Goal: Task Accomplishment & Management: Use online tool/utility

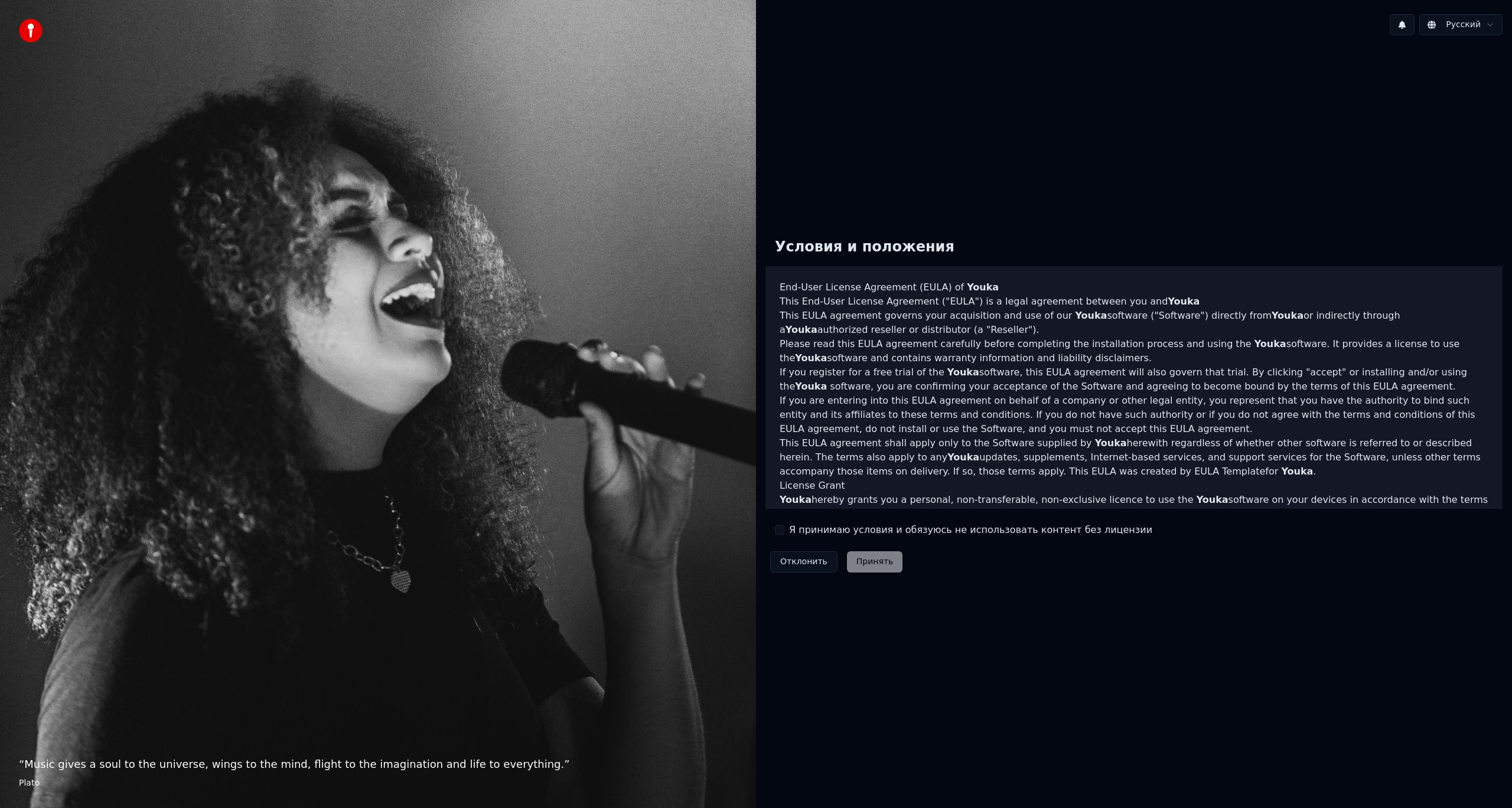
click at [783, 530] on button "Я принимаю условия и обязуюсь не использовать контент без лицензии" at bounding box center [779, 530] width 10 height 10
click at [871, 560] on button "Принять" at bounding box center [875, 562] width 56 height 21
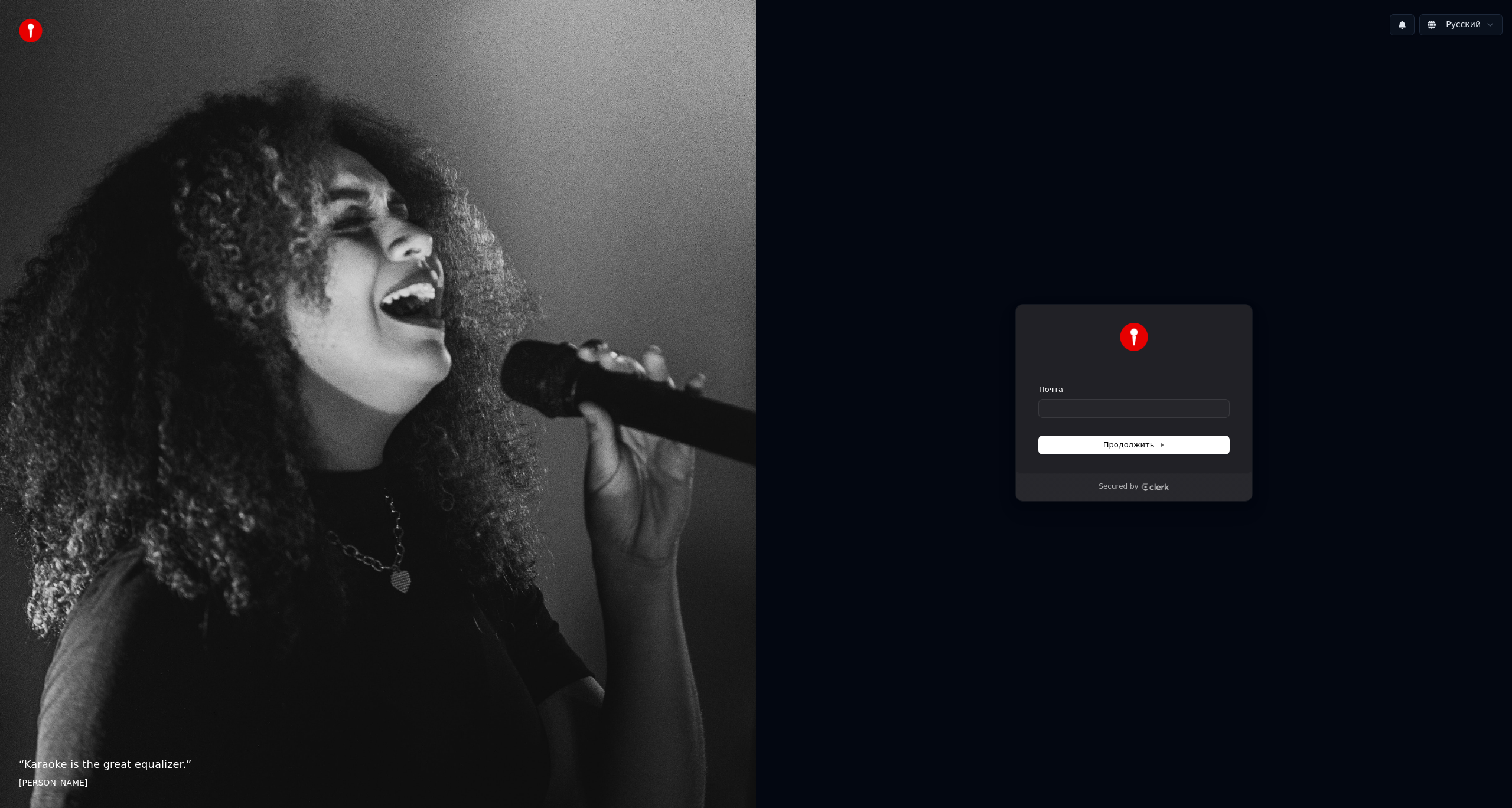
click at [1111, 396] on div "Почта" at bounding box center [1134, 401] width 190 height 33
click at [1110, 409] on input "Почта" at bounding box center [1134, 408] width 190 height 18
click at [1135, 442] on span "Продолжить" at bounding box center [1134, 445] width 62 height 10
type input "**********"
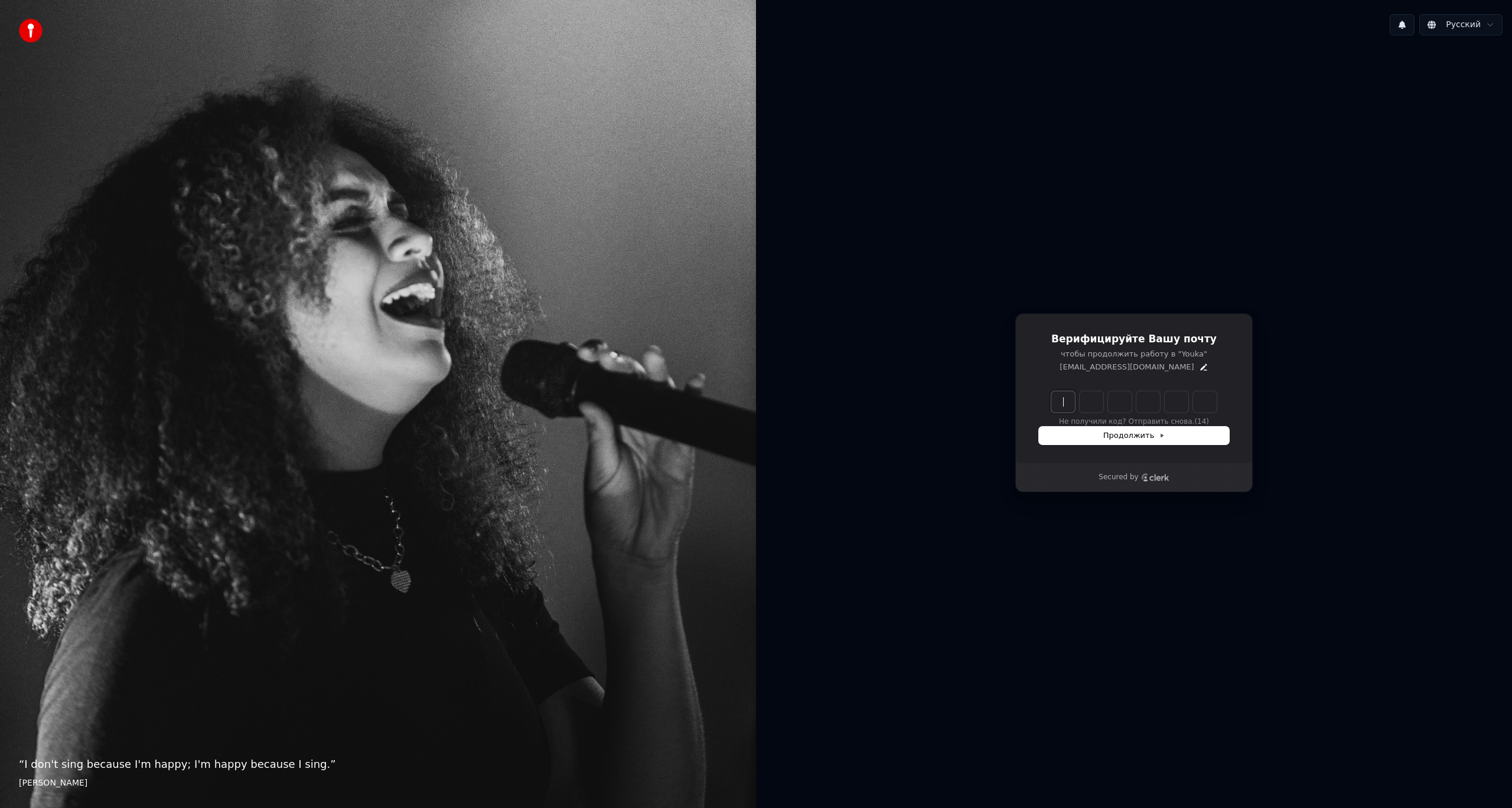
paste input "******"
type input "******"
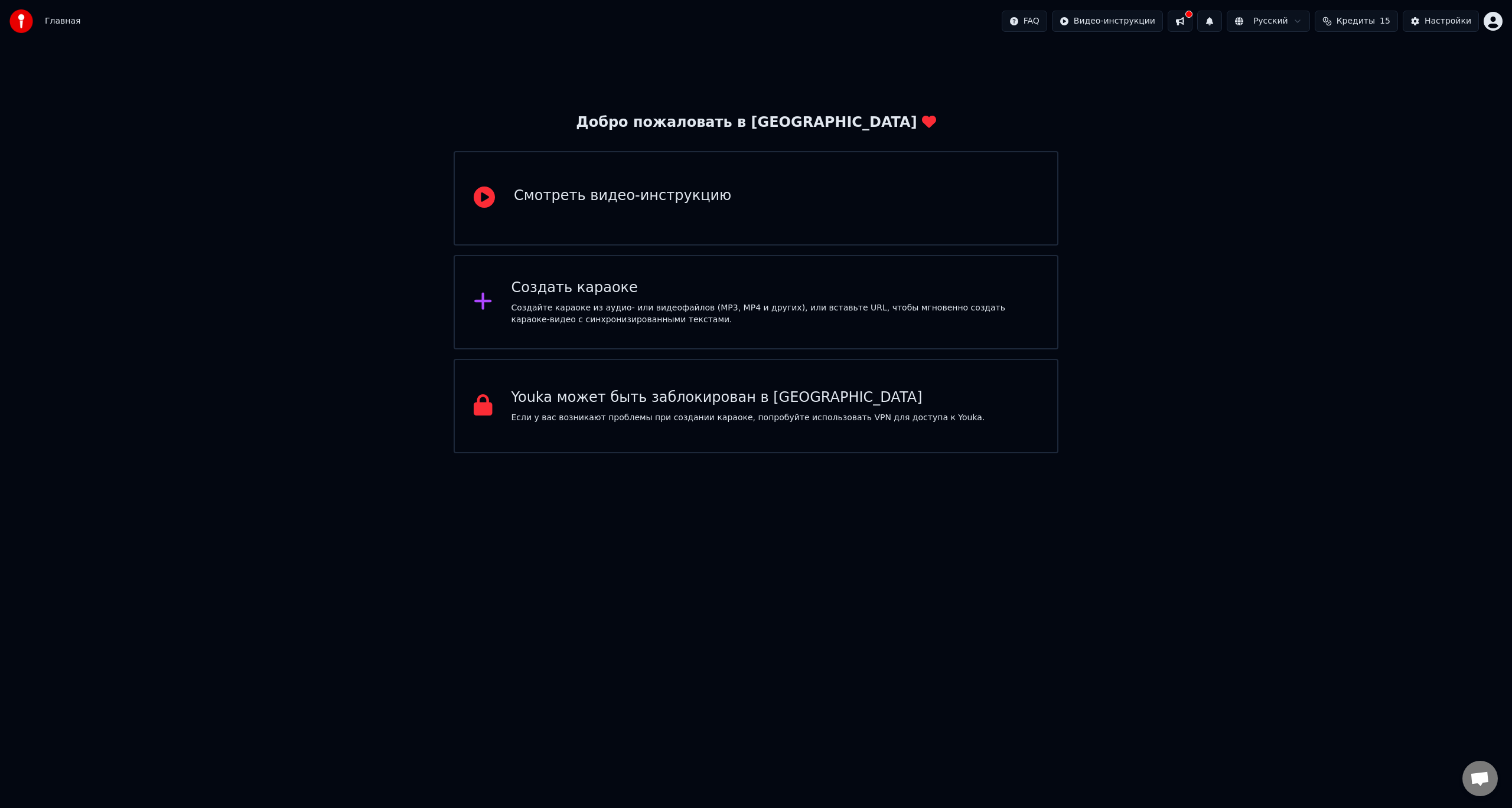
click at [790, 199] on div "Смотреть видео-инструкцию" at bounding box center [756, 198] width 605 height 94
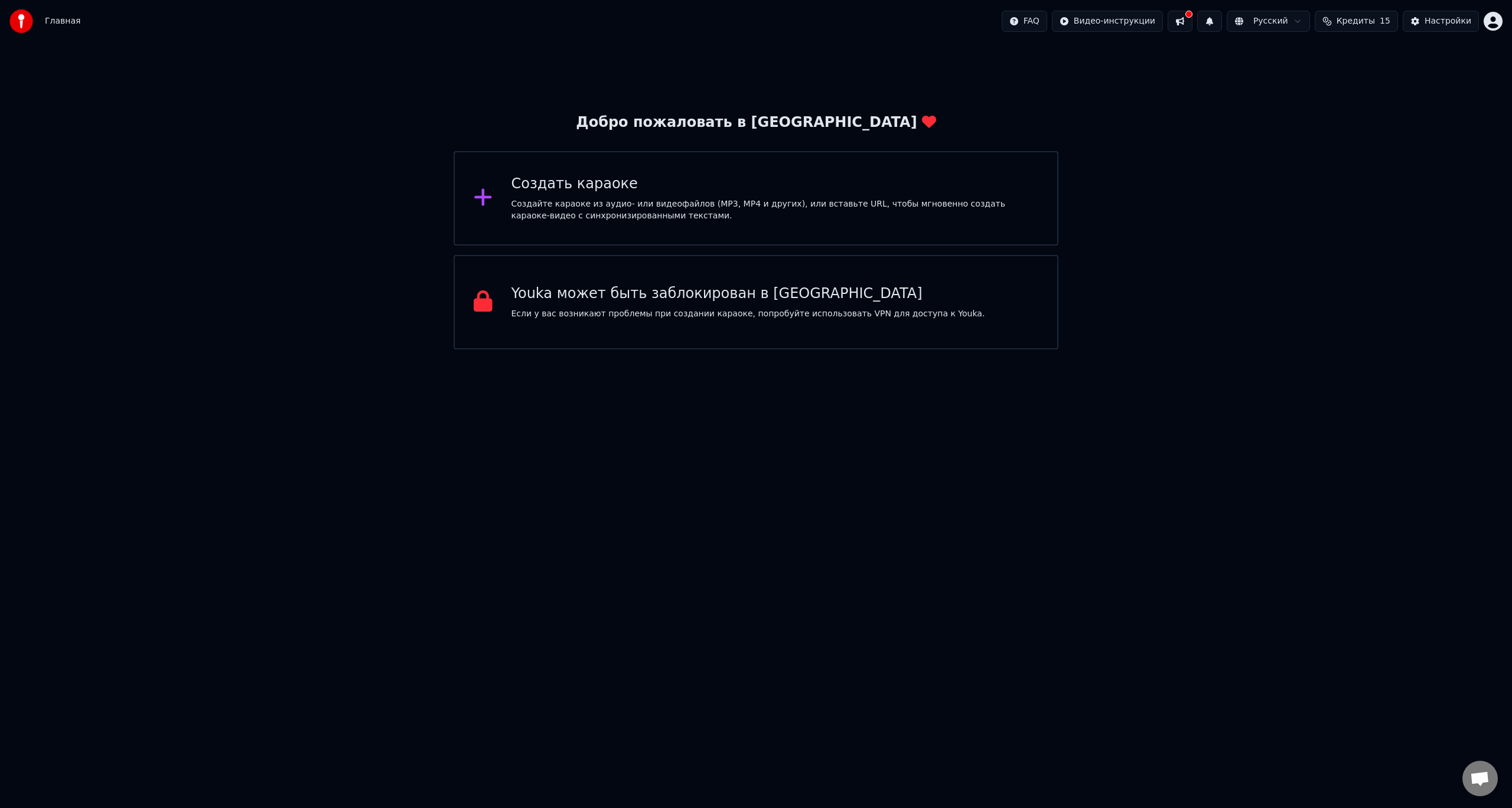
click at [656, 209] on div "Создайте караоке из аудио- или видеофайлов (MP3, MP4 и других), или вставьте UR…" at bounding box center [775, 210] width 528 height 24
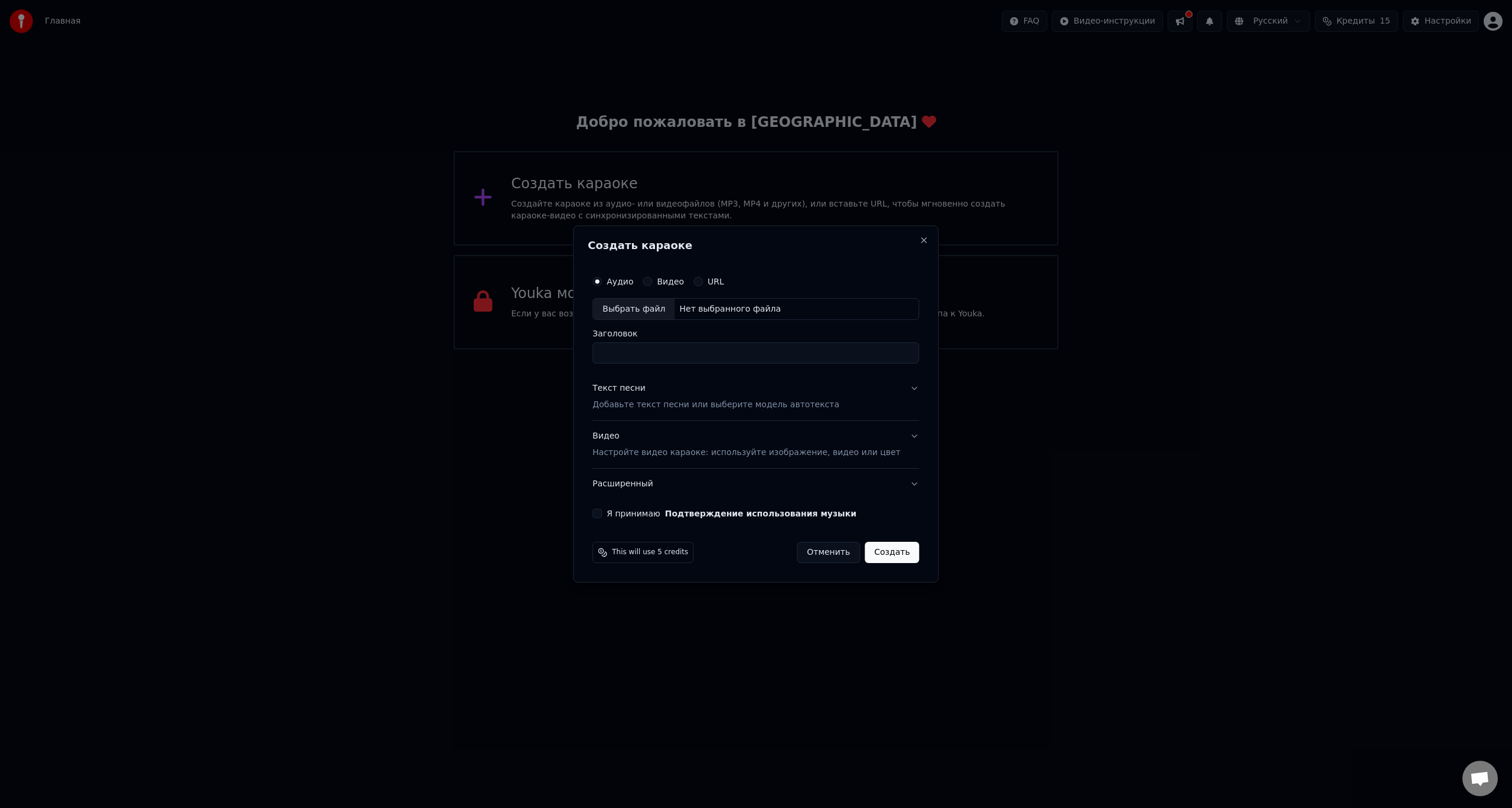
click at [659, 347] on input "Заголовок" at bounding box center [755, 353] width 326 height 21
click at [659, 304] on div "Выбрать файл" at bounding box center [633, 309] width 82 height 21
type input "**********"
click at [653, 406] on p "Добавьте текст песни или выберите модель автотекста" at bounding box center [716, 405] width 247 height 12
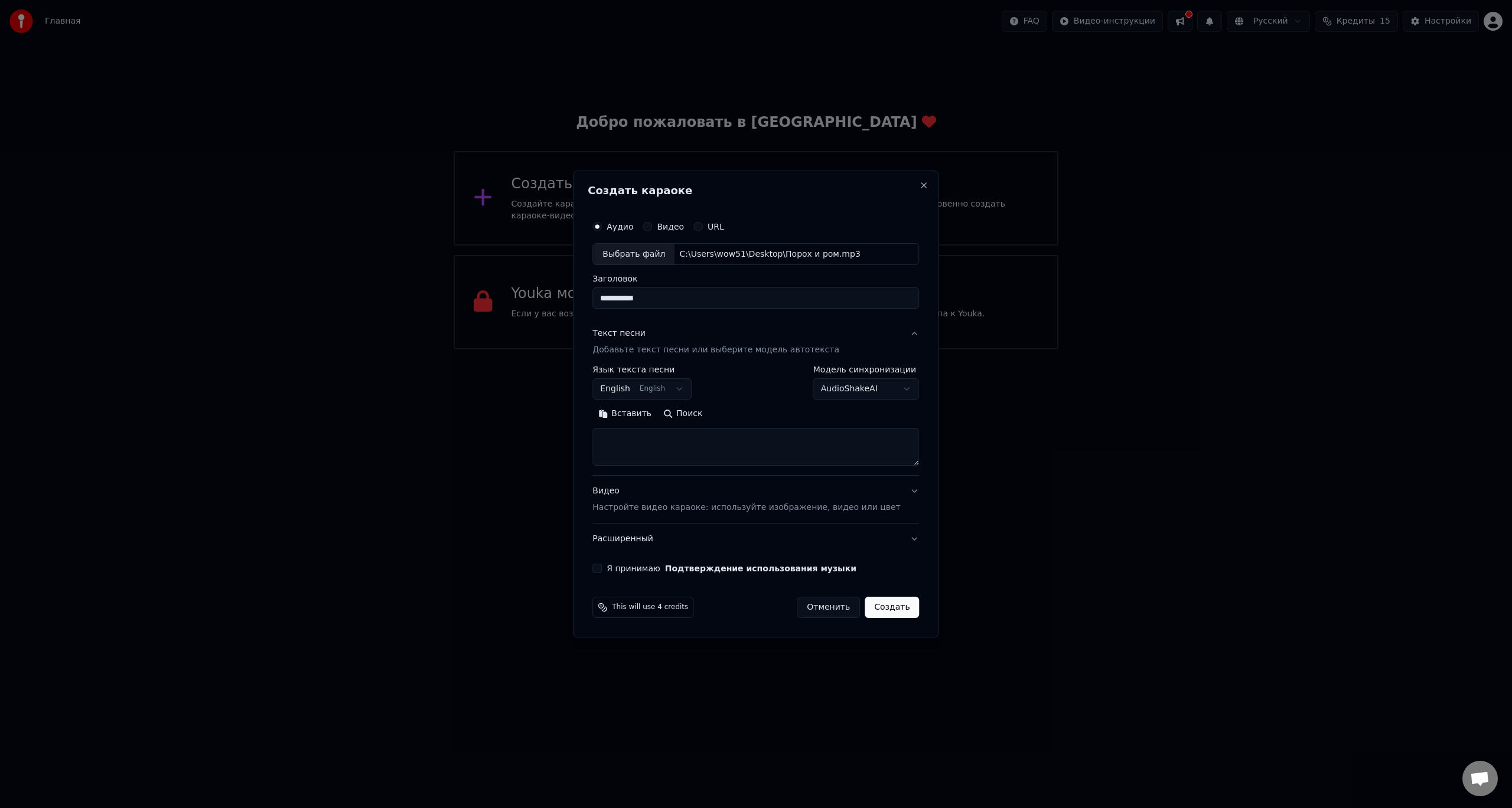
click at [688, 387] on button "English English" at bounding box center [641, 390] width 100 height 21
select select "**"
click at [886, 349] on body "**********" at bounding box center [756, 174] width 1512 height 349
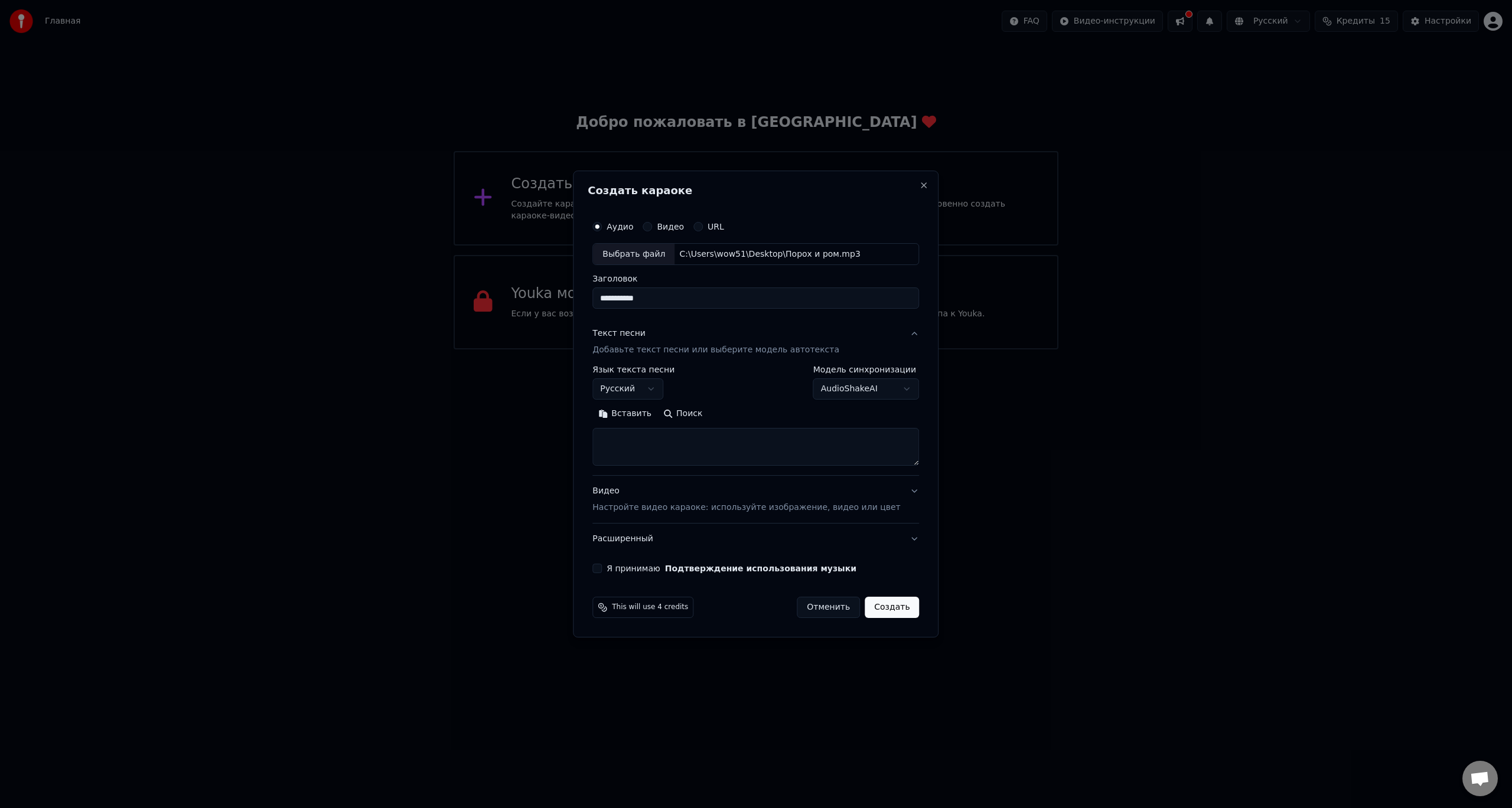
click at [602, 569] on button "Я принимаю Подтверждение использования музыки" at bounding box center [597, 569] width 10 height 10
click at [643, 439] on textarea at bounding box center [755, 447] width 326 height 37
paste textarea "**********"
type textarea "**********"
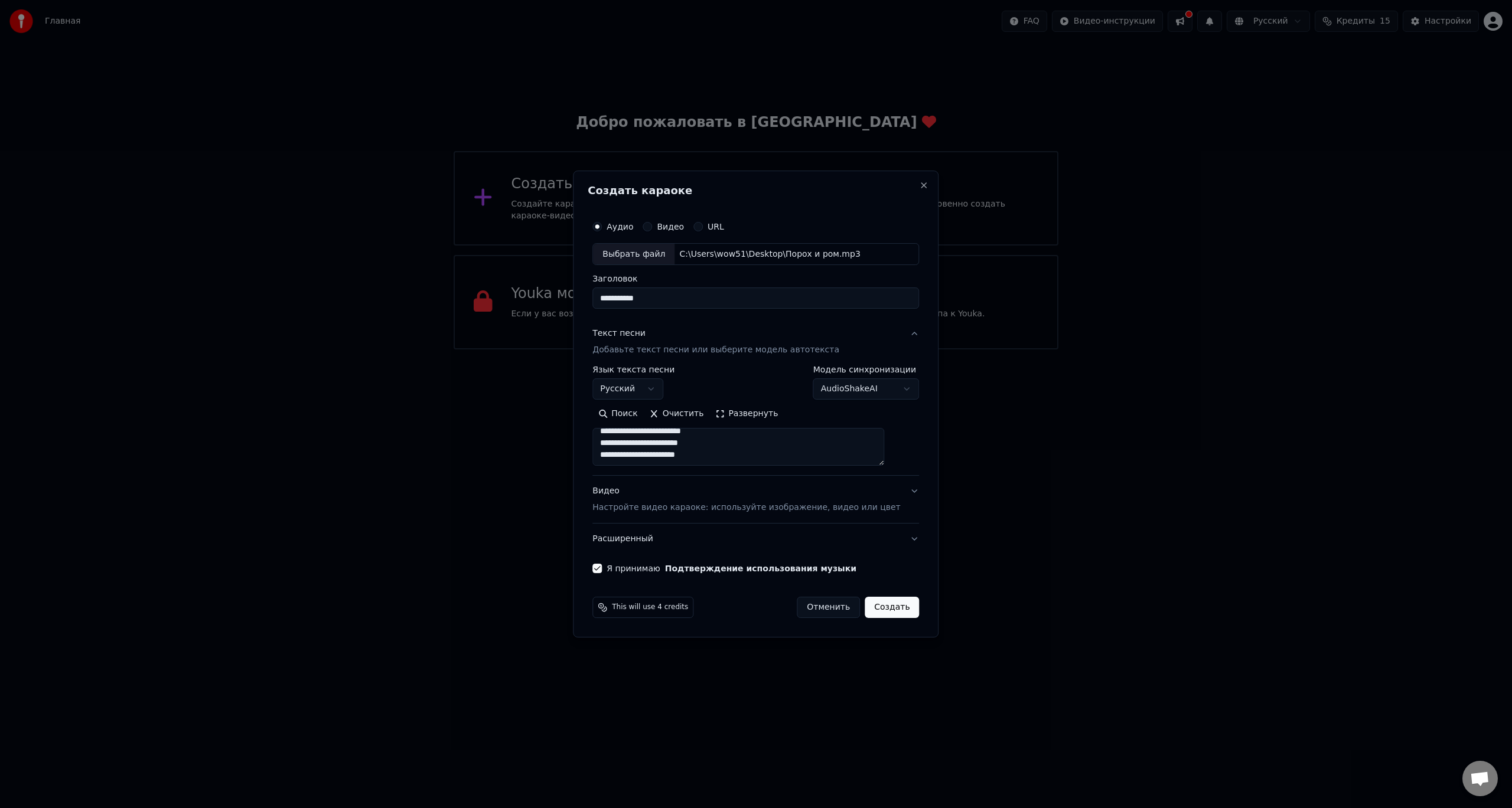
click at [680, 513] on p "Настройте видео караоке: используйте изображение, видео или цвет" at bounding box center [746, 508] width 308 height 12
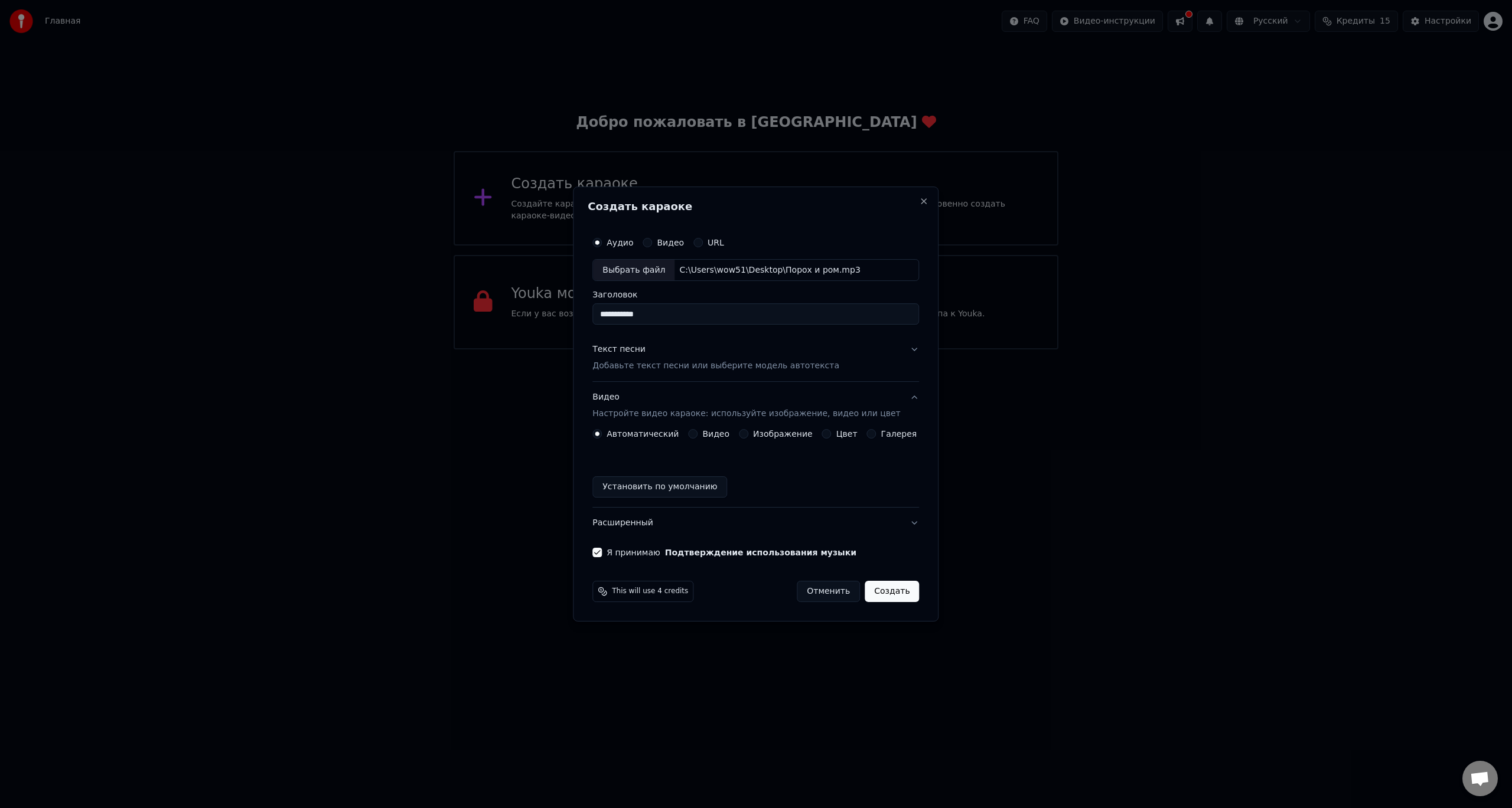
click at [757, 431] on label "Изображение" at bounding box center [783, 433] width 60 height 8
click at [749, 431] on button "Изображение" at bounding box center [743, 434] width 10 height 10
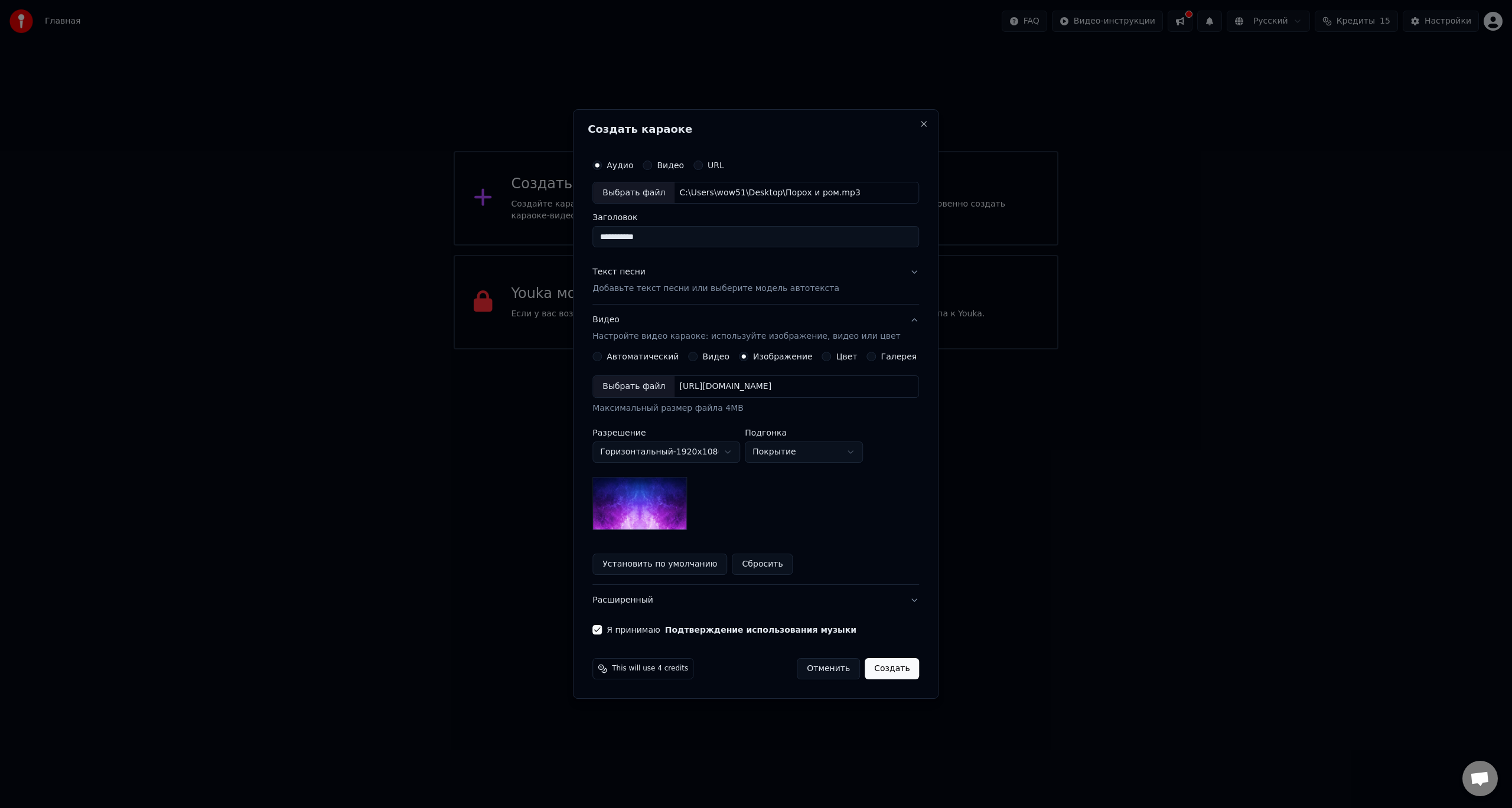
click at [656, 509] on img at bounding box center [639, 504] width 94 height 53
click at [632, 388] on div "Выбрать файл" at bounding box center [633, 387] width 82 height 21
click at [883, 670] on button "Создать" at bounding box center [891, 669] width 55 height 21
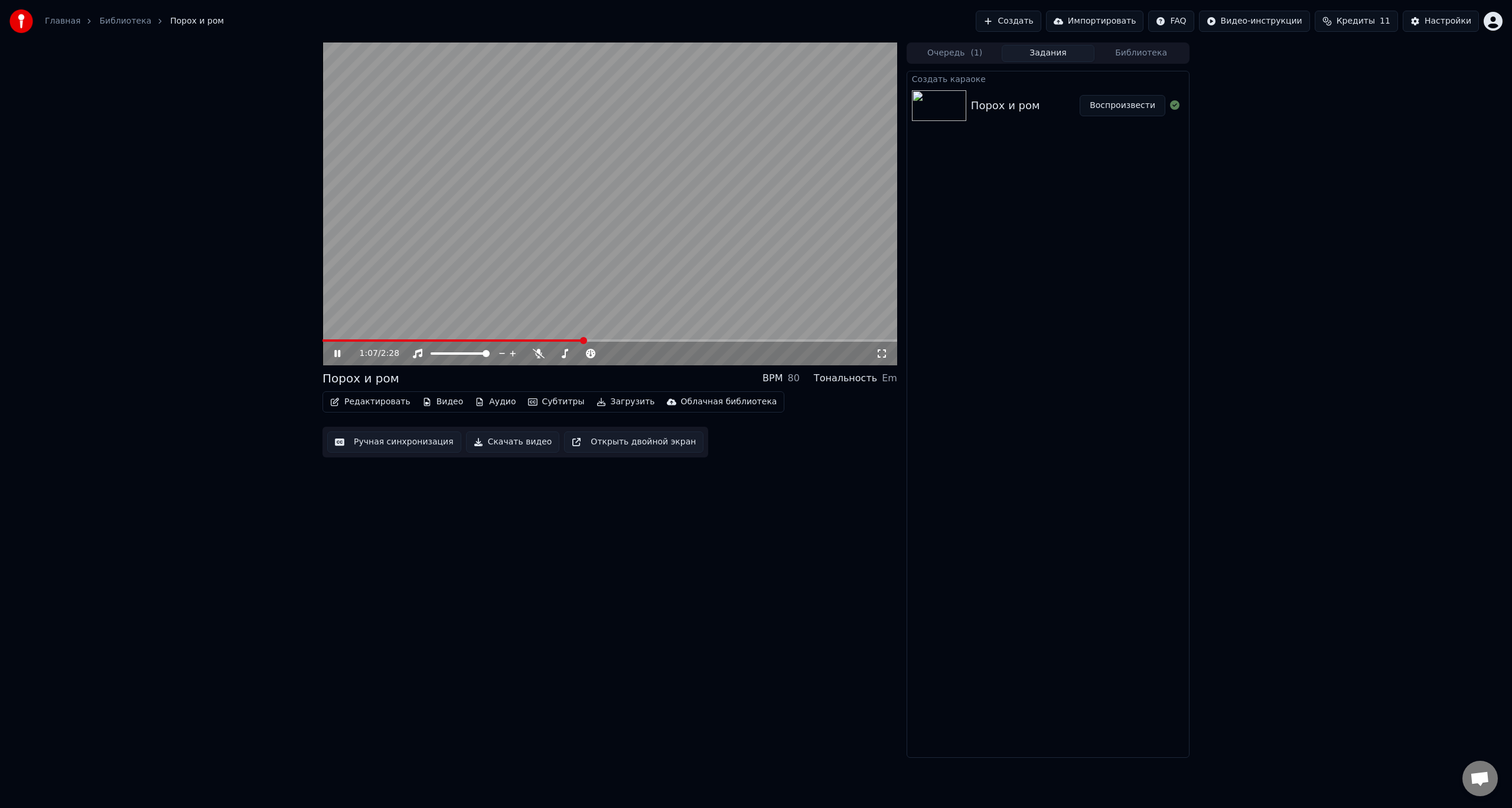
click at [382, 400] on button "Редактировать" at bounding box center [371, 402] width 90 height 16
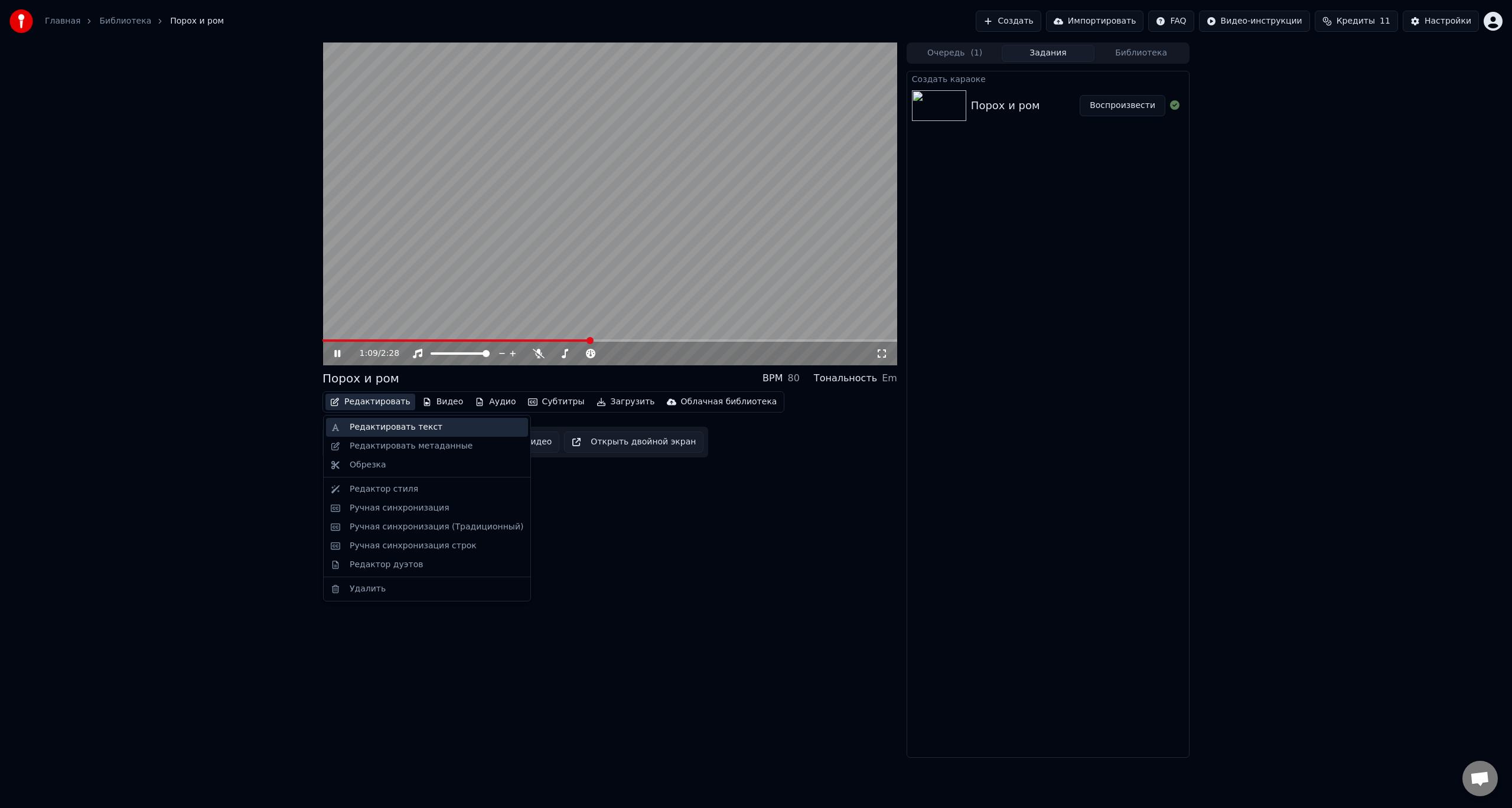
click at [388, 426] on div "Редактировать текст" at bounding box center [396, 427] width 93 height 12
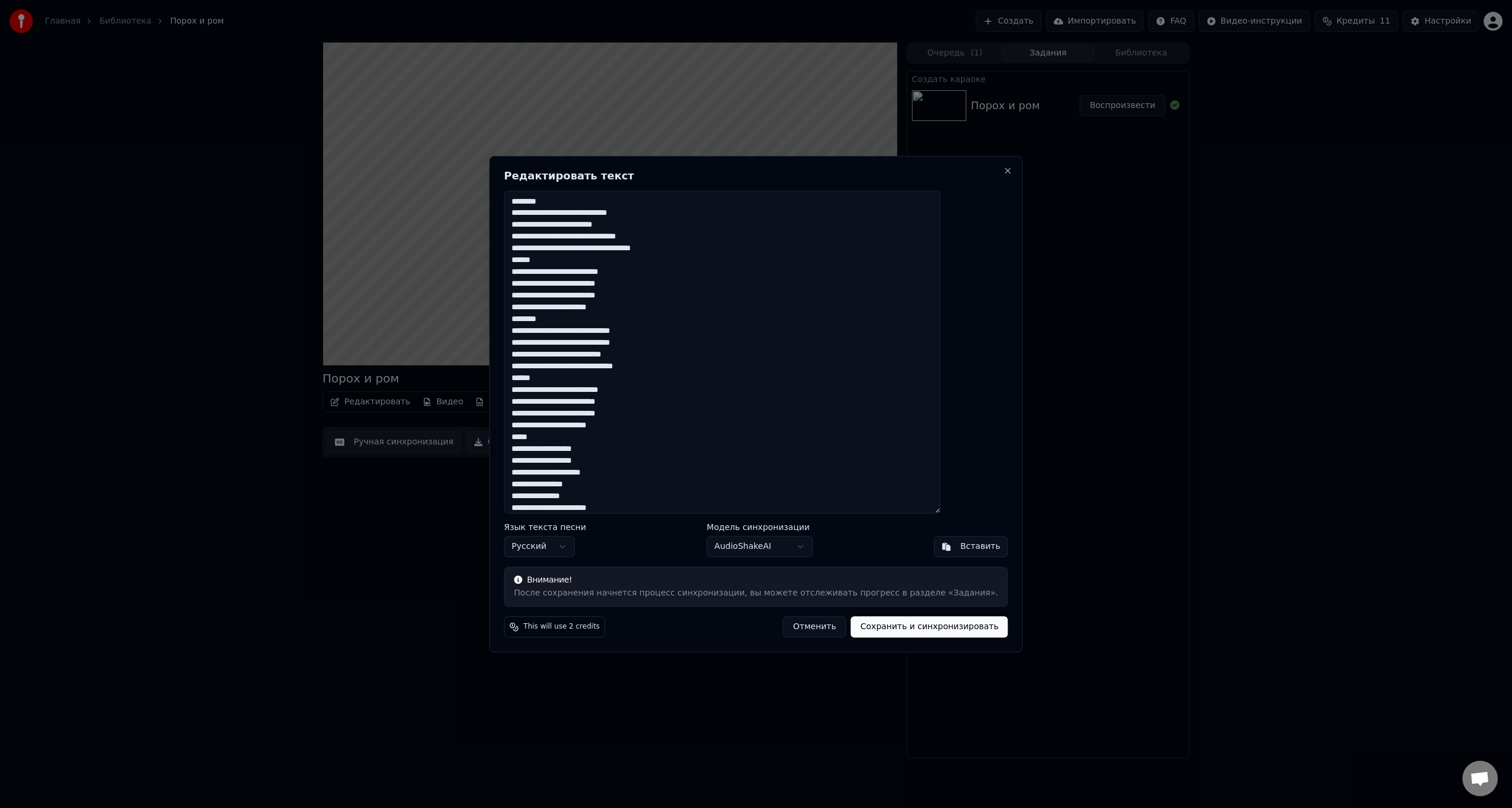
drag, startPoint x: 570, startPoint y: 198, endPoint x: 531, endPoint y: 200, distance: 39.1
click at [531, 200] on div "**********" at bounding box center [755, 404] width 534 height 497
drag, startPoint x: 581, startPoint y: 259, endPoint x: 542, endPoint y: 259, distance: 39.0
click at [542, 259] on textarea "**********" at bounding box center [722, 352] width 436 height 323
click at [549, 202] on textarea "**********" at bounding box center [722, 352] width 436 height 323
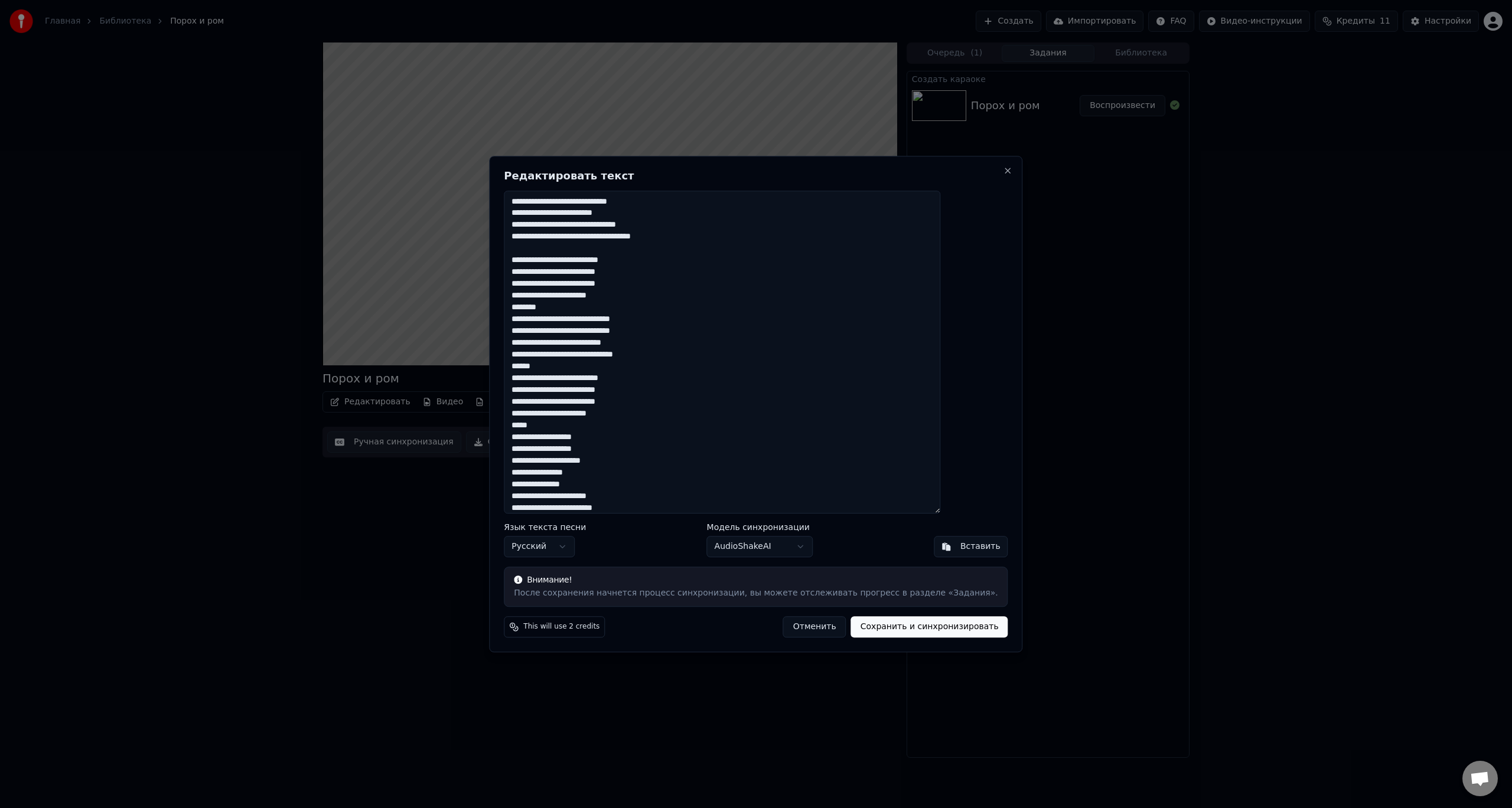
click at [545, 263] on textarea "**********" at bounding box center [722, 352] width 436 height 323
drag, startPoint x: 588, startPoint y: 293, endPoint x: 542, endPoint y: 293, distance: 46.0
click at [542, 293] on textarea "**********" at bounding box center [722, 352] width 436 height 323
click at [545, 307] on textarea "**********" at bounding box center [722, 352] width 436 height 323
drag, startPoint x: 591, startPoint y: 342, endPoint x: 543, endPoint y: 341, distance: 48.0
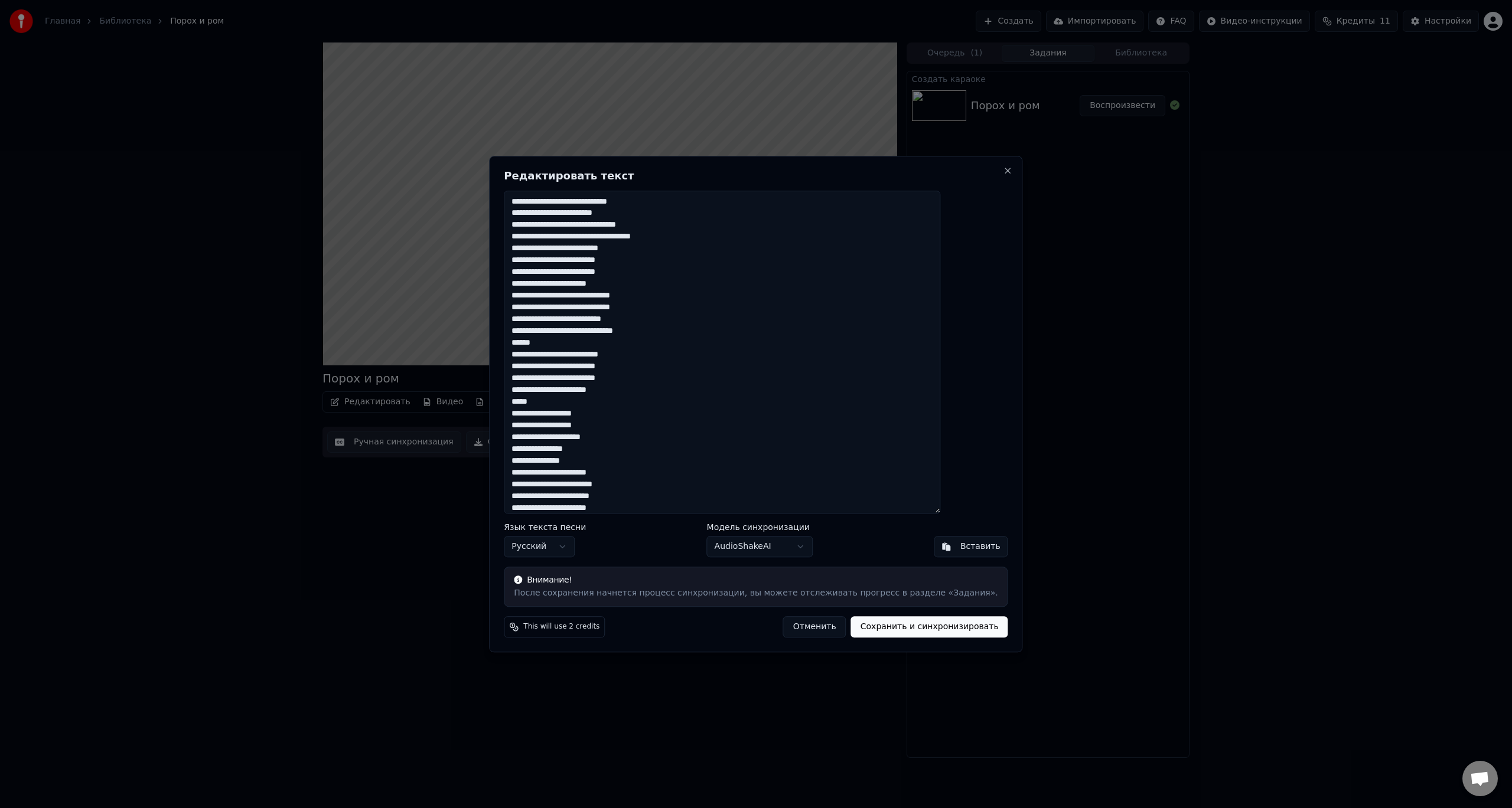
click at [543, 341] on textarea "**********" at bounding box center [722, 352] width 436 height 323
click at [546, 352] on textarea "**********" at bounding box center [722, 352] width 436 height 323
drag, startPoint x: 556, startPoint y: 391, endPoint x: 546, endPoint y: 391, distance: 10.0
click at [546, 391] on textarea "**********" at bounding box center [722, 352] width 436 height 323
click at [549, 393] on textarea "**********" at bounding box center [722, 352] width 436 height 323
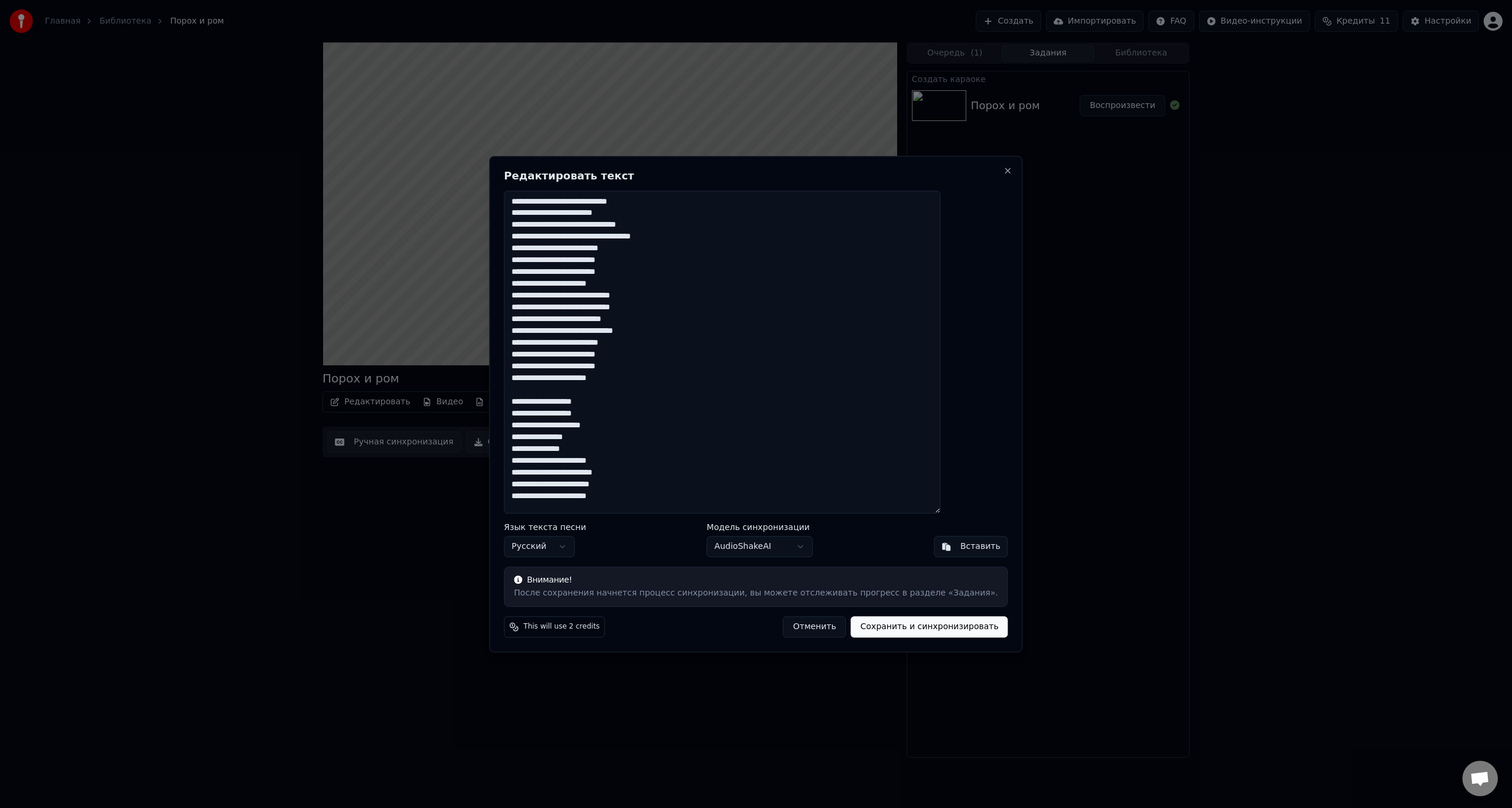
click at [547, 400] on textarea "**********" at bounding box center [722, 352] width 436 height 323
drag, startPoint x: 621, startPoint y: 438, endPoint x: 543, endPoint y: 440, distance: 78.0
click at [543, 440] on textarea "**********" at bounding box center [722, 352] width 436 height 323
click at [545, 451] on textarea "**********" at bounding box center [722, 352] width 436 height 323
type textarea "**********"
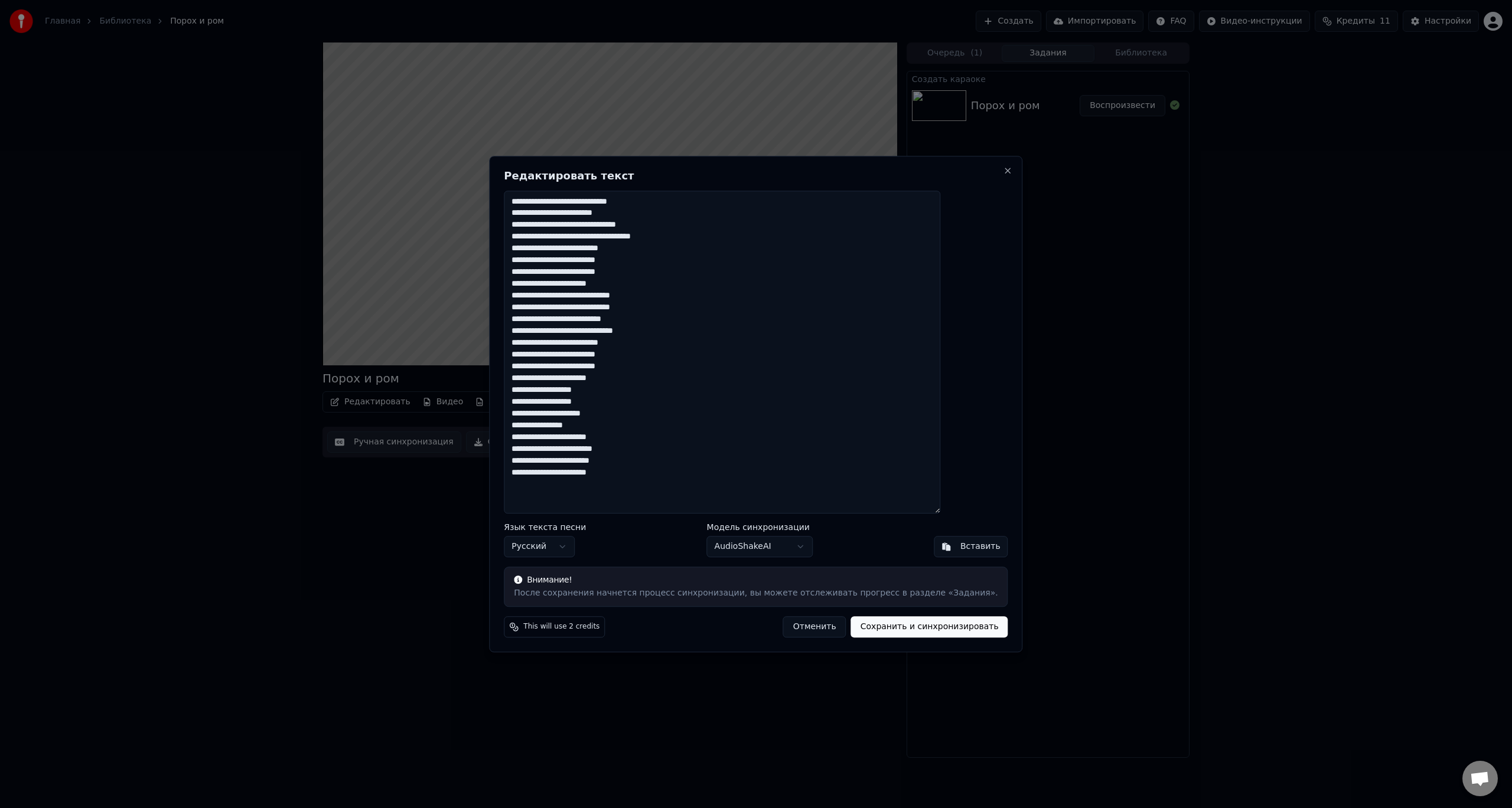
click at [889, 628] on button "Сохранить и синхронизировать" at bounding box center [930, 627] width 157 height 21
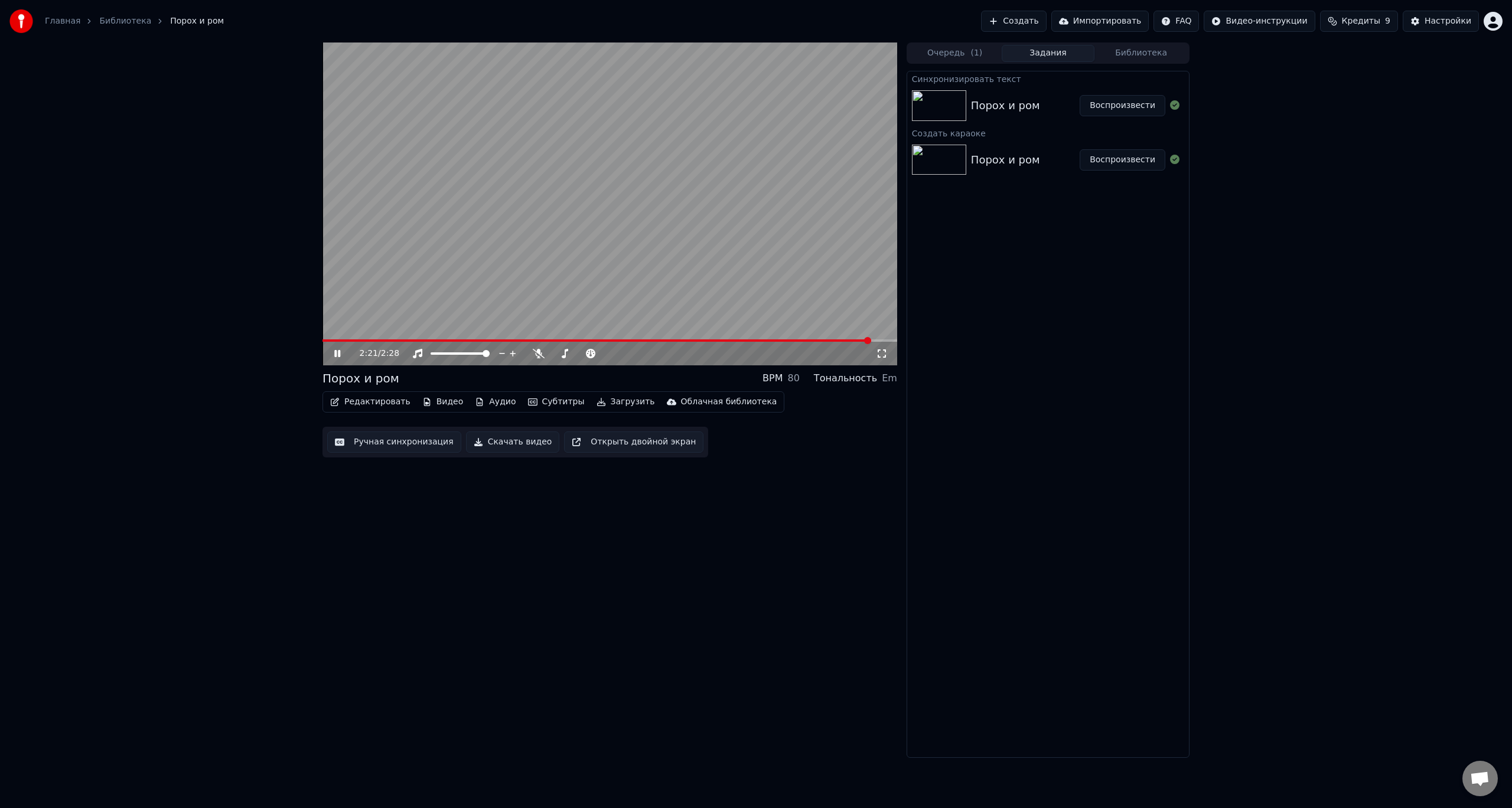
click at [335, 357] on icon at bounding box center [345, 353] width 28 height 10
click at [1124, 106] on button "Воспроизвести" at bounding box center [1122, 105] width 85 height 21
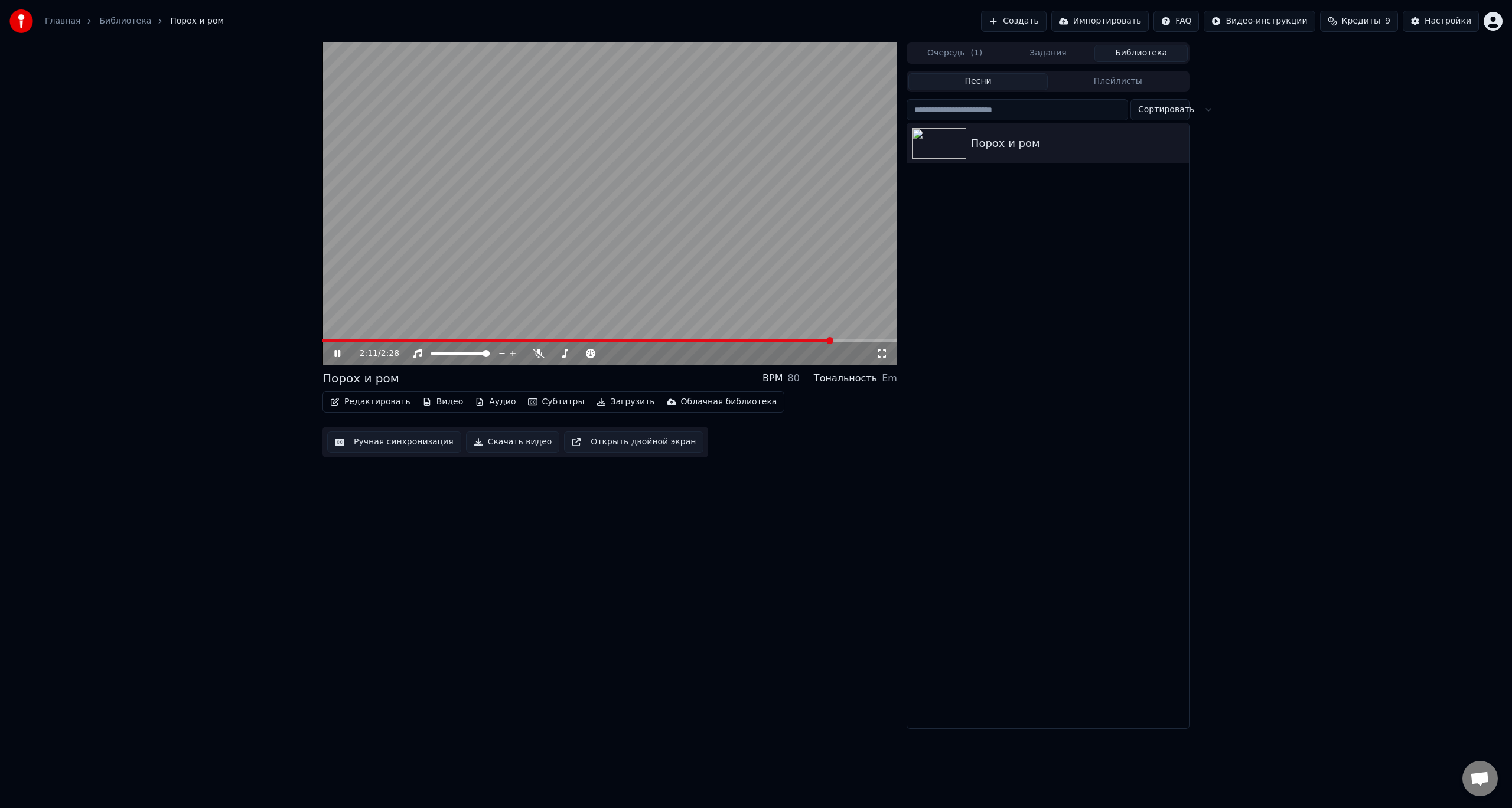
click at [1144, 53] on button "Библиотека" at bounding box center [1141, 53] width 94 height 17
click at [1065, 138] on div "Порох и ром" at bounding box center [1071, 144] width 201 height 16
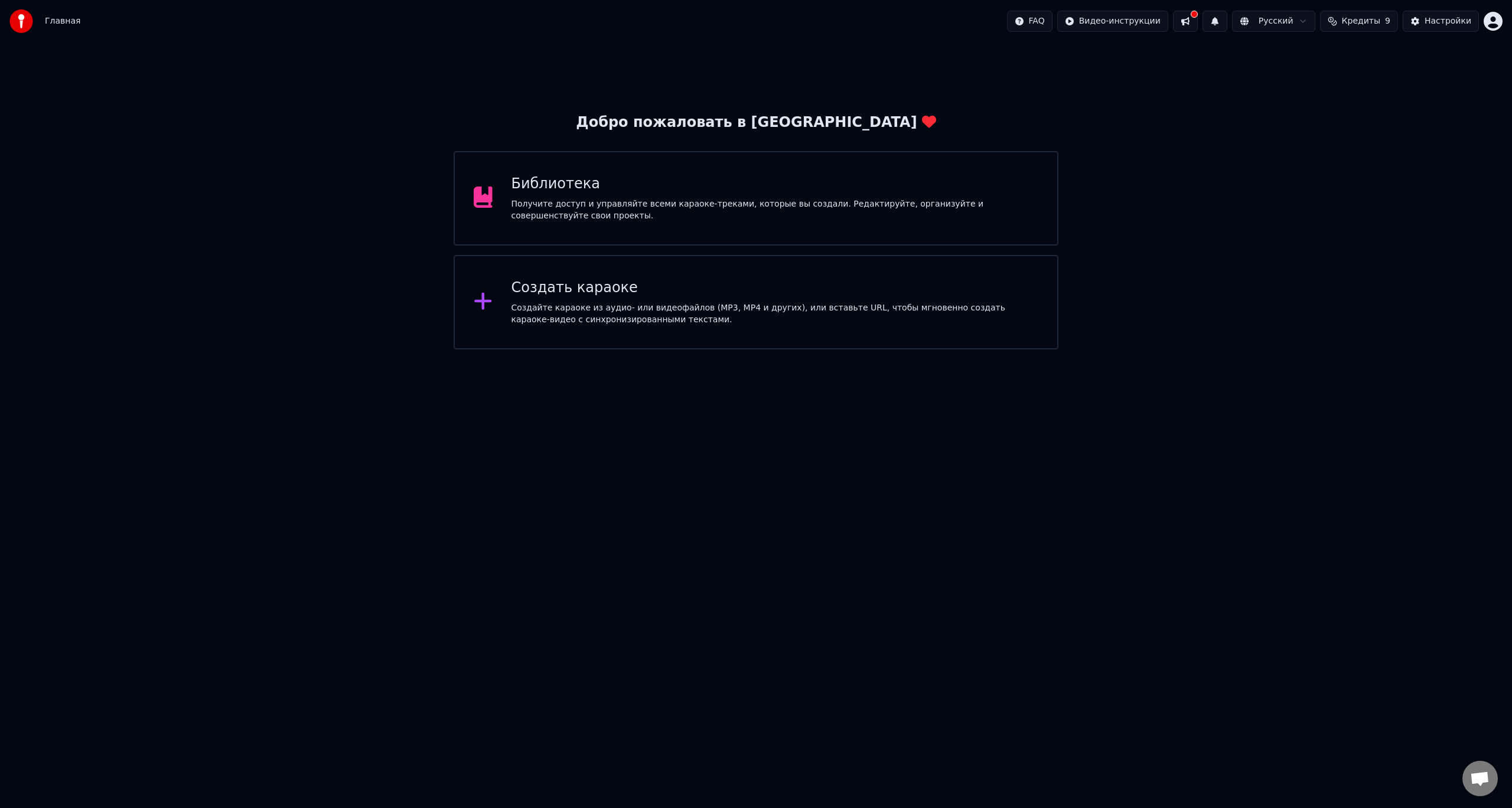
click at [793, 202] on div "Получите доступ и управляйте всеми караоке-треками, которые вы создали. Редакти…" at bounding box center [775, 210] width 528 height 24
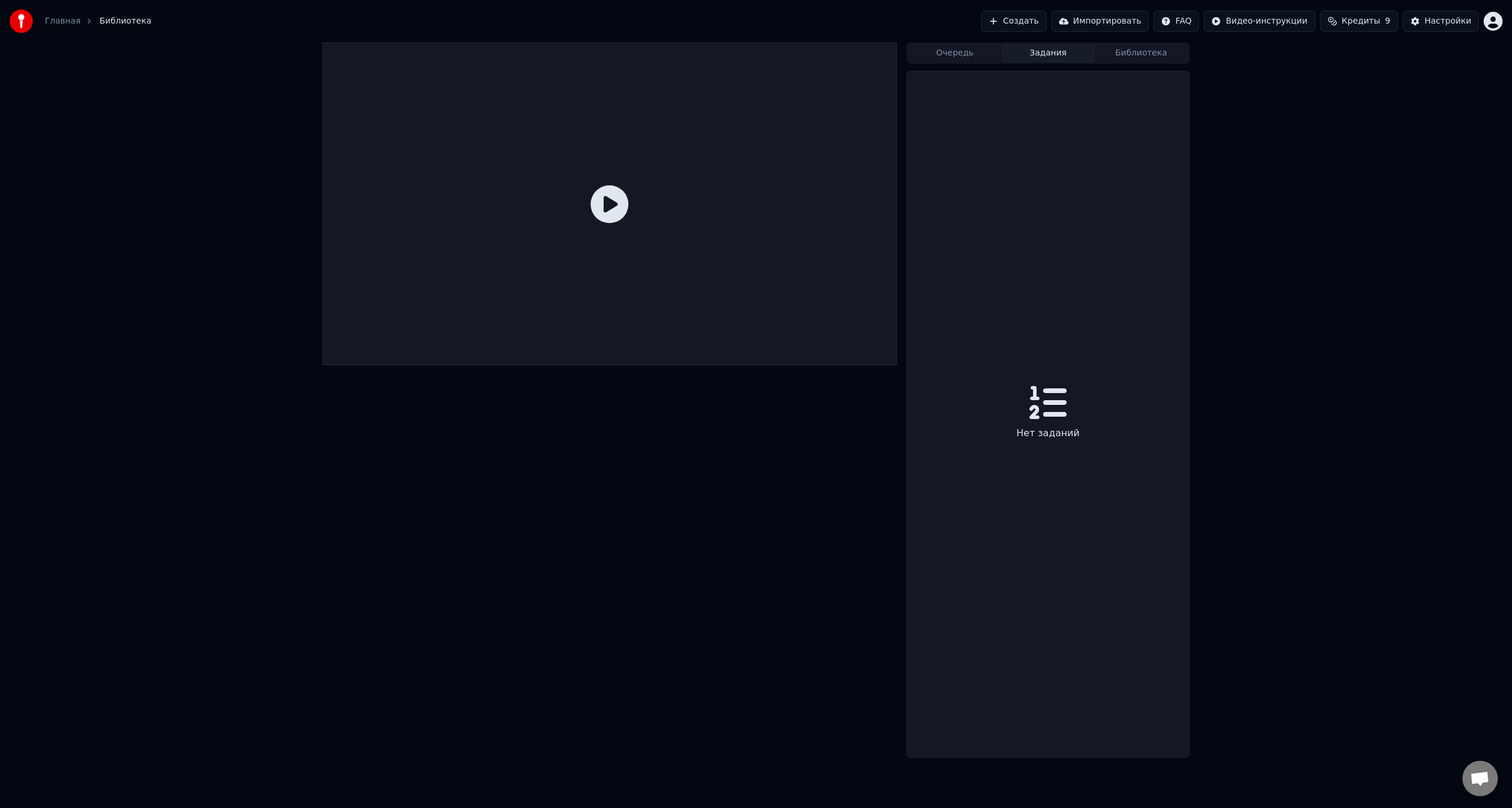
click at [1037, 50] on button "Задания" at bounding box center [1048, 53] width 94 height 17
click at [962, 50] on button "Очередь" at bounding box center [955, 53] width 94 height 17
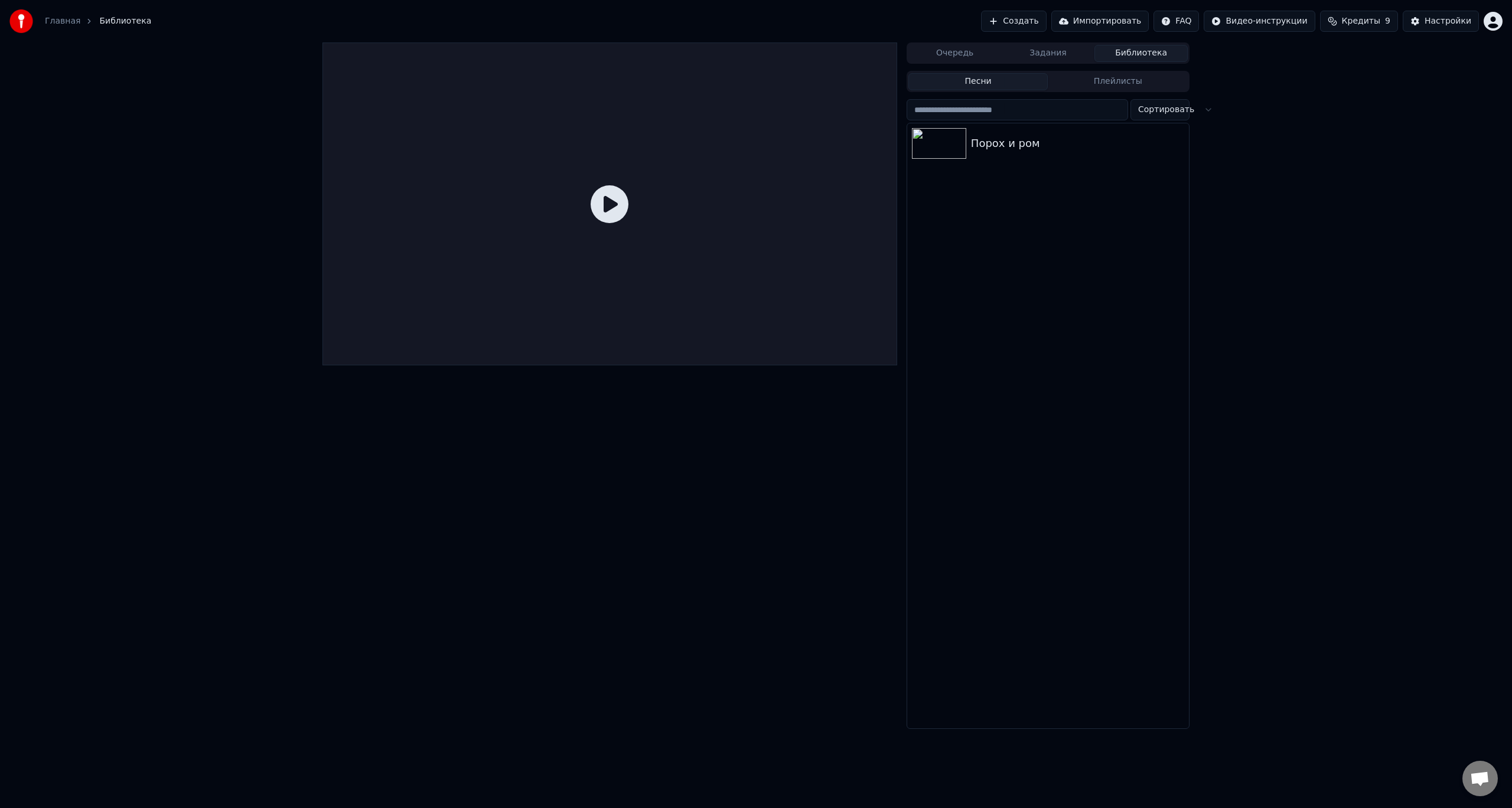
click at [1166, 52] on button "Библиотека" at bounding box center [1141, 53] width 94 height 17
click at [1377, 18] on span "Кредиты" at bounding box center [1361, 22] width 38 height 12
drag, startPoint x: 1127, startPoint y: 222, endPoint x: 1131, endPoint y: 165, distance: 57.1
click at [1127, 220] on div "Порох и ром" at bounding box center [1048, 426] width 281 height 605
click at [1180, 143] on icon "button" at bounding box center [1178, 143] width 12 height 10
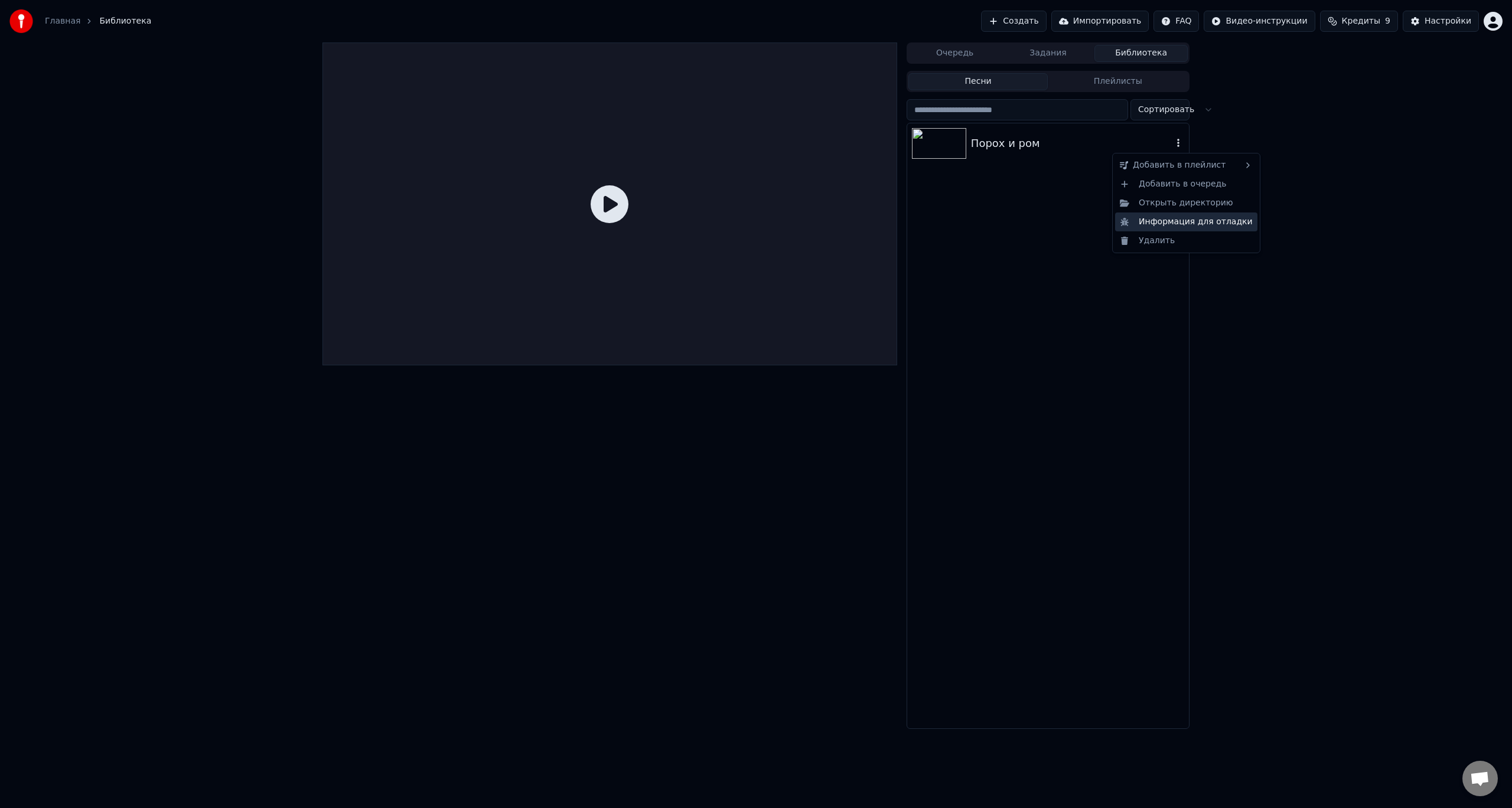
click at [1177, 225] on div "Информация для отладки" at bounding box center [1186, 221] width 142 height 19
click at [1175, 141] on icon "button" at bounding box center [1178, 143] width 12 height 10
click at [1025, 141] on div "Порох и ром" at bounding box center [1071, 144] width 201 height 16
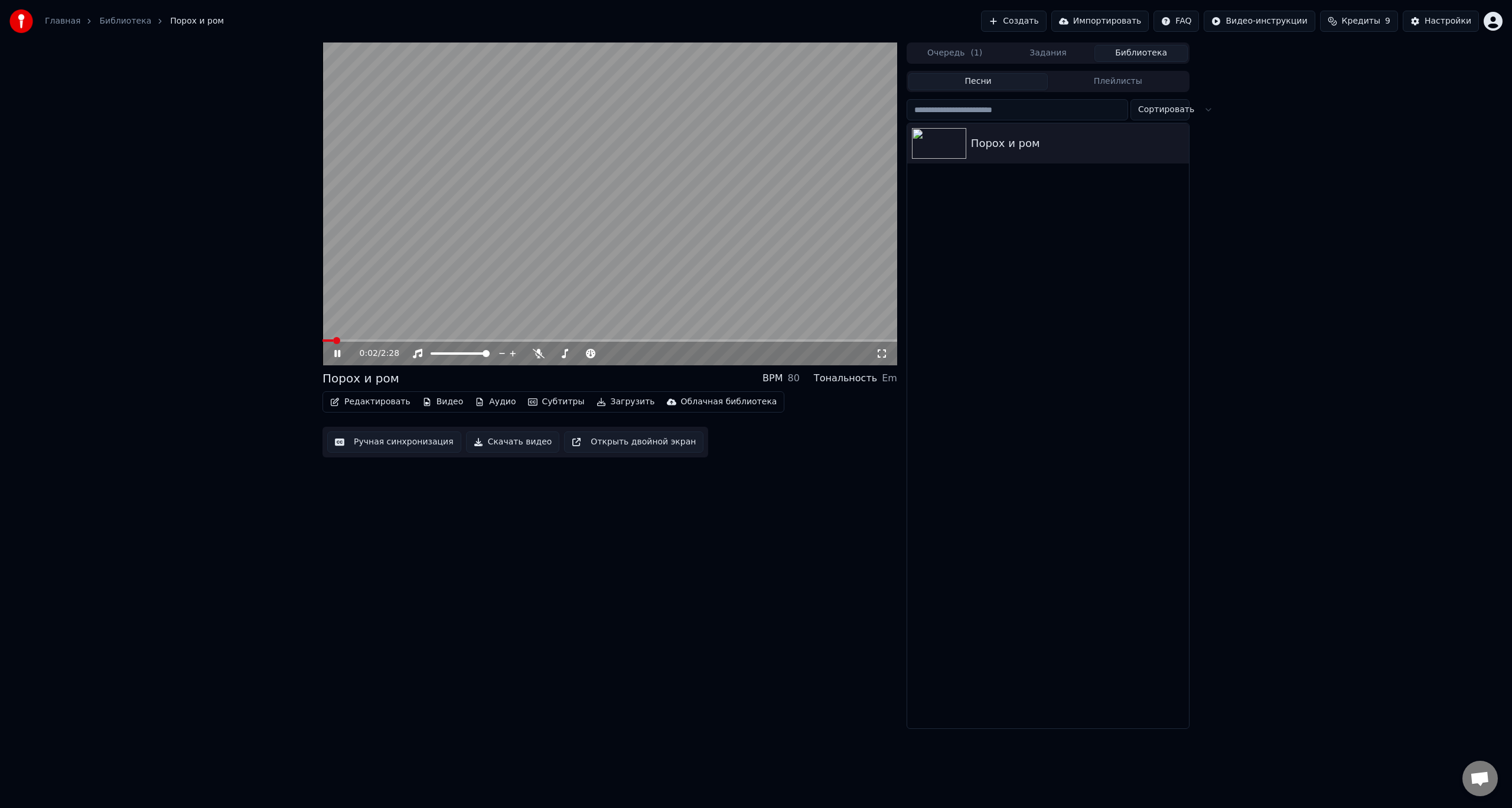
click at [377, 402] on button "Редактировать" at bounding box center [371, 402] width 90 height 16
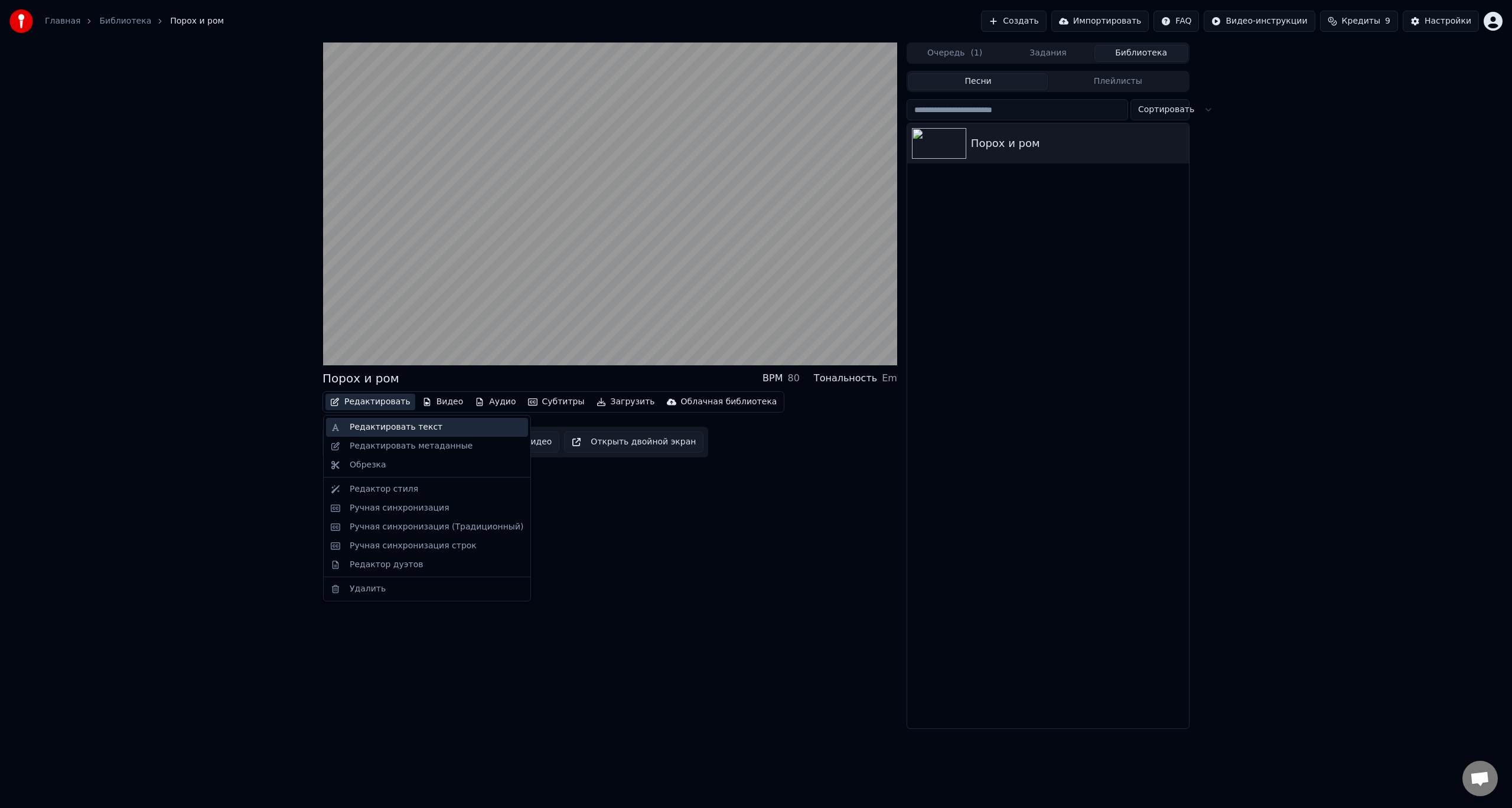
click at [436, 432] on div "Редактировать текст" at bounding box center [436, 427] width 174 height 12
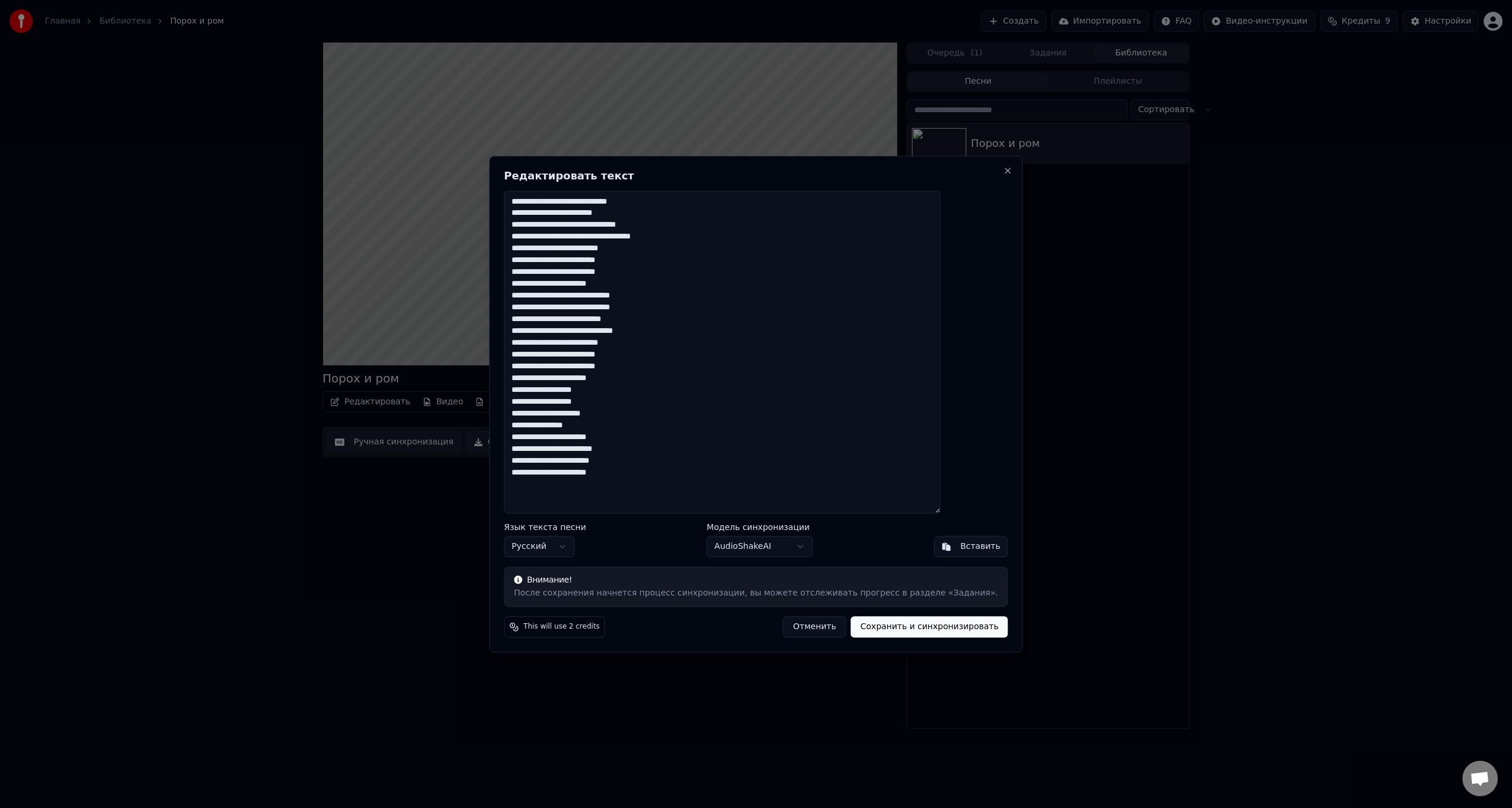
drag, startPoint x: 546, startPoint y: 390, endPoint x: 664, endPoint y: 420, distance: 121.8
click at [664, 420] on textarea "**********" at bounding box center [722, 352] width 436 height 323
click at [613, 424] on textarea "**********" at bounding box center [722, 352] width 436 height 323
click at [609, 425] on textarea "**********" at bounding box center [722, 352] width 436 height 323
drag, startPoint x: 546, startPoint y: 389, endPoint x: 670, endPoint y: 423, distance: 128.6
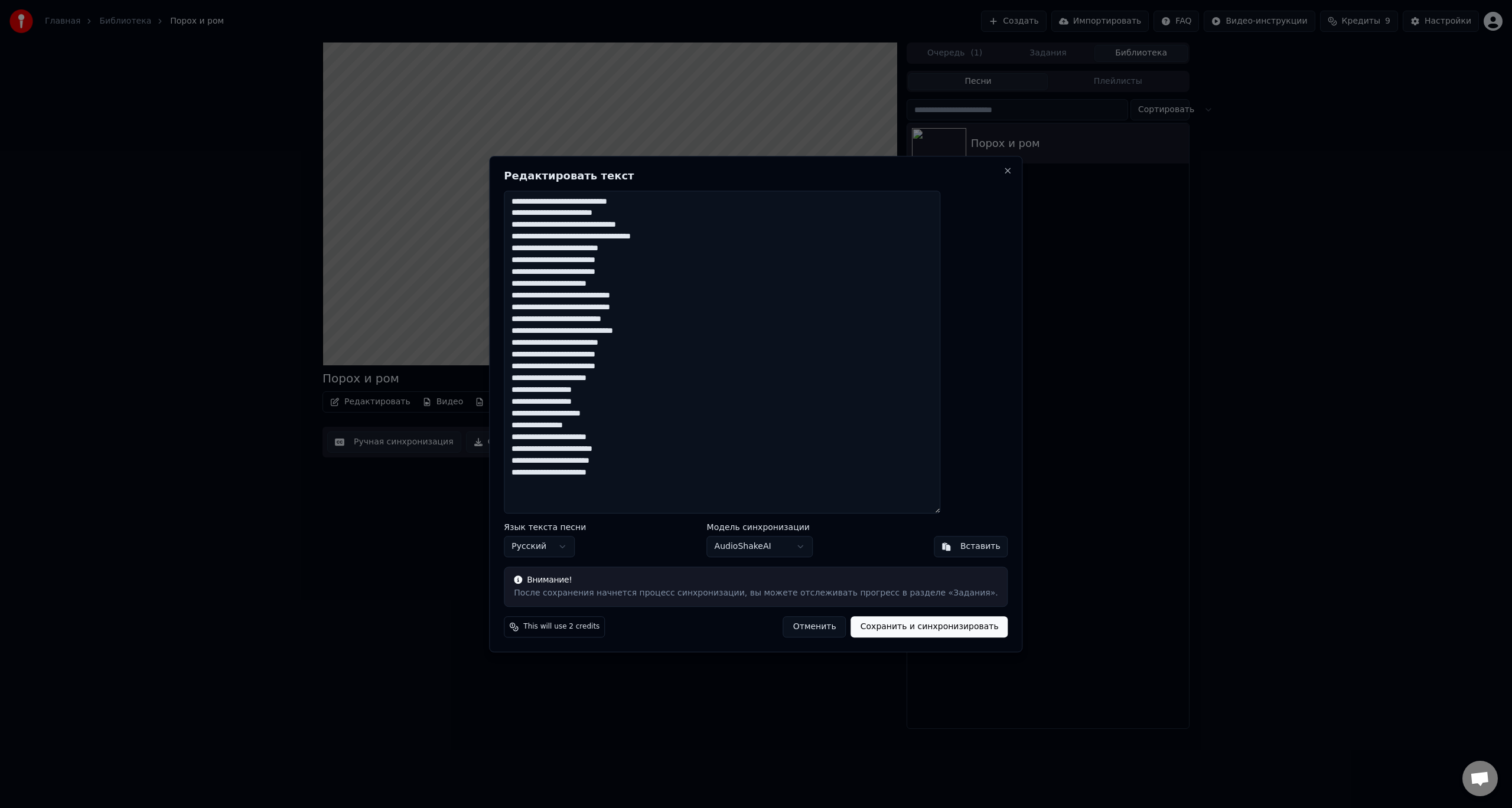
click at [670, 423] on textarea "**********" at bounding box center [722, 352] width 436 height 323
click at [679, 473] on textarea "**********" at bounding box center [722, 352] width 436 height 323
type textarea "**********"
click at [897, 633] on button "Сохранить и синхронизировать" at bounding box center [930, 627] width 157 height 21
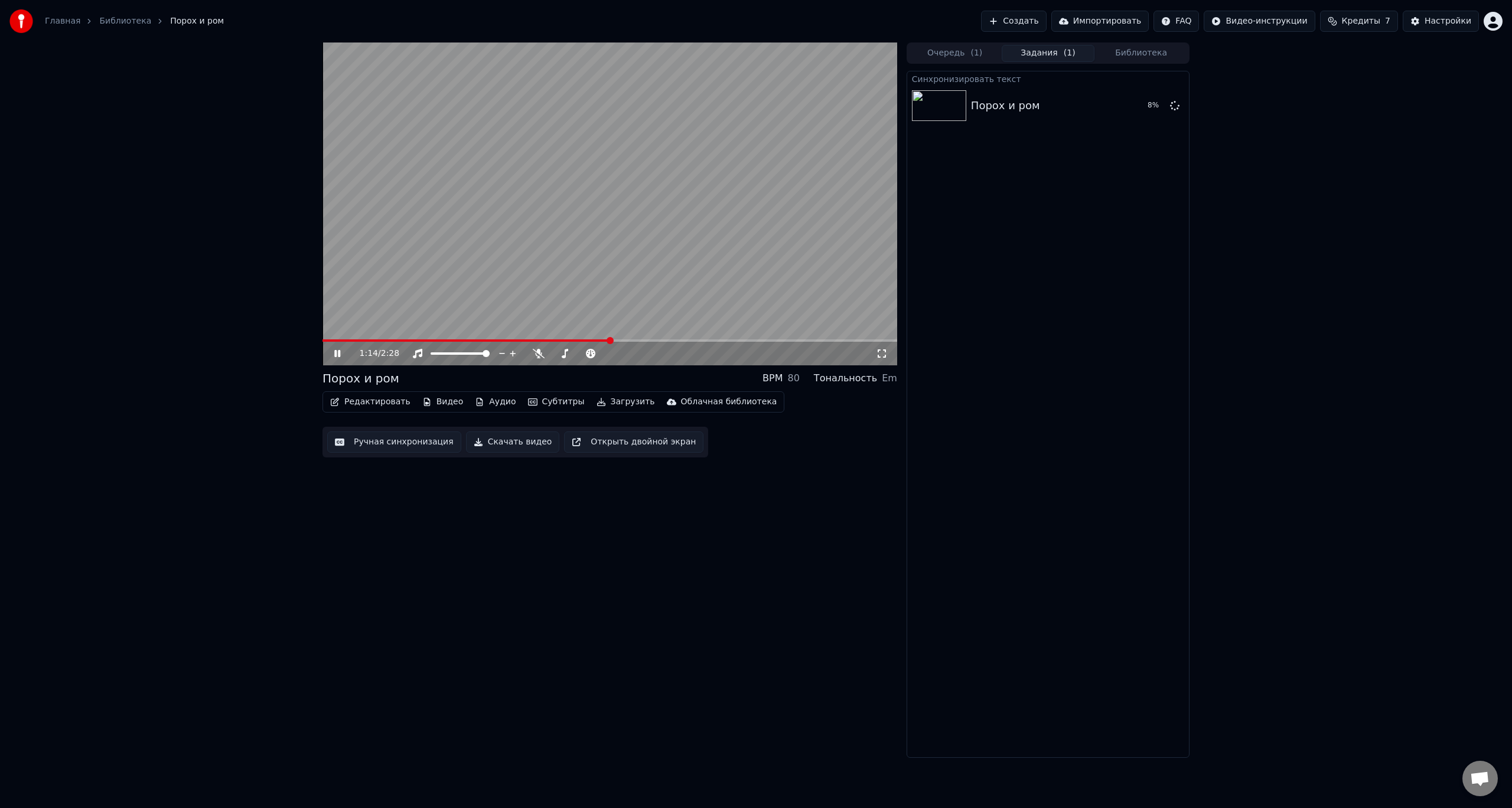
click at [339, 351] on icon at bounding box center [338, 353] width 6 height 7
click at [338, 354] on icon at bounding box center [345, 353] width 28 height 10
click at [1096, 318] on div "Синхронизировать текст Порох и ром Воспроизвести" at bounding box center [1048, 414] width 283 height 687
click at [1046, 23] on button "Создать" at bounding box center [1013, 21] width 65 height 21
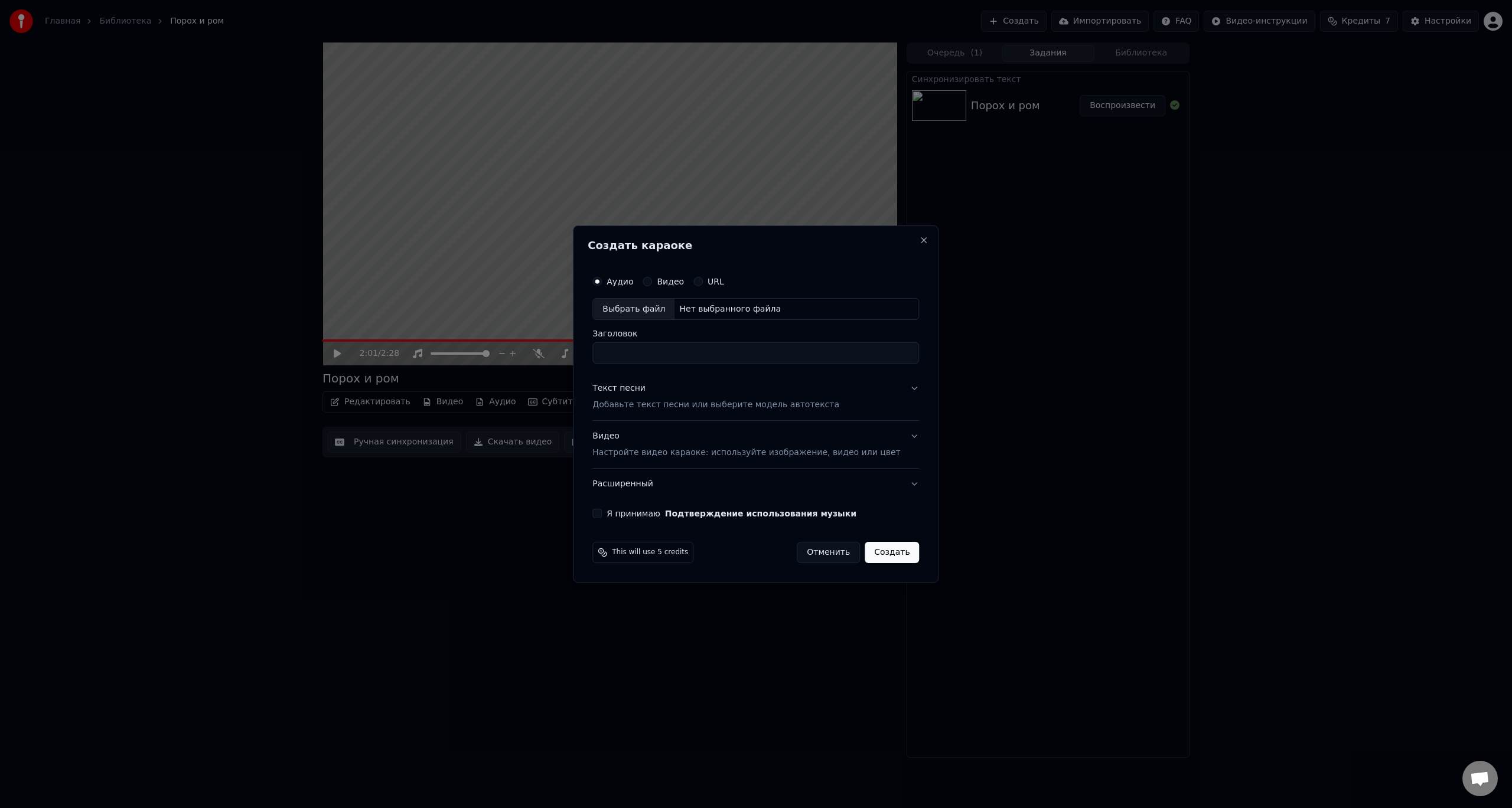
click at [674, 306] on div "Выбрать файл" at bounding box center [633, 309] width 82 height 21
click at [804, 556] on button "Отменить" at bounding box center [828, 552] width 63 height 21
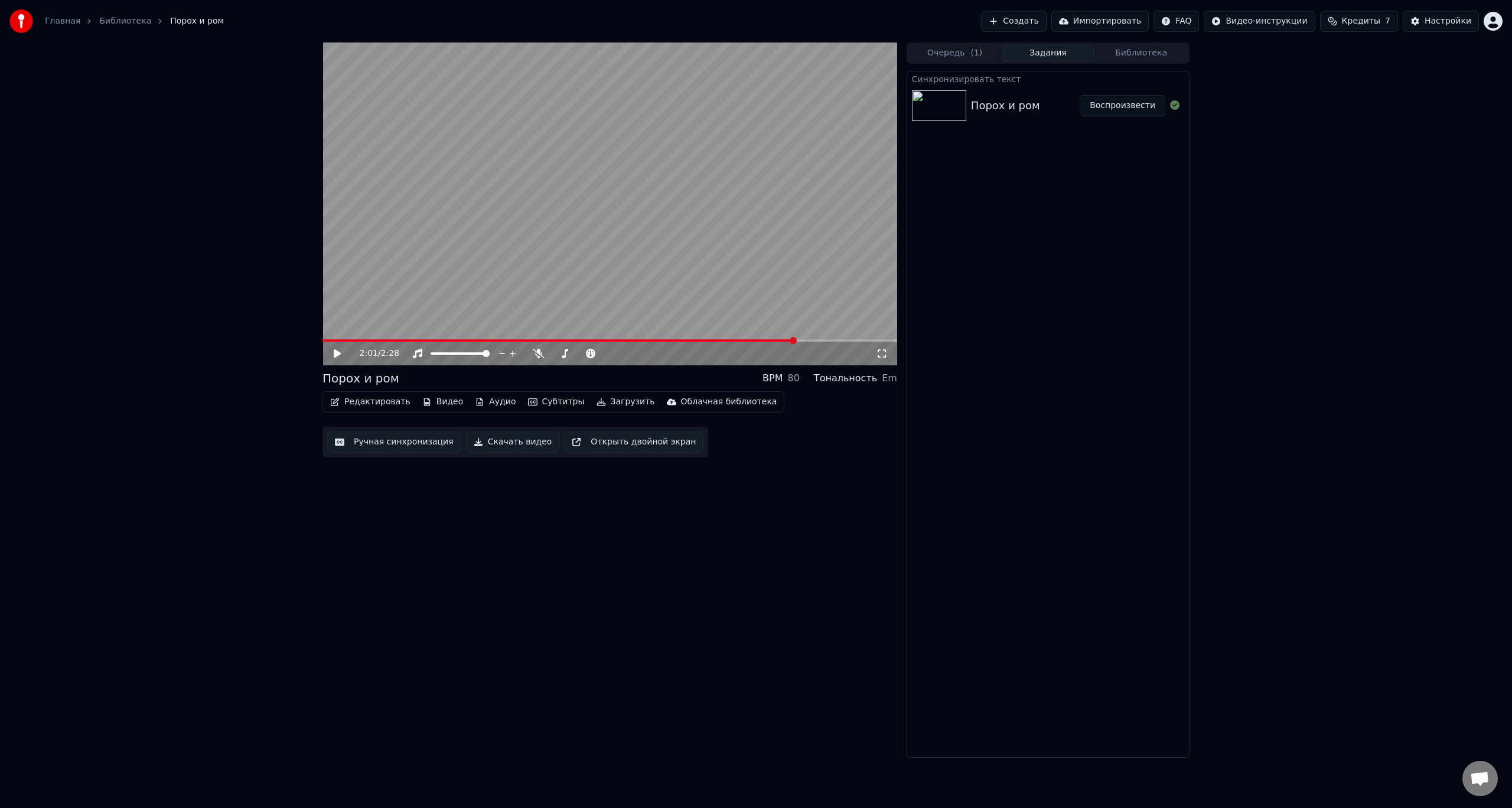
click at [1375, 376] on div "2:01 / 2:28 Порох и ром BPM 80 Тональность Em Редактировать Видео Аудио Субтитр…" at bounding box center [756, 400] width 1512 height 715
click at [537, 355] on icon at bounding box center [539, 353] width 12 height 10
click at [338, 351] on icon at bounding box center [345, 353] width 28 height 10
click at [326, 340] on span at bounding box center [559, 340] width 473 height 2
click at [949, 46] on button "Очередь ( 1 )" at bounding box center [955, 53] width 94 height 17
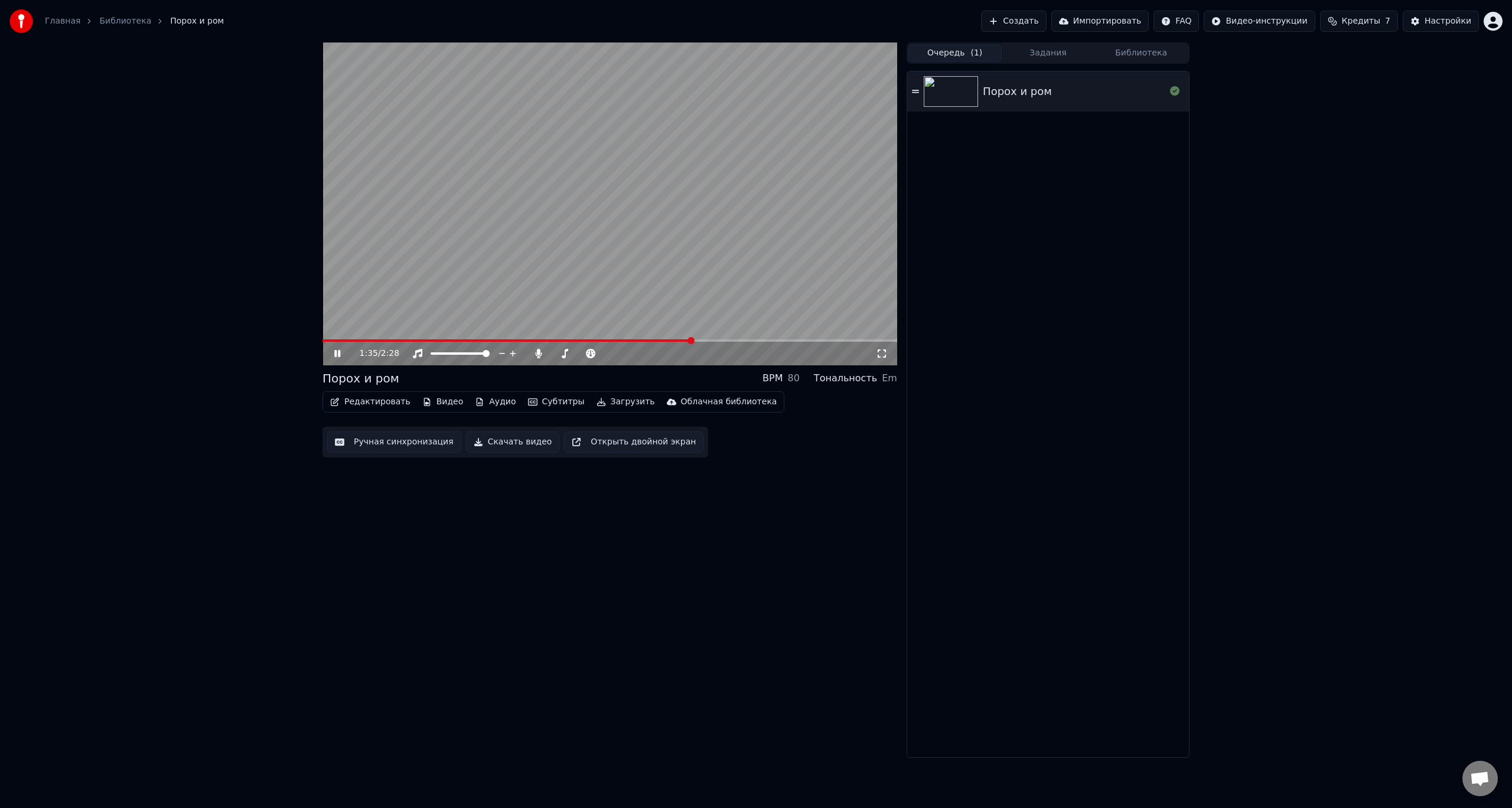
click at [1046, 52] on button "Задания" at bounding box center [1048, 53] width 94 height 17
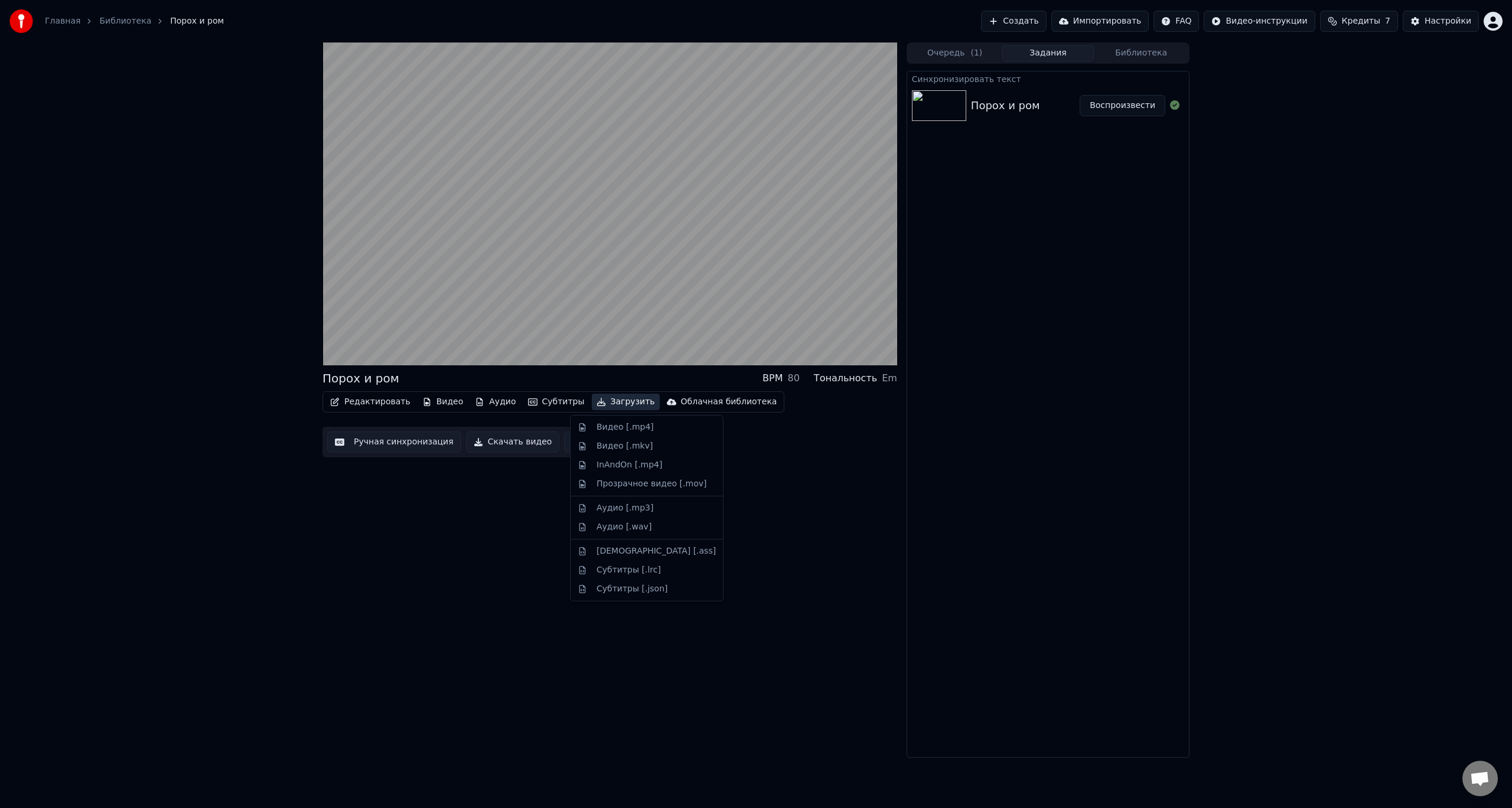
click at [598, 400] on button "Загрузить" at bounding box center [626, 402] width 68 height 16
click at [822, 466] on div "Порох и ром BPM 80 Тональность Em Редактировать Видео Аудио Субтитры Загрузить …" at bounding box center [610, 400] width 575 height 715
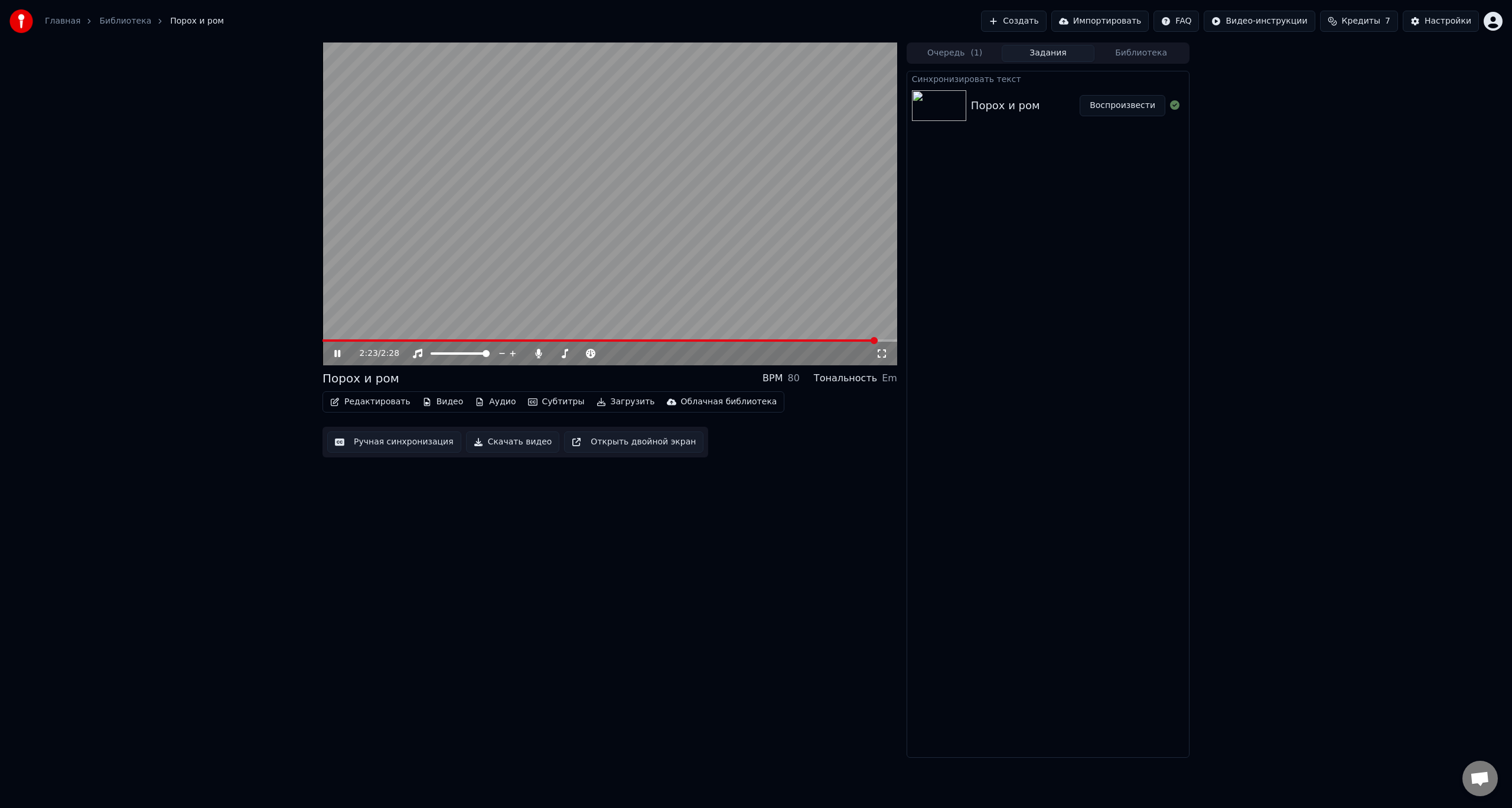
click at [1197, 21] on html "Главная Библиотека Порох и ром Создать Импортировать FAQ Видео-инструкции Креди…" at bounding box center [756, 404] width 1512 height 808
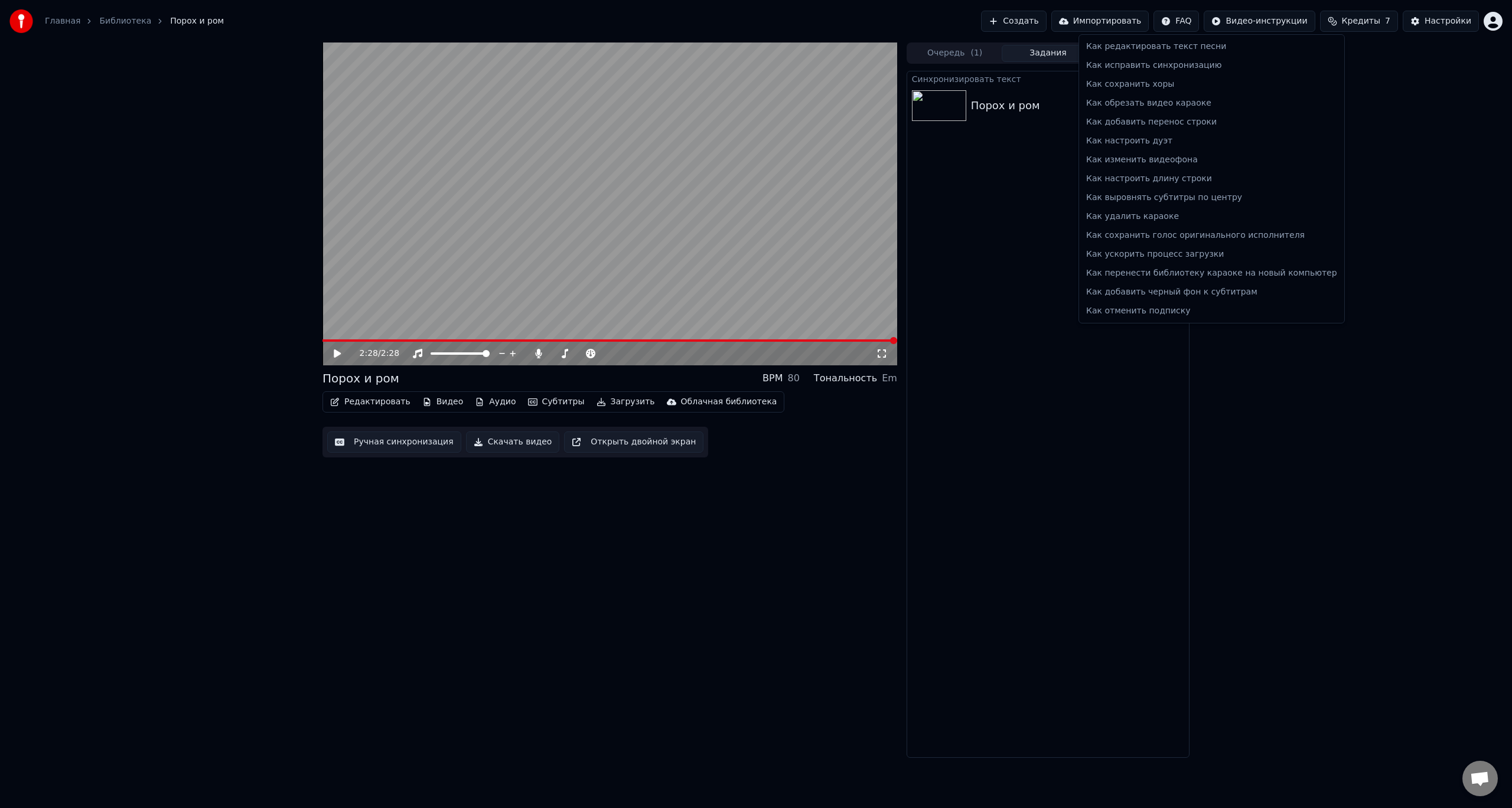
click at [1054, 524] on html "Главная Библиотека Порох и ром Создать Импортировать FAQ Видео-инструкции Креди…" at bounding box center [756, 404] width 1512 height 808
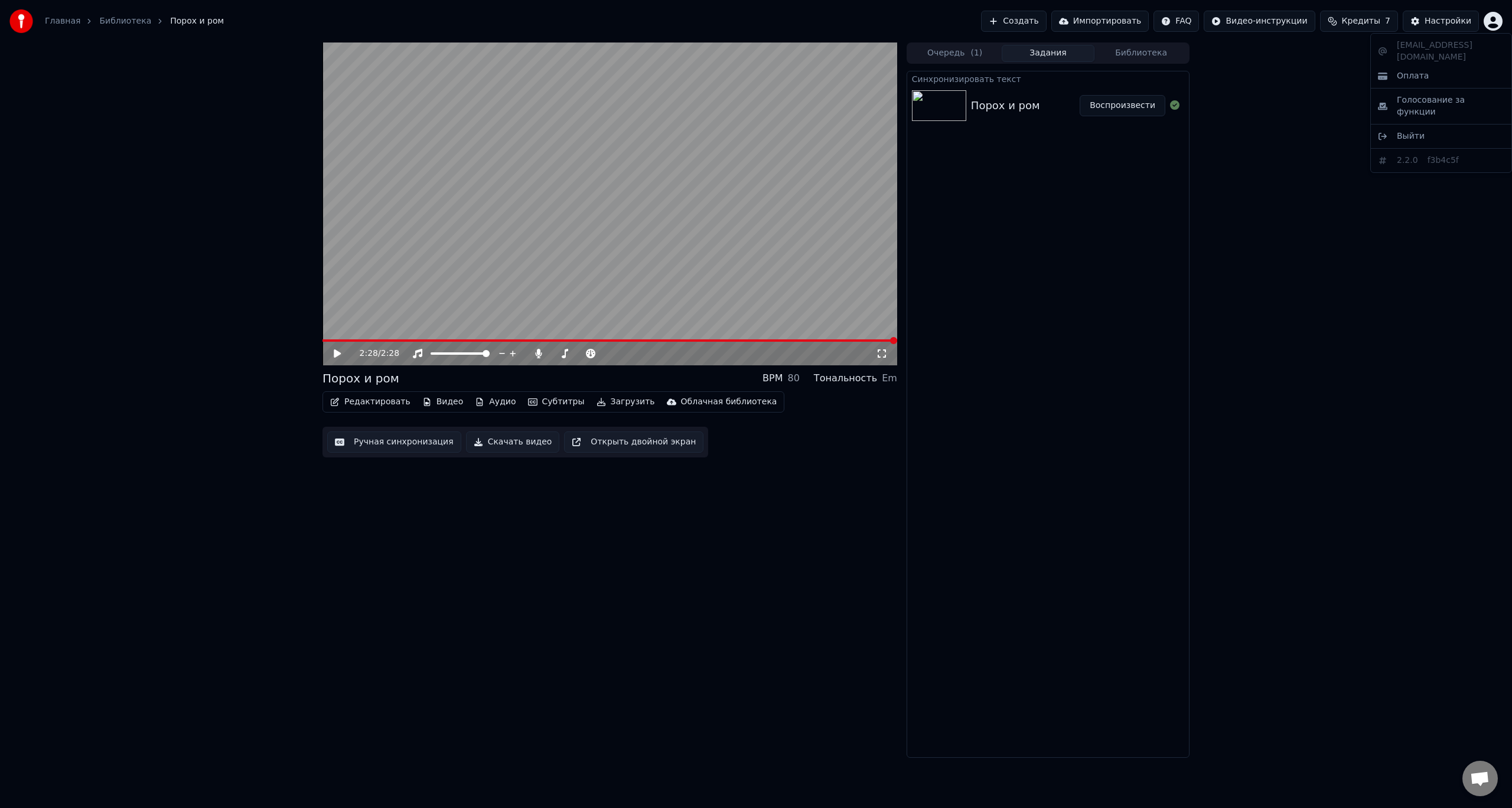
click at [1498, 25] on html "Главная Библиотека Порох и ром Создать Импортировать FAQ Видео-инструкции Креди…" at bounding box center [756, 404] width 1512 height 808
click at [1418, 70] on span "Оплата" at bounding box center [1412, 76] width 32 height 12
click at [1368, 24] on span "Кредиты" at bounding box center [1361, 22] width 38 height 12
click at [1359, 109] on button "Обновить" at bounding box center [1365, 109] width 71 height 21
click at [1417, 79] on td "30" at bounding box center [1418, 79] width 105 height 21
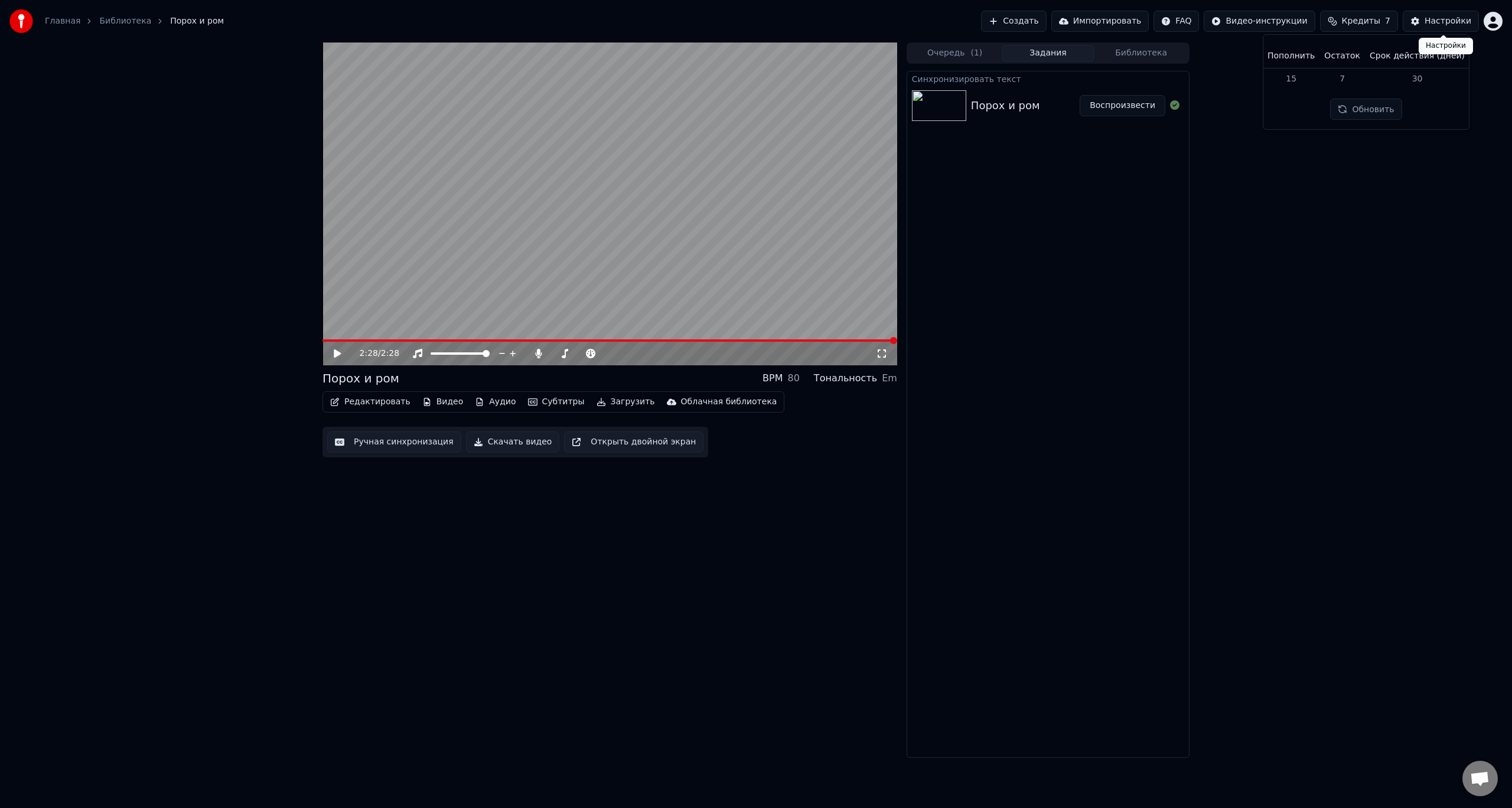
click at [1467, 21] on div "Настройки" at bounding box center [1448, 22] width 46 height 12
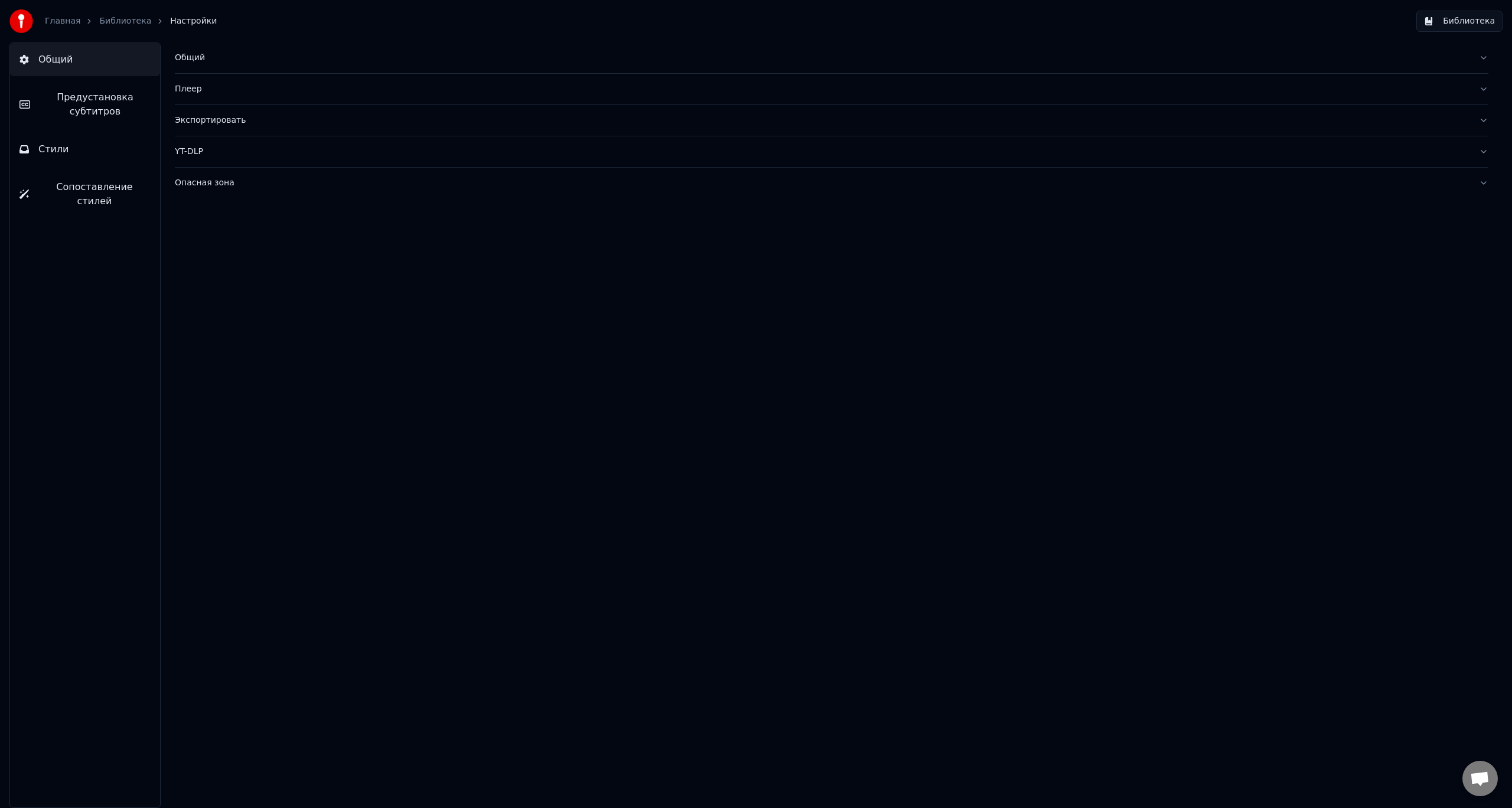
click at [77, 152] on button "Стили" at bounding box center [85, 150] width 150 height 33
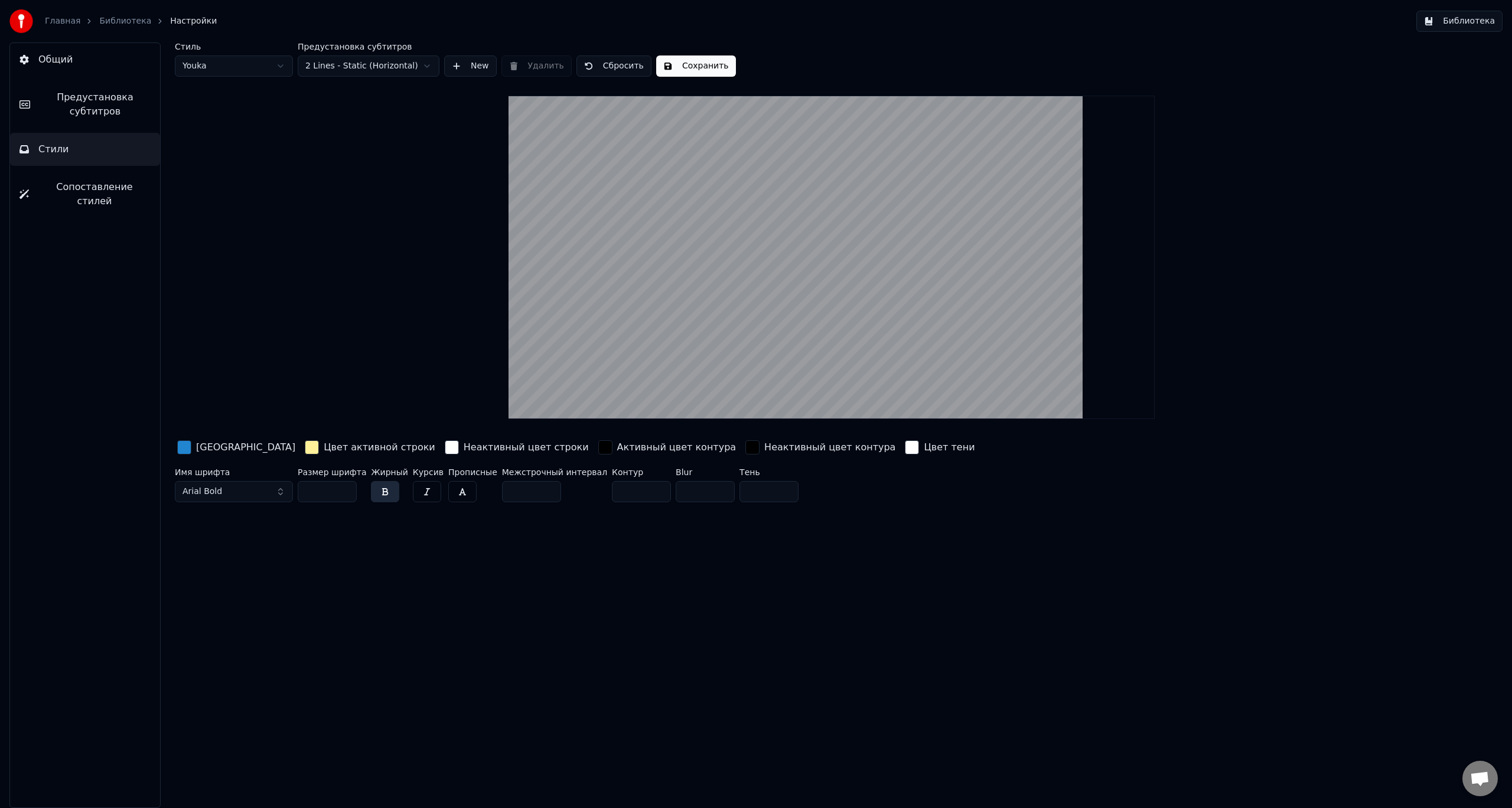
click at [430, 64] on html "Главная Библиотека Настройки Библиотека Общий Предустановка субтитров Стили Соп…" at bounding box center [756, 404] width 1512 height 808
click at [421, 66] on html "Главная Библиотека Настройки Библиотека Общий Предустановка субтитров Стили Соп…" at bounding box center [756, 404] width 1512 height 808
click at [417, 69] on html "Главная Библиотека Настройки Библиотека Общий Предустановка субтитров Стили Соп…" at bounding box center [756, 404] width 1512 height 808
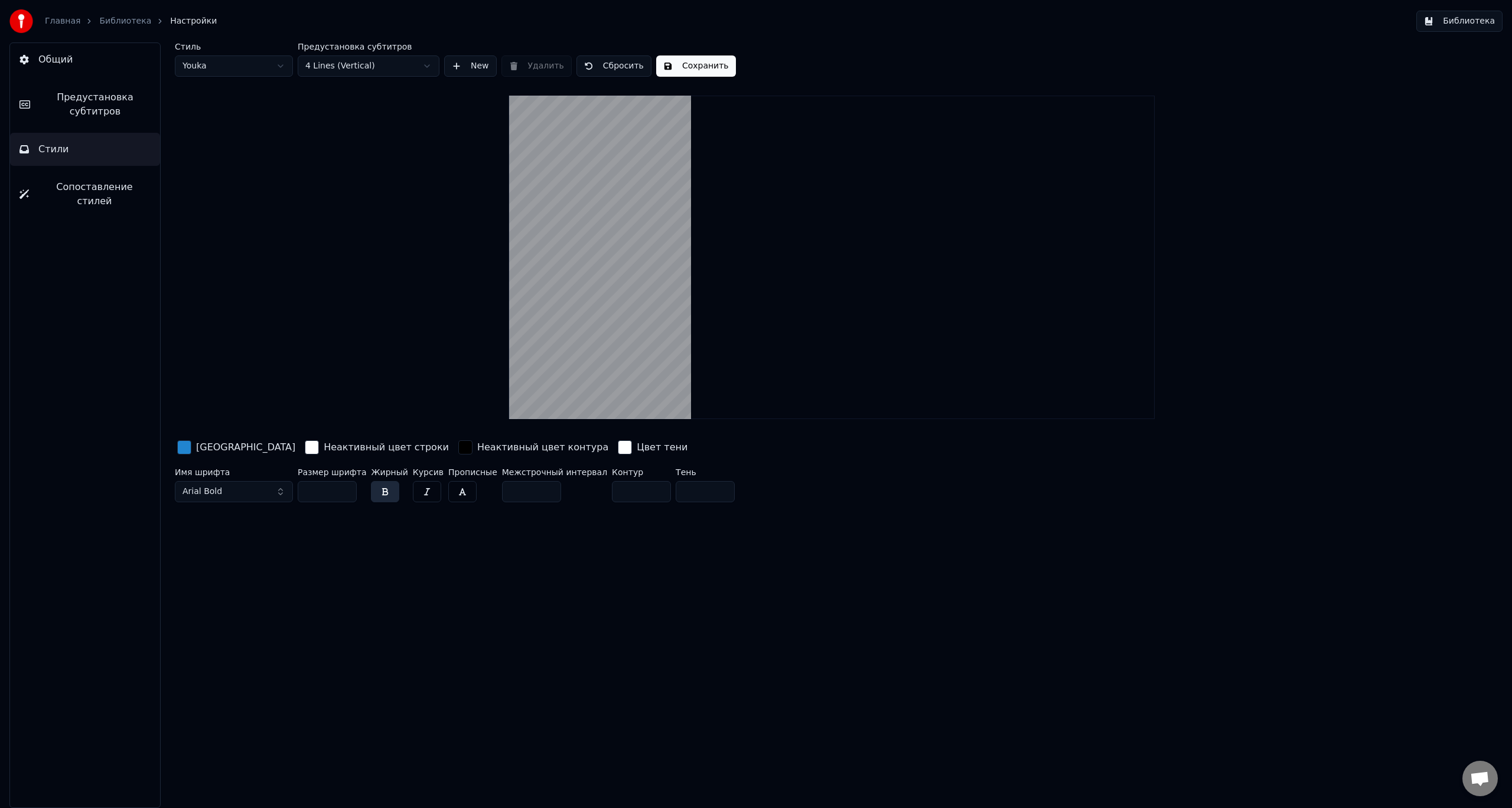
click at [427, 67] on html "Главная Библиотека Настройки Библиотека Общий Предустановка субтитров Стили Соп…" at bounding box center [756, 404] width 1512 height 808
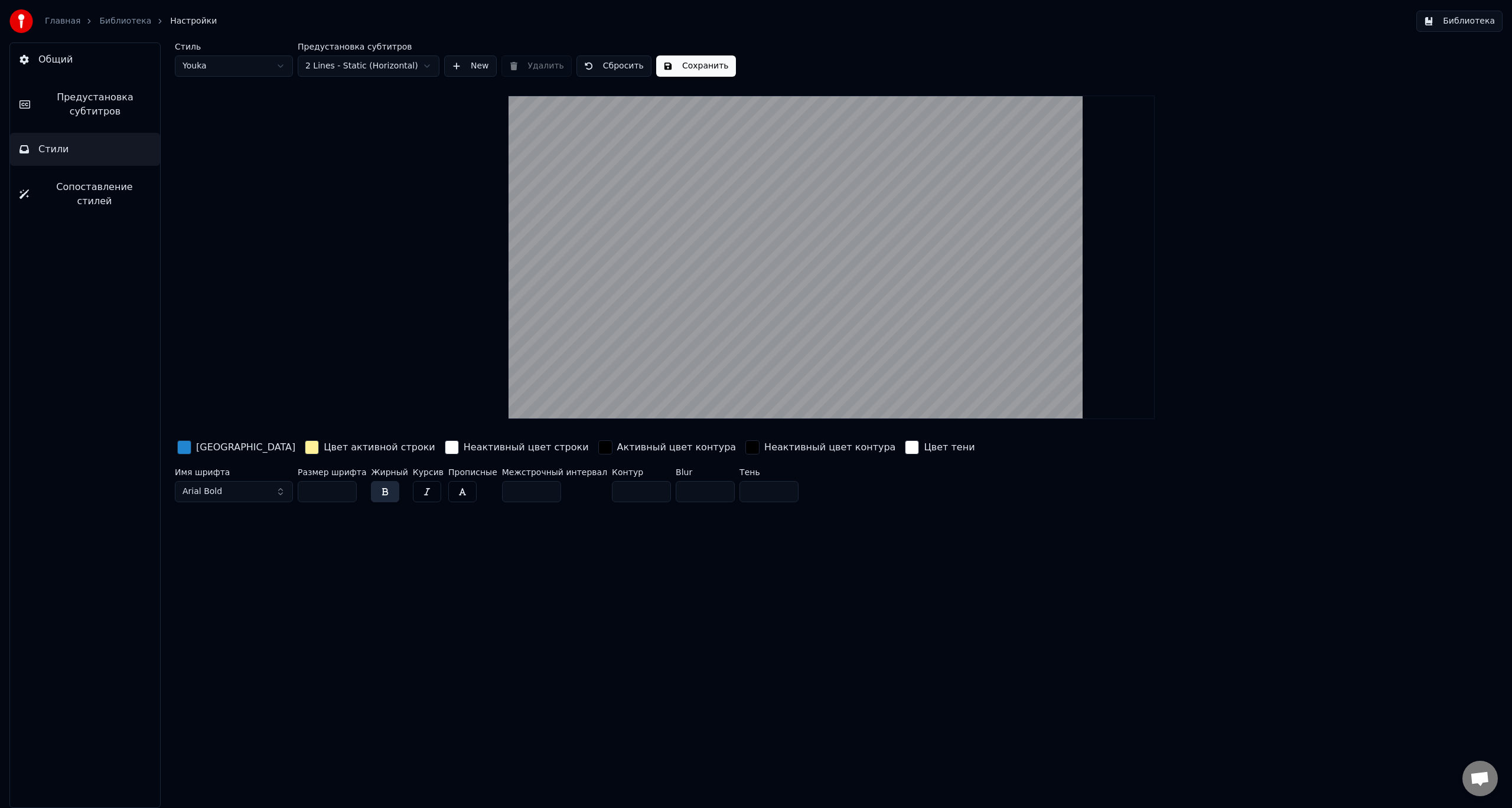
click at [283, 67] on html "Главная Библиотека Настройки Библиотека Общий Предустановка субтитров Стили Соп…" at bounding box center [756, 404] width 1512 height 808
click at [278, 69] on html "Главная Библиотека Настройки Библиотека Общий Предустановка субтитров Стили Соп…" at bounding box center [756, 404] width 1512 height 808
click at [256, 70] on html "Главная Библиотека Настройки Библиотека Общий Предустановка субтитров Стили Соп…" at bounding box center [756, 404] width 1512 height 808
click at [481, 67] on button "New" at bounding box center [470, 66] width 52 height 21
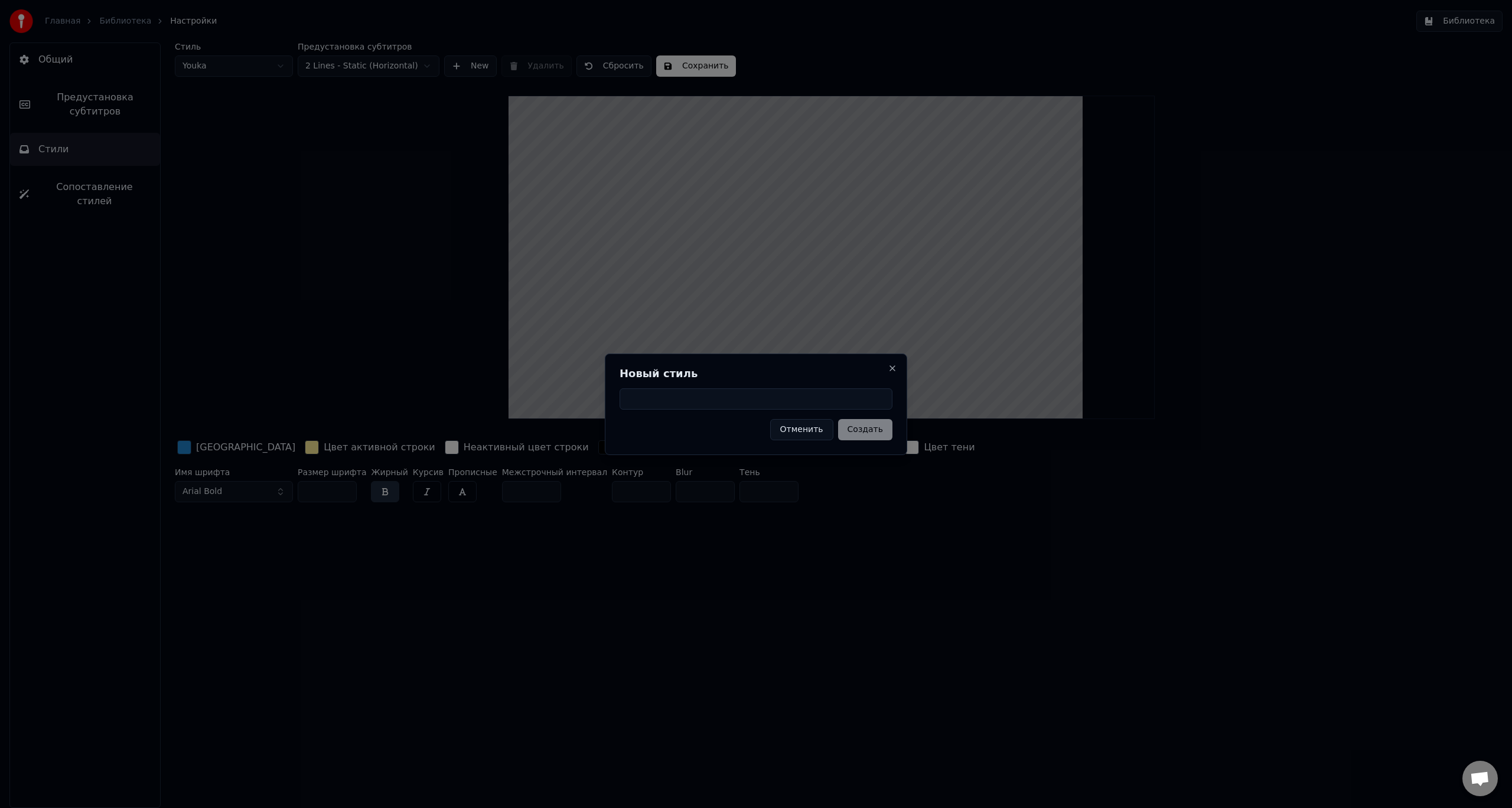
click at [802, 398] on input at bounding box center [756, 399] width 273 height 21
type input "*"
click at [871, 428] on button "Создать" at bounding box center [865, 429] width 55 height 21
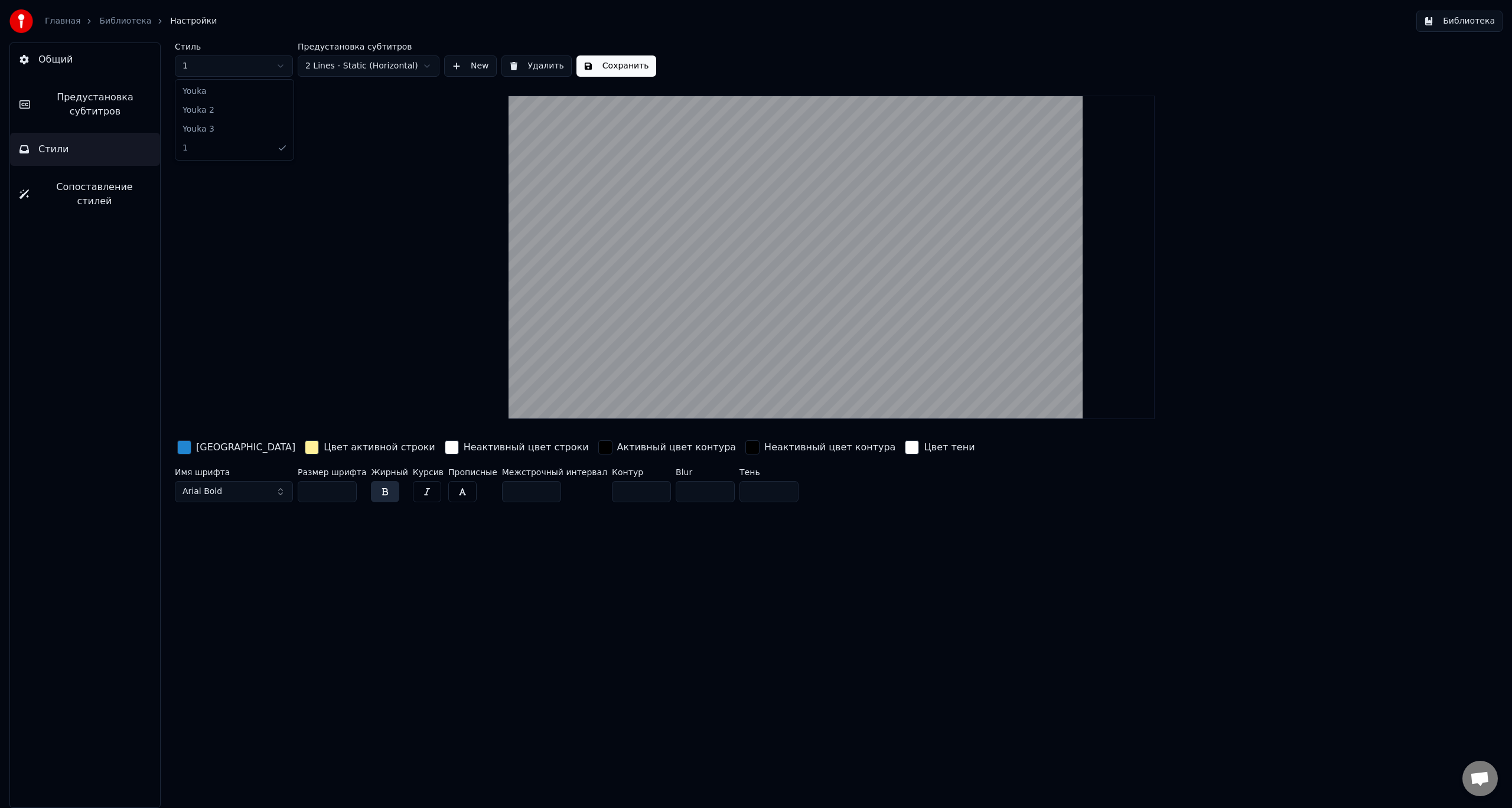
click at [275, 64] on html "Главная Библиотека Настройки Библиотека Общий Предустановка субтитров Стили Соп…" at bounding box center [756, 404] width 1512 height 808
click at [543, 68] on html "Главная Библиотека Настройки Библиотека Общий Предустановка субтитров Стили Соп…" at bounding box center [756, 404] width 1512 height 808
click at [511, 63] on button "Удалить" at bounding box center [537, 66] width 70 height 21
click at [692, 66] on button "Сохранить" at bounding box center [696, 66] width 80 height 21
click at [36, 195] on button "Сопоставление стилей" at bounding box center [85, 194] width 150 height 47
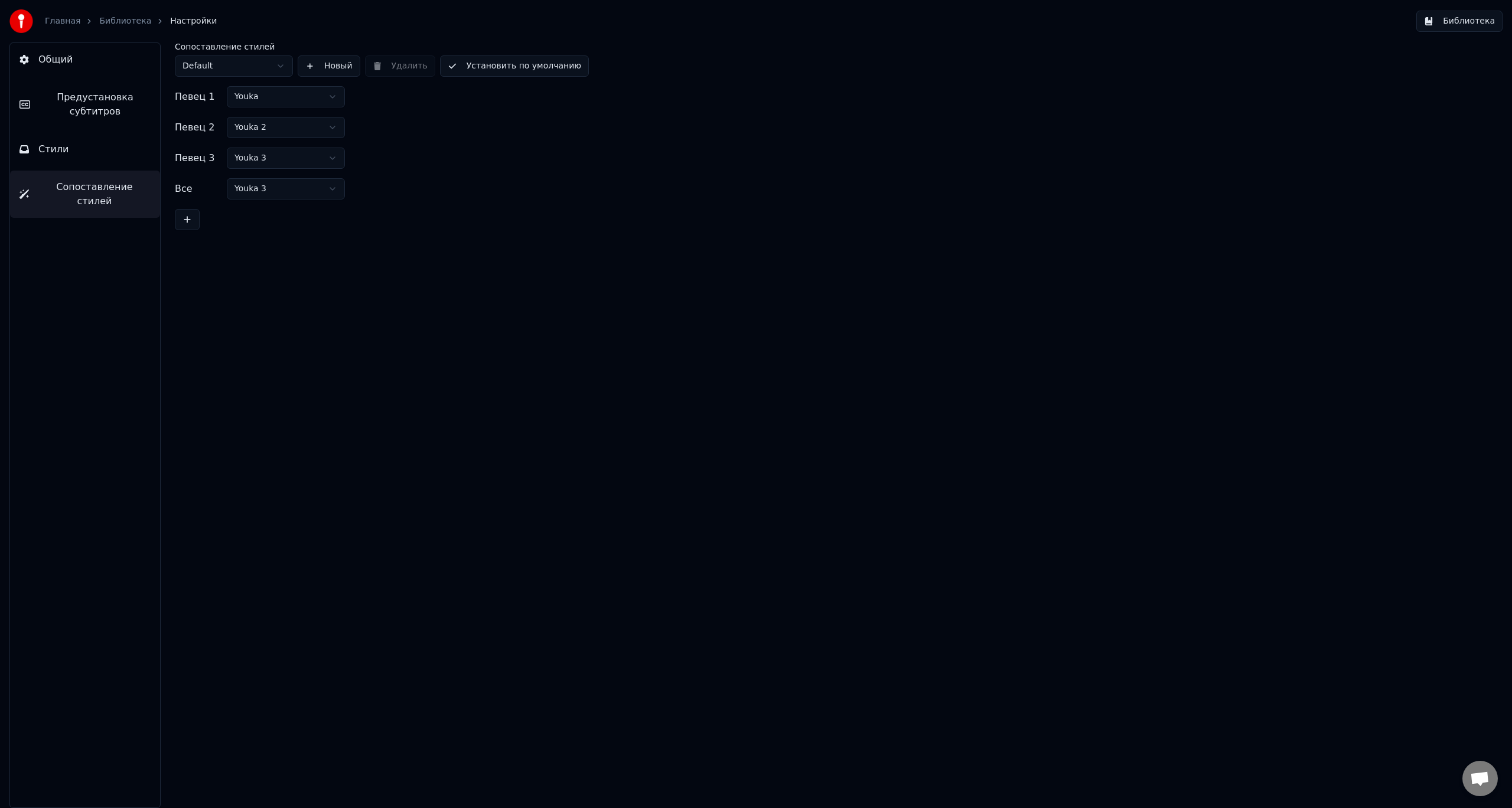
click at [278, 65] on html "Главная Библиотека Настройки Библиотека Общий Предустановка субтитров Стили Соп…" at bounding box center [756, 404] width 1512 height 808
click at [63, 63] on span "Общий" at bounding box center [55, 59] width 34 height 14
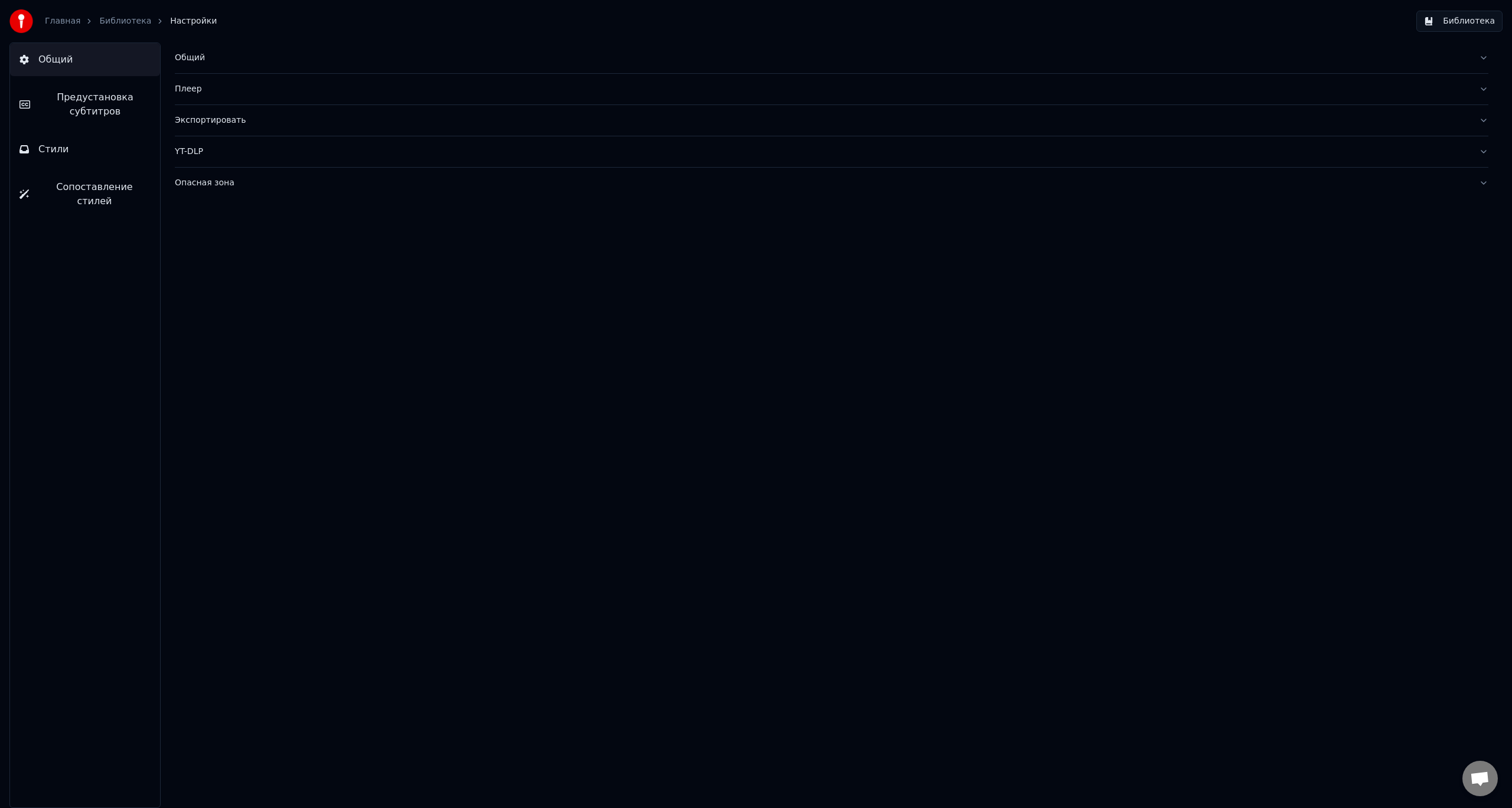
click at [113, 26] on link "Библиотека" at bounding box center [125, 22] width 52 height 12
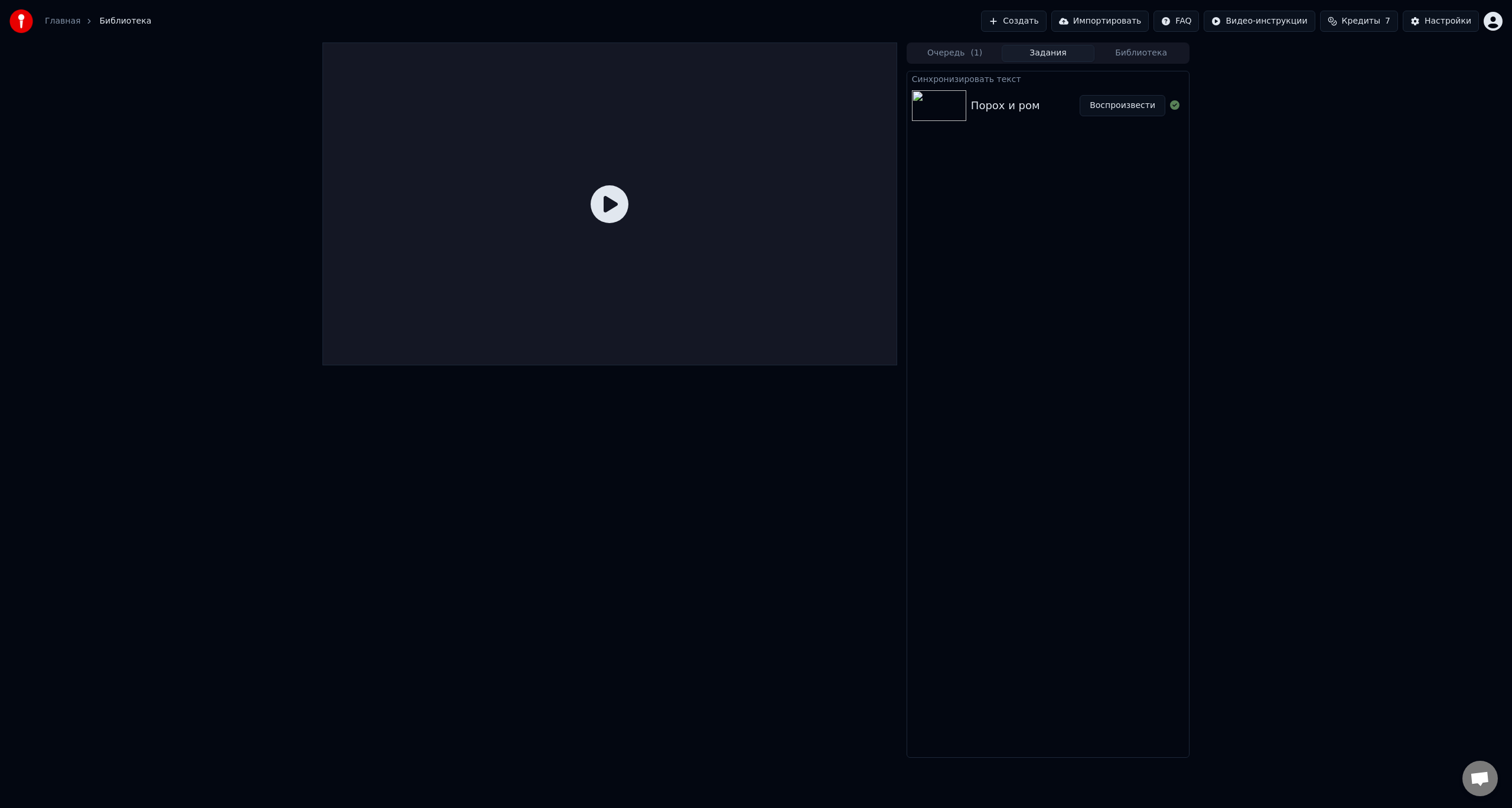
click at [693, 221] on div at bounding box center [610, 204] width 575 height 323
click at [612, 207] on icon at bounding box center [609, 204] width 37 height 37
click at [976, 105] on div "Порох и ром" at bounding box center [1005, 105] width 69 height 16
click at [1141, 105] on button "Воспроизвести" at bounding box center [1122, 105] width 85 height 21
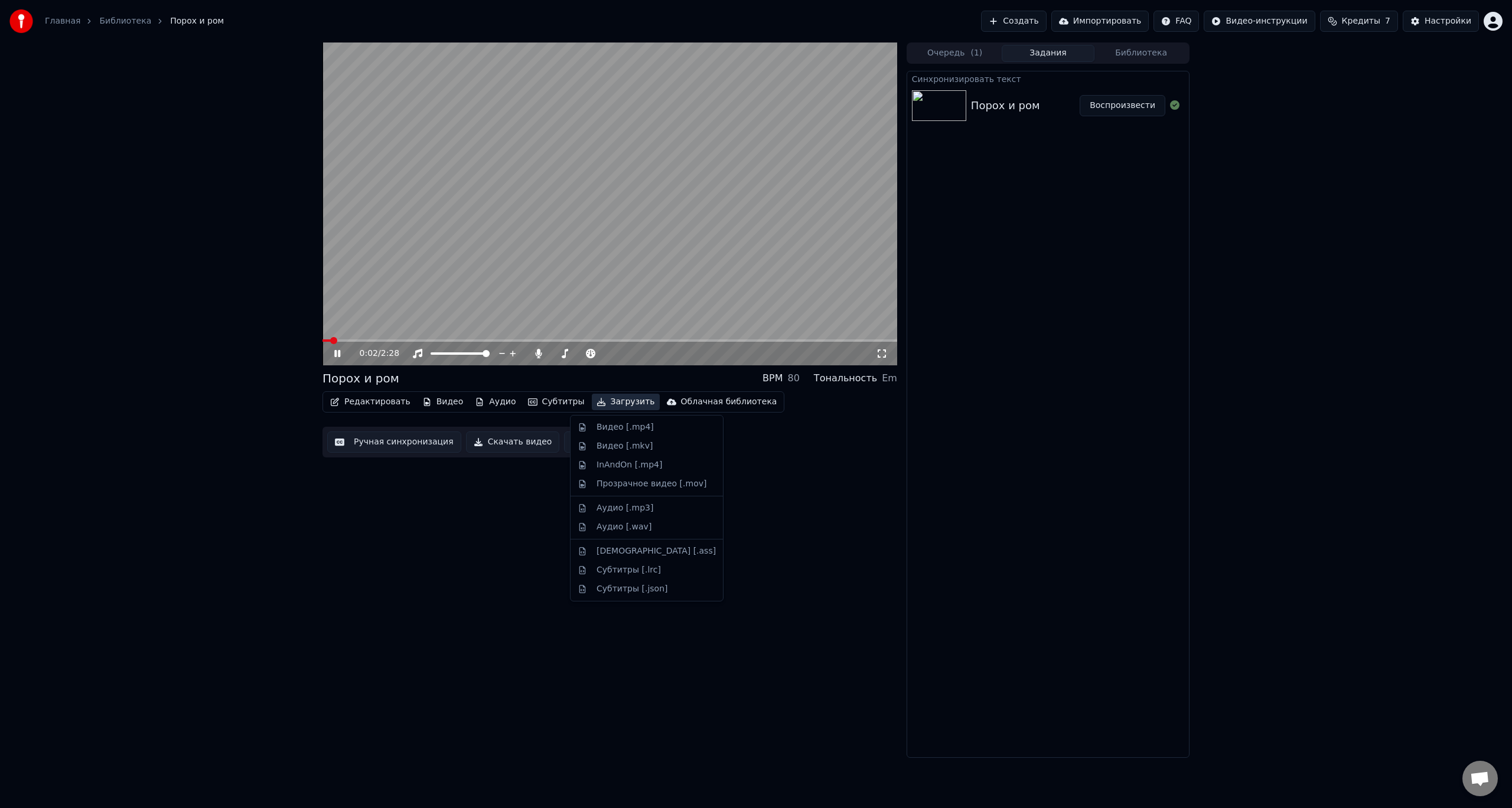
click at [612, 402] on button "Загрузить" at bounding box center [626, 402] width 68 height 16
click at [455, 670] on div "Порох и ром BPM 80 Тональность Em Редактировать Видео Аудио Субтитры Загрузить …" at bounding box center [610, 400] width 575 height 715
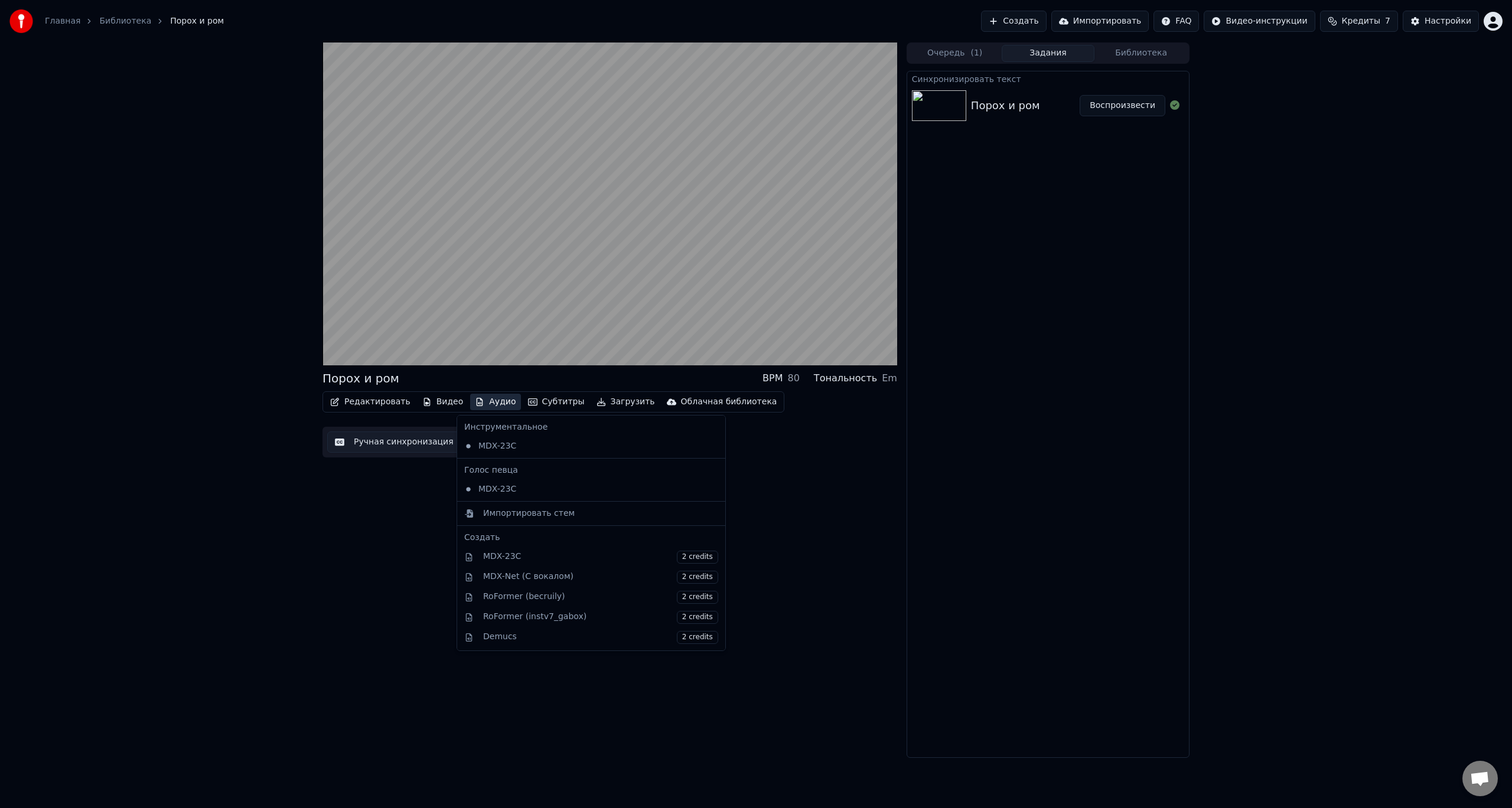
click at [482, 400] on button "Аудио" at bounding box center [495, 402] width 50 height 16
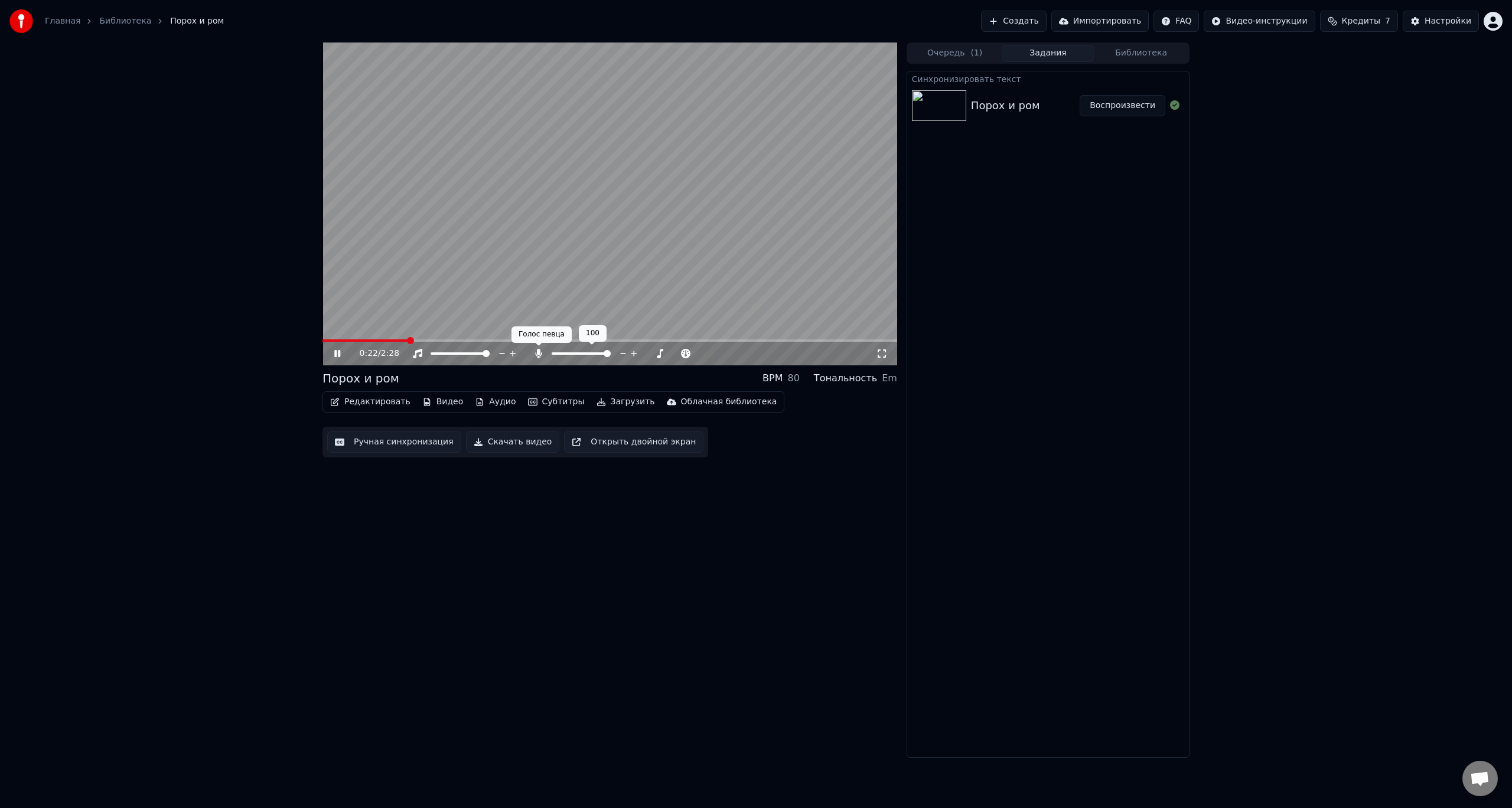
click at [542, 352] on icon at bounding box center [539, 353] width 12 height 10
click at [338, 353] on icon at bounding box center [338, 353] width 6 height 7
click at [1448, 26] on div "Настройки" at bounding box center [1448, 22] width 46 height 12
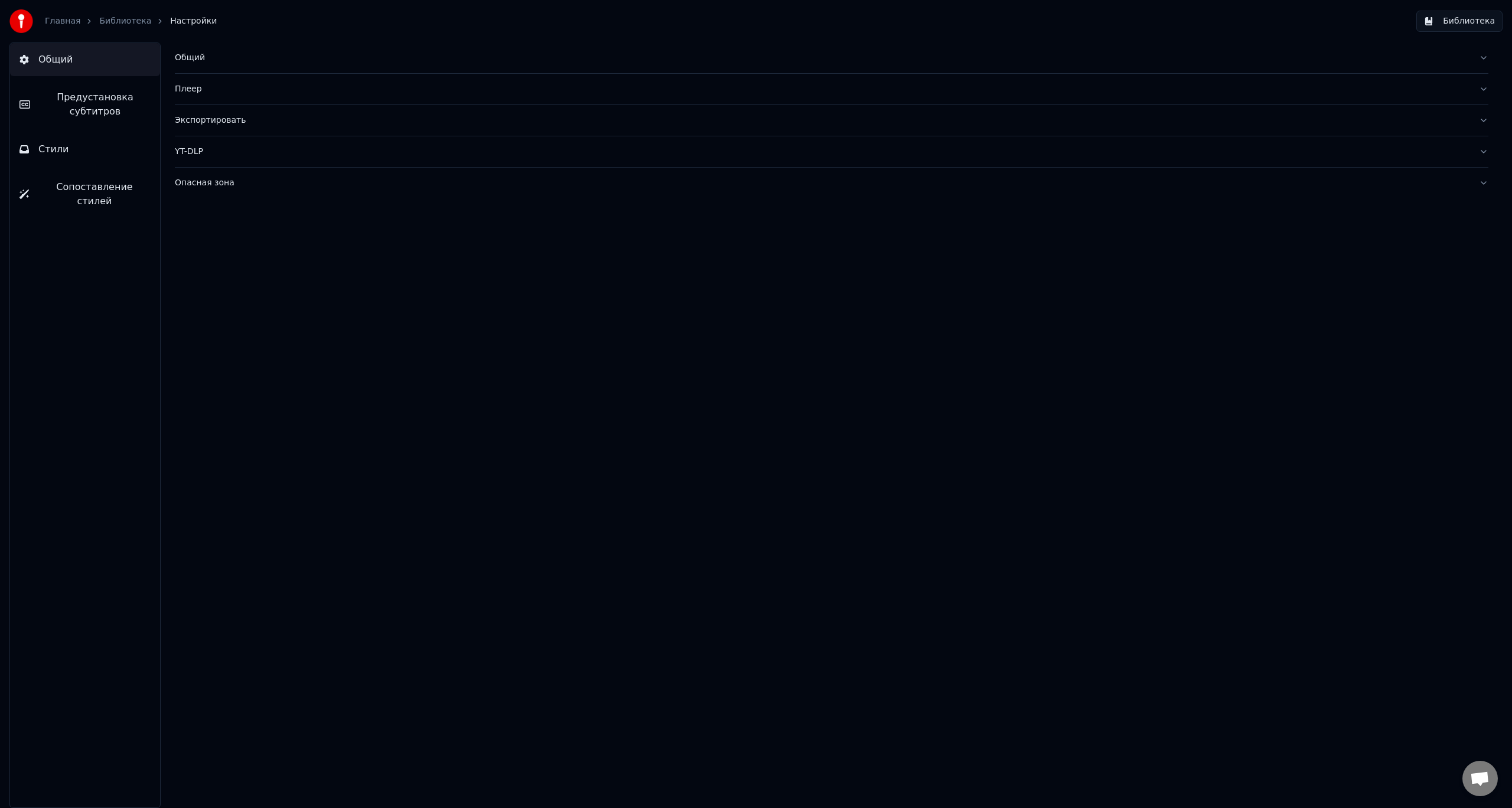
click at [1481, 24] on button "Библиотека" at bounding box center [1459, 21] width 86 height 21
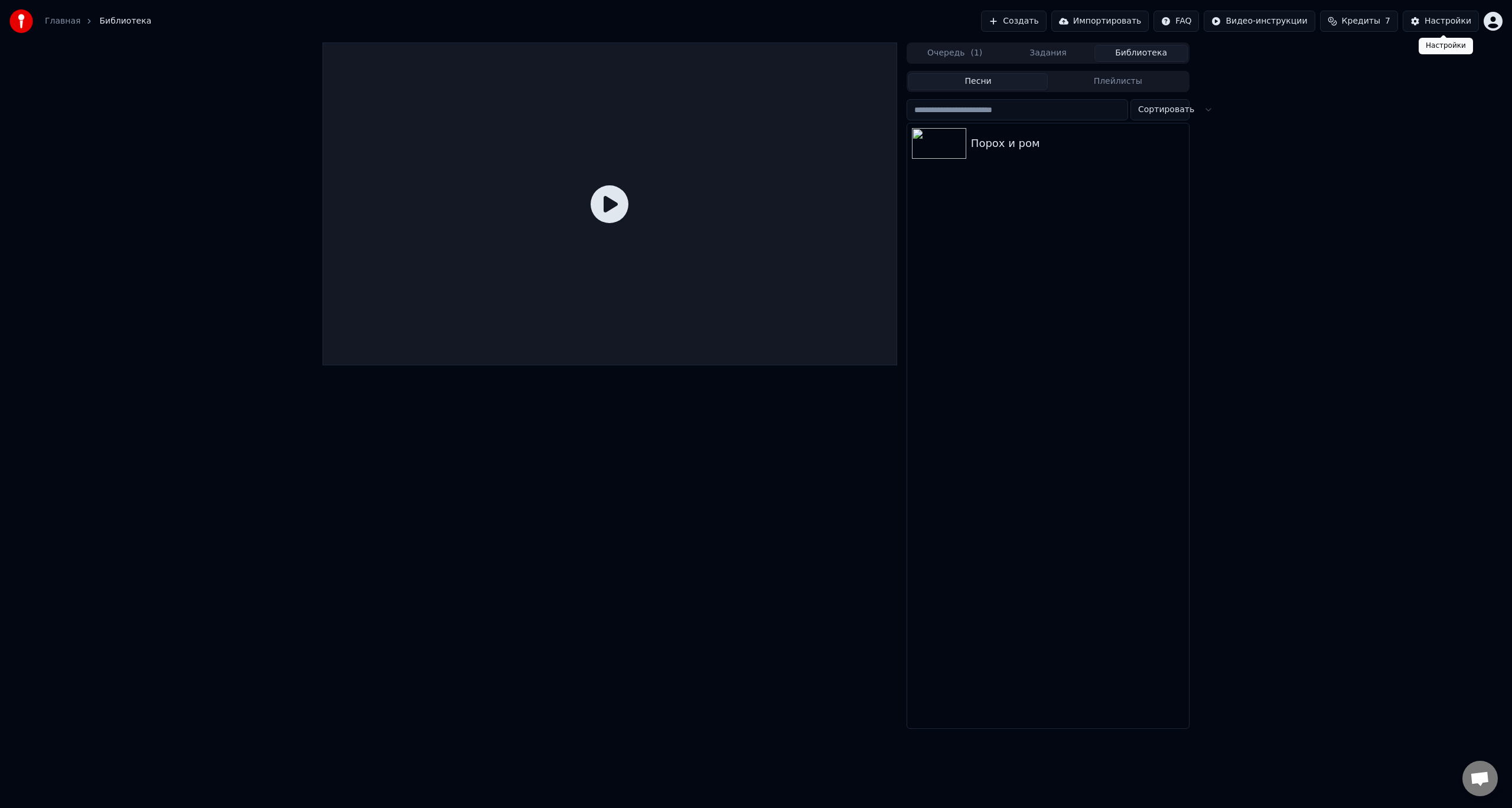
click at [1491, 26] on html "Главная Библиотека Создать Импортировать FAQ Видео-инструкции Кредиты 7 Настрой…" at bounding box center [756, 404] width 1512 height 808
click at [1427, 94] on span "Голосование за функции" at bounding box center [1451, 106] width 108 height 24
click at [1491, 26] on html "Главная Библиотека Создать Импортировать FAQ Видео-инструкции Кредиты 7 Настрой…" at bounding box center [756, 404] width 1512 height 808
click at [1448, 67] on div "Оплата" at bounding box center [1441, 76] width 135 height 19
click at [1492, 23] on html "Главная Библиотека Создать Импортировать FAQ Видео-инструкции Кредиты 7 Настрой…" at bounding box center [756, 404] width 1512 height 808
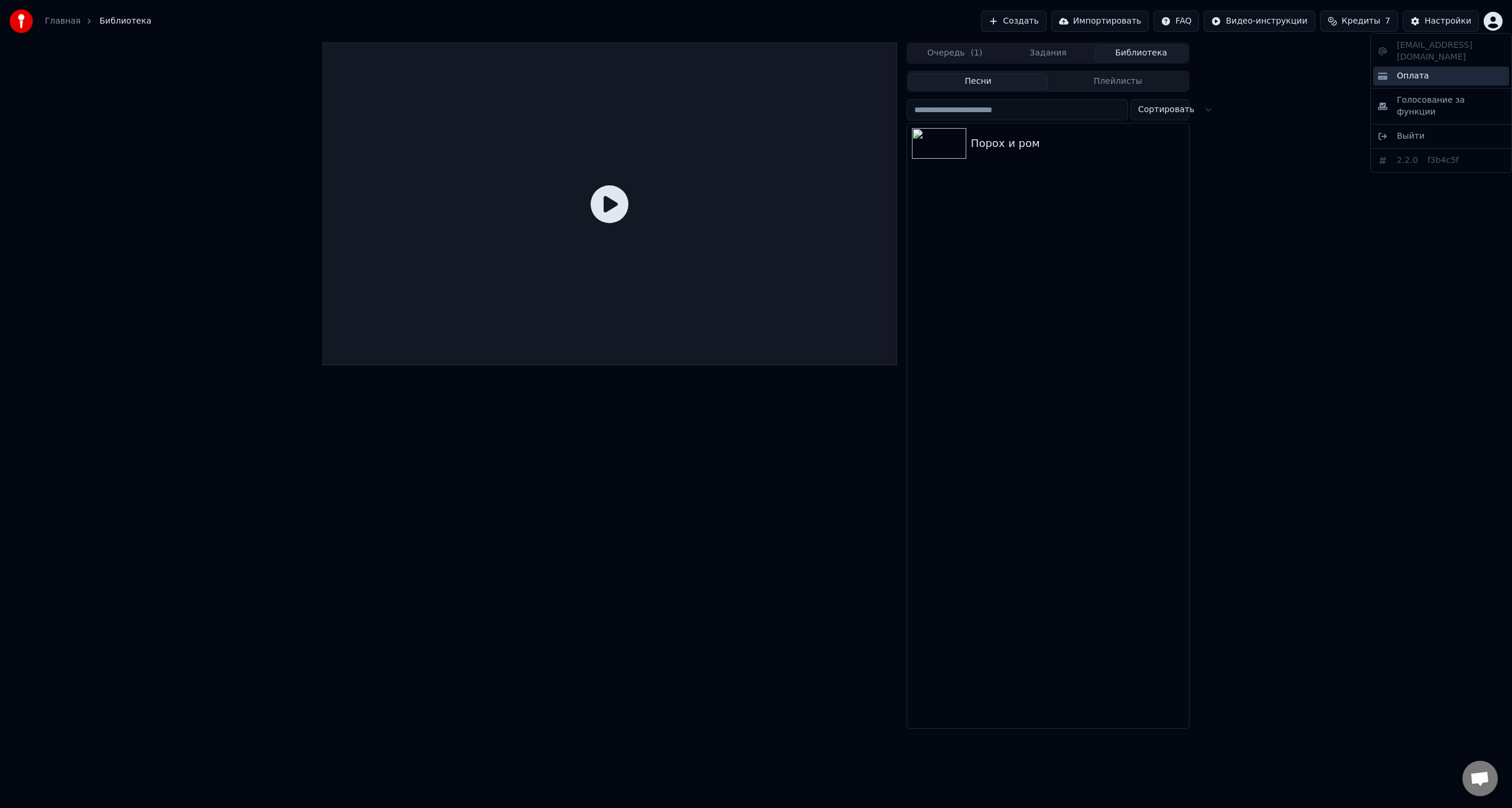
click at [1427, 68] on div "Оплата" at bounding box center [1441, 76] width 135 height 19
click at [1200, 19] on html "Главная Библиотека Создать Импортировать FAQ Видео-инструкции Кредиты 7 Настрой…" at bounding box center [756, 404] width 1512 height 808
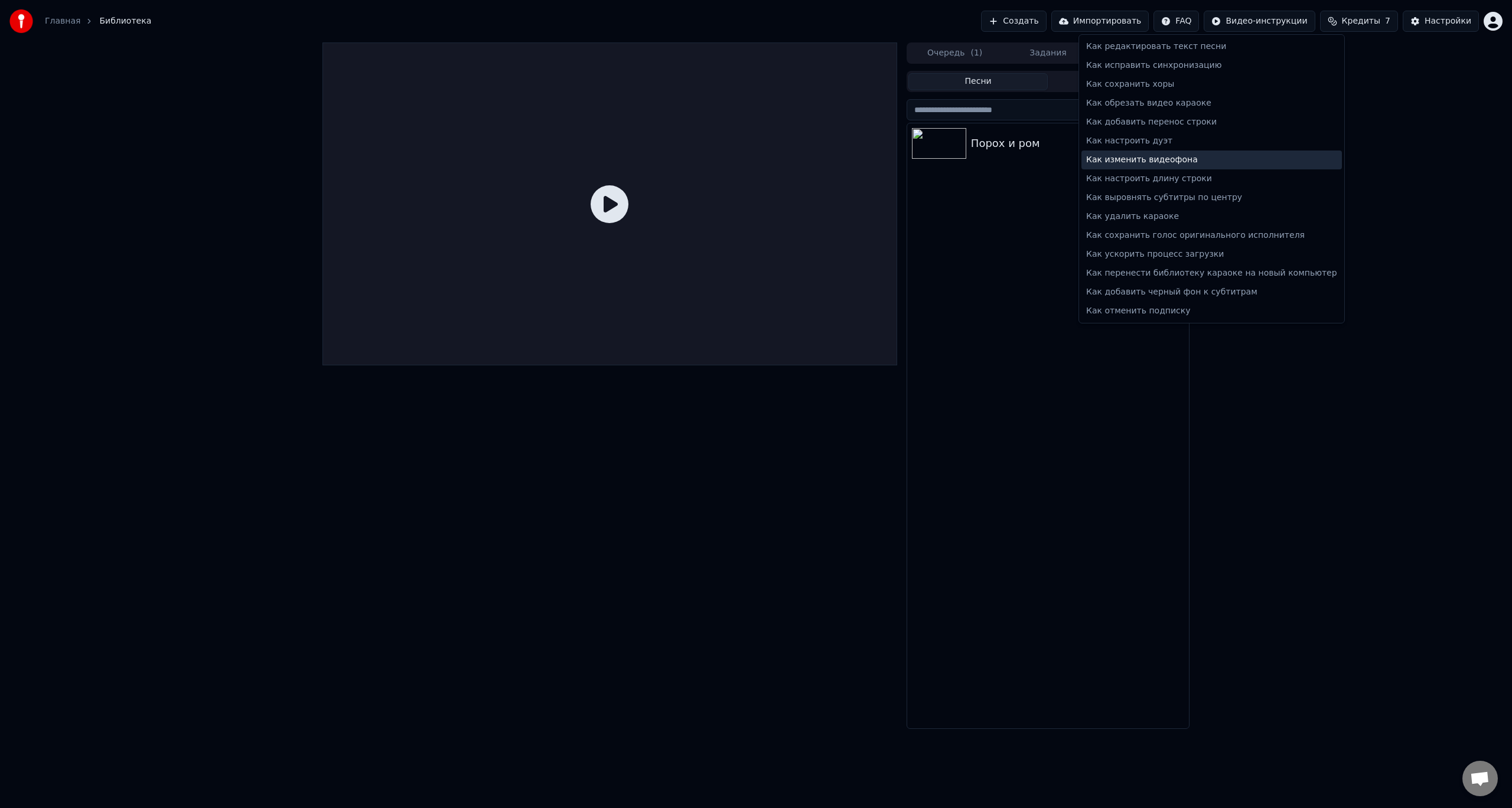
click at [1212, 155] on div "Как изменить видеофона" at bounding box center [1212, 159] width 260 height 19
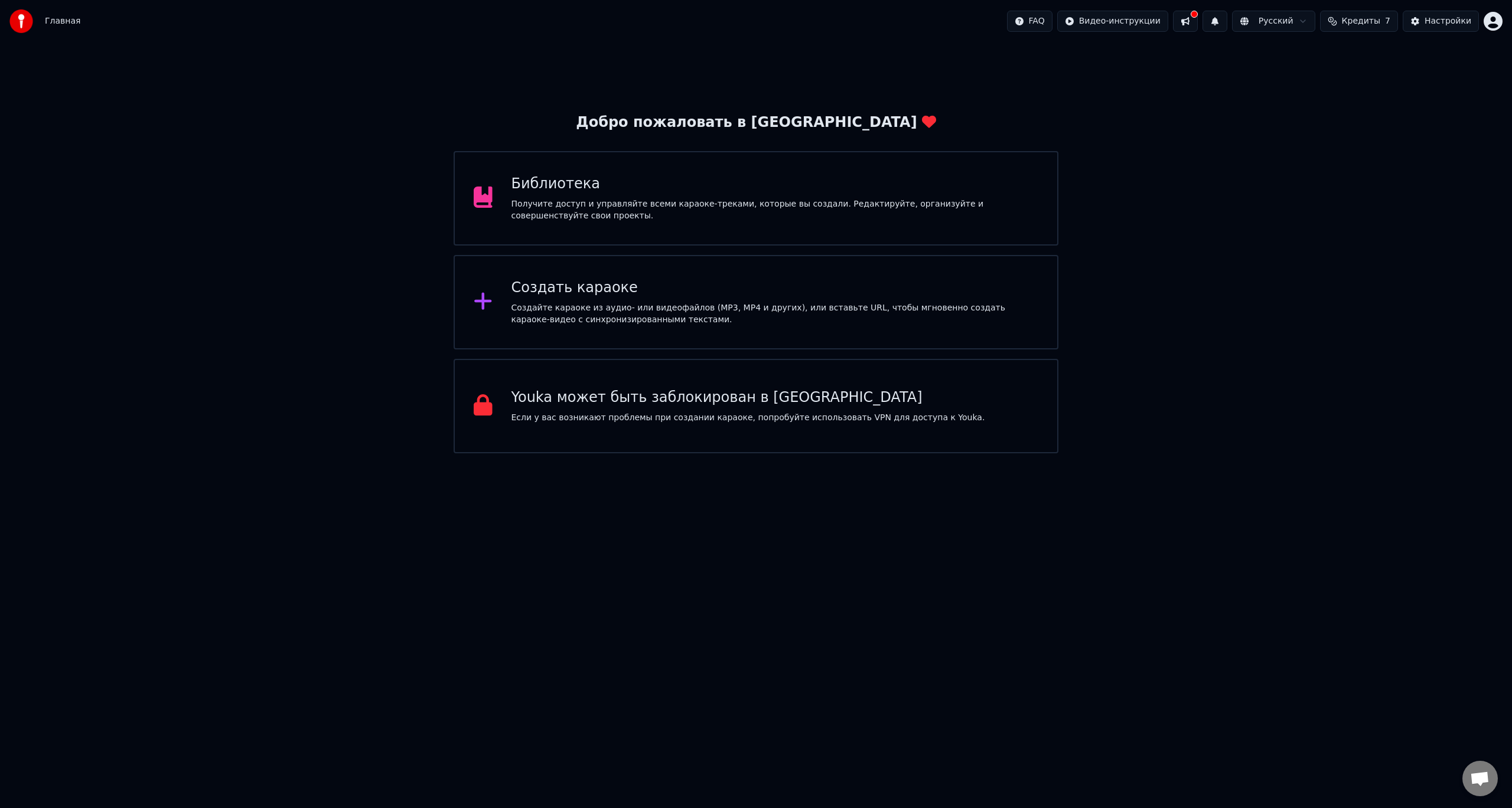
click at [1198, 26] on button at bounding box center [1185, 21] width 25 height 21
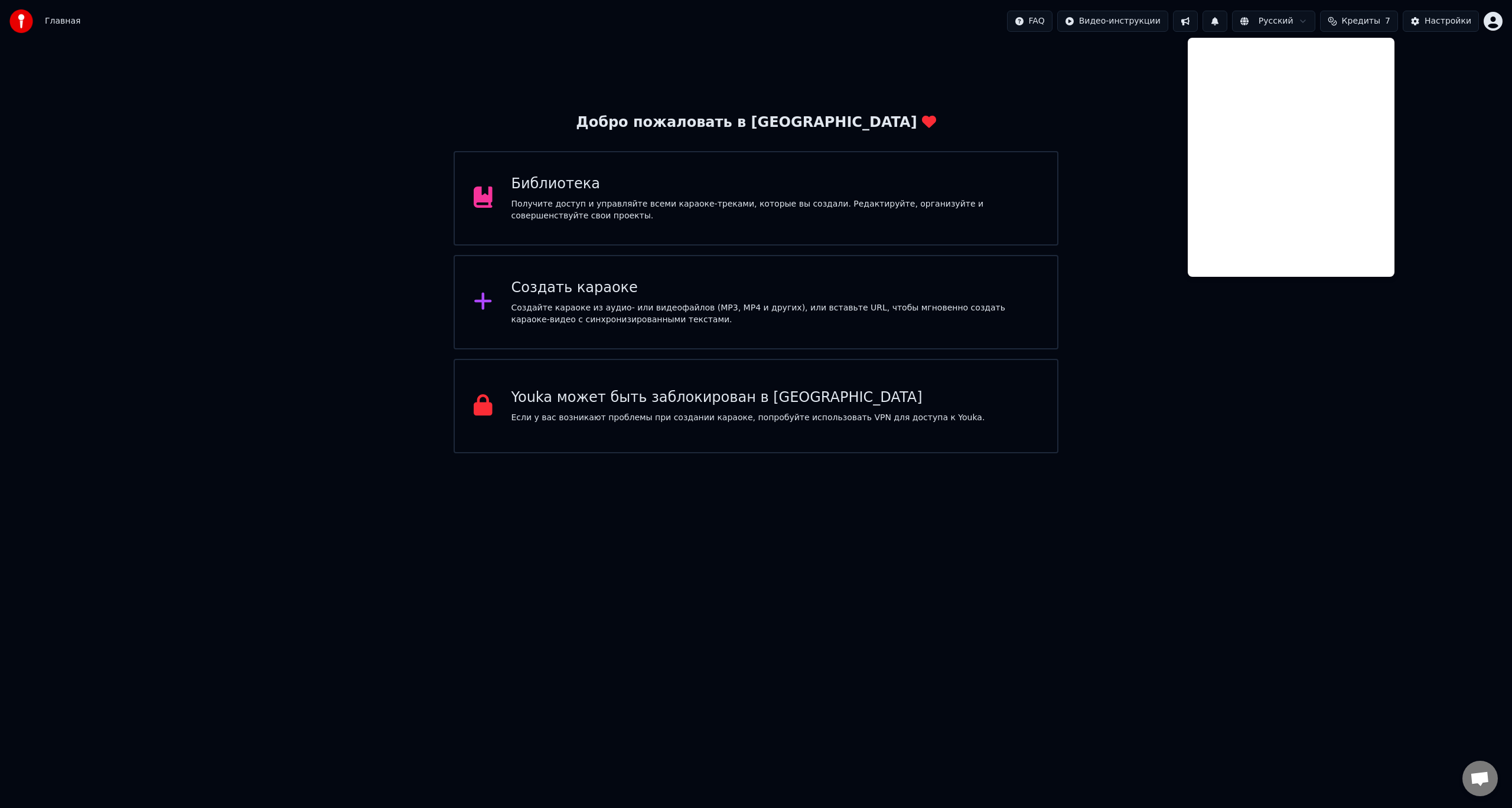
click at [1197, 22] on button at bounding box center [1185, 21] width 25 height 21
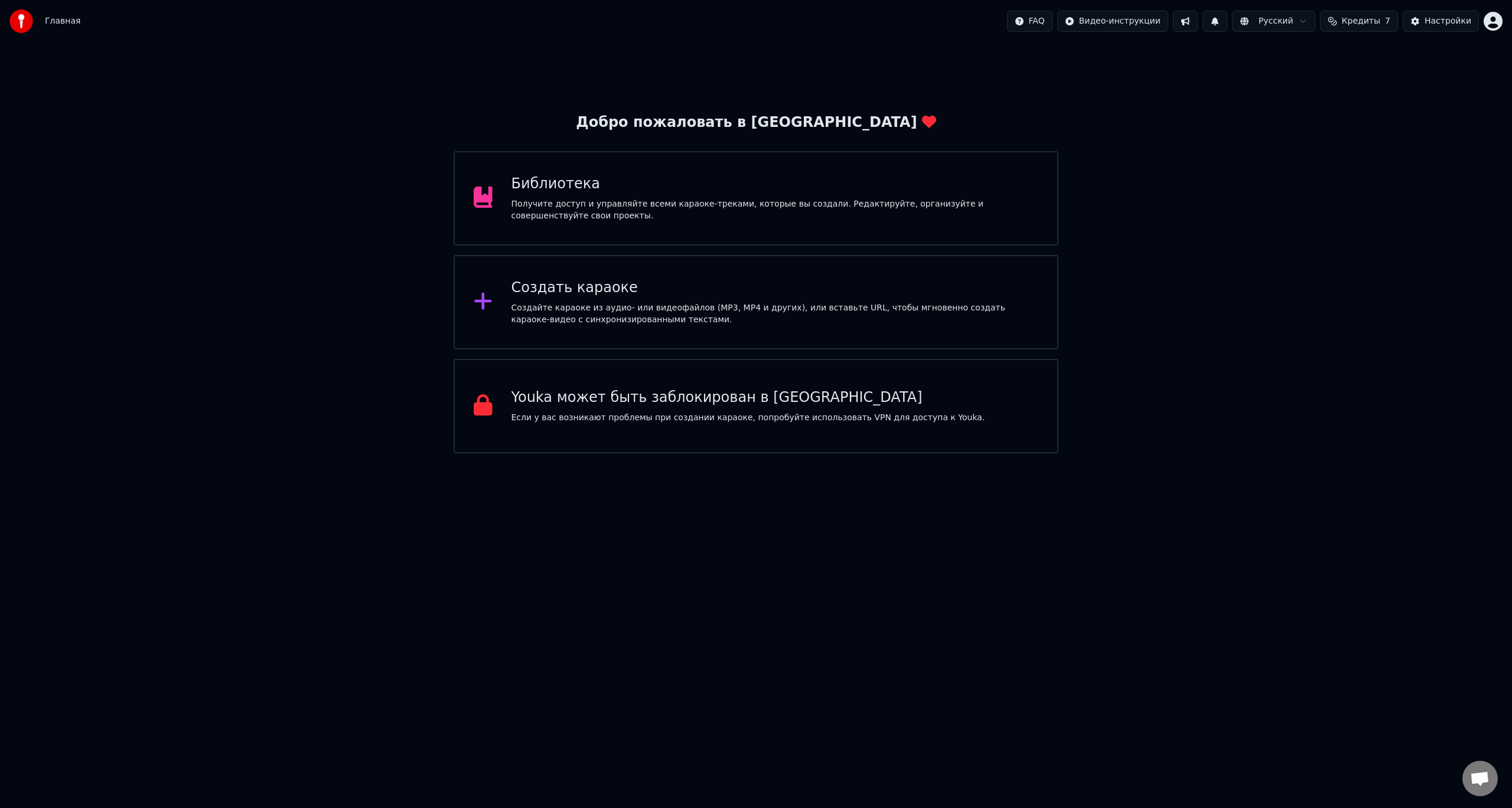
click at [560, 189] on div "Библиотека" at bounding box center [775, 184] width 528 height 19
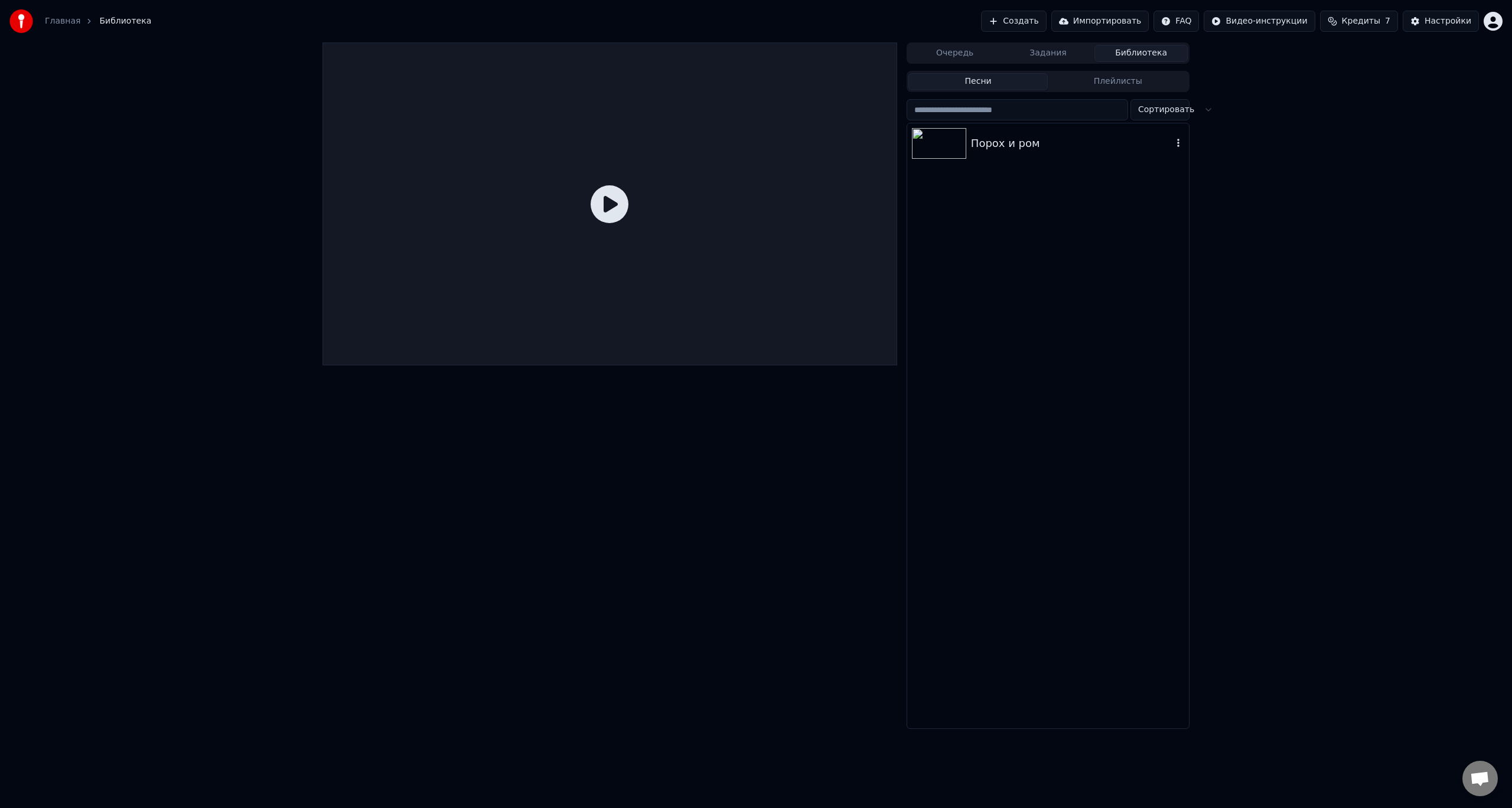
click at [1143, 131] on div "Порох и ром" at bounding box center [1048, 144] width 281 height 40
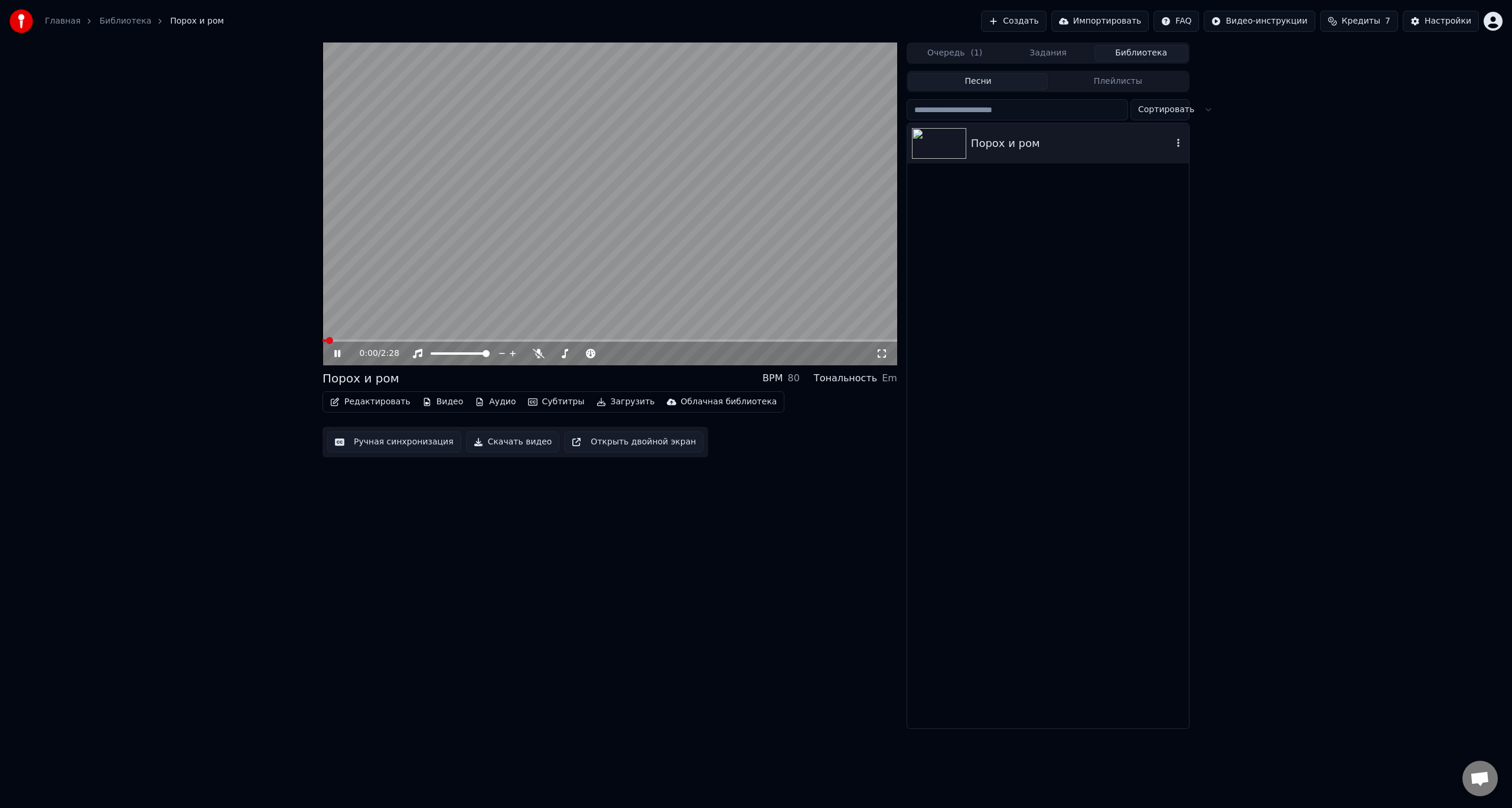
click at [1179, 141] on icon "button" at bounding box center [1178, 143] width 12 height 10
click at [1105, 22] on button "Импортировать" at bounding box center [1100, 21] width 98 height 21
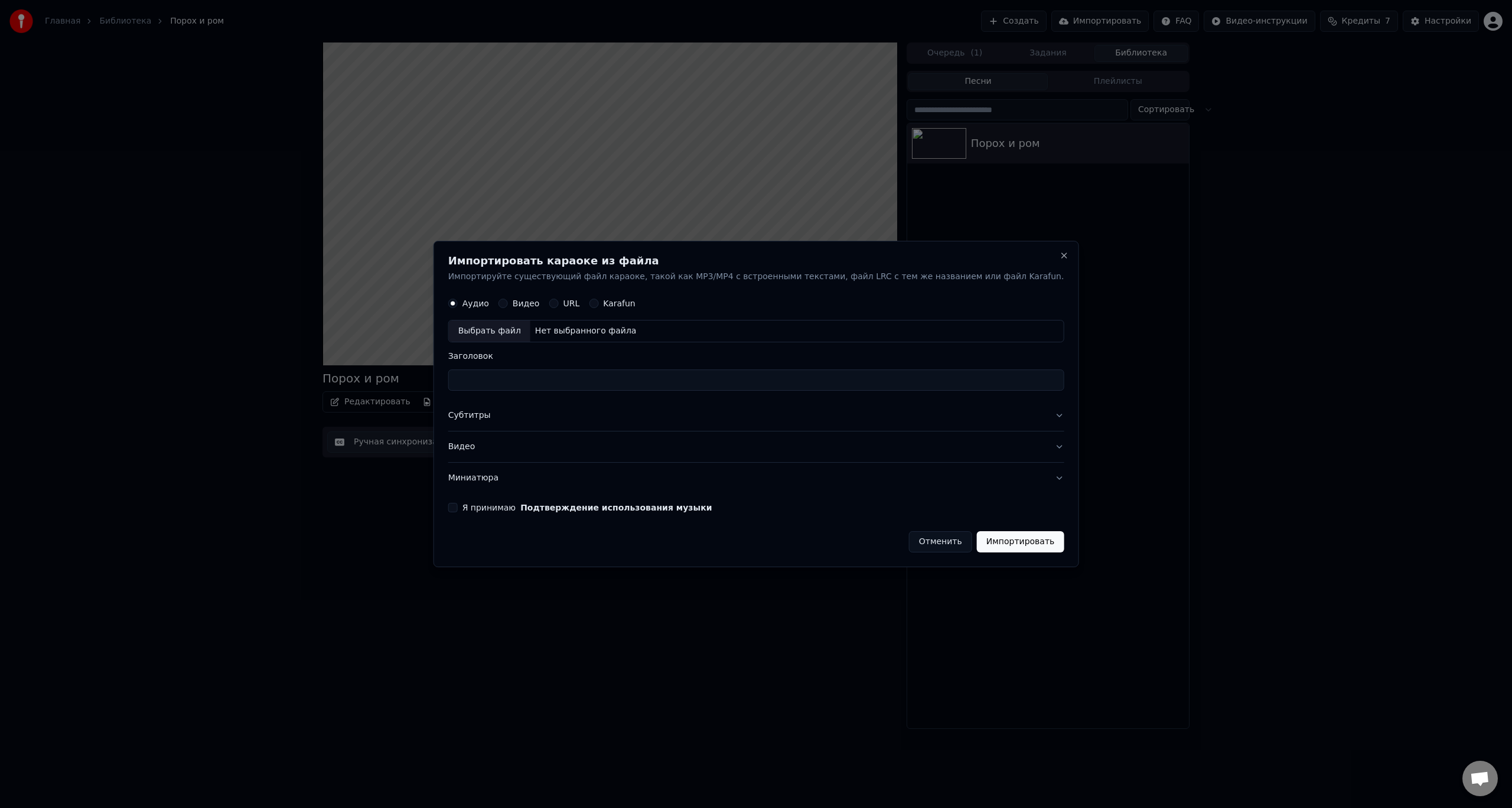
click at [909, 539] on button "Отменить" at bounding box center [940, 542] width 63 height 21
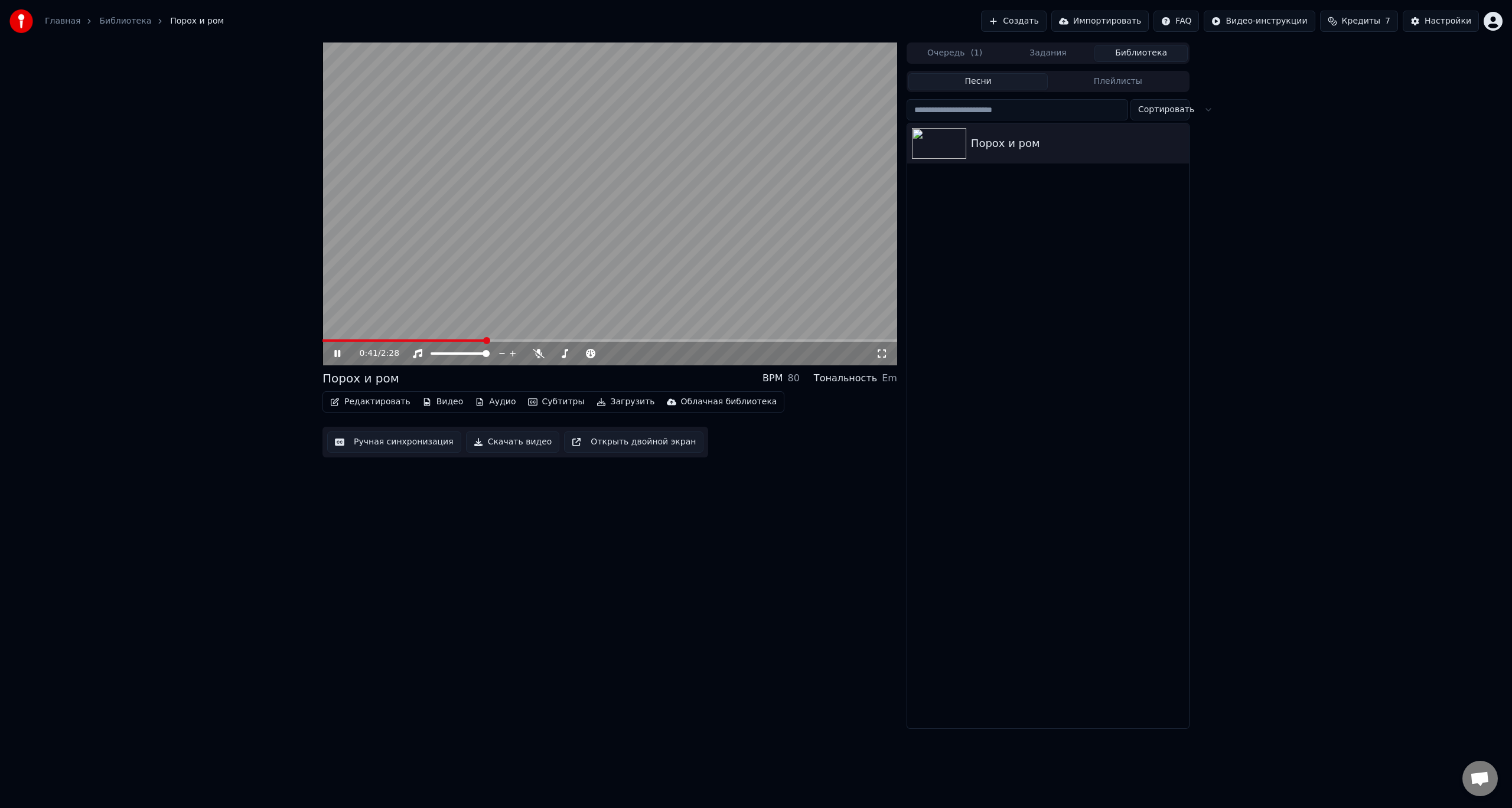
click at [116, 16] on link "Библиотека" at bounding box center [125, 22] width 52 height 12
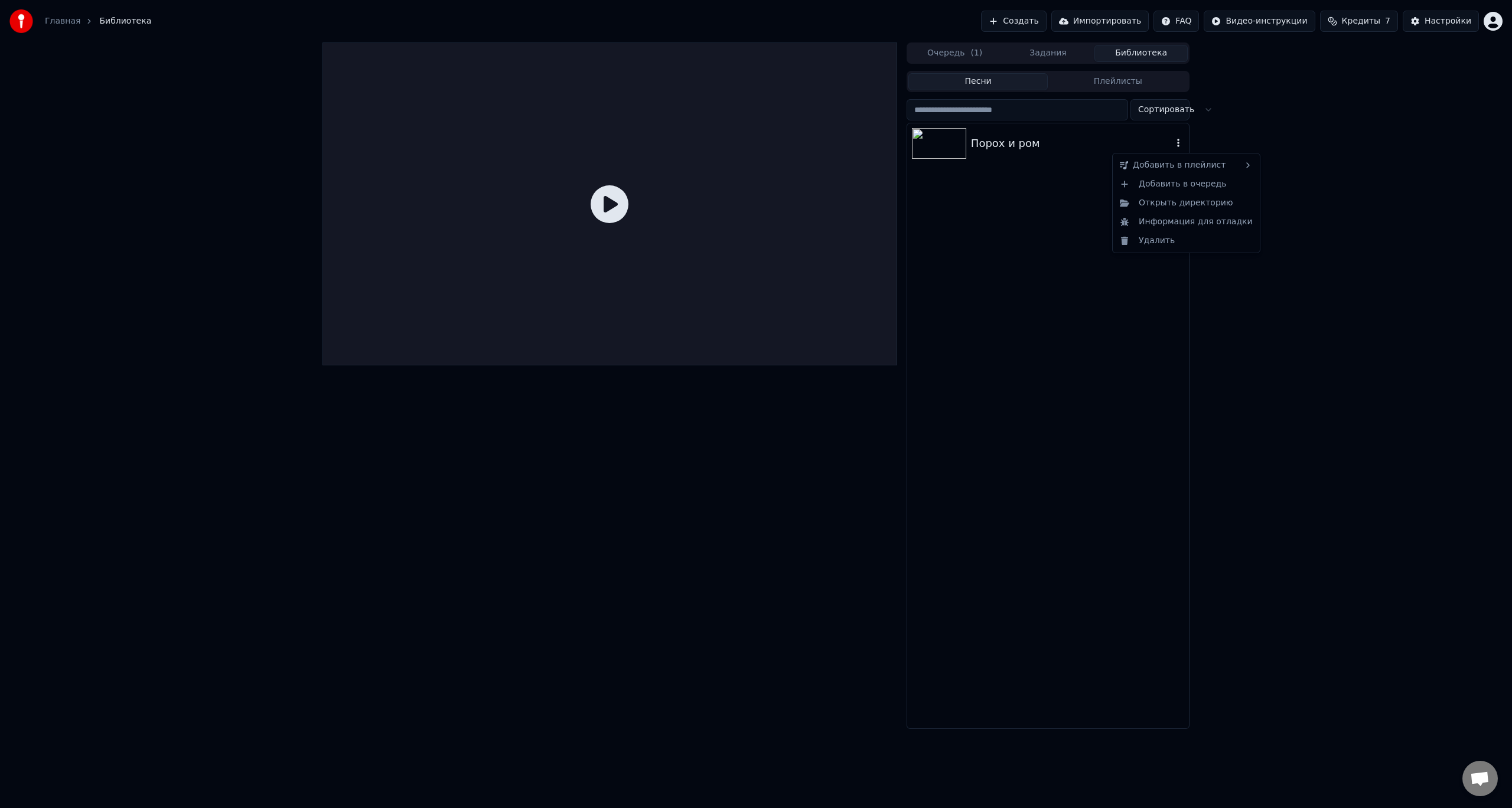
click at [1178, 147] on icon "button" at bounding box center [1178, 142] width 2 height 8
click at [1385, 73] on div "Очередь ( 1 ) Задания Библиотека Песни Плейлисты Сортировать Порох и ром" at bounding box center [756, 386] width 1512 height 687
click at [1107, 18] on button "Импортировать" at bounding box center [1100, 21] width 98 height 21
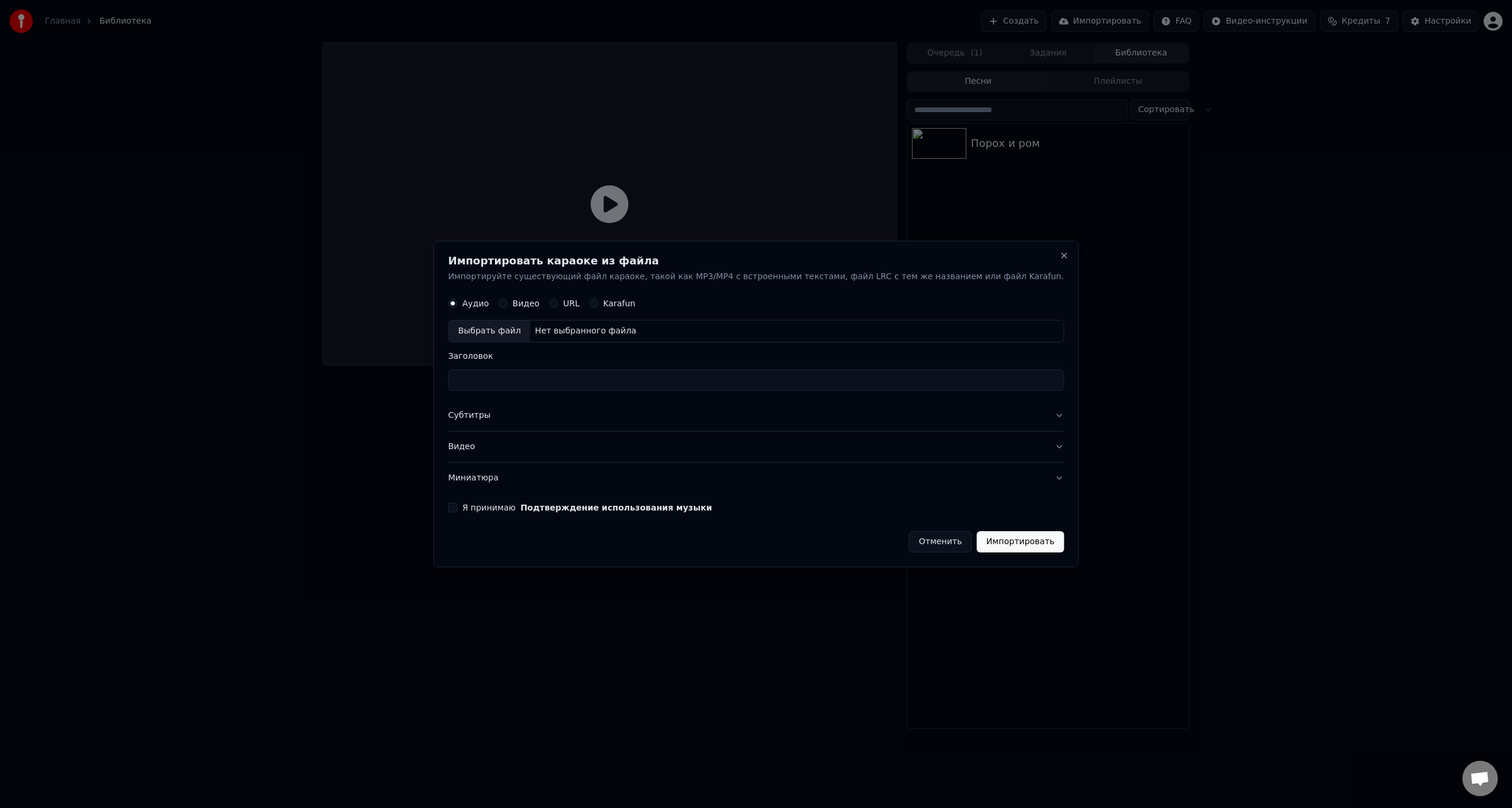
click at [909, 539] on button "Отменить" at bounding box center [940, 542] width 63 height 21
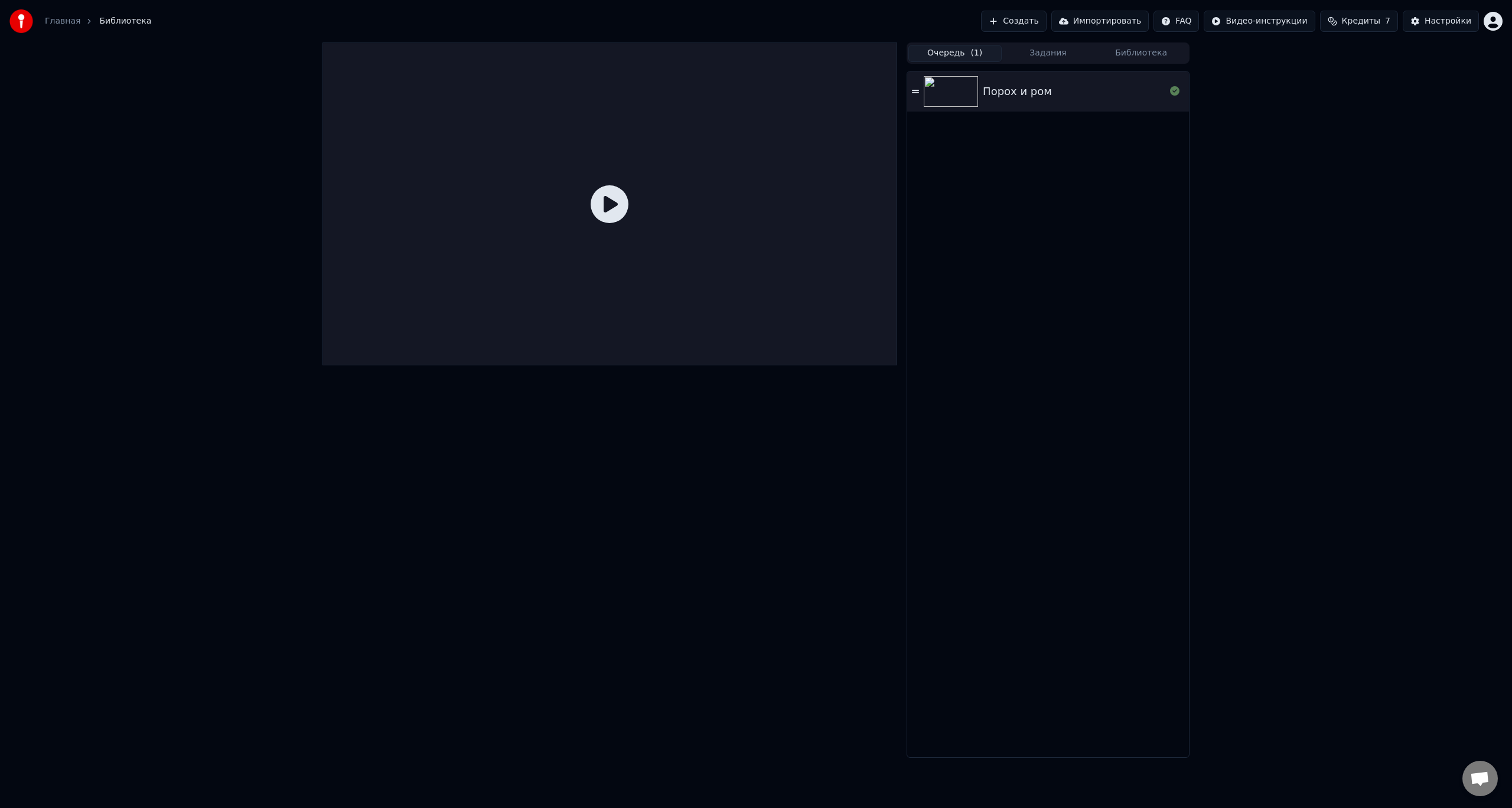
click at [965, 55] on button "Очередь ( 1 )" at bounding box center [955, 53] width 94 height 17
click at [1204, 18] on html "Главная Библиотека Создать Импортировать FAQ Видео-инструкции Кредиты 7 Настрой…" at bounding box center [756, 404] width 1512 height 808
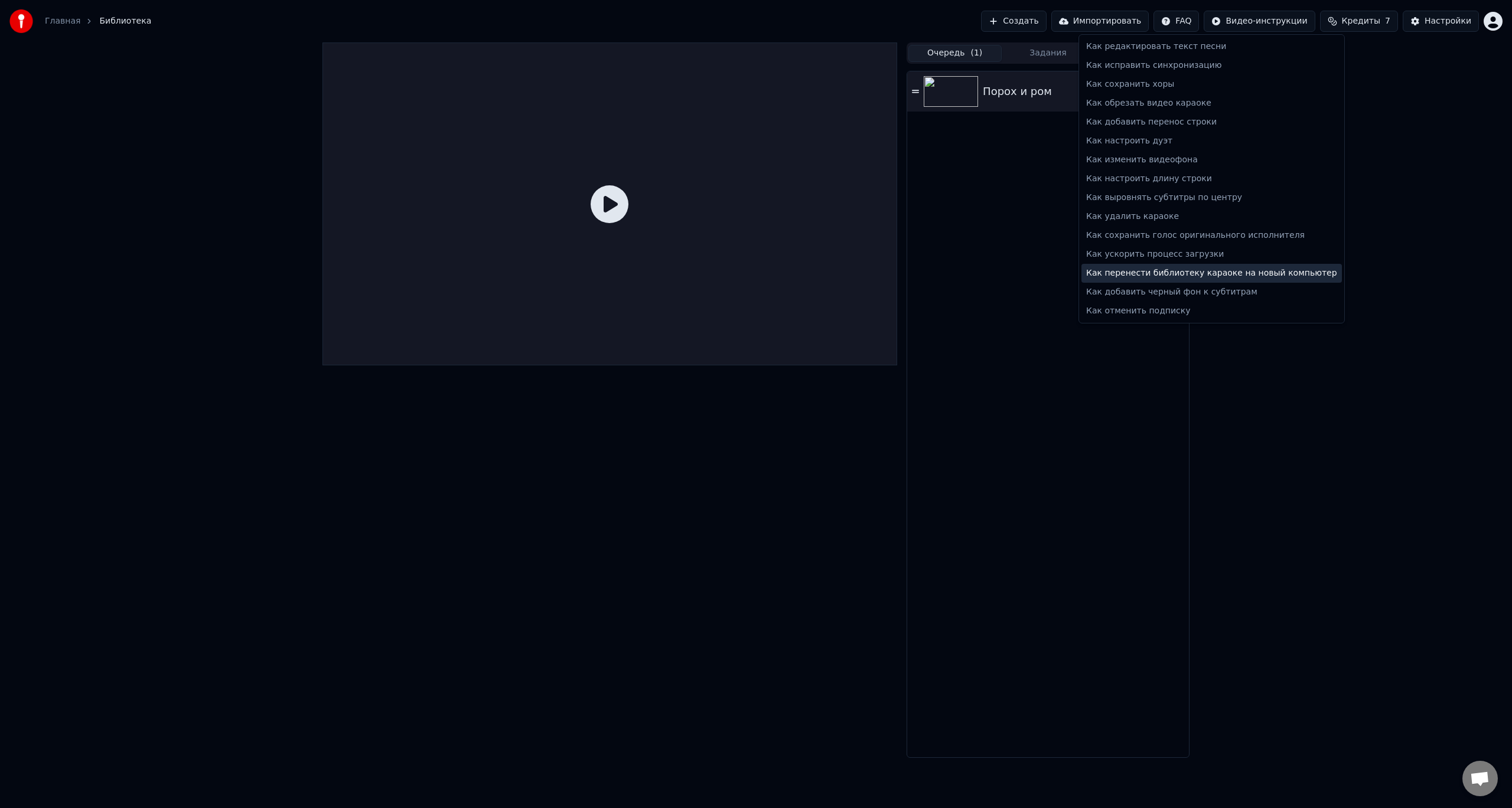
click at [1147, 270] on div "Как перенести библиотеку караоке на новый компьютер" at bounding box center [1212, 273] width 260 height 19
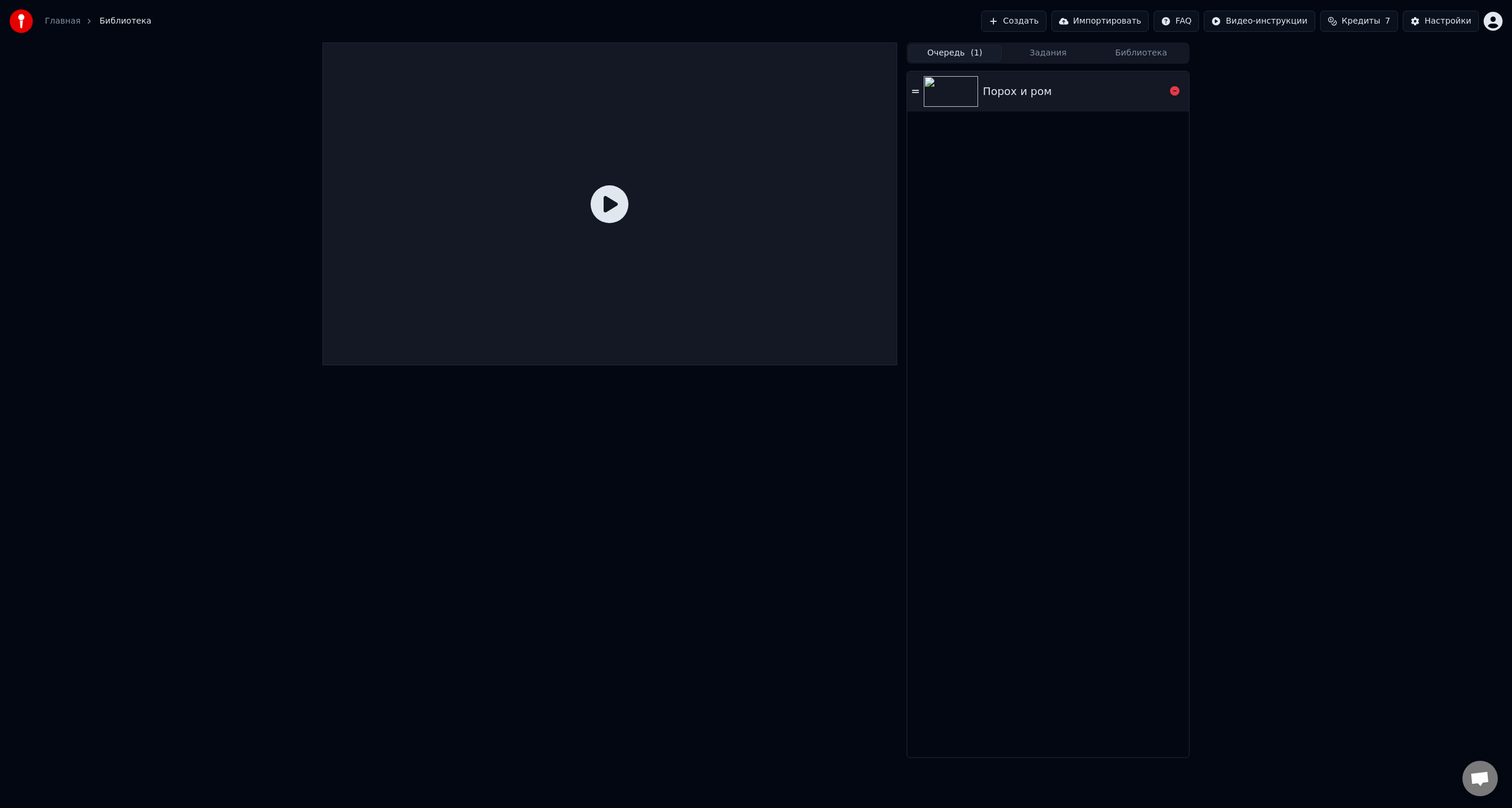
click at [1088, 91] on div "Порох и ром" at bounding box center [1074, 91] width 183 height 16
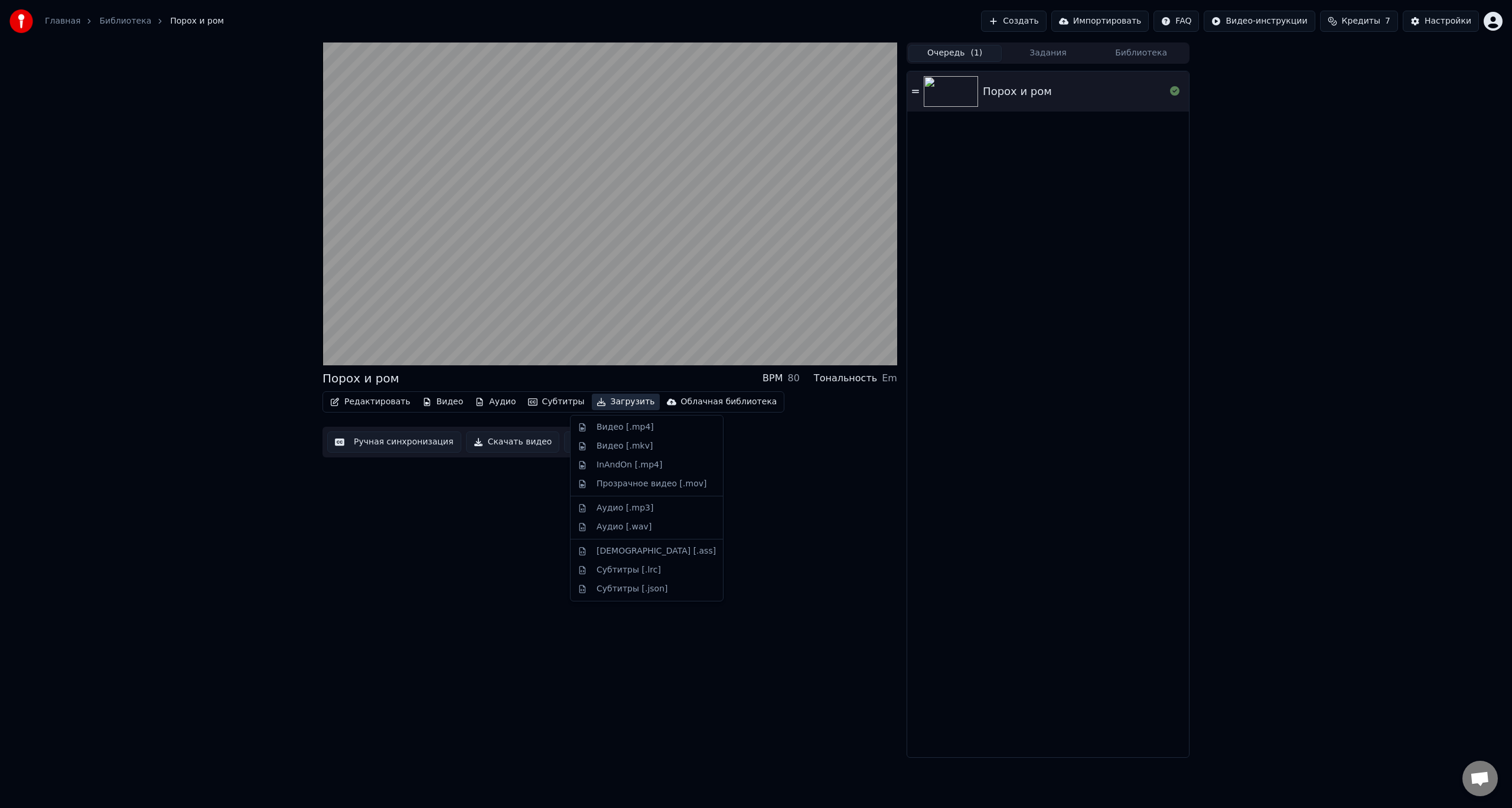
click at [608, 403] on button "Загрузить" at bounding box center [626, 402] width 68 height 16
click at [678, 426] on div "Видео [.mp4]" at bounding box center [656, 427] width 119 height 12
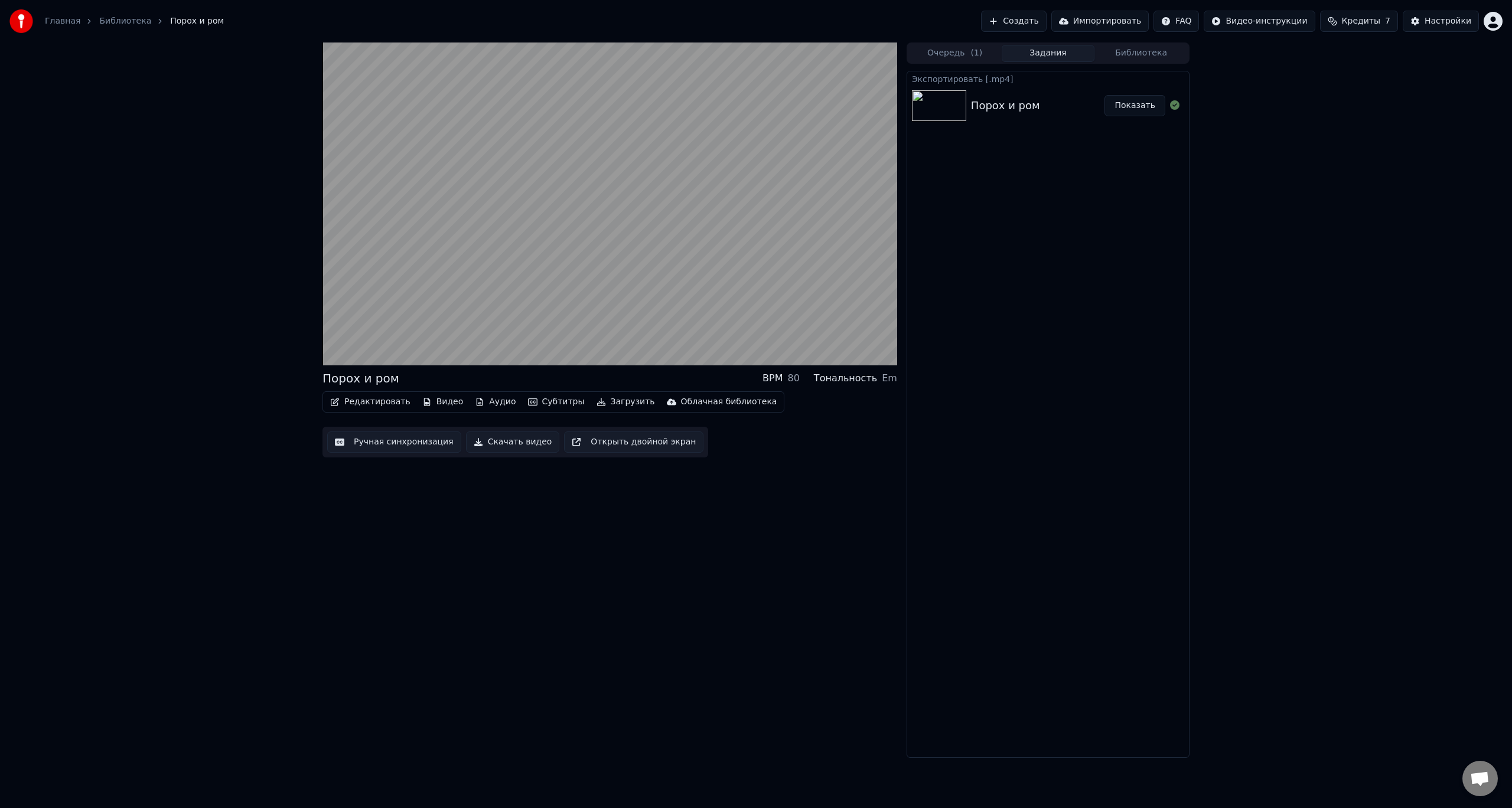
click at [1138, 106] on button "Показать" at bounding box center [1135, 105] width 61 height 21
click at [1266, 248] on div "1:02 / 2:28 Порох и ром BPM 80 Тональность Em Редактировать Видео Аудио Субтитр…" at bounding box center [756, 400] width 1512 height 715
click at [340, 350] on icon at bounding box center [345, 353] width 28 height 10
click at [1046, 20] on button "Создать" at bounding box center [1013, 21] width 65 height 21
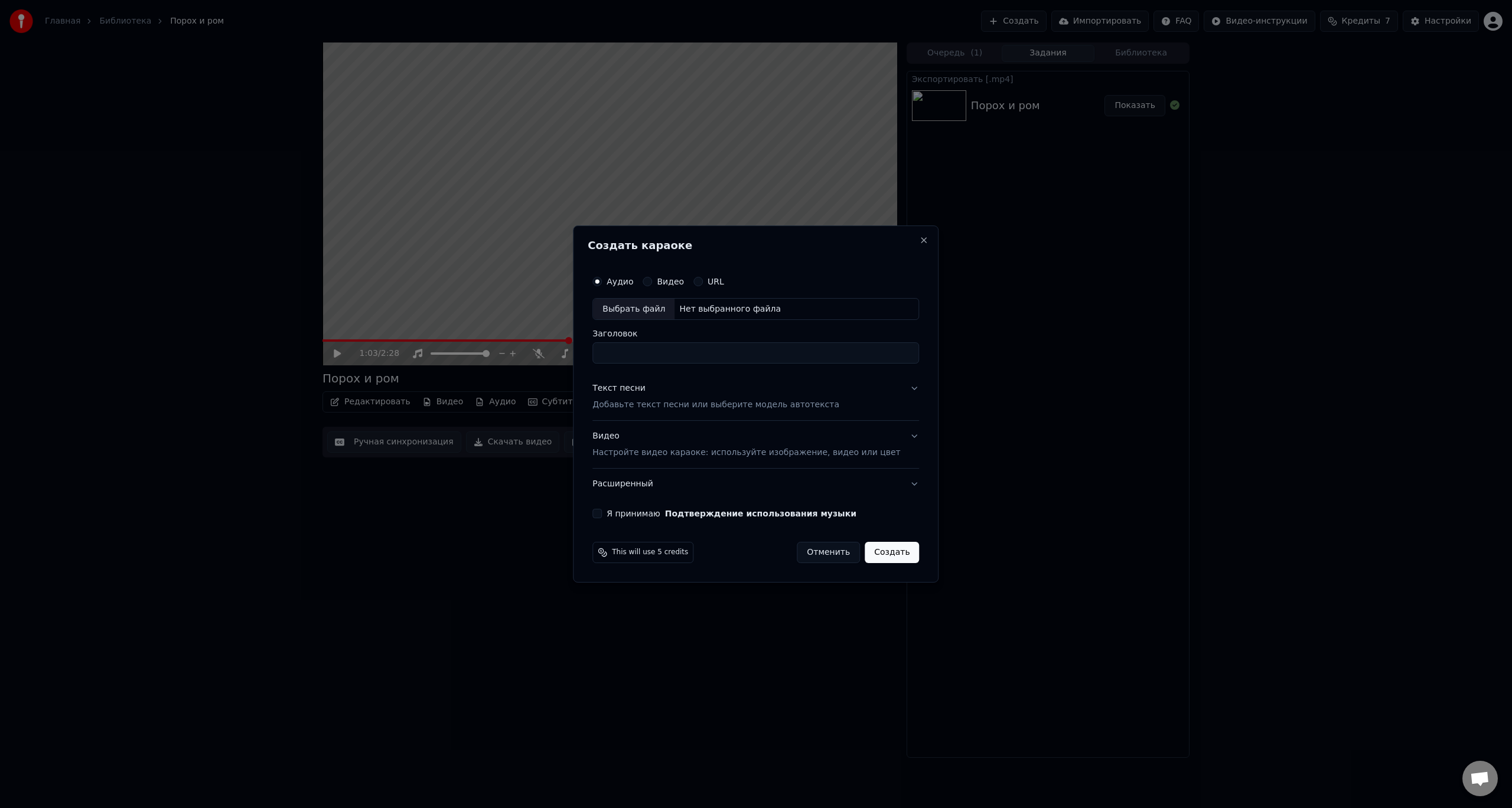
click at [674, 280] on label "Видео" at bounding box center [670, 281] width 27 height 8
click at [652, 280] on button "Видео" at bounding box center [647, 281] width 10 height 10
click at [618, 278] on div "Аудио" at bounding box center [612, 281] width 40 height 10
click at [602, 281] on button "Аудио" at bounding box center [597, 281] width 10 height 10
click at [631, 309] on div "Выбрать файл" at bounding box center [633, 309] width 82 height 21
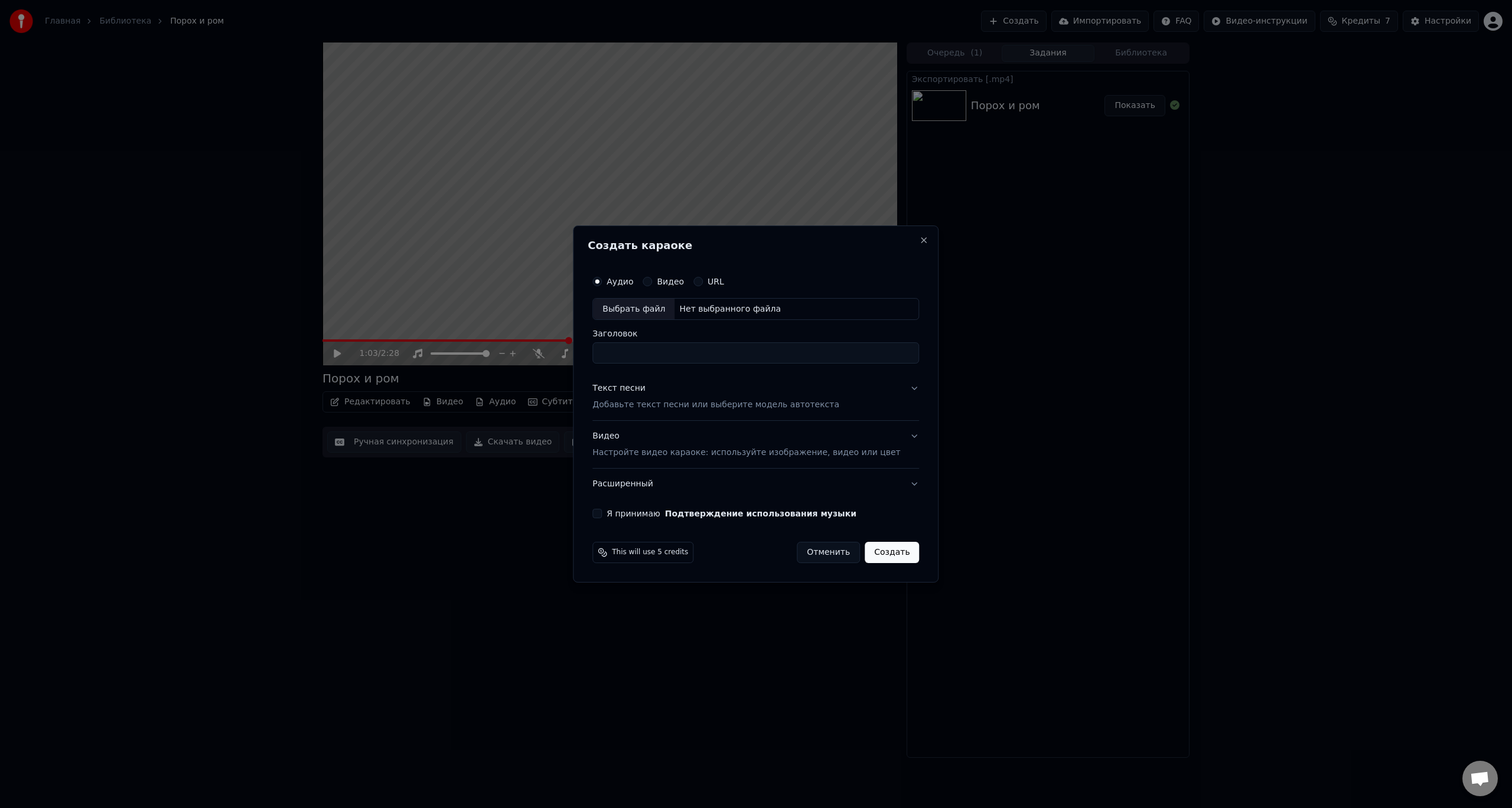
type input "**********"
click at [697, 406] on p "Добавьте текст песни или выберите модель автотекста" at bounding box center [716, 405] width 247 height 12
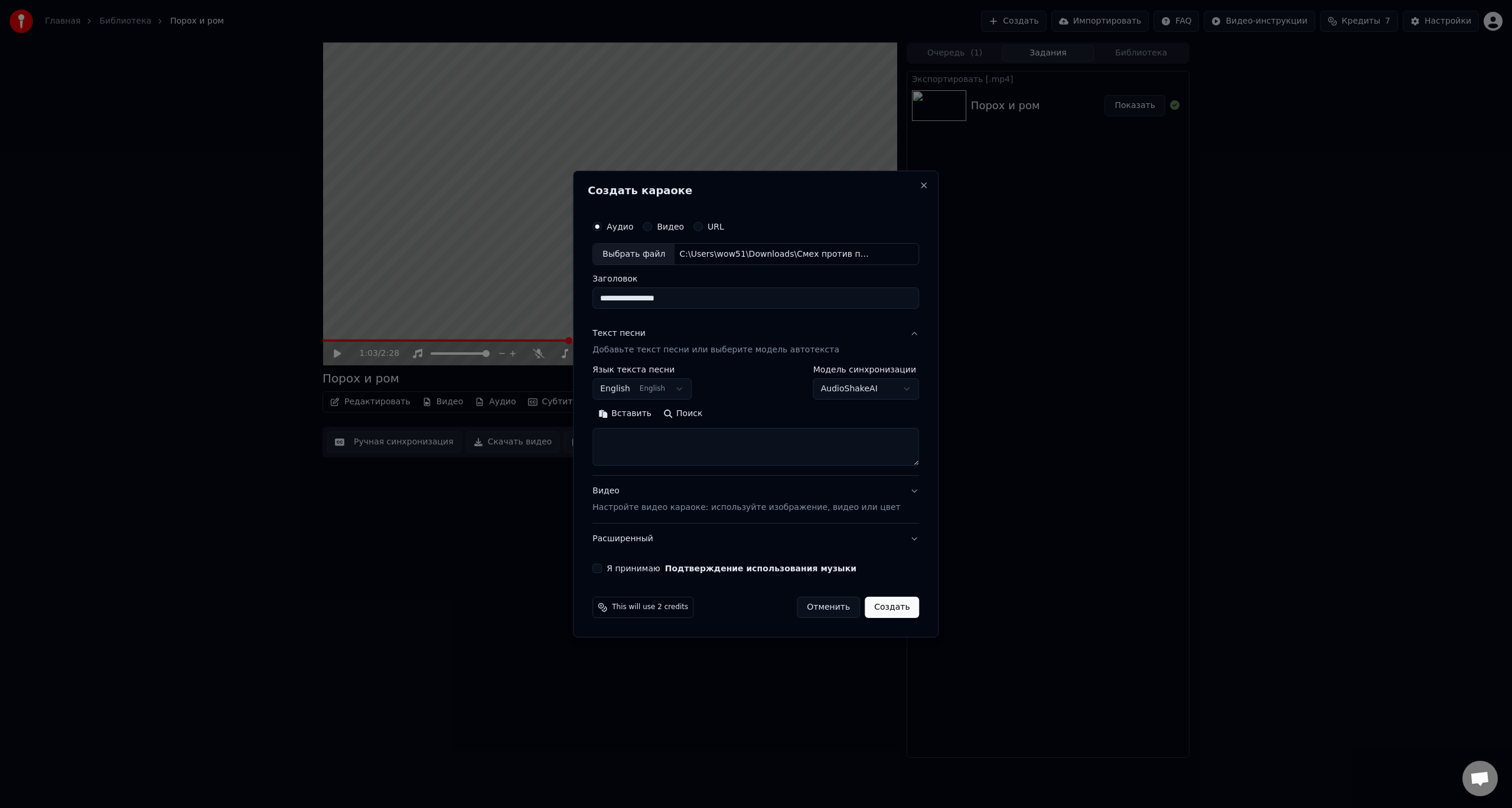
click at [683, 388] on button "English English" at bounding box center [641, 390] width 100 height 21
select select "**"
click at [649, 441] on textarea at bounding box center [755, 447] width 326 height 37
paste textarea "**********"
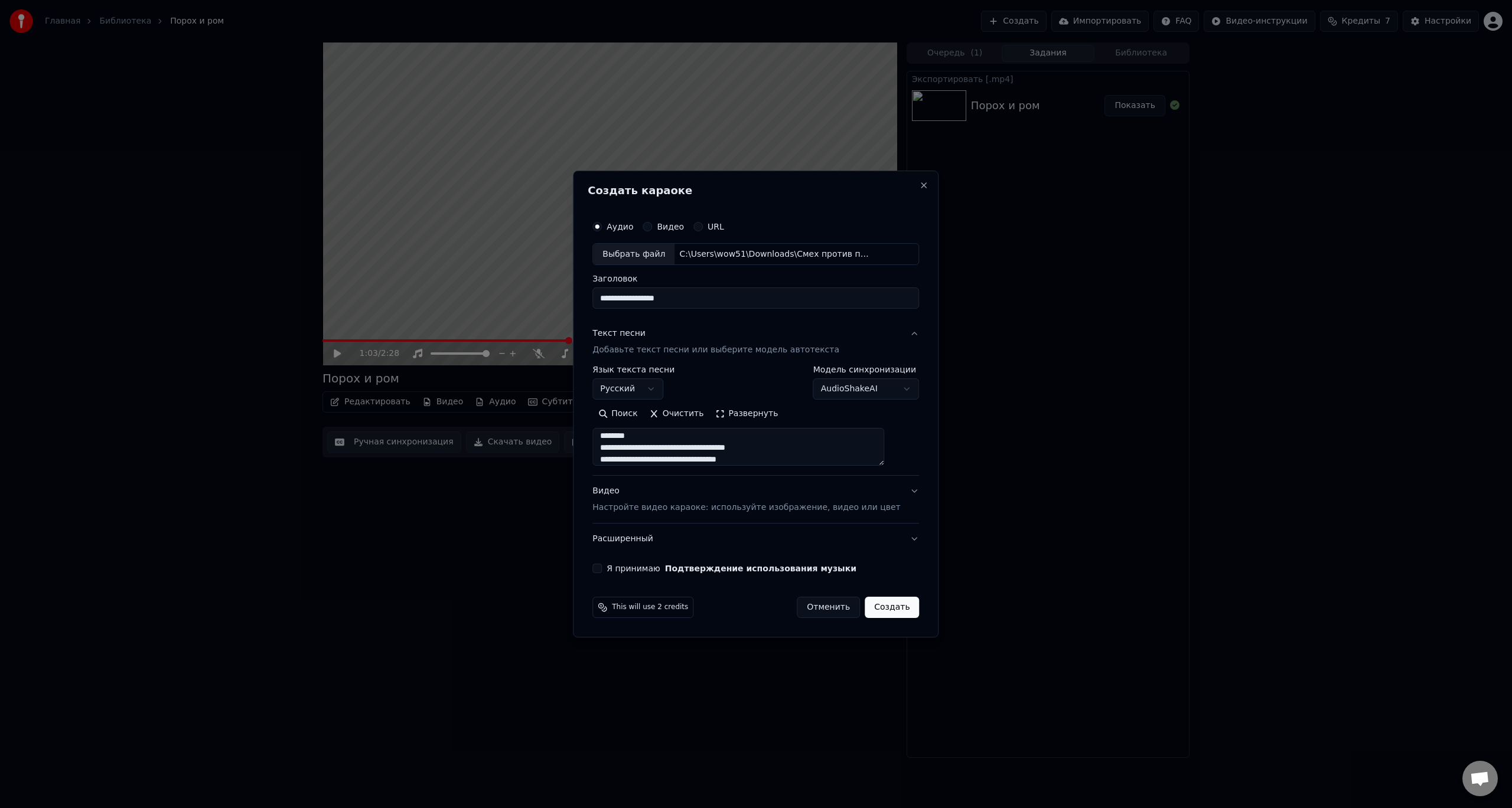
scroll to position [0, 0]
drag, startPoint x: 666, startPoint y: 440, endPoint x: 606, endPoint y: 438, distance: 60.0
click at [606, 438] on div "**********" at bounding box center [755, 394] width 336 height 368
drag, startPoint x: 644, startPoint y: 458, endPoint x: 626, endPoint y: 404, distance: 56.9
click at [626, 404] on div "**********" at bounding box center [755, 416] width 326 height 100
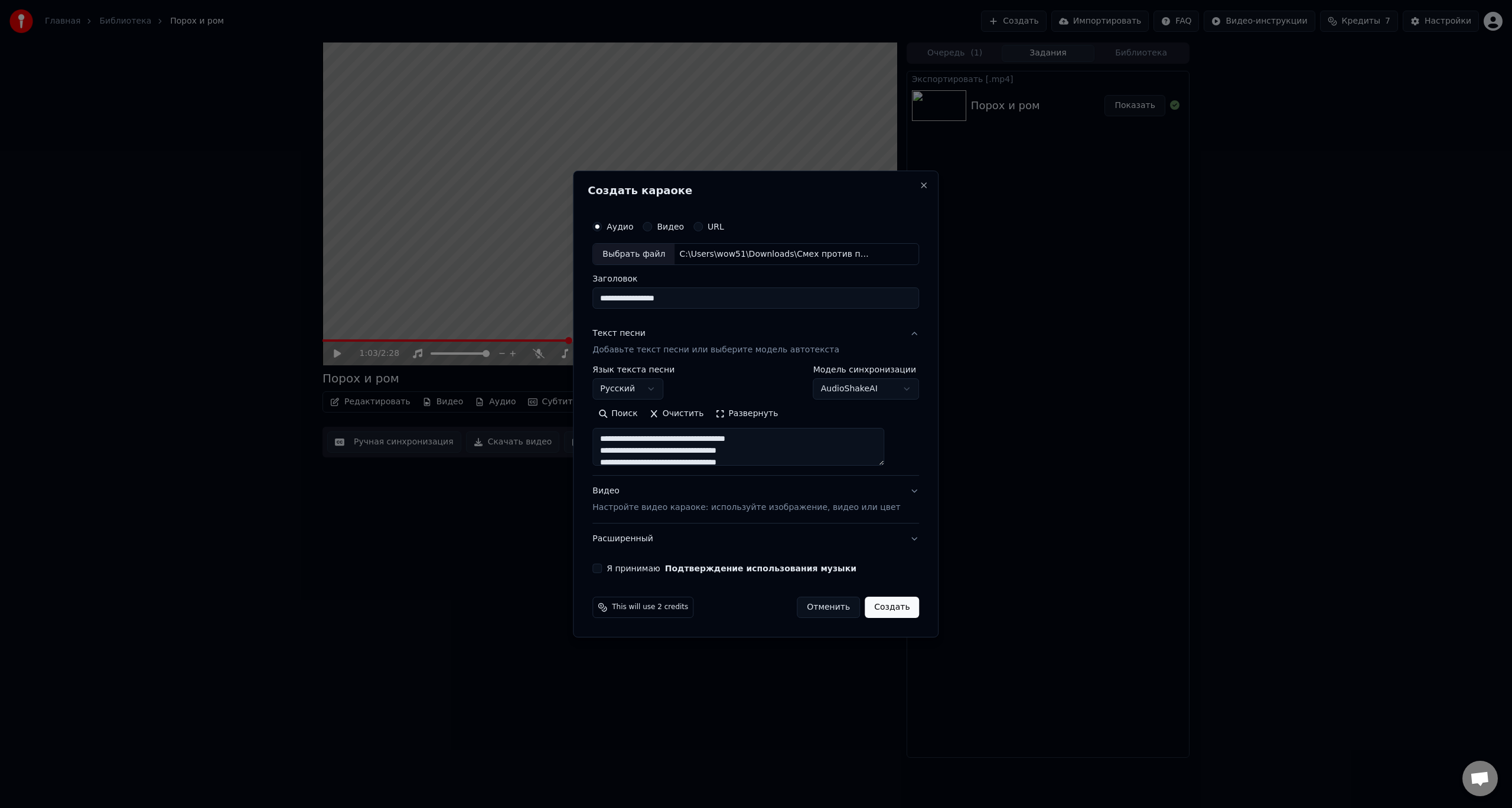
click at [653, 451] on textarea at bounding box center [738, 447] width 292 height 37
type textarea "**********"
click at [850, 505] on p "Настройте видео караоке: используйте изображение, видео или цвет" at bounding box center [746, 508] width 308 height 12
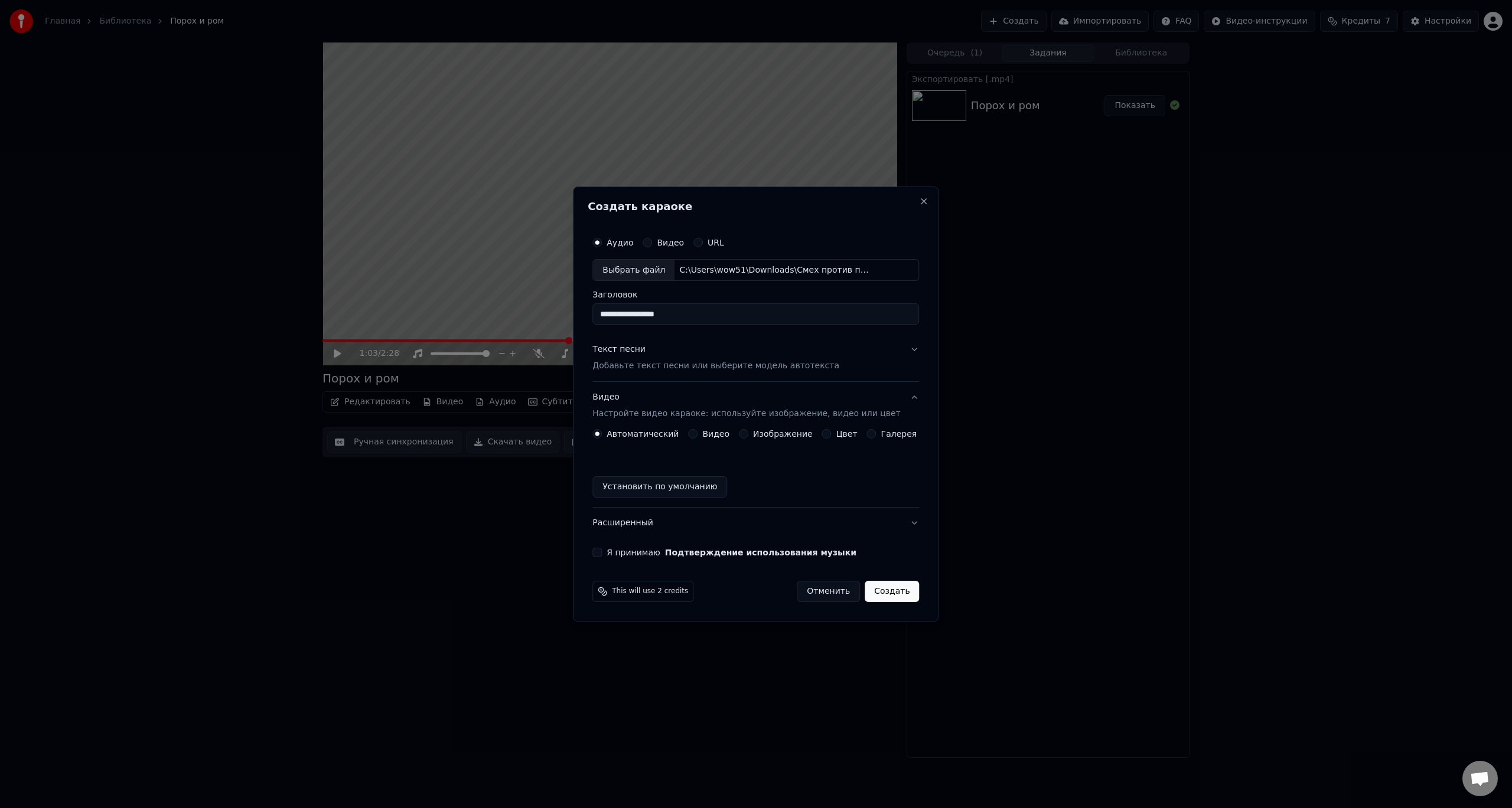
click at [716, 430] on label "Видео" at bounding box center [716, 433] width 27 height 8
click at [698, 430] on button "Видео" at bounding box center [692, 434] width 10 height 10
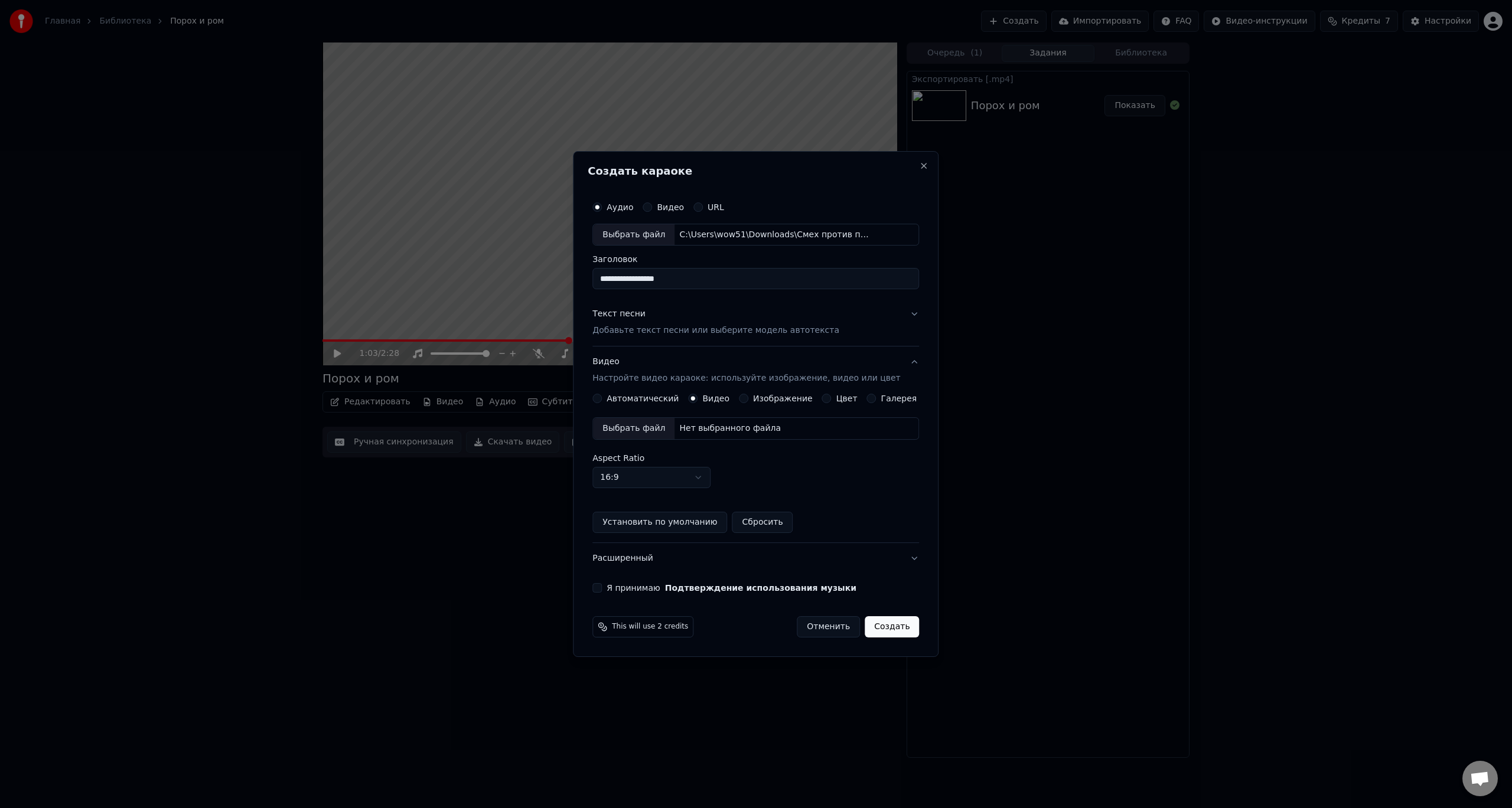
click at [602, 394] on button "Автоматический" at bounding box center [597, 398] width 10 height 10
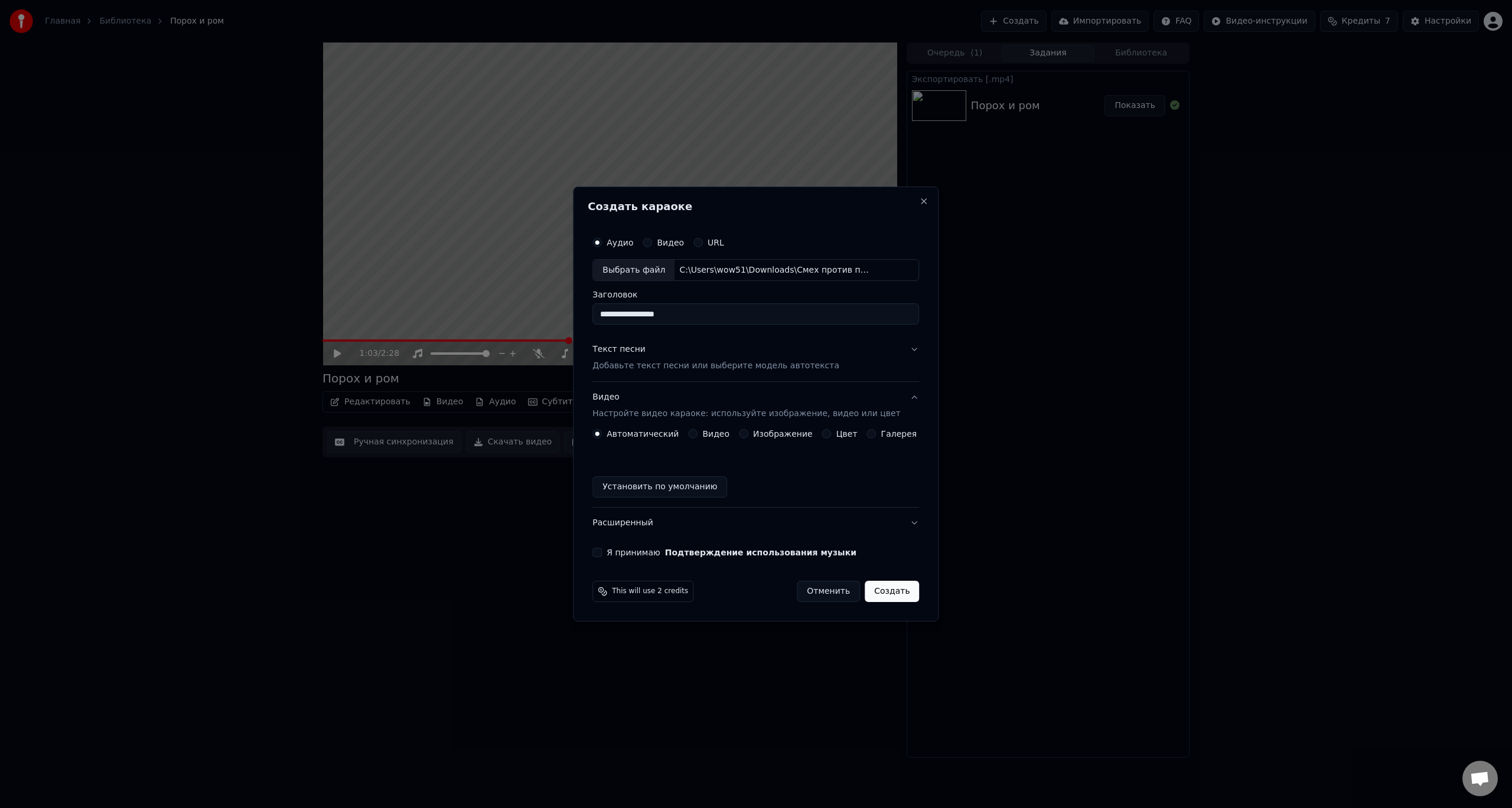
click at [602, 550] on button "Я принимаю Подтверждение использования музыки" at bounding box center [597, 552] width 10 height 10
click at [724, 371] on p "Добавьте текст песни или выберите модель автотекста" at bounding box center [716, 367] width 247 height 12
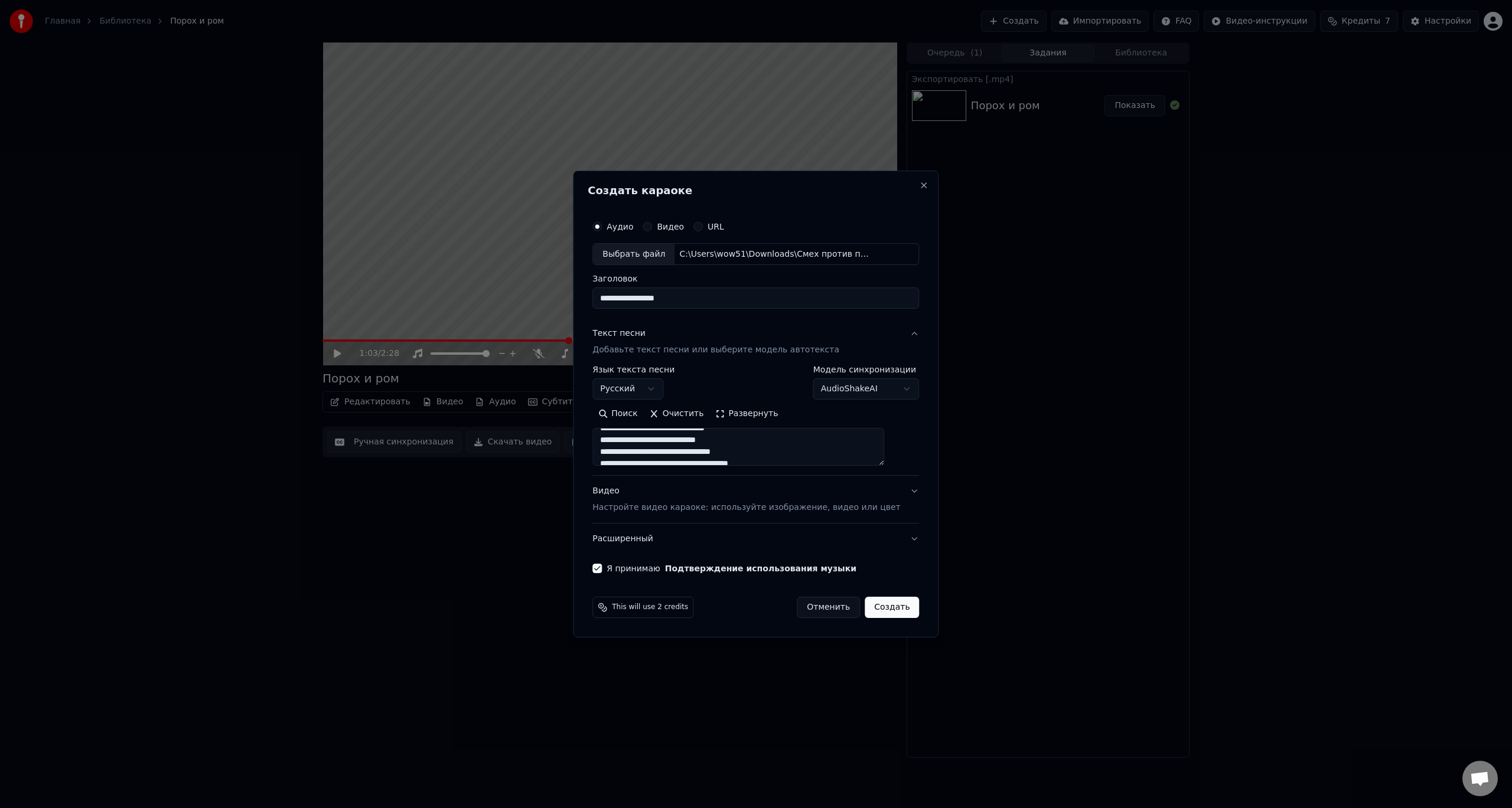
scroll to position [339, 0]
click at [896, 491] on button "Видео Настройте видео караоке: используйте изображение, видео или цвет" at bounding box center [755, 500] width 326 height 47
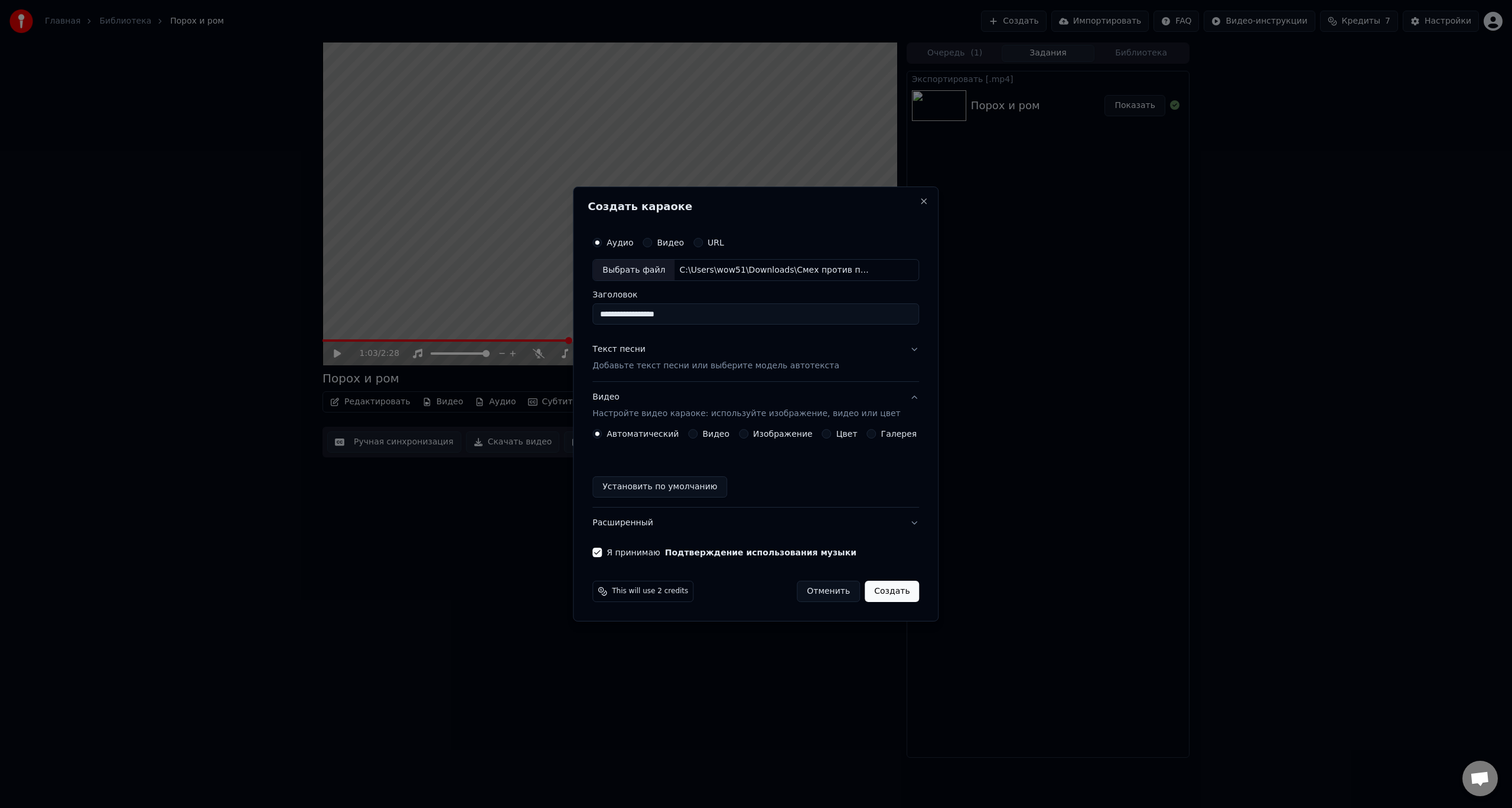
click at [742, 415] on p "Настройте видео караоке: используйте изображение, видео или цвет" at bounding box center [746, 414] width 308 height 12
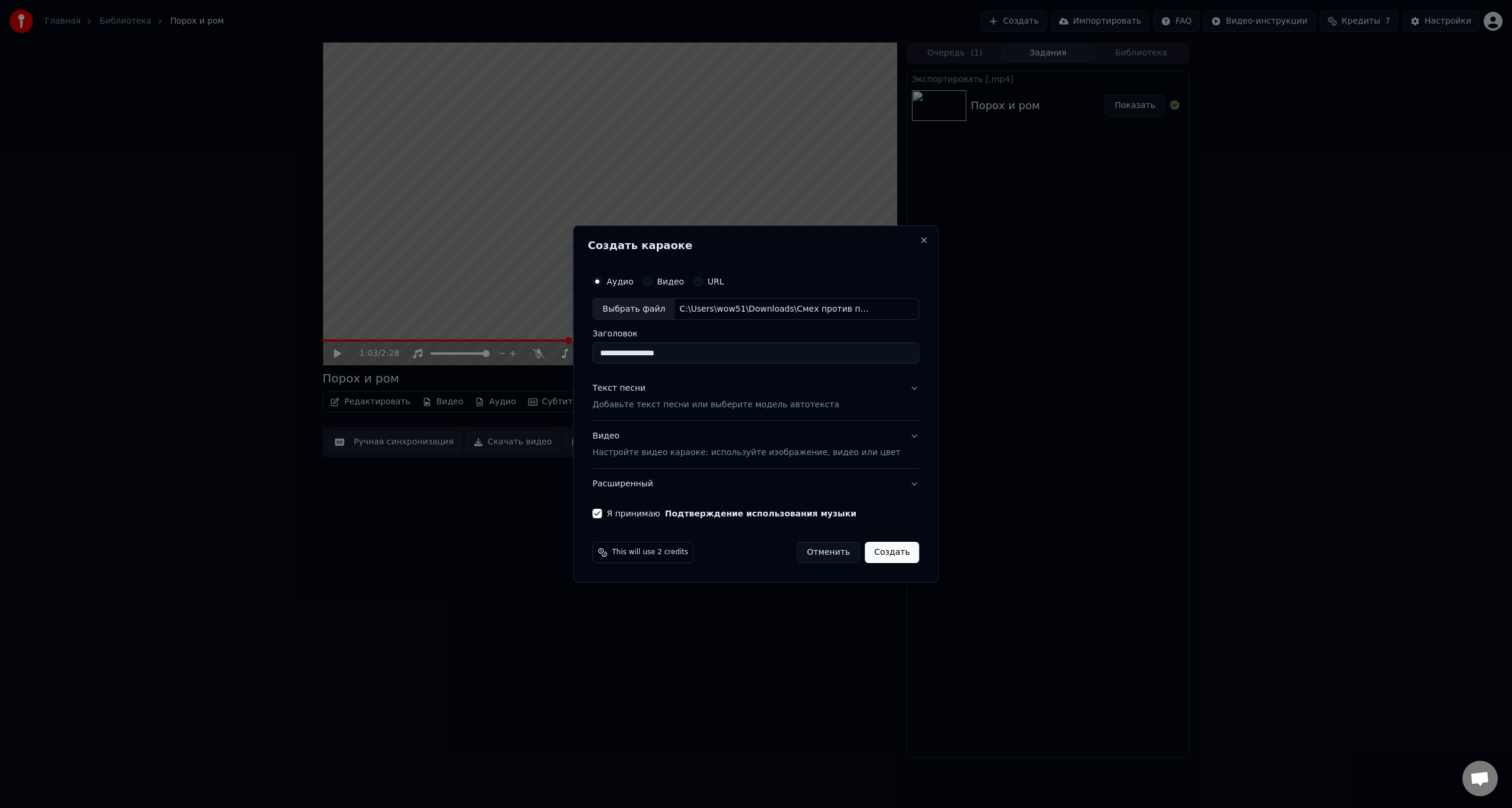
click at [789, 453] on p "Настройте видео караоке: используйте изображение, видео или цвет" at bounding box center [746, 453] width 308 height 12
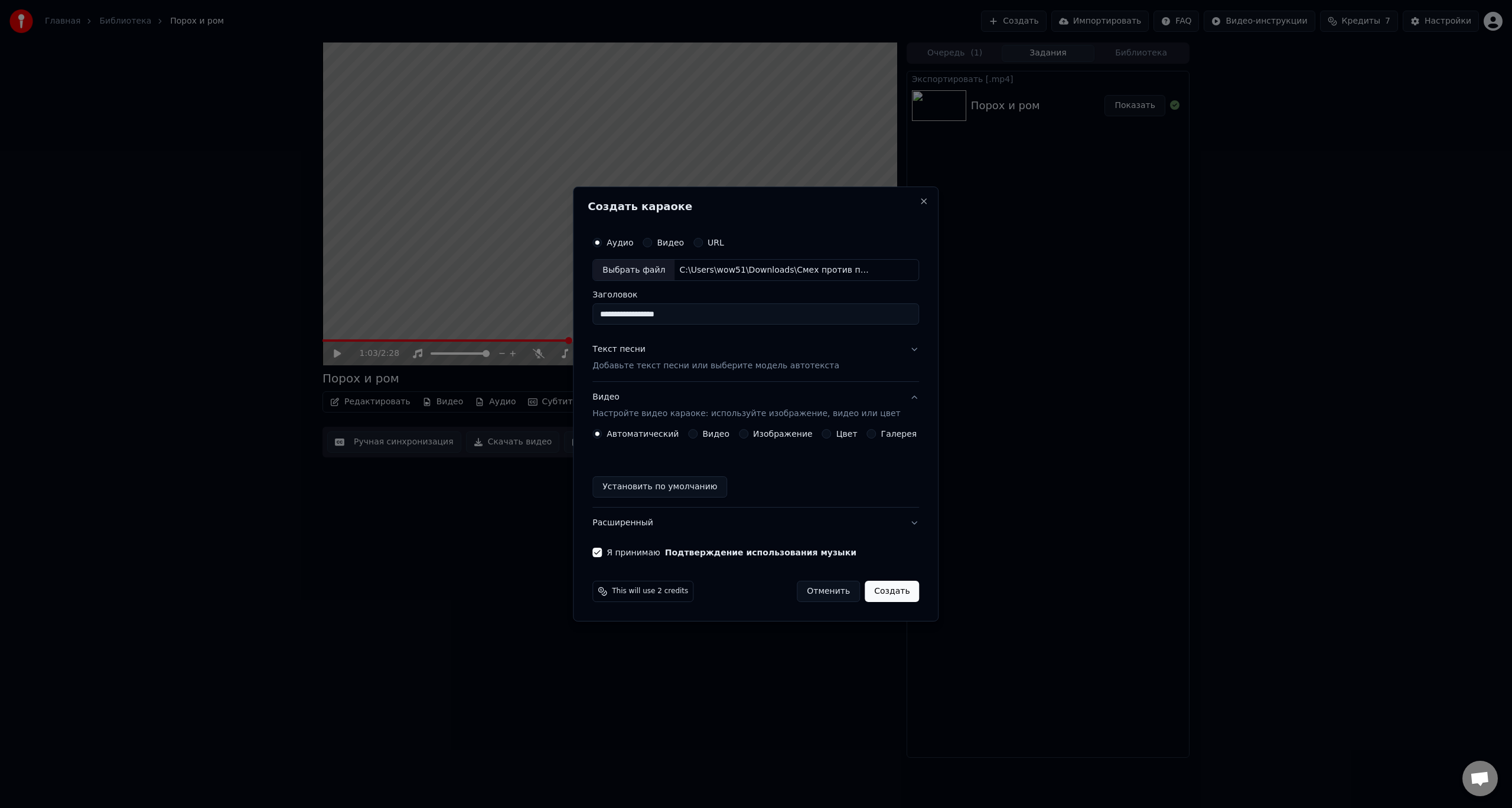
click at [757, 433] on label "Изображение" at bounding box center [783, 433] width 60 height 8
click at [749, 433] on button "Изображение" at bounding box center [743, 434] width 10 height 10
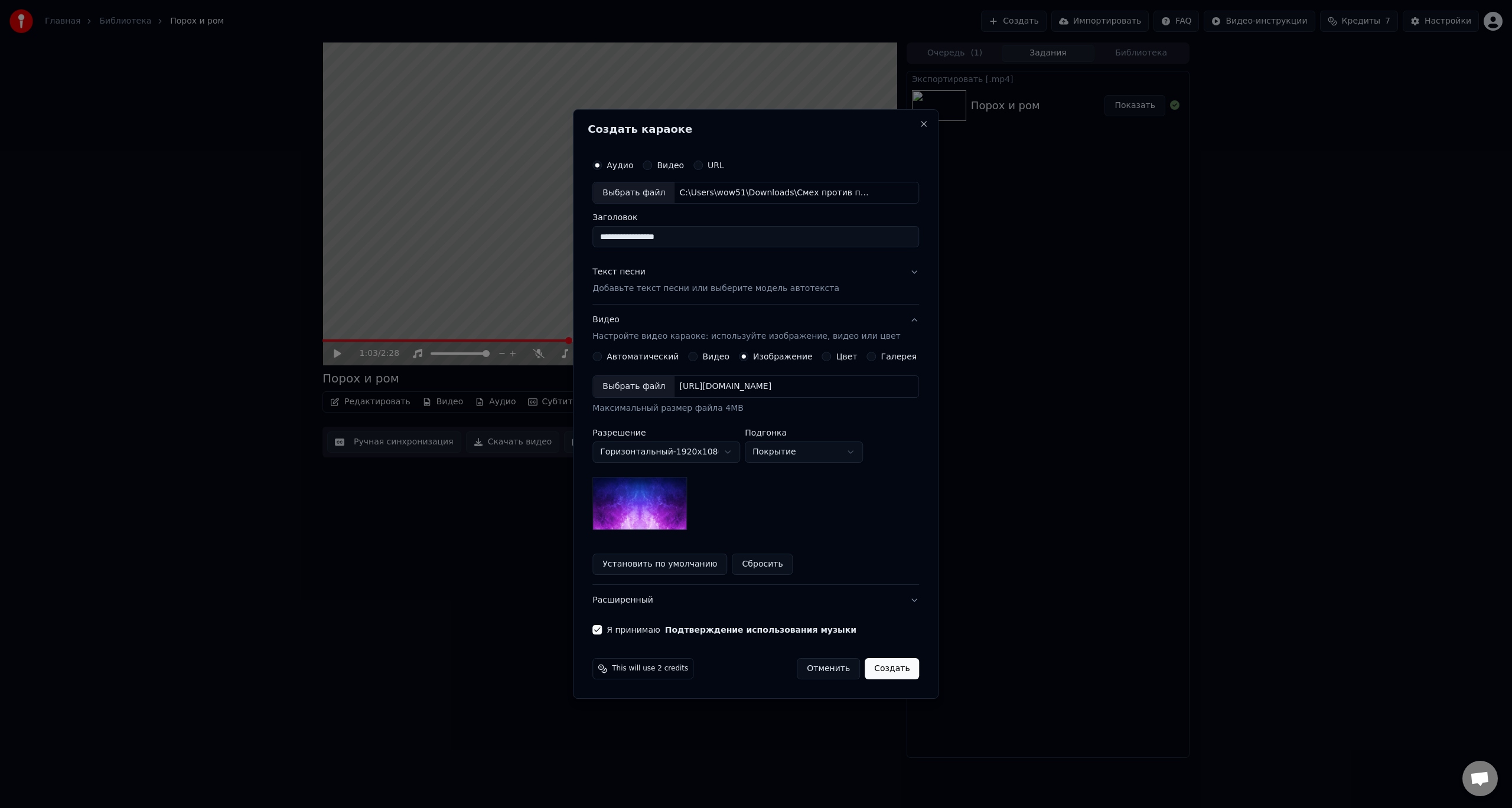
click at [674, 502] on img at bounding box center [639, 504] width 94 height 53
click at [621, 357] on label "Автоматический" at bounding box center [642, 356] width 72 height 8
click at [602, 357] on button "Автоматический" at bounding box center [597, 356] width 10 height 10
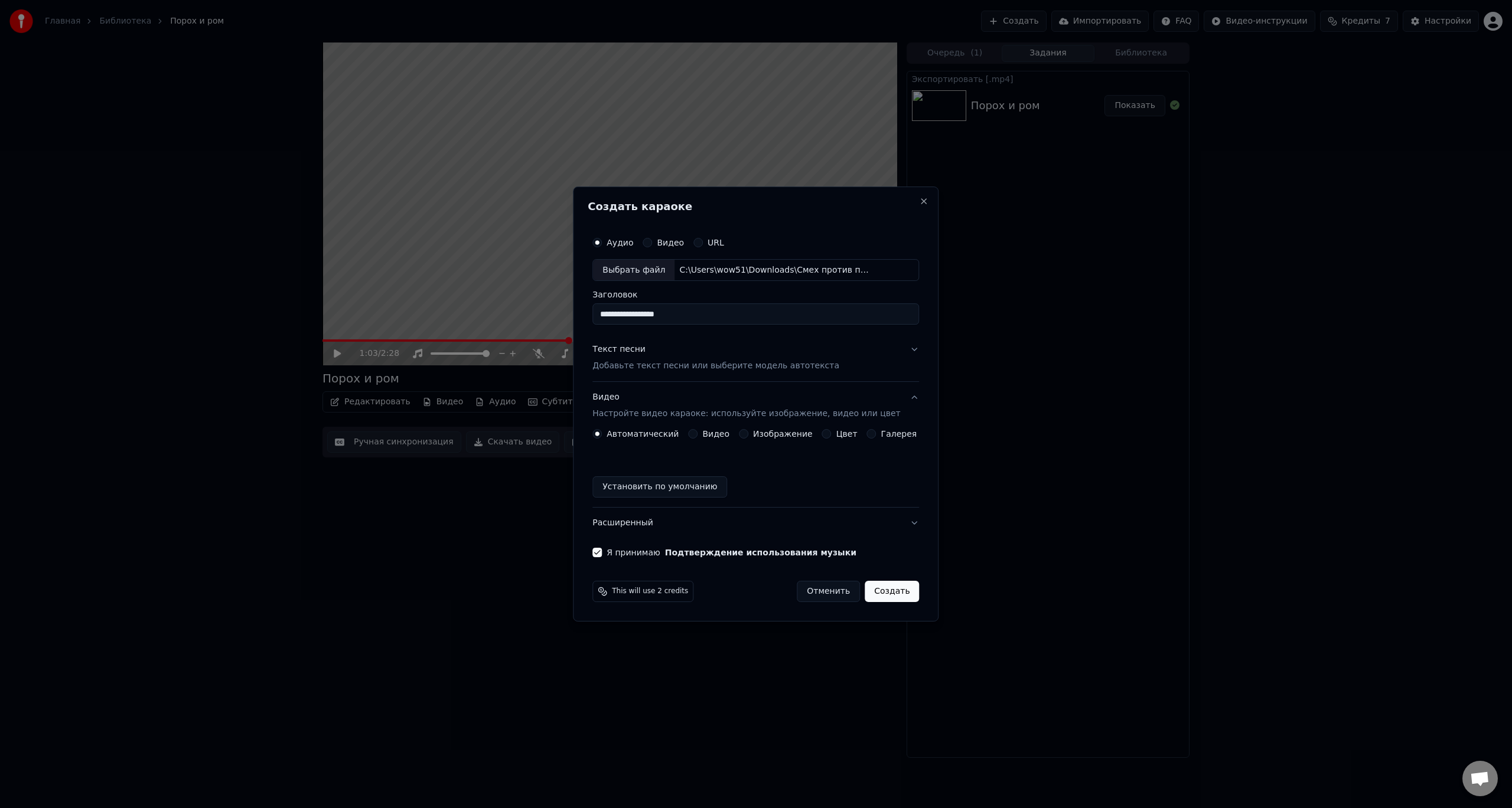
click at [746, 432] on button "Изображение" at bounding box center [743, 434] width 10 height 10
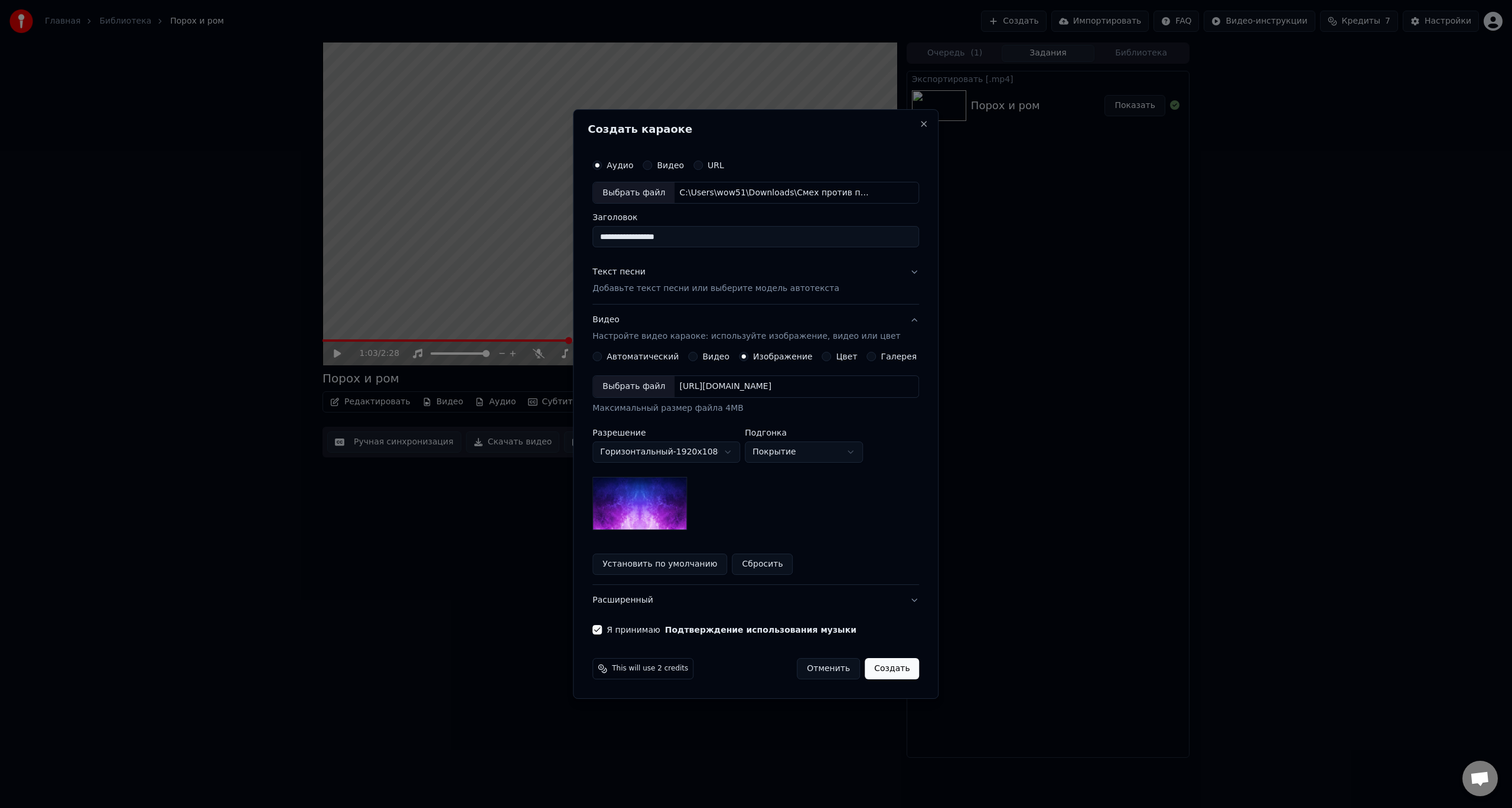
click at [644, 386] on div "Выбрать файл" at bounding box center [633, 387] width 82 height 21
click at [851, 452] on body "**********" at bounding box center [756, 404] width 1512 height 808
click at [864, 450] on body "**********" at bounding box center [756, 404] width 1512 height 808
click at [864, 452] on body "**********" at bounding box center [756, 404] width 1512 height 808
select select "*****"
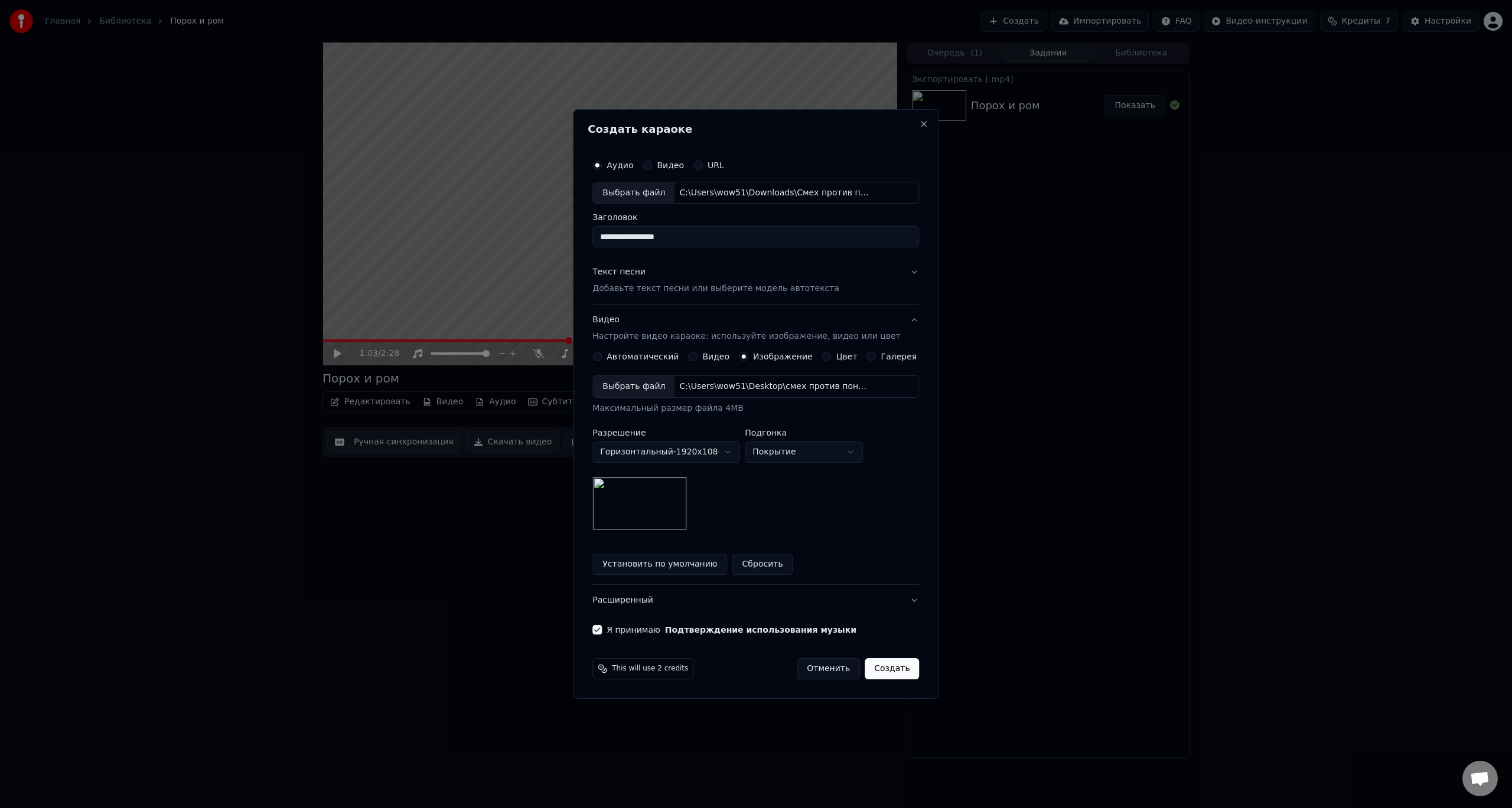
click at [876, 666] on button "Создать" at bounding box center [891, 669] width 55 height 21
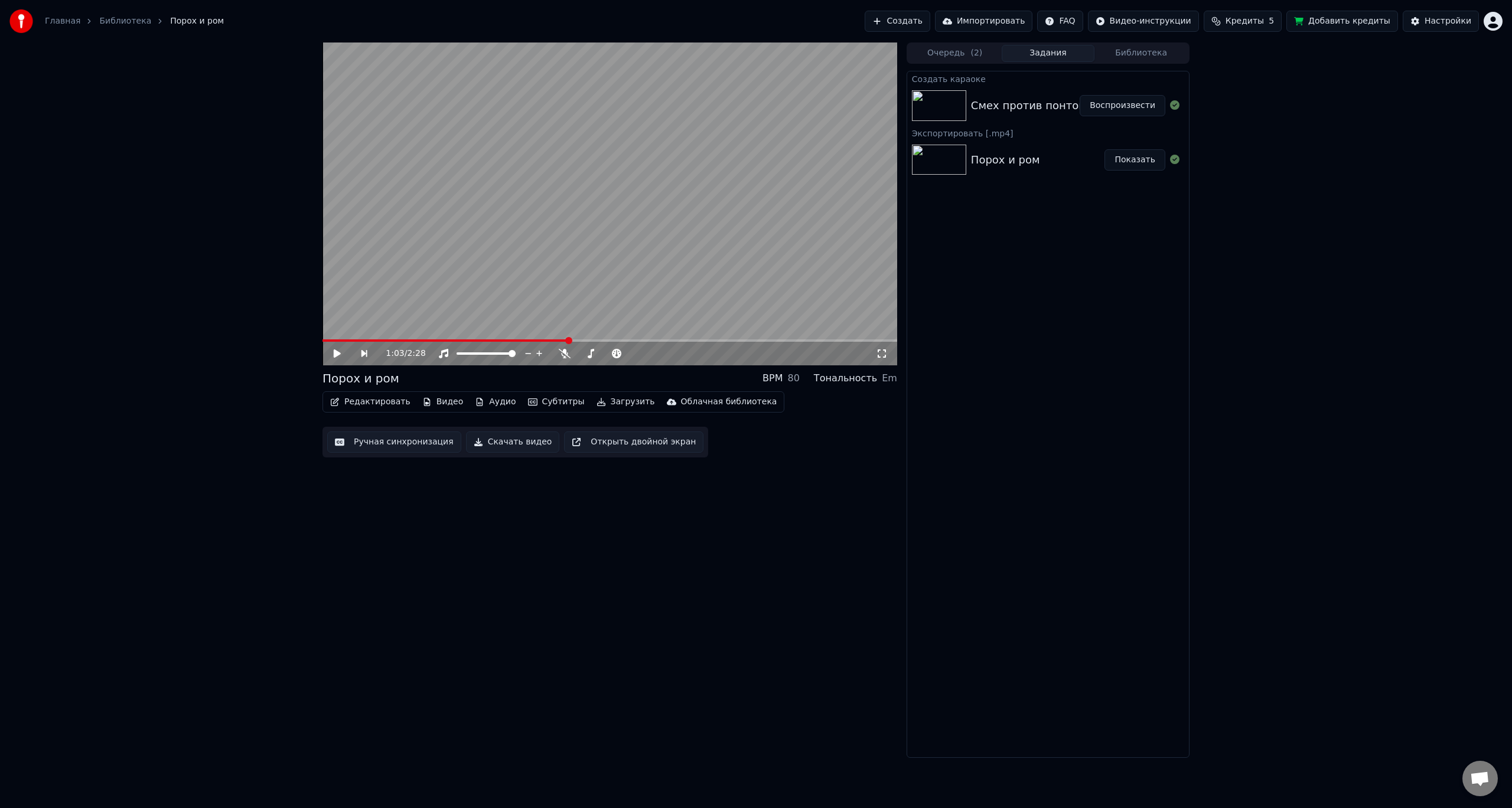
click at [937, 102] on img at bounding box center [939, 105] width 55 height 31
click at [945, 115] on img at bounding box center [939, 105] width 55 height 31
click at [1127, 104] on button "Воспроизвести" at bounding box center [1122, 105] width 85 height 21
click at [535, 353] on icon at bounding box center [539, 353] width 12 height 10
click at [537, 357] on icon at bounding box center [539, 353] width 12 height 10
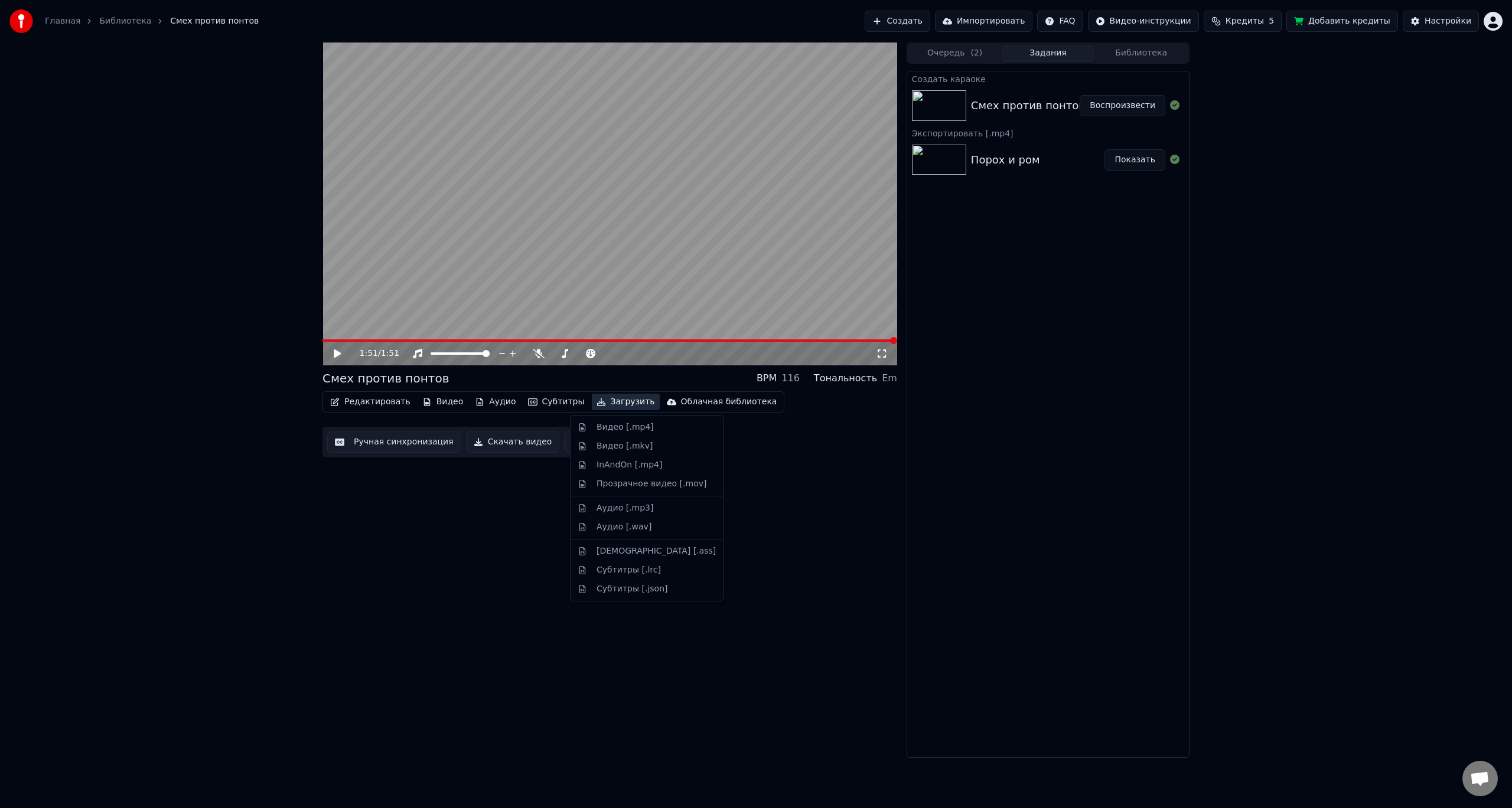
click at [598, 398] on button "Загрузить" at bounding box center [626, 402] width 68 height 16
click at [655, 426] on div "Видео [.mp4]" at bounding box center [656, 427] width 119 height 12
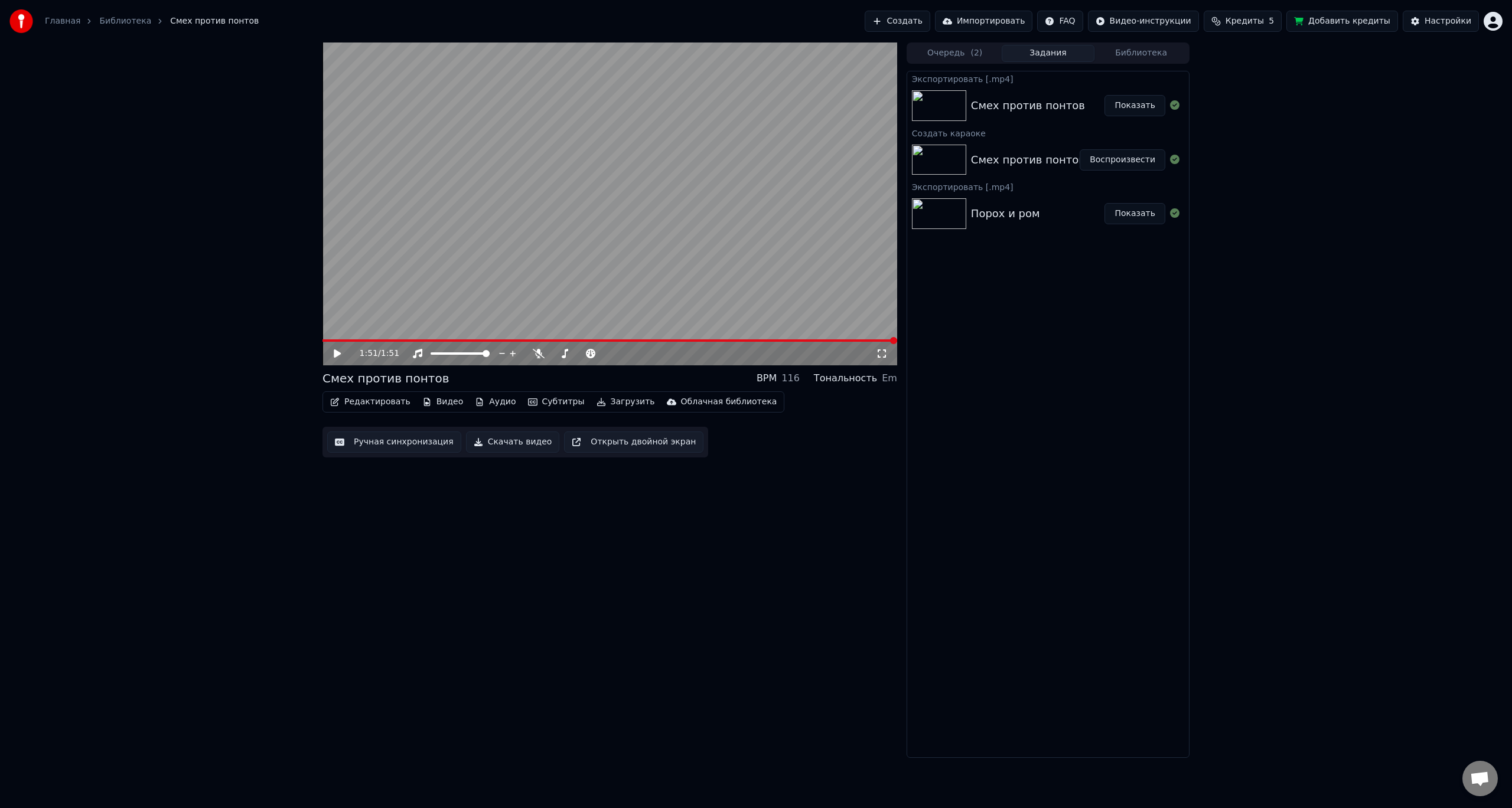
click at [1141, 108] on button "Показать" at bounding box center [1135, 105] width 61 height 21
click at [930, 21] on button "Создать" at bounding box center [897, 21] width 65 height 21
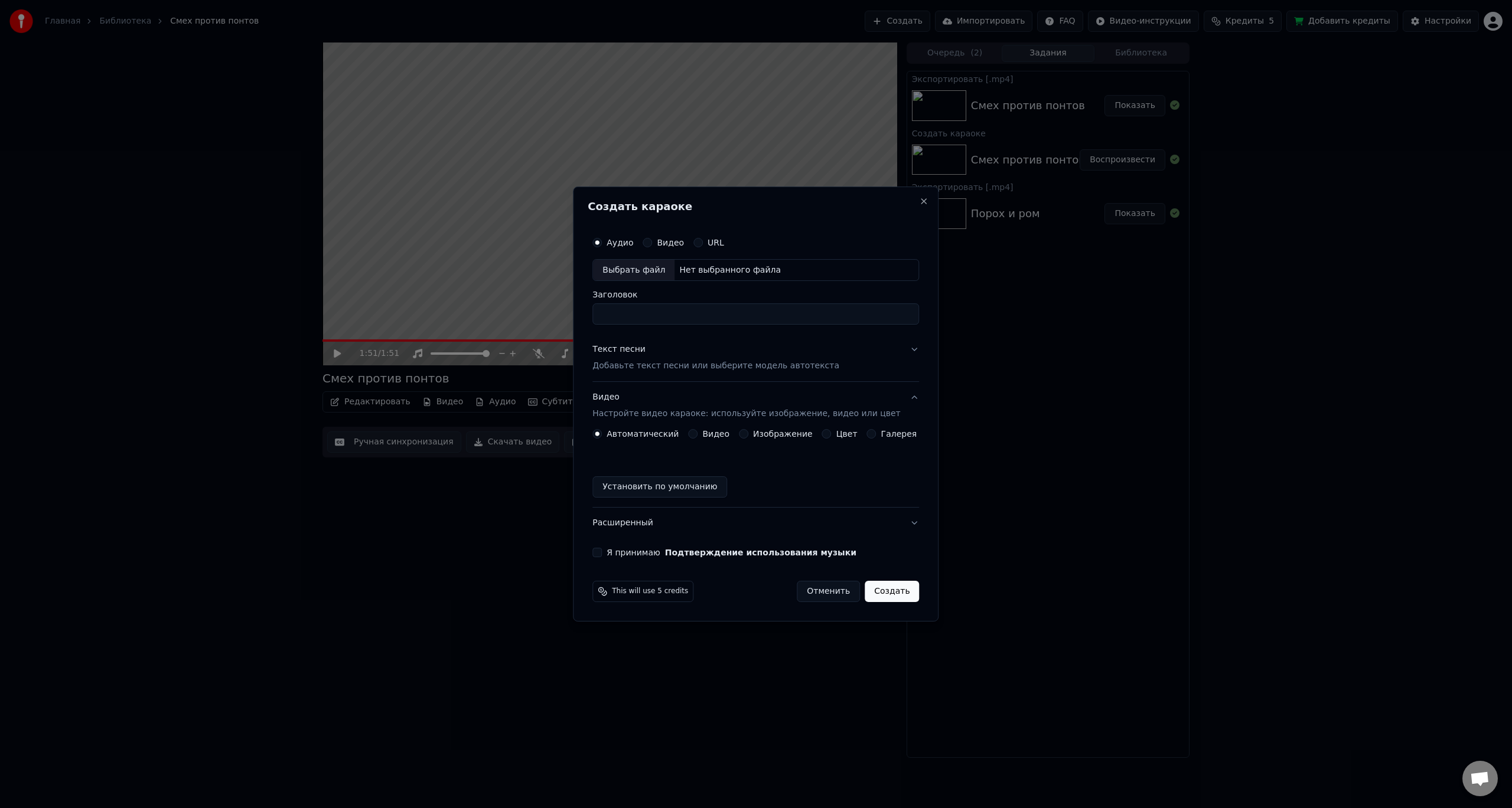
click at [615, 268] on div "Выбрать файл" at bounding box center [633, 270] width 82 height 21
type input "**********"
click at [800, 365] on p "Добавьте текст песни или выберите модель автотекста" at bounding box center [716, 367] width 247 height 12
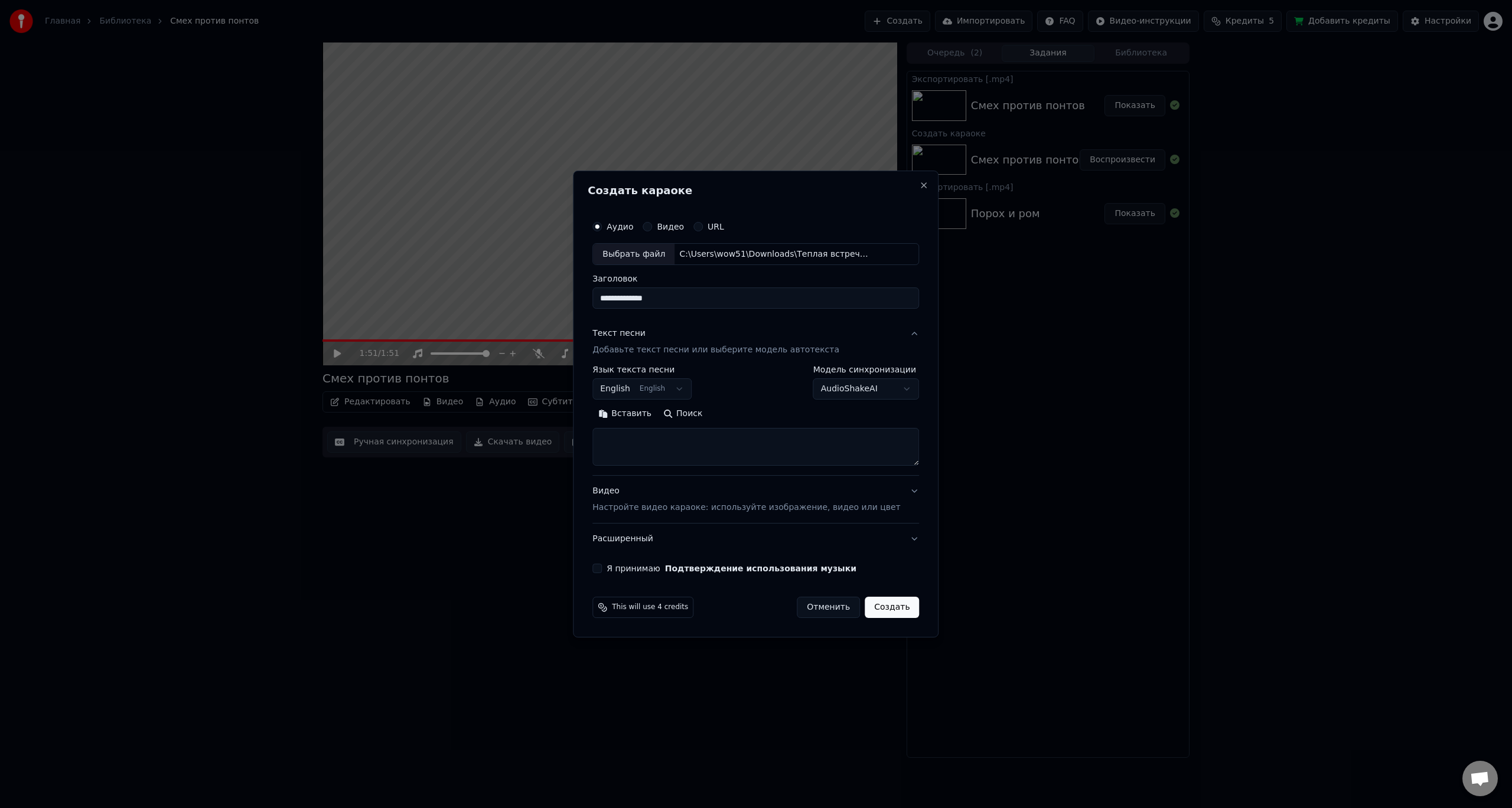
click at [628, 441] on textarea at bounding box center [755, 447] width 326 height 37
paste textarea "**********"
type textarea "**********"
click at [691, 388] on body "**********" at bounding box center [756, 404] width 1512 height 808
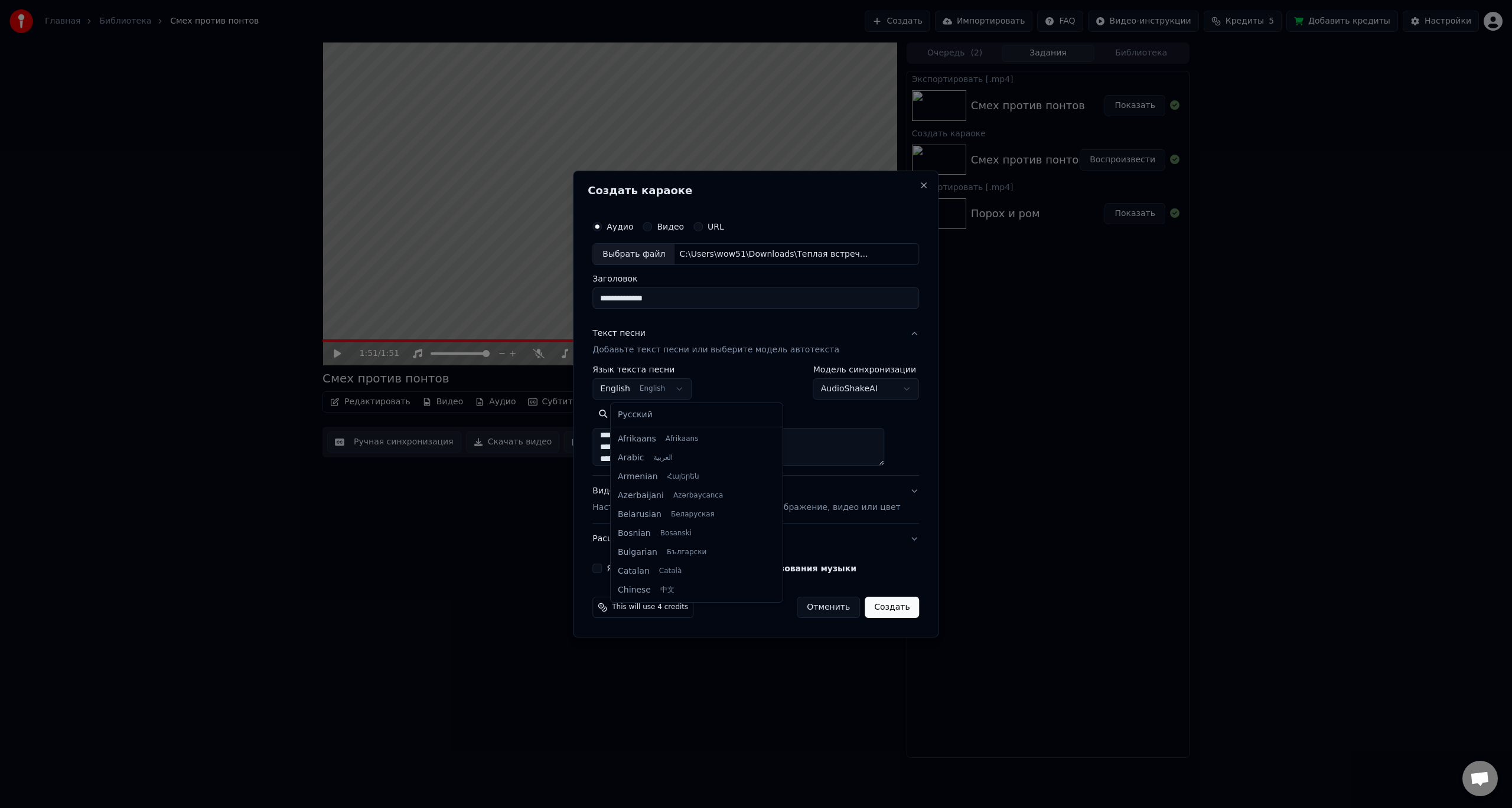
scroll to position [94, 0]
select select "**"
click at [892, 384] on body "**********" at bounding box center [756, 404] width 1512 height 808
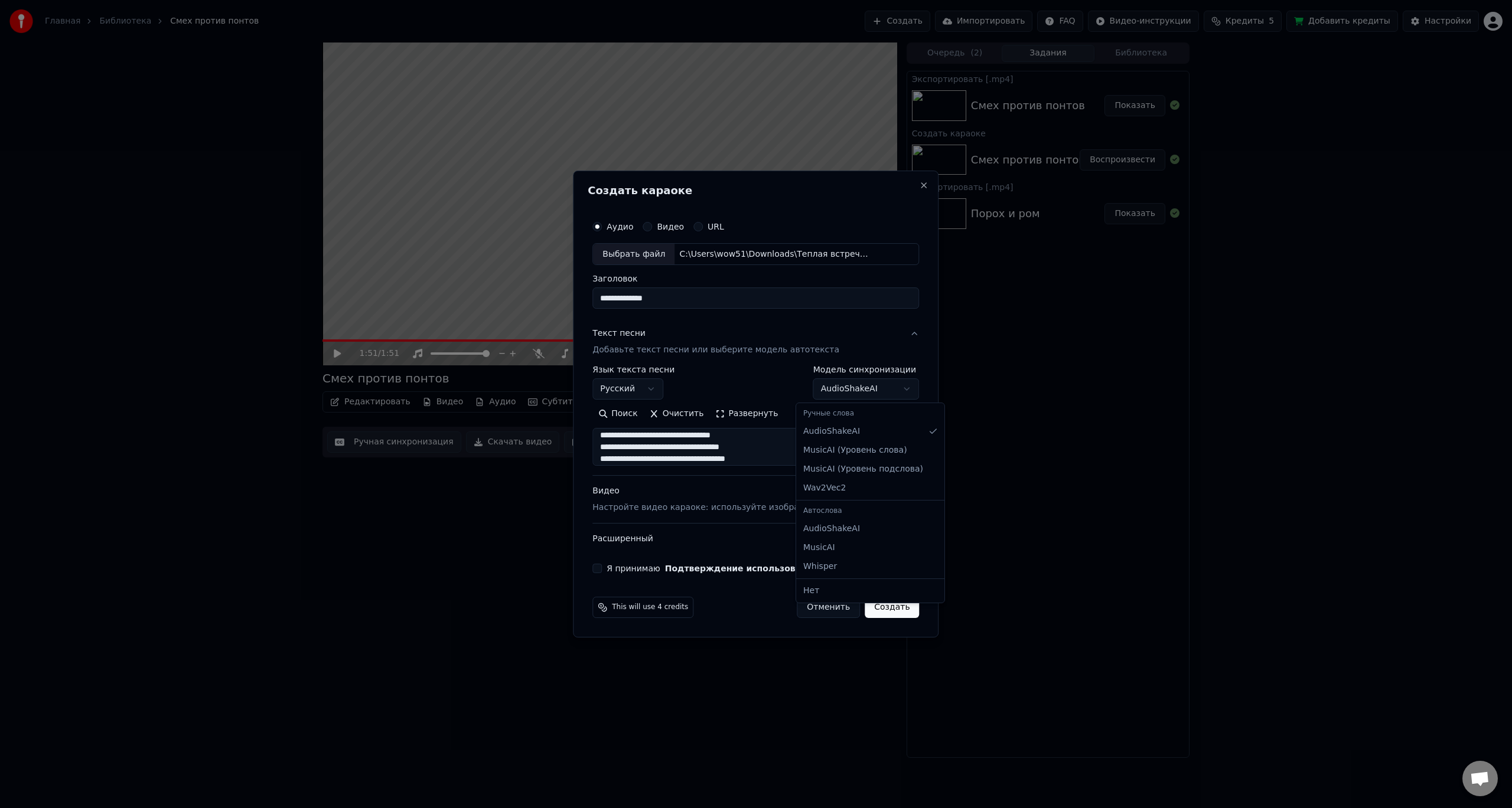
click at [892, 384] on body "**********" at bounding box center [756, 404] width 1512 height 808
drag, startPoint x: 662, startPoint y: 439, endPoint x: 618, endPoint y: 438, distance: 44.0
click at [618, 438] on textarea at bounding box center [738, 447] width 292 height 37
drag, startPoint x: 658, startPoint y: 444, endPoint x: 630, endPoint y: 451, distance: 28.9
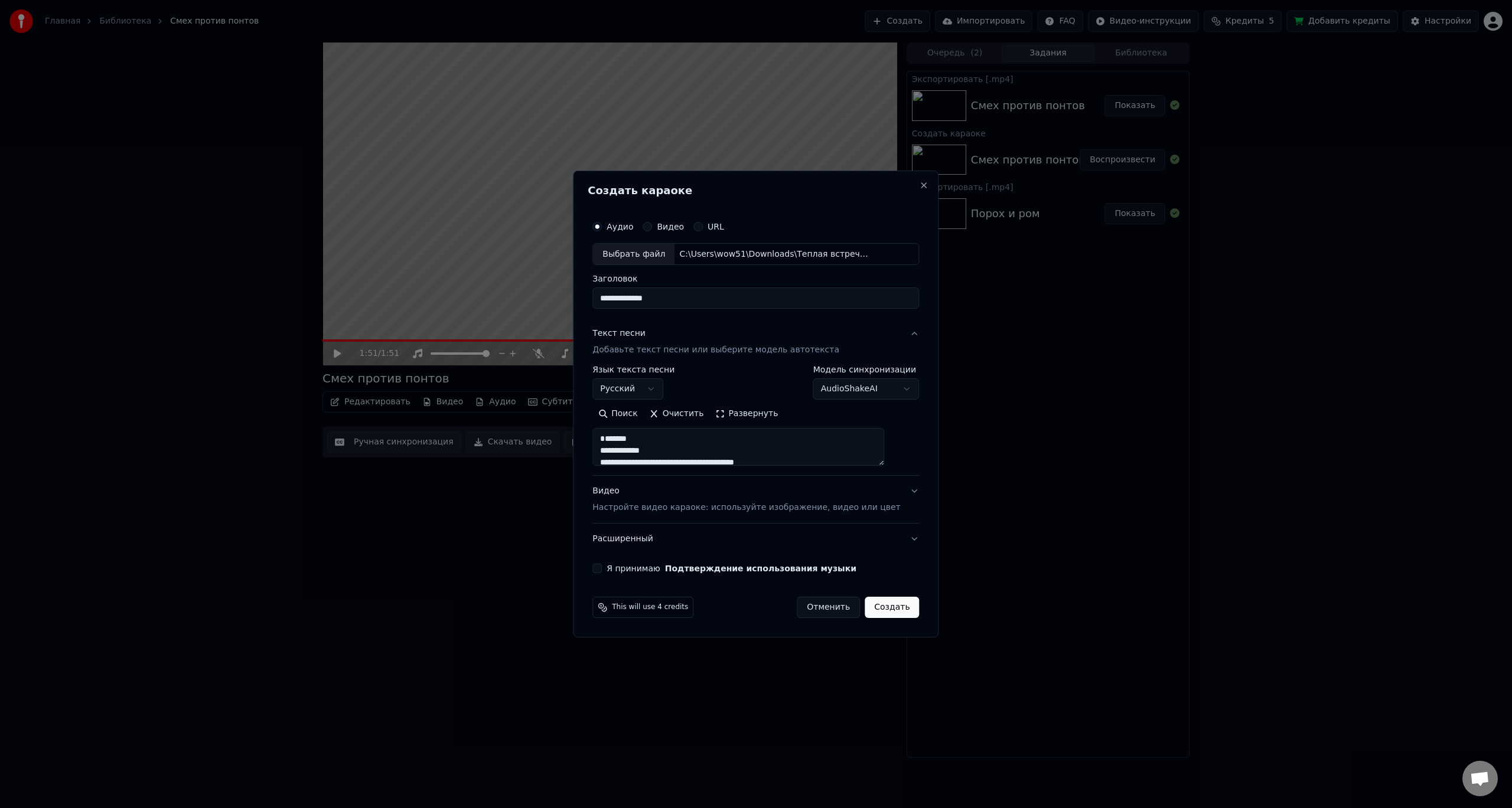
click at [630, 451] on textarea at bounding box center [738, 447] width 292 height 37
drag, startPoint x: 637, startPoint y: 444, endPoint x: 612, endPoint y: 444, distance: 25.0
click at [612, 444] on textarea at bounding box center [738, 447] width 292 height 37
drag, startPoint x: 656, startPoint y: 444, endPoint x: 610, endPoint y: 439, distance: 46.3
click at [610, 439] on textarea at bounding box center [738, 447] width 292 height 37
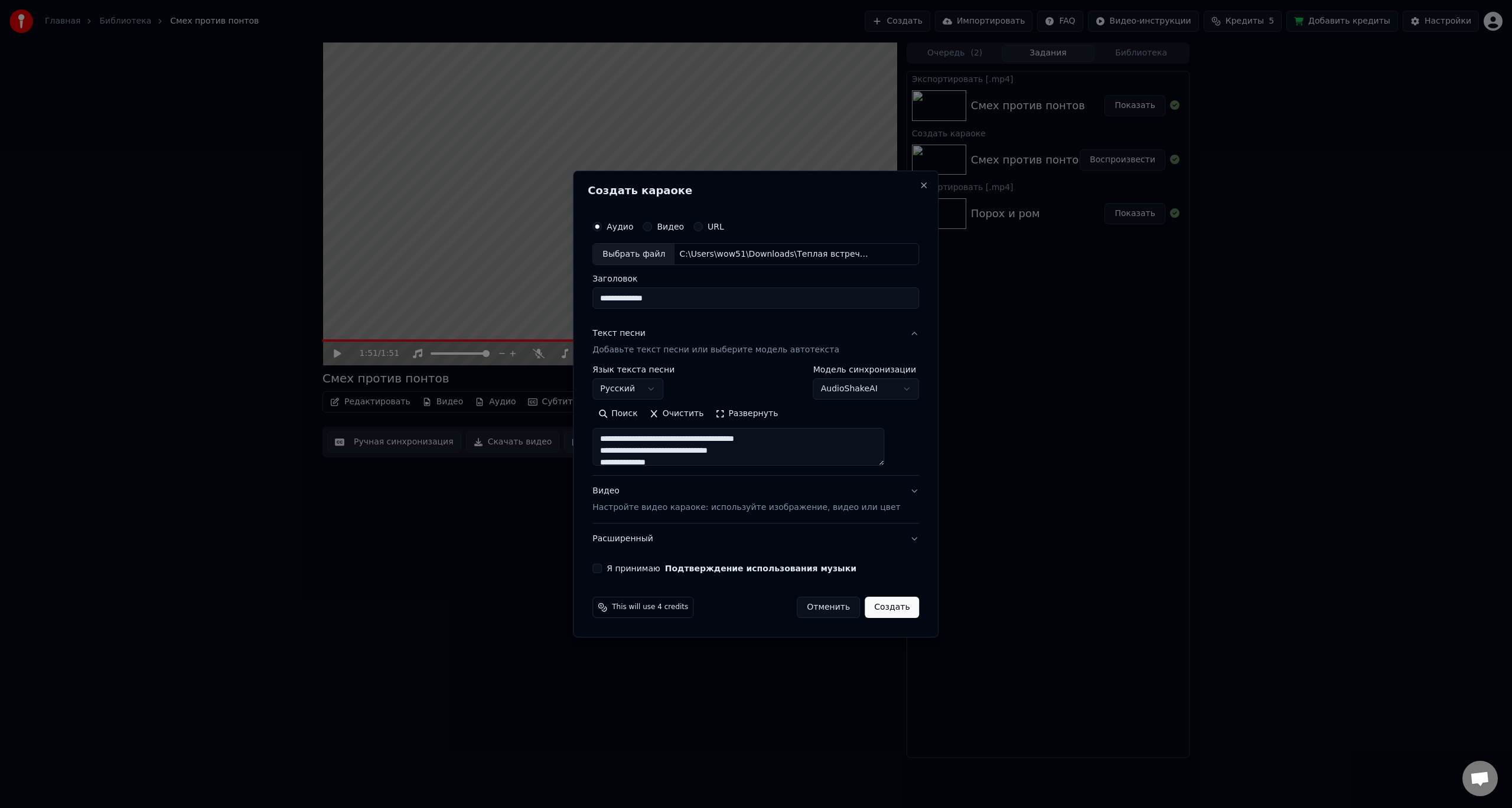
drag, startPoint x: 685, startPoint y: 458, endPoint x: 674, endPoint y: 420, distance: 39.6
click at [674, 420] on div "Поиск Очистить Развернуть" at bounding box center [755, 435] width 326 height 61
drag, startPoint x: 680, startPoint y: 454, endPoint x: 648, endPoint y: 426, distance: 42.5
click at [648, 426] on div "Поиск Очистить Развернуть" at bounding box center [755, 435] width 326 height 61
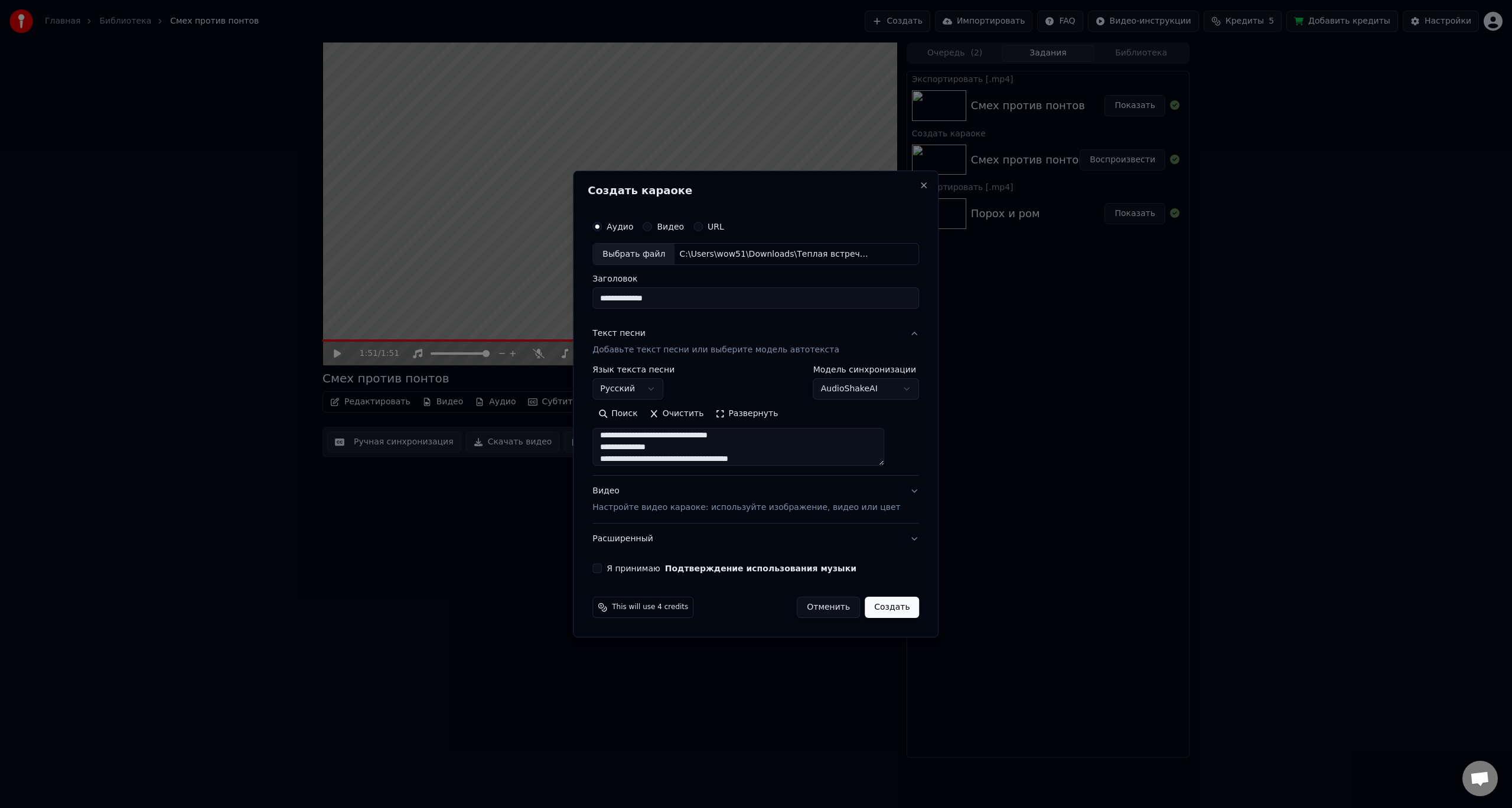
drag, startPoint x: 662, startPoint y: 447, endPoint x: 616, endPoint y: 446, distance: 46.0
click at [616, 446] on textarea at bounding box center [738, 447] width 292 height 37
drag, startPoint x: 664, startPoint y: 460, endPoint x: 637, endPoint y: 459, distance: 27.0
click at [637, 459] on textarea at bounding box center [738, 447] width 292 height 37
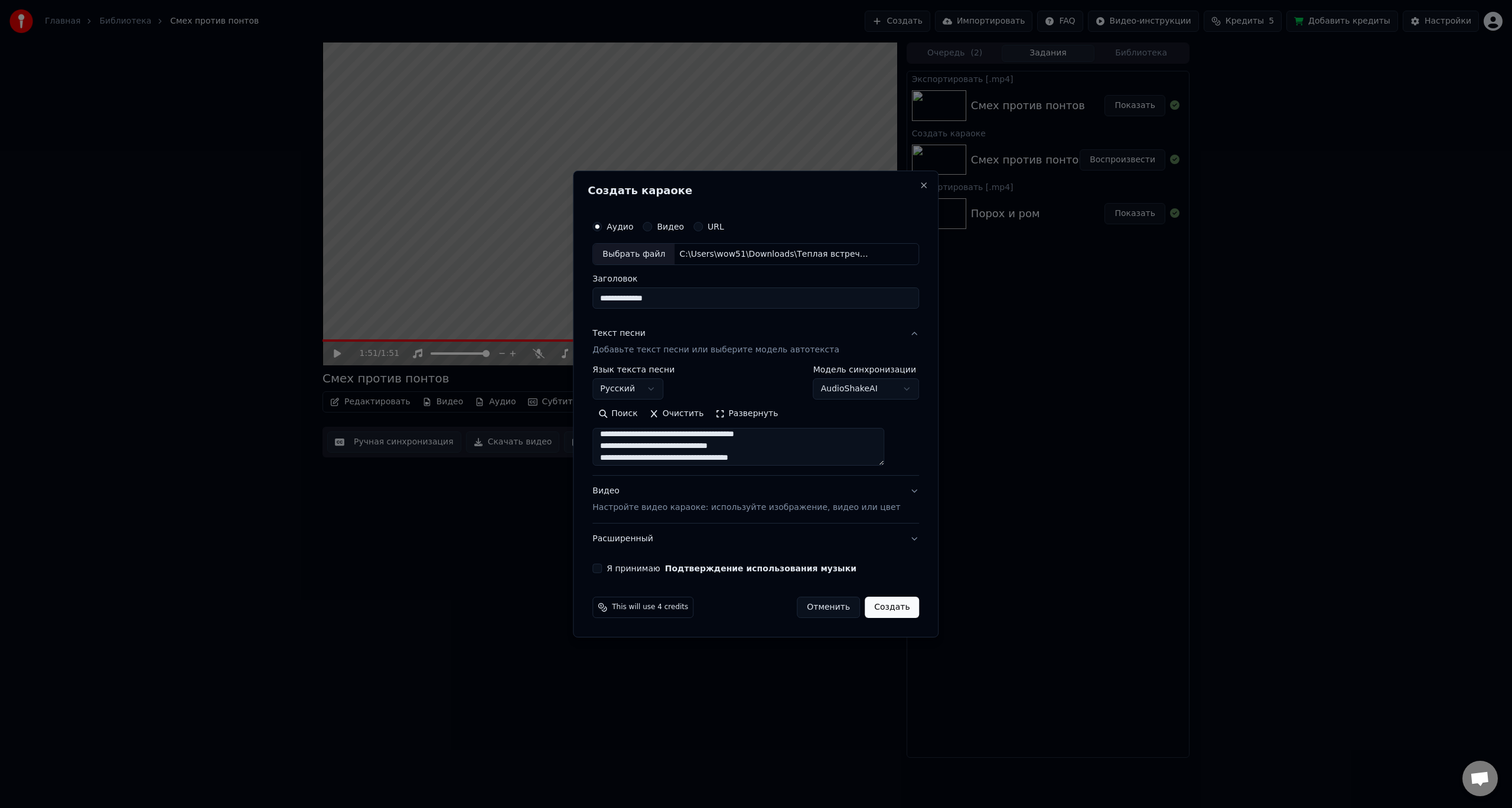
click at [698, 447] on textarea at bounding box center [738, 447] width 292 height 37
click at [805, 458] on textarea at bounding box center [738, 447] width 292 height 37
click at [741, 460] on textarea at bounding box center [738, 447] width 292 height 37
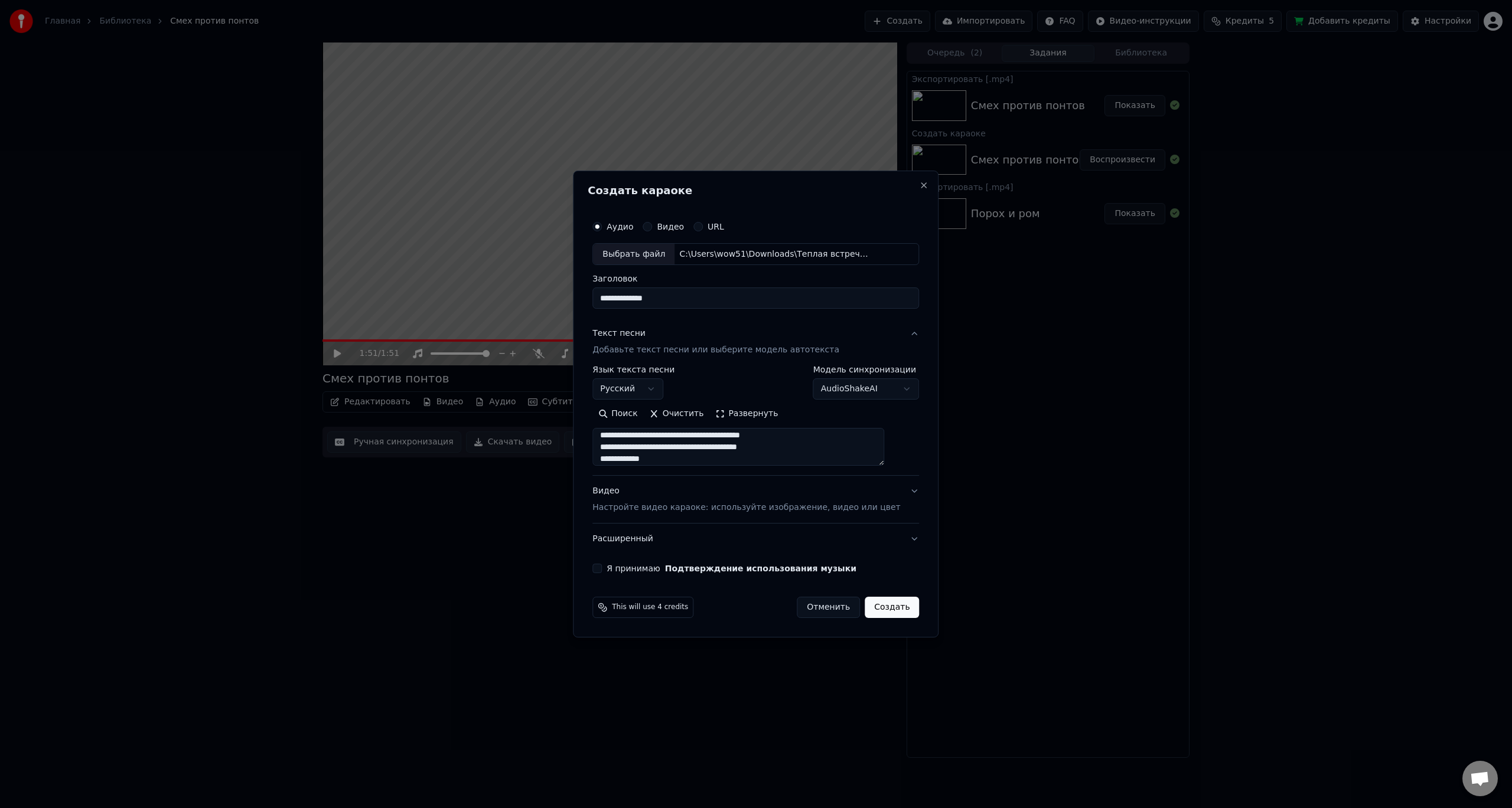
click at [704, 460] on textarea at bounding box center [738, 447] width 292 height 37
click at [701, 460] on textarea at bounding box center [738, 447] width 292 height 37
click at [698, 459] on textarea at bounding box center [738, 447] width 292 height 37
click at [734, 461] on textarea at bounding box center [738, 447] width 292 height 37
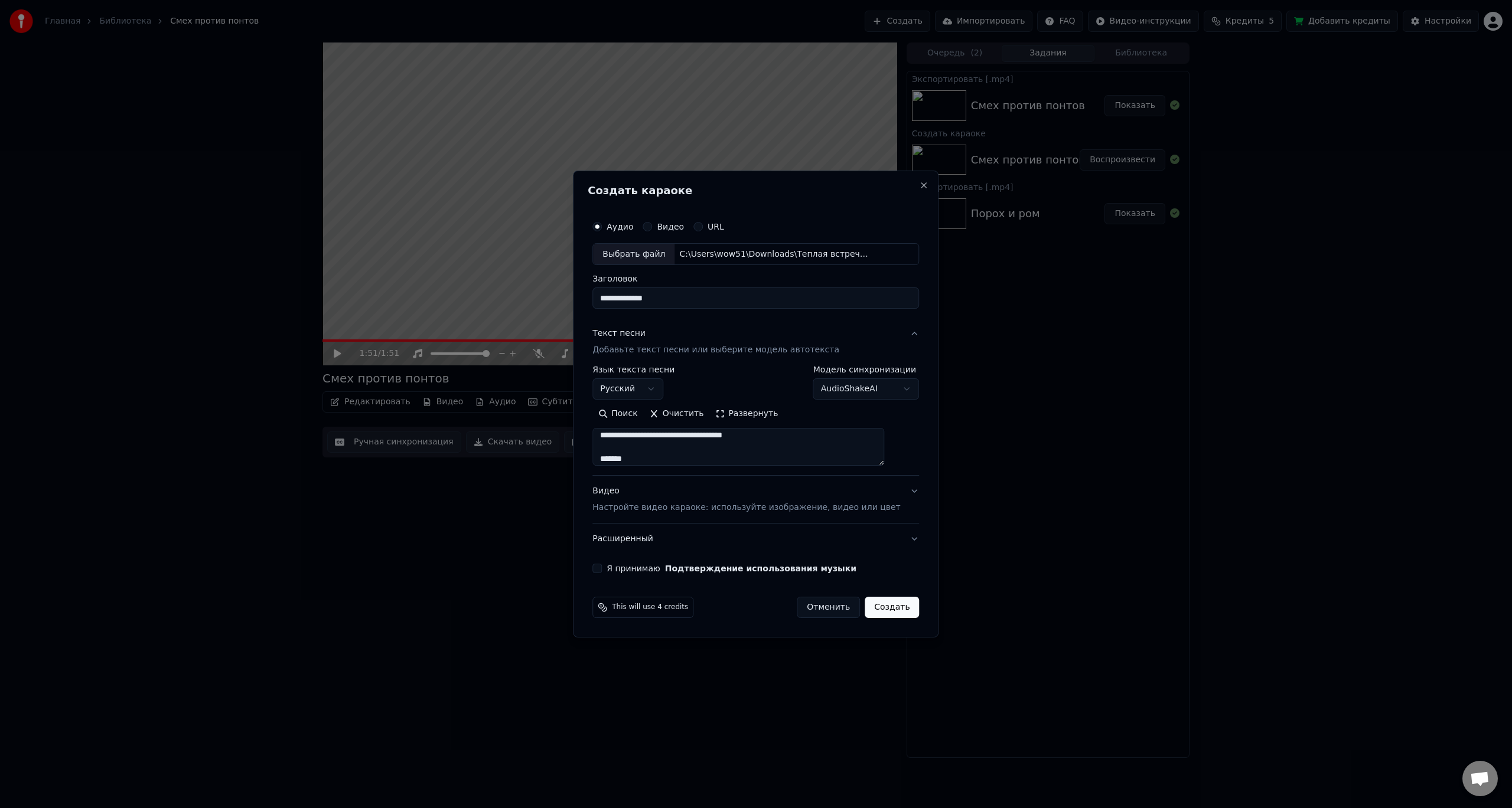
scroll to position [264, 0]
drag, startPoint x: 707, startPoint y: 448, endPoint x: 785, endPoint y: 448, distance: 78.0
click at [785, 448] on textarea at bounding box center [738, 447] width 292 height 37
click at [802, 451] on textarea at bounding box center [738, 447] width 292 height 37
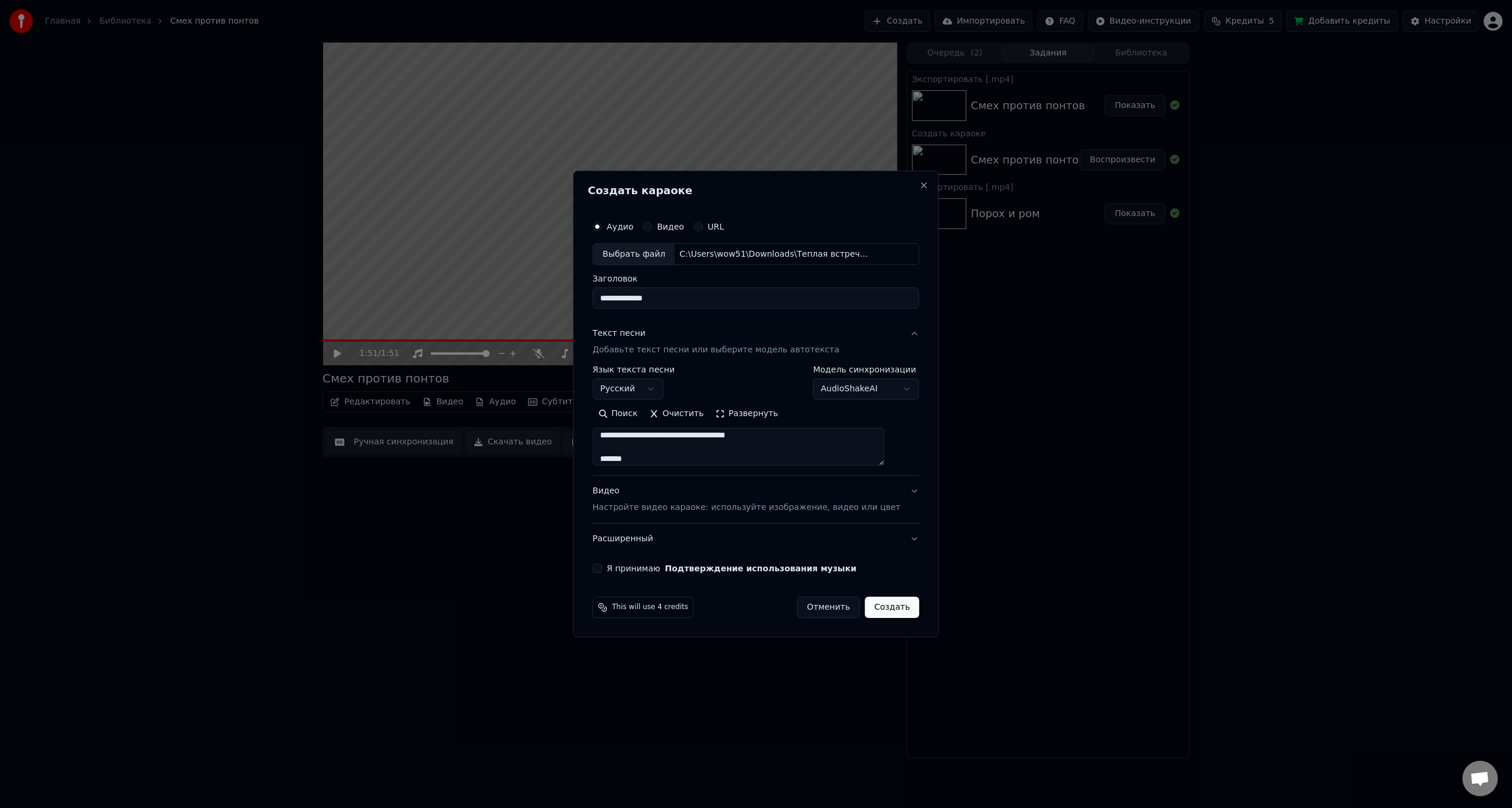
click at [677, 456] on textarea at bounding box center [738, 447] width 292 height 37
click at [670, 462] on textarea at bounding box center [738, 447] width 292 height 37
click at [665, 462] on textarea at bounding box center [738, 447] width 292 height 37
click at [731, 460] on textarea at bounding box center [738, 447] width 292 height 37
click at [802, 460] on textarea at bounding box center [738, 447] width 292 height 37
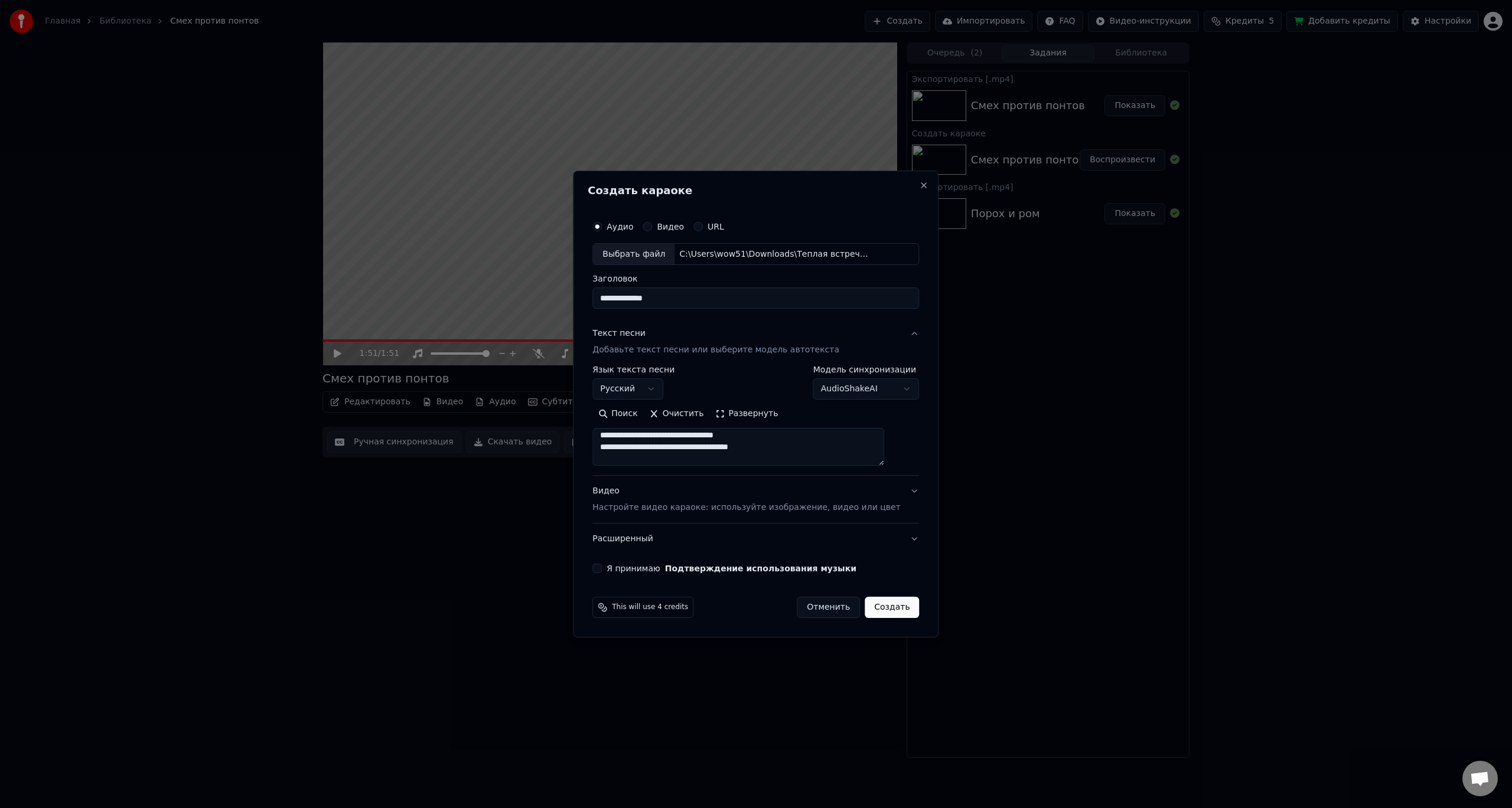
scroll to position [299, 0]
click at [732, 460] on textarea at bounding box center [738, 447] width 292 height 37
click at [777, 458] on textarea at bounding box center [738, 447] width 292 height 37
click at [793, 456] on textarea at bounding box center [738, 447] width 292 height 37
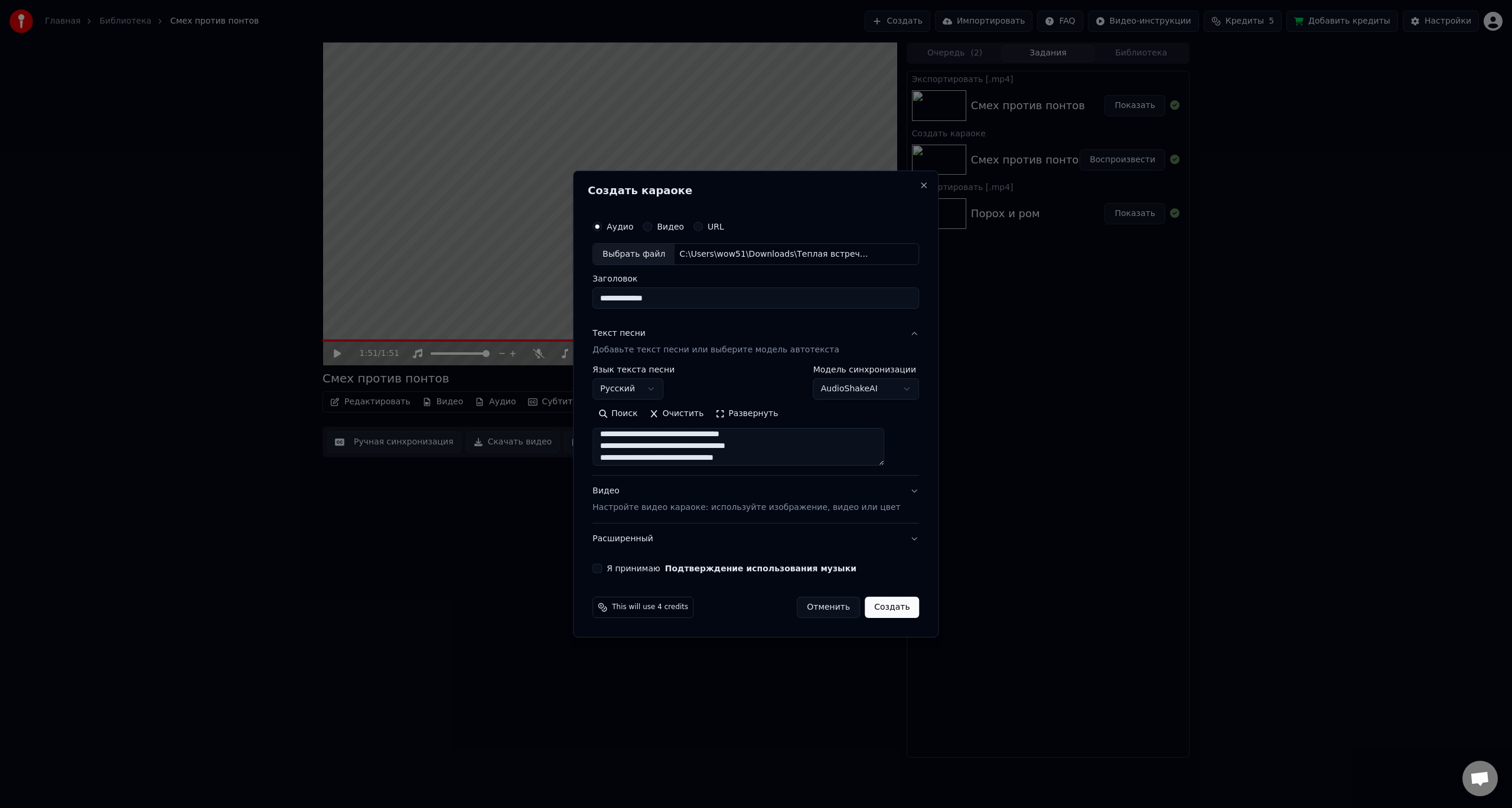
scroll to position [275, 0]
type textarea "**********"
click at [819, 451] on textarea at bounding box center [738, 447] width 292 height 37
click at [828, 452] on textarea at bounding box center [738, 447] width 292 height 37
click at [823, 461] on textarea at bounding box center [738, 447] width 292 height 37
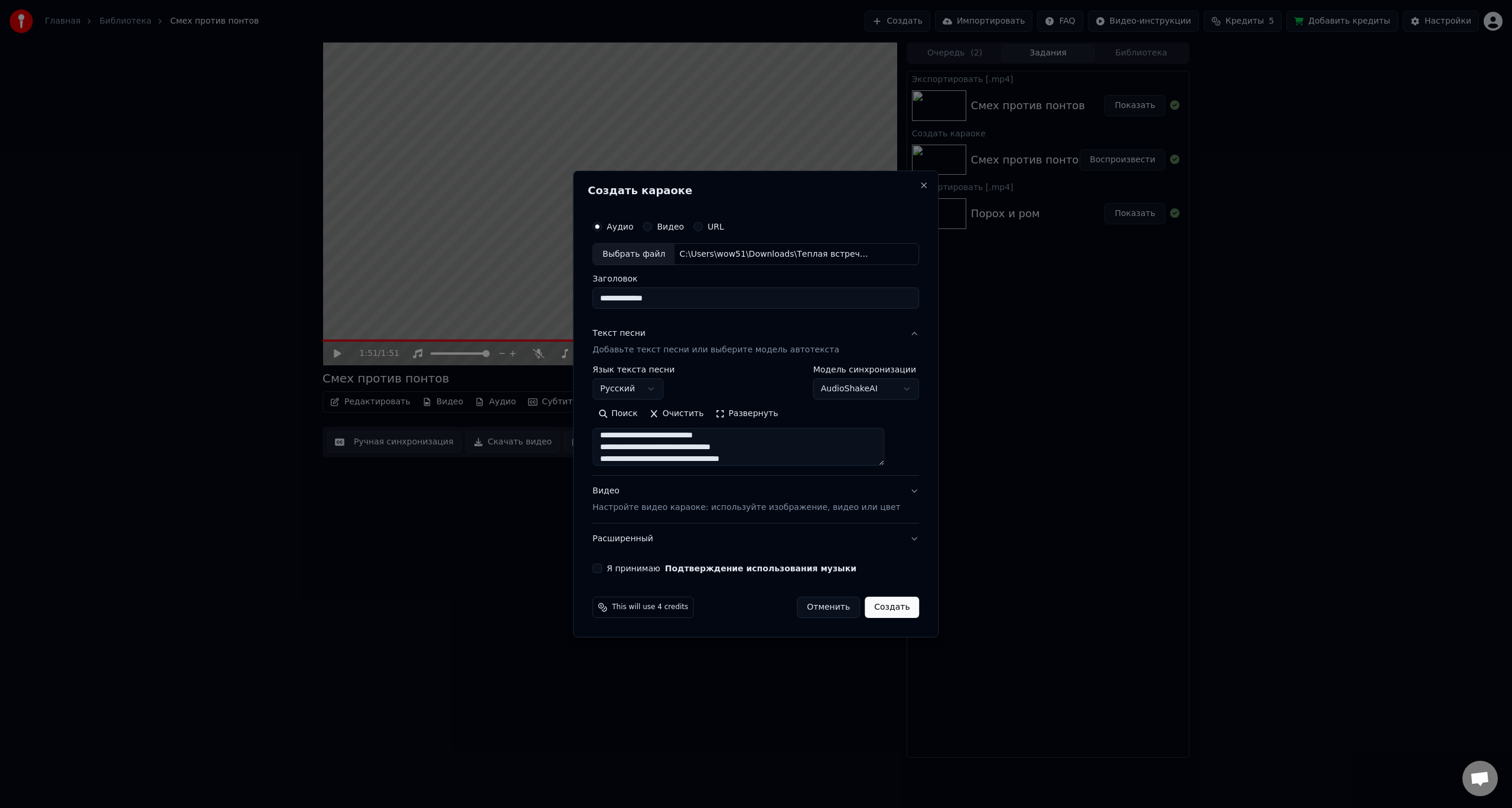
scroll to position [322, 0]
click at [824, 460] on textarea at bounding box center [738, 447] width 292 height 37
click at [602, 569] on button "Я принимаю Подтверждение использования музыки" at bounding box center [597, 569] width 10 height 10
click at [719, 505] on p "Настройте видео караоке: используйте изображение, видео или цвет" at bounding box center [746, 508] width 308 height 12
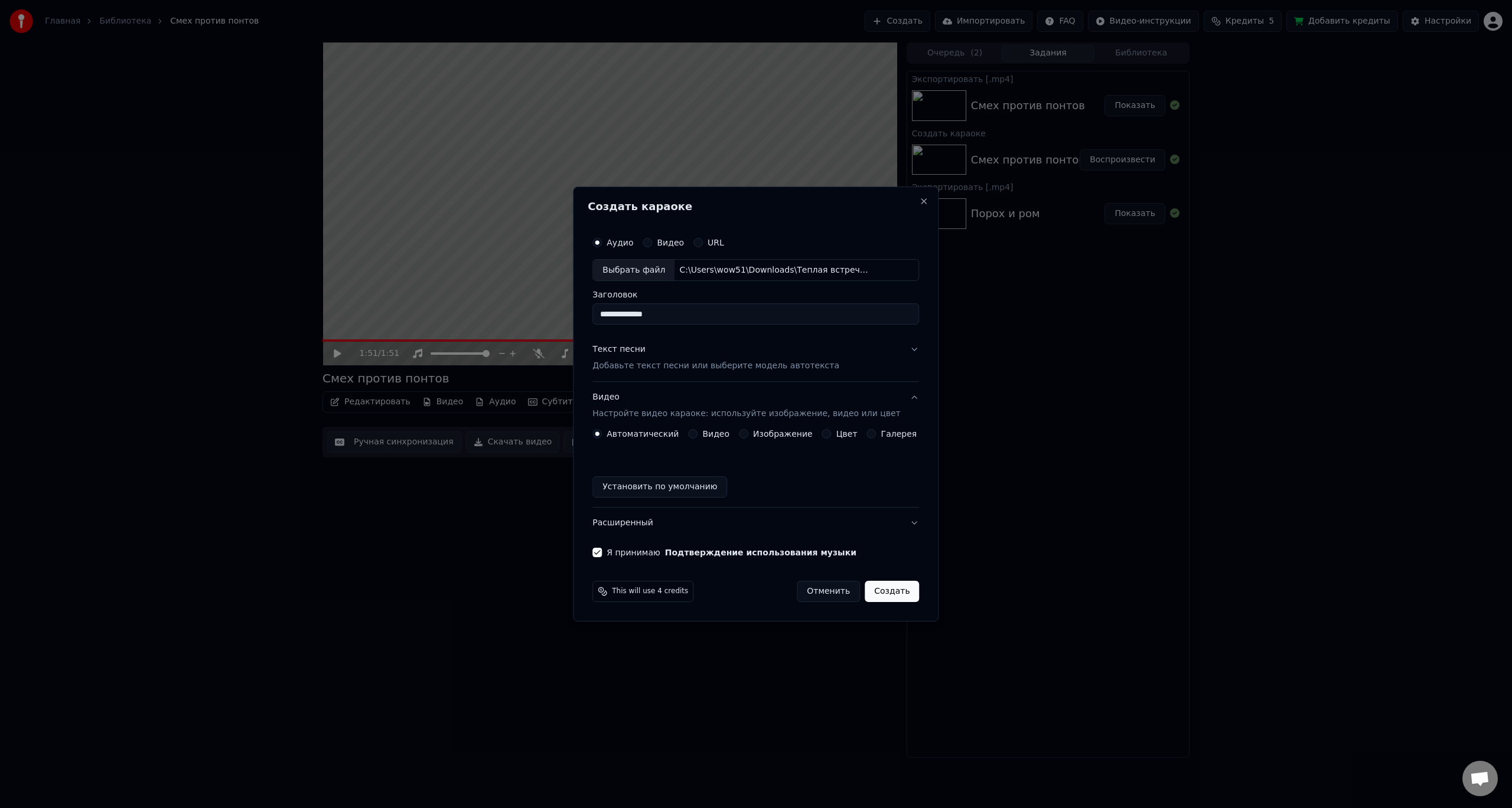
click at [602, 435] on button "Автоматический" at bounding box center [597, 434] width 10 height 10
drag, startPoint x: 883, startPoint y: 590, endPoint x: 756, endPoint y: 365, distance: 258.4
click at [756, 365] on form "**********" at bounding box center [755, 417] width 336 height 382
click at [756, 365] on p "Добавьте текст песни или выберите модель автотекста" at bounding box center [716, 367] width 247 height 12
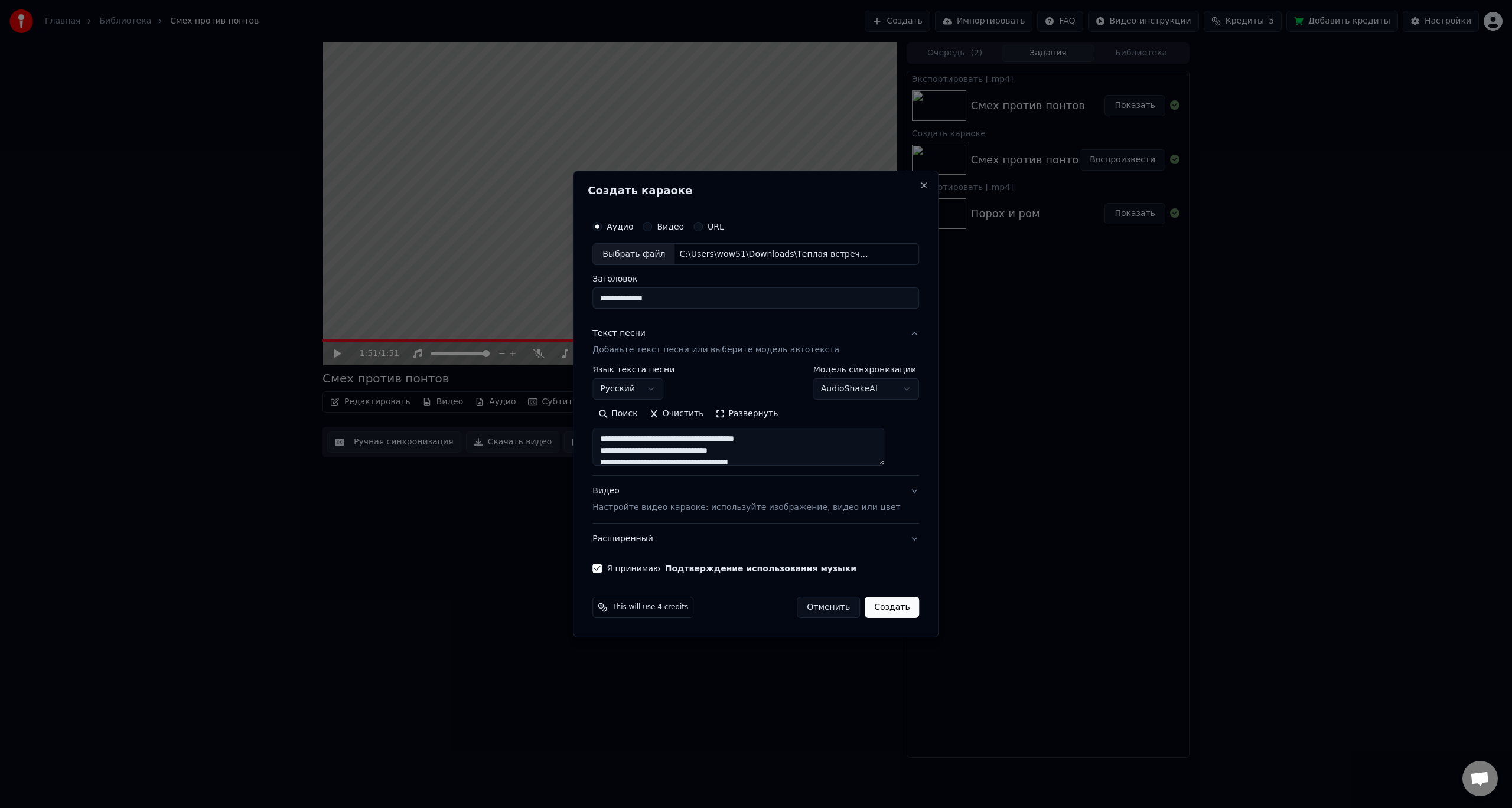
click at [716, 457] on textarea at bounding box center [738, 447] width 292 height 37
click at [820, 439] on textarea at bounding box center [738, 447] width 292 height 37
click at [872, 607] on button "Создать" at bounding box center [891, 607] width 55 height 21
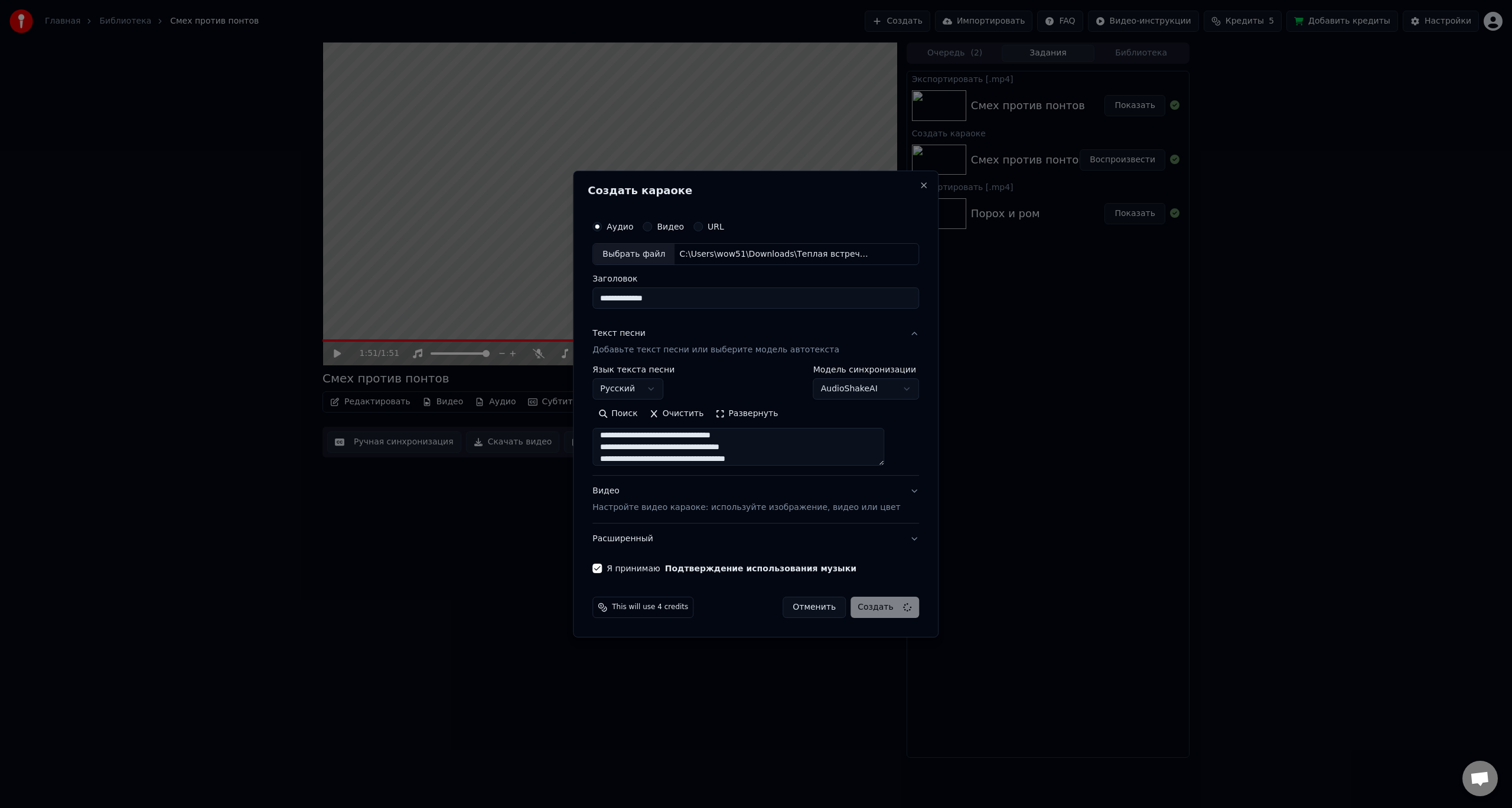
select select
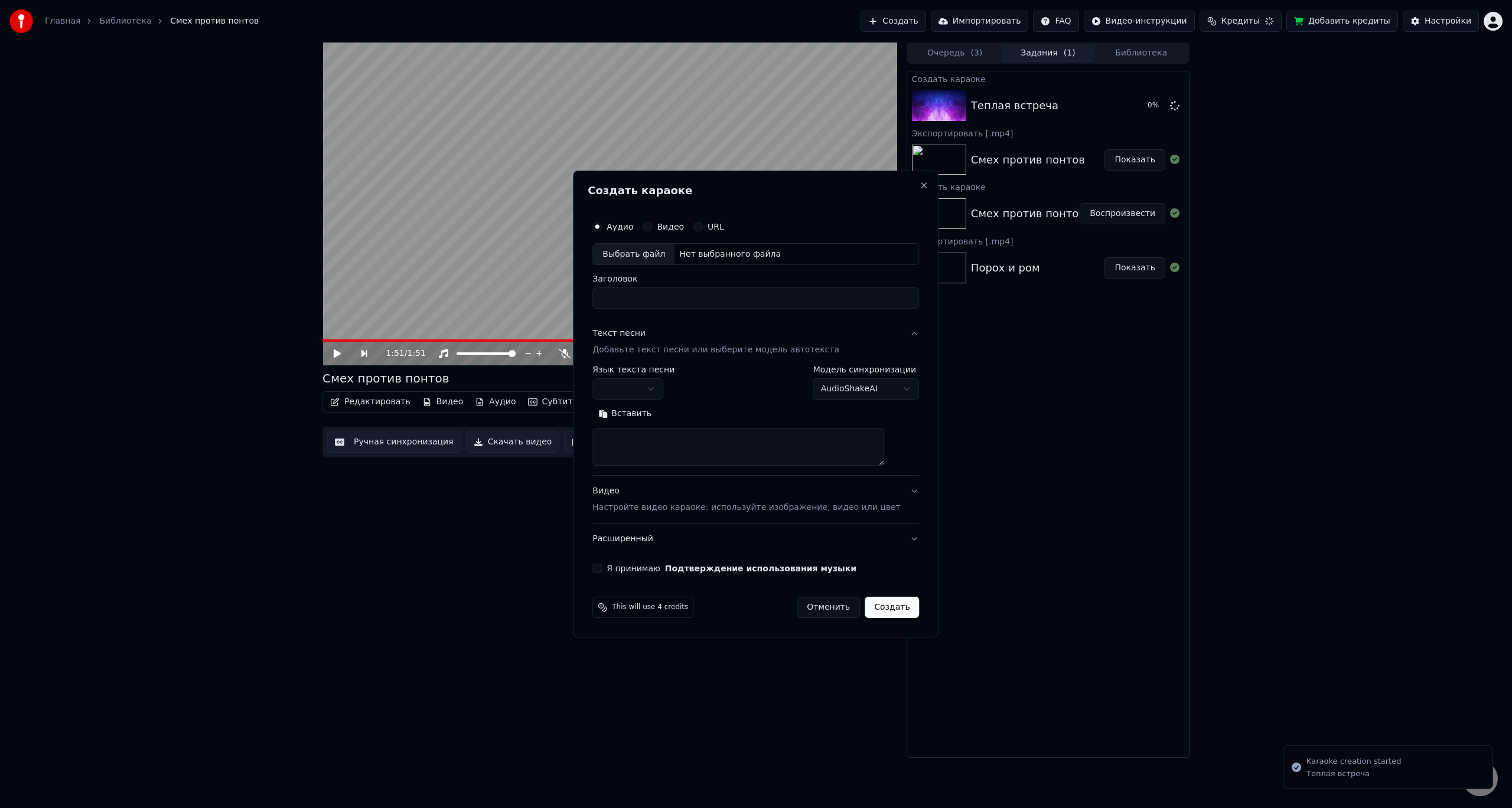
scroll to position [0, 0]
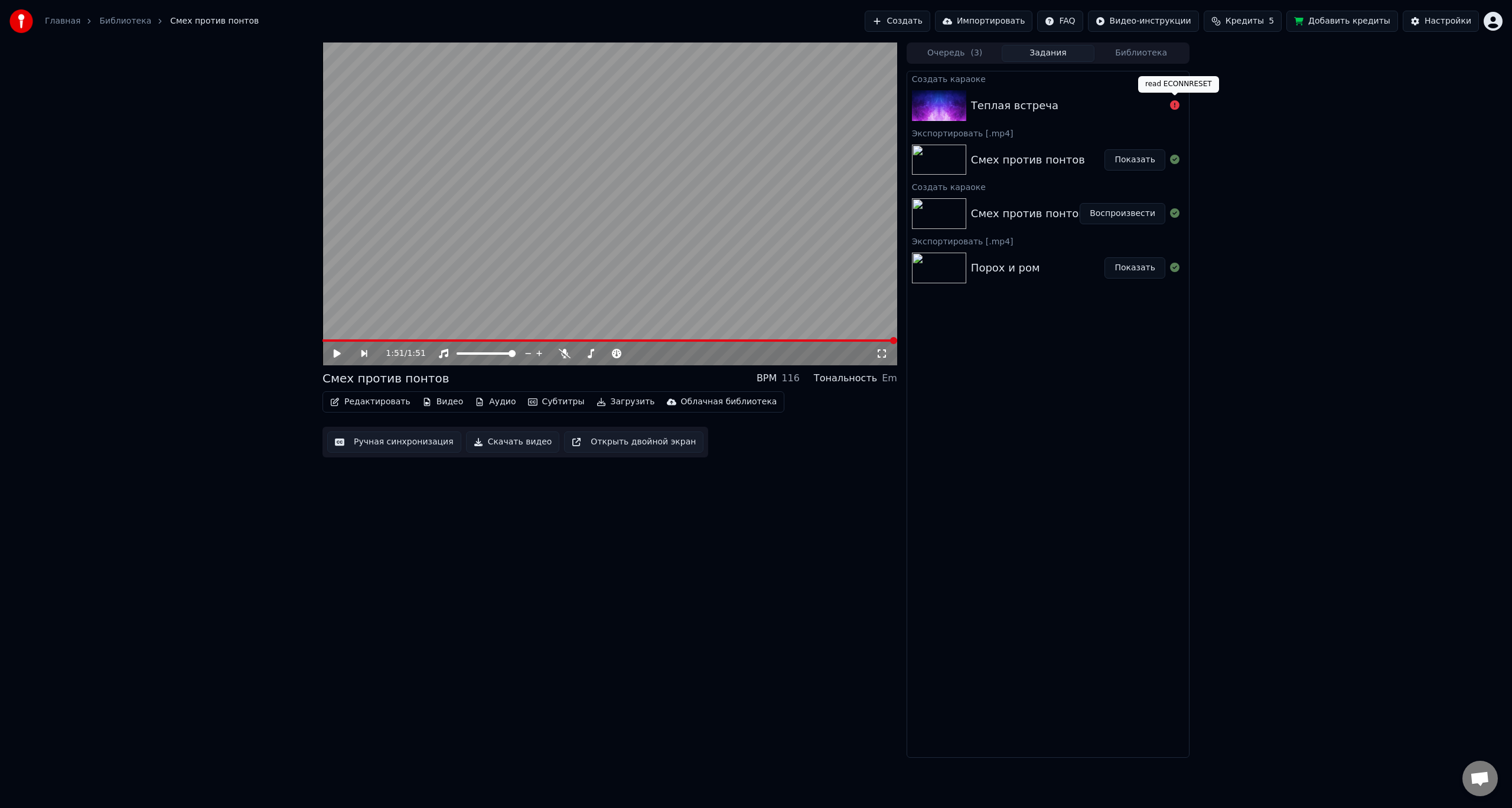
click at [1174, 106] on icon at bounding box center [1174, 105] width 10 height 10
click at [1004, 105] on div "Теплая встреча" at bounding box center [1014, 105] width 88 height 16
click at [1070, 105] on div "Теплая встреча" at bounding box center [1068, 105] width 195 height 16
click at [938, 105] on img at bounding box center [939, 105] width 55 height 31
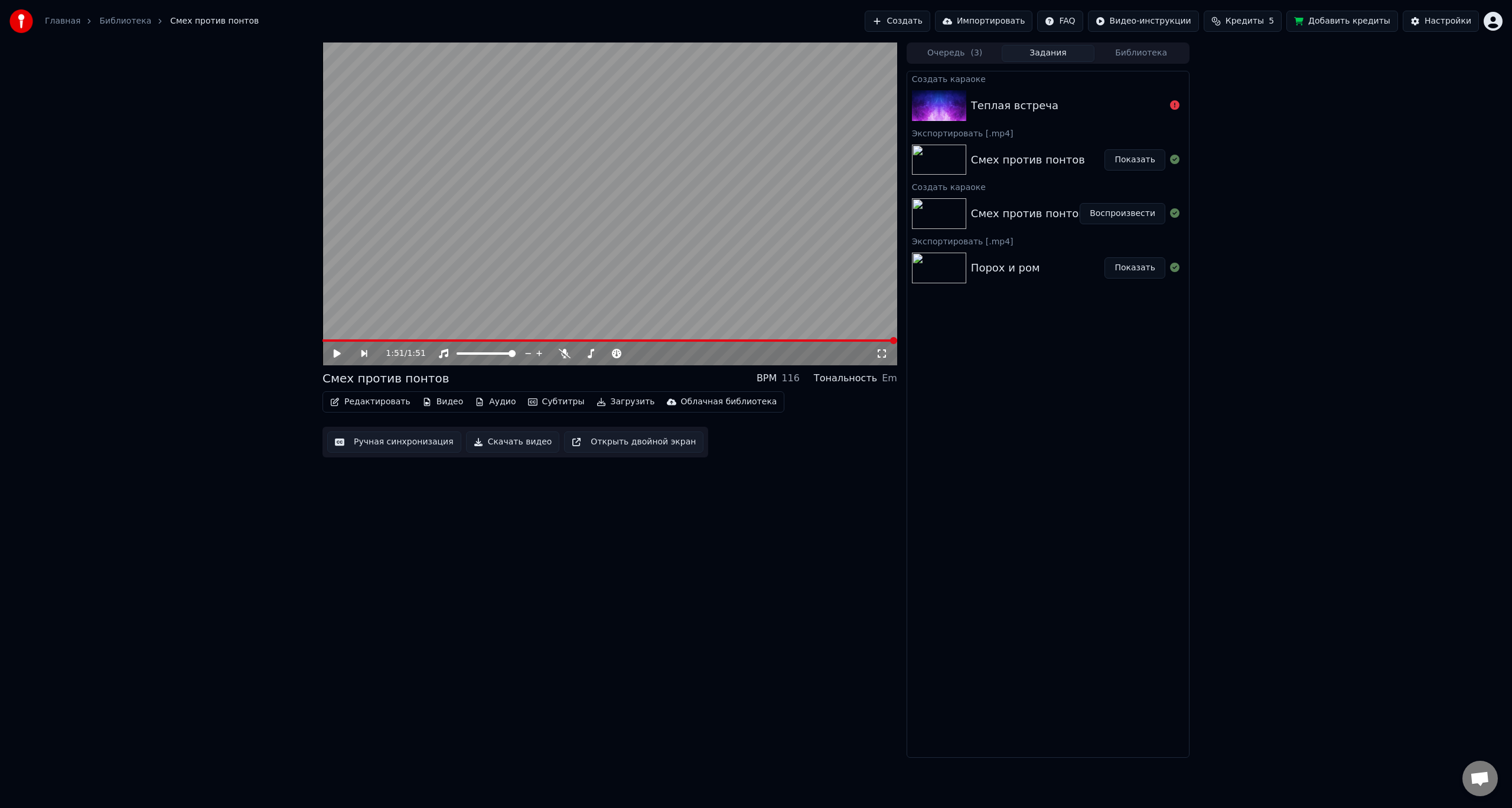
click at [1065, 91] on div "Теплая встреча" at bounding box center [1048, 105] width 281 height 40
click at [931, 94] on img at bounding box center [939, 105] width 55 height 31
click at [1085, 105] on div "Теплая встреча" at bounding box center [1068, 105] width 195 height 16
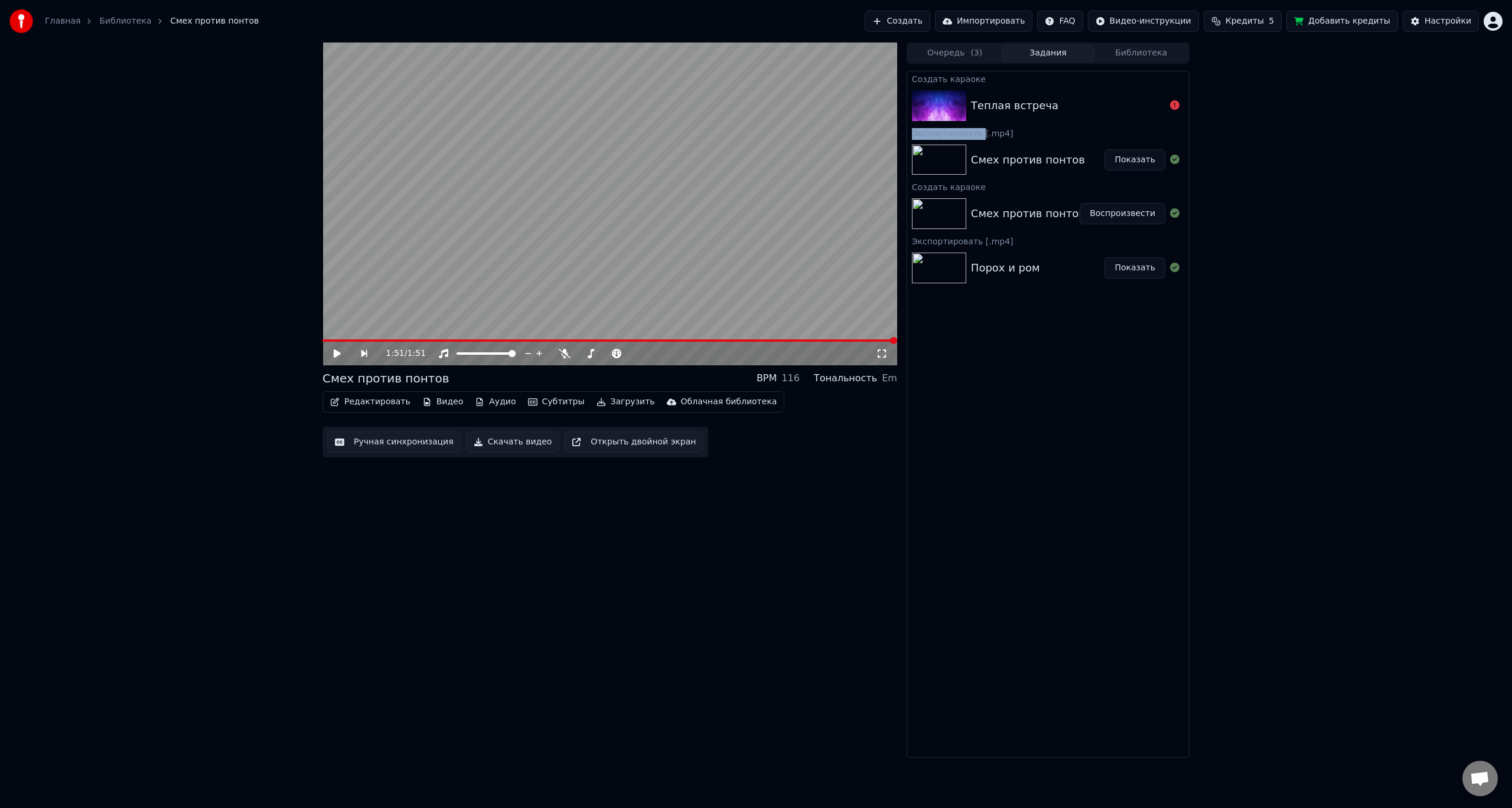
click at [1085, 105] on div "Теплая встреча" at bounding box center [1068, 105] width 195 height 16
click at [1436, 411] on div "1:51 / 1:51 Смех против понтов BPM 116 Тональность Em Редактировать Видео Аудио…" at bounding box center [756, 400] width 1512 height 715
click at [129, 23] on link "Библиотека" at bounding box center [125, 22] width 52 height 12
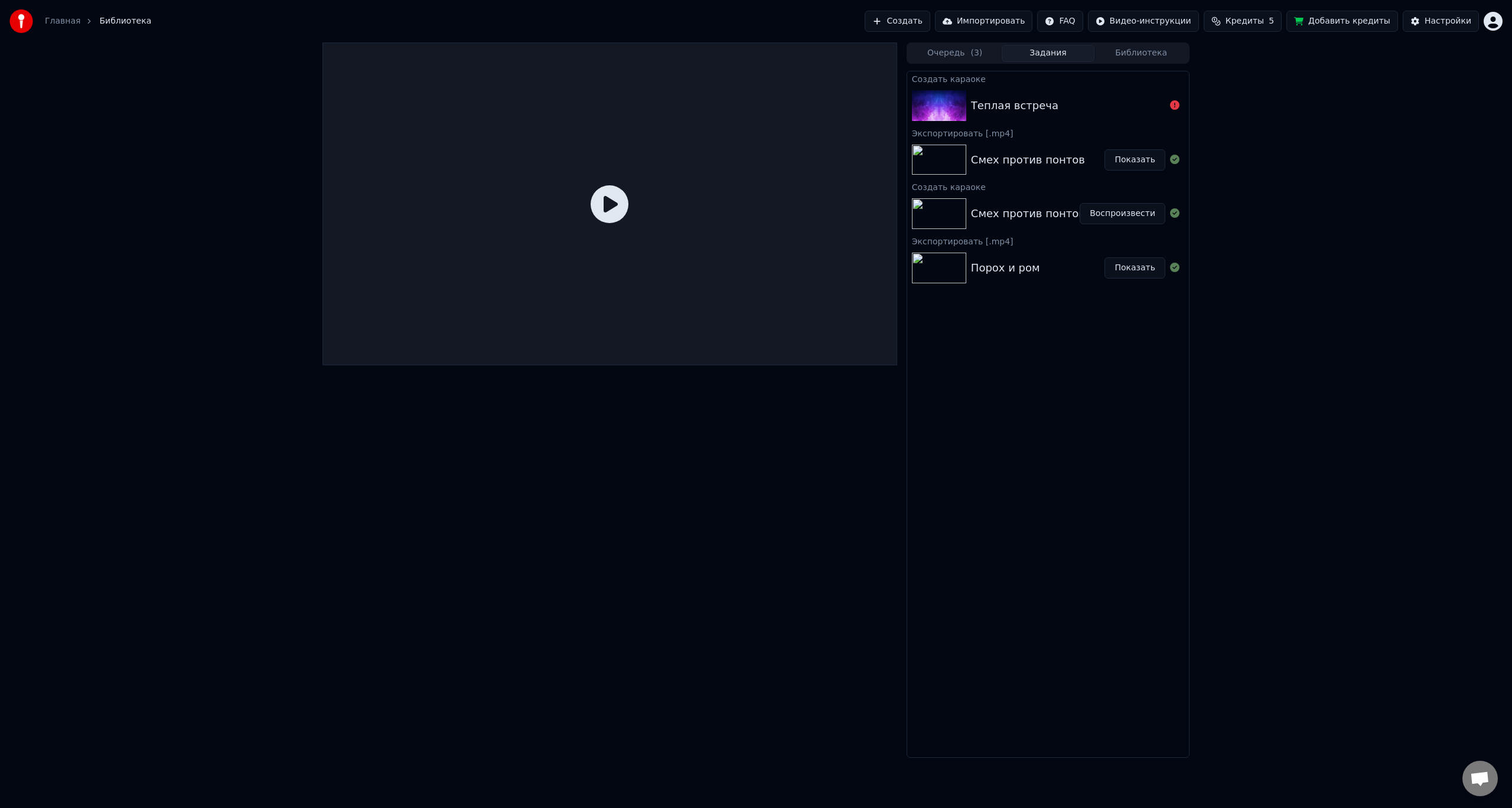
click at [962, 80] on div "Создать караоке" at bounding box center [1048, 78] width 281 height 14
click at [957, 50] on button "Очередь ( 3 )" at bounding box center [955, 53] width 94 height 17
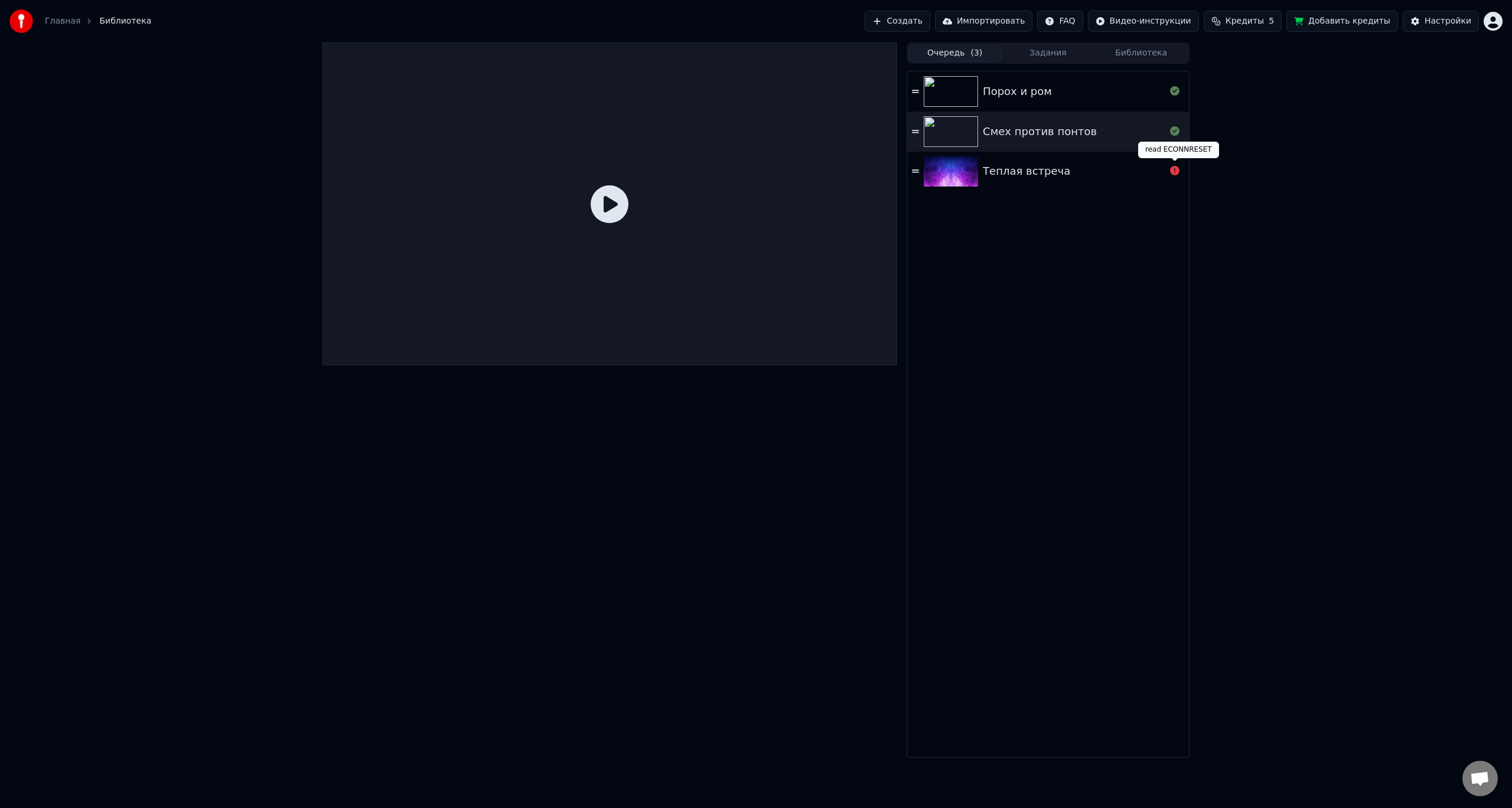
click at [1082, 174] on div "Теплая встреча" at bounding box center [1074, 171] width 183 height 16
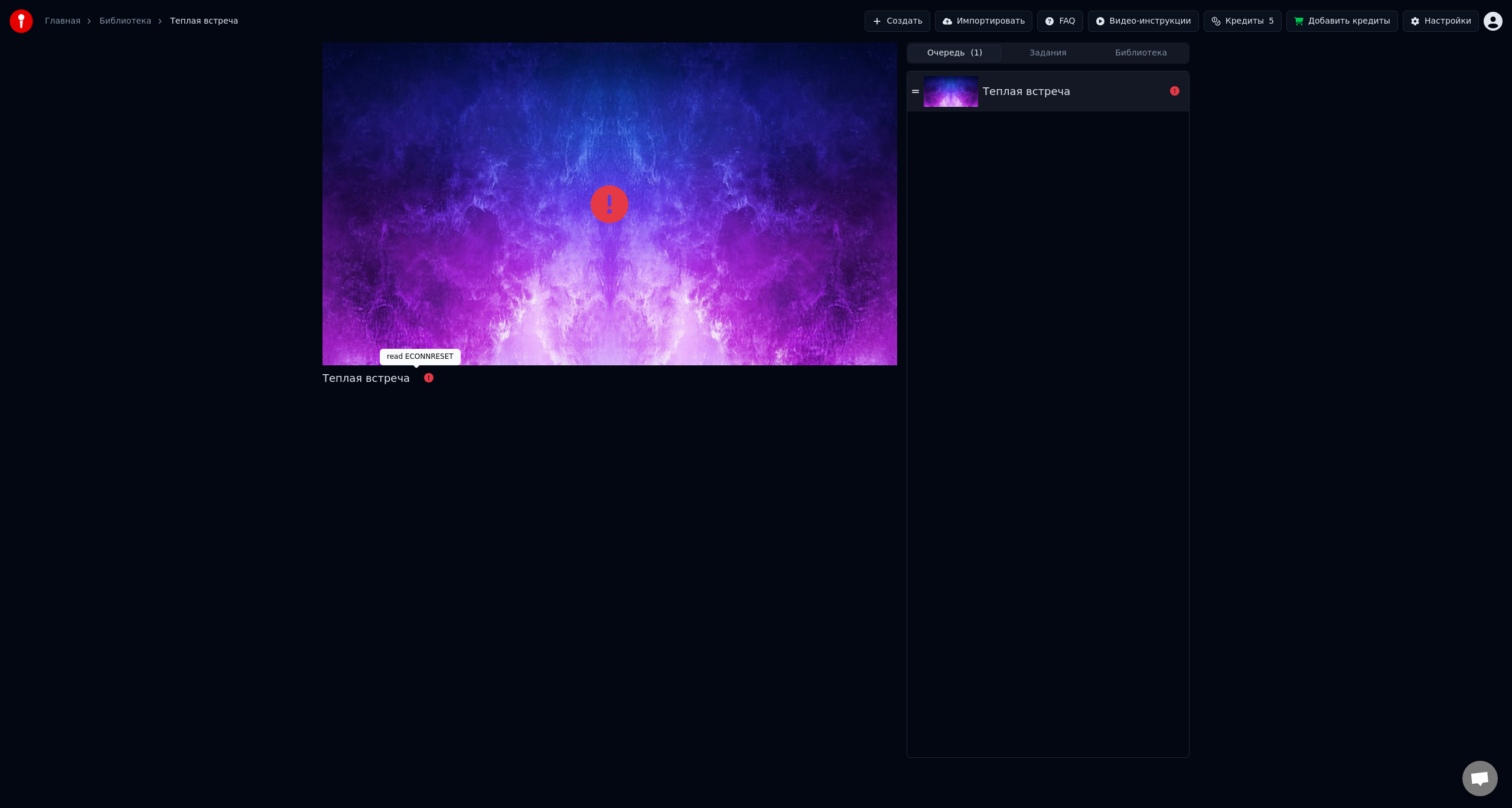
click at [424, 379] on icon at bounding box center [429, 378] width 10 height 10
click at [592, 217] on icon at bounding box center [609, 204] width 37 height 37
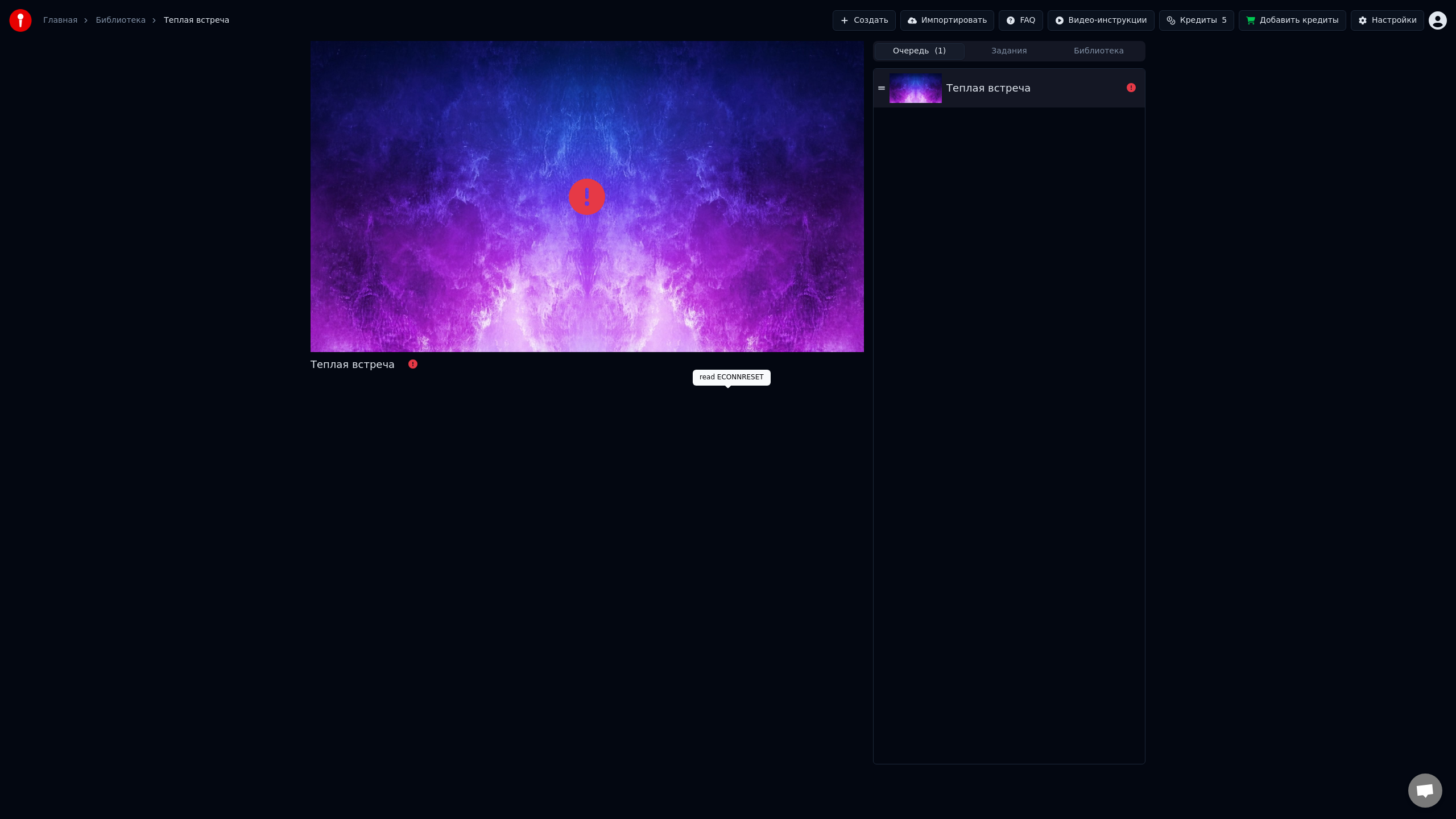
click at [605, 215] on icon at bounding box center [587, 197] width 36 height 36
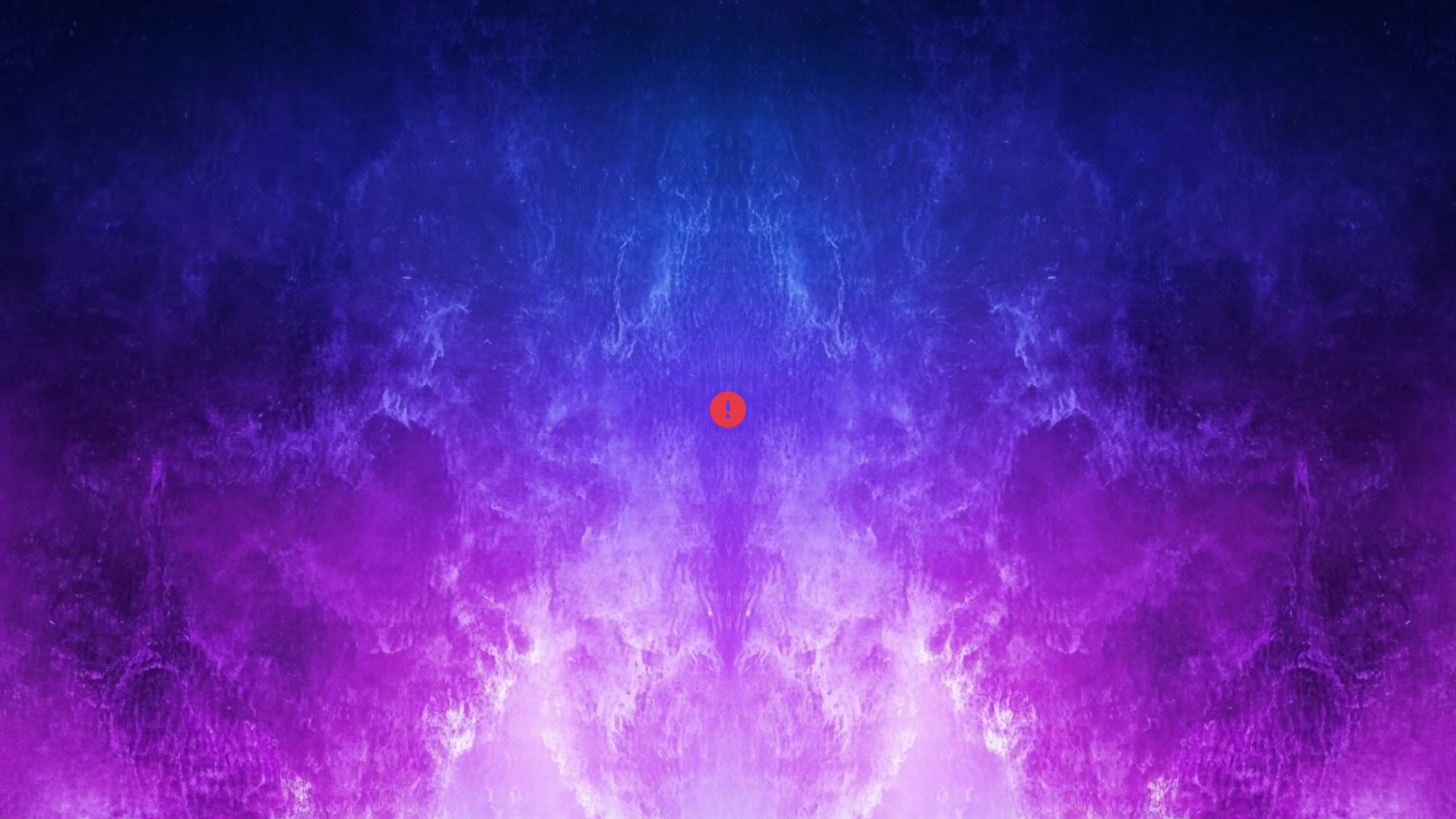
click at [714, 415] on icon at bounding box center [728, 410] width 36 height 36
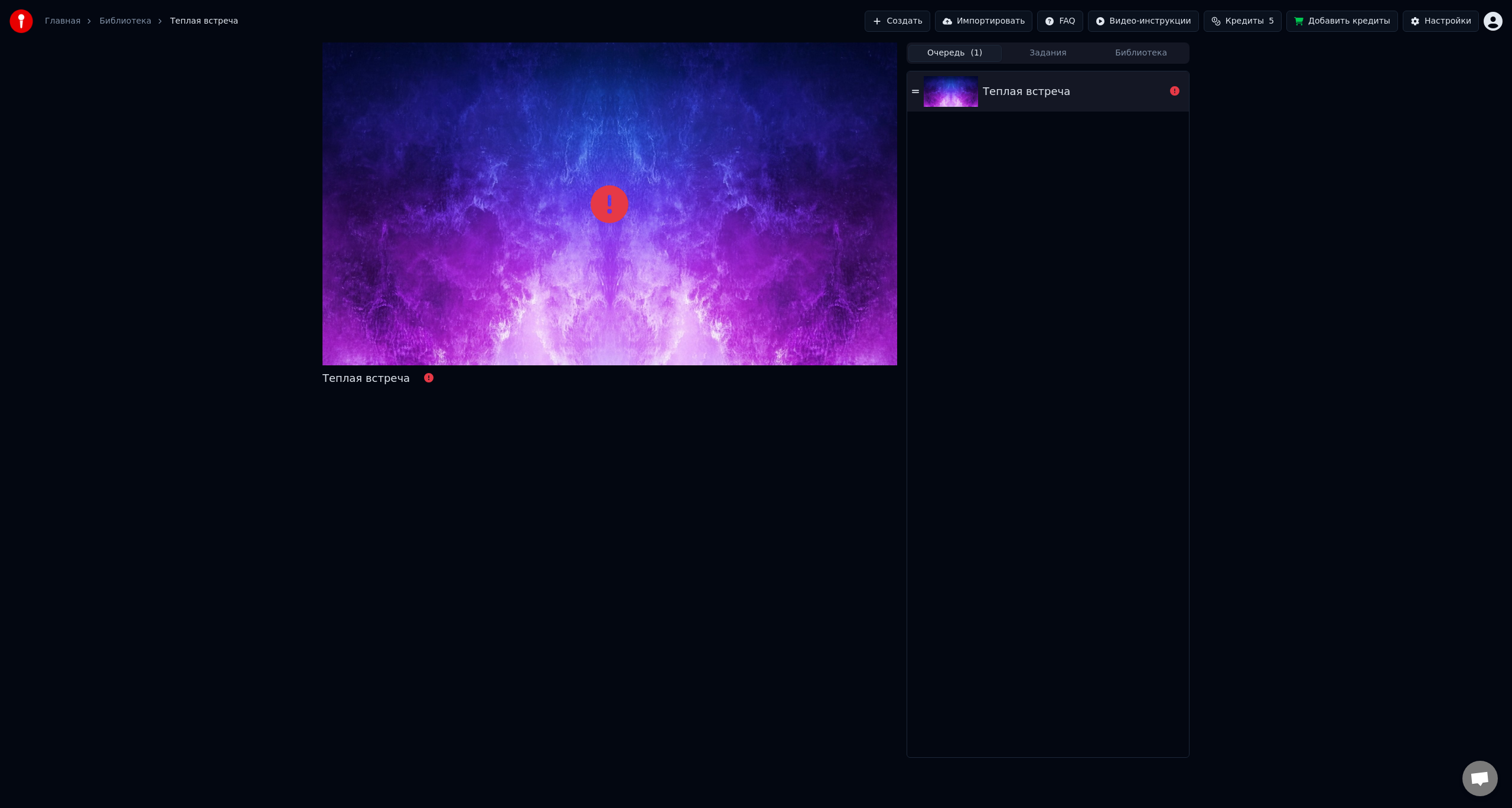
click at [913, 92] on icon at bounding box center [915, 91] width 7 height 3
click at [920, 85] on div "Теплая встреча" at bounding box center [1048, 91] width 281 height 40
click at [1026, 49] on button "Задания" at bounding box center [1048, 53] width 94 height 17
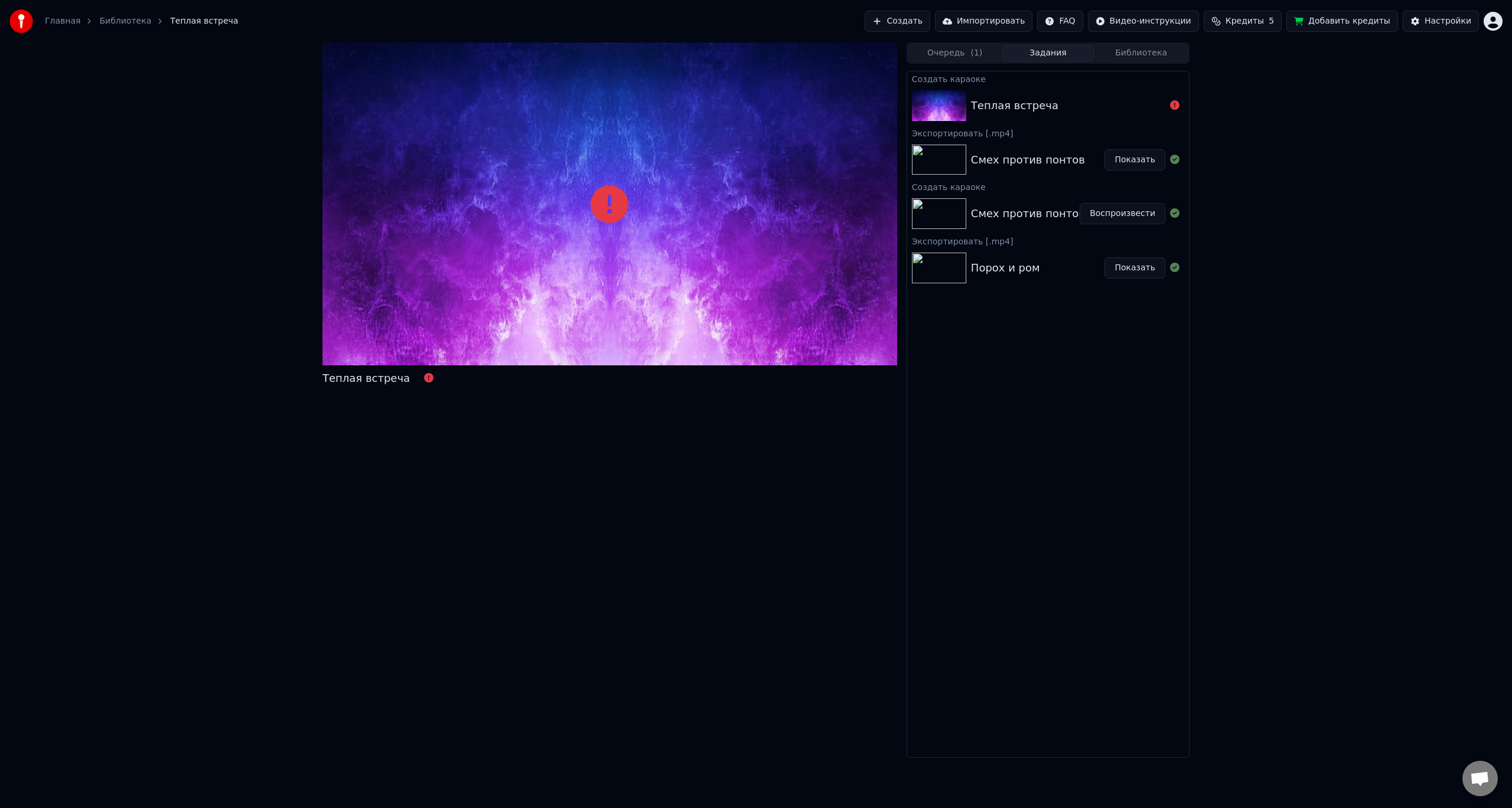
click at [1008, 100] on div "Теплая встреча" at bounding box center [1014, 105] width 88 height 16
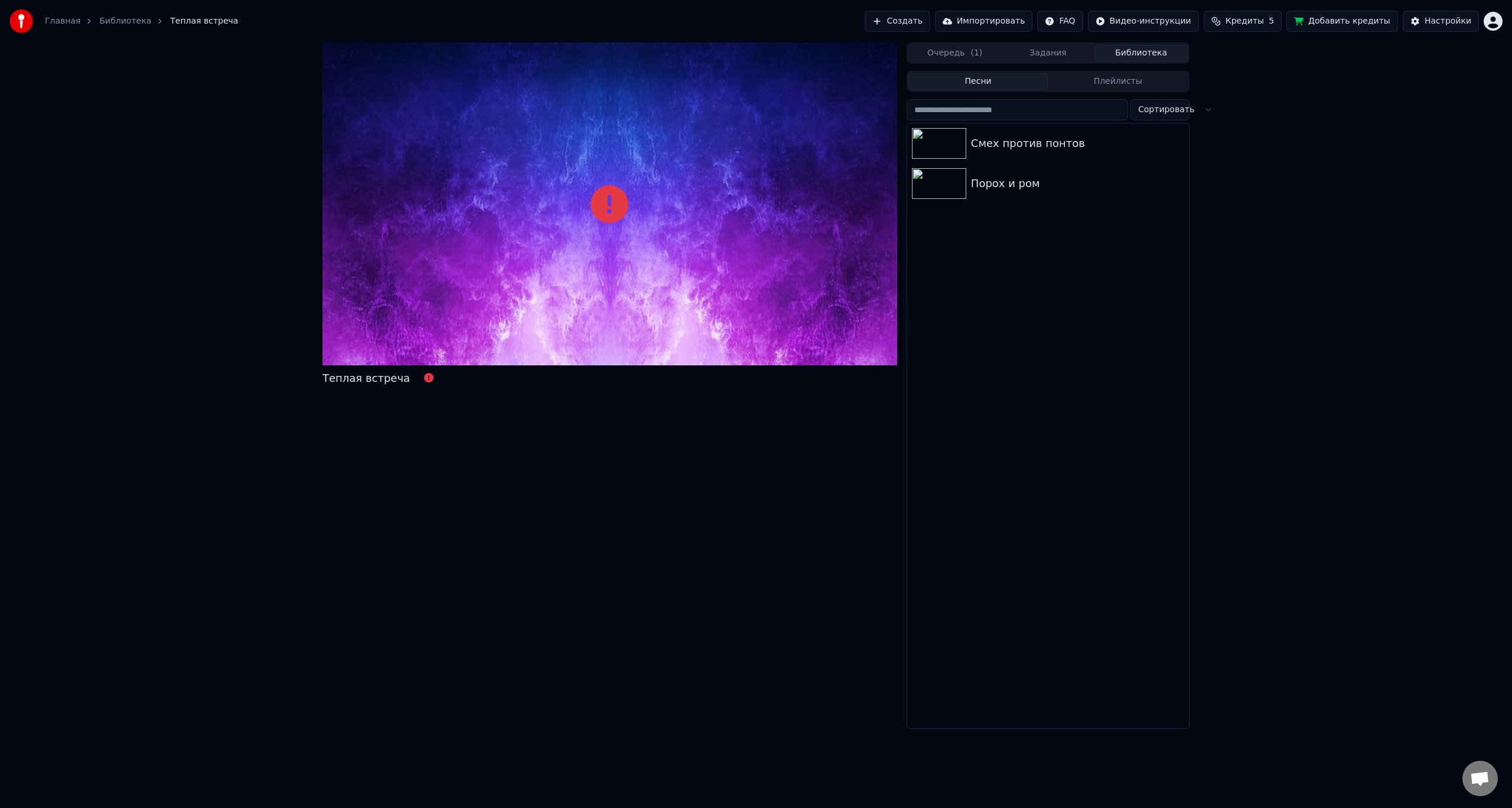
click at [1132, 58] on button "Библиотека" at bounding box center [1141, 53] width 94 height 17
click at [1045, 52] on button "Задания" at bounding box center [1048, 53] width 94 height 17
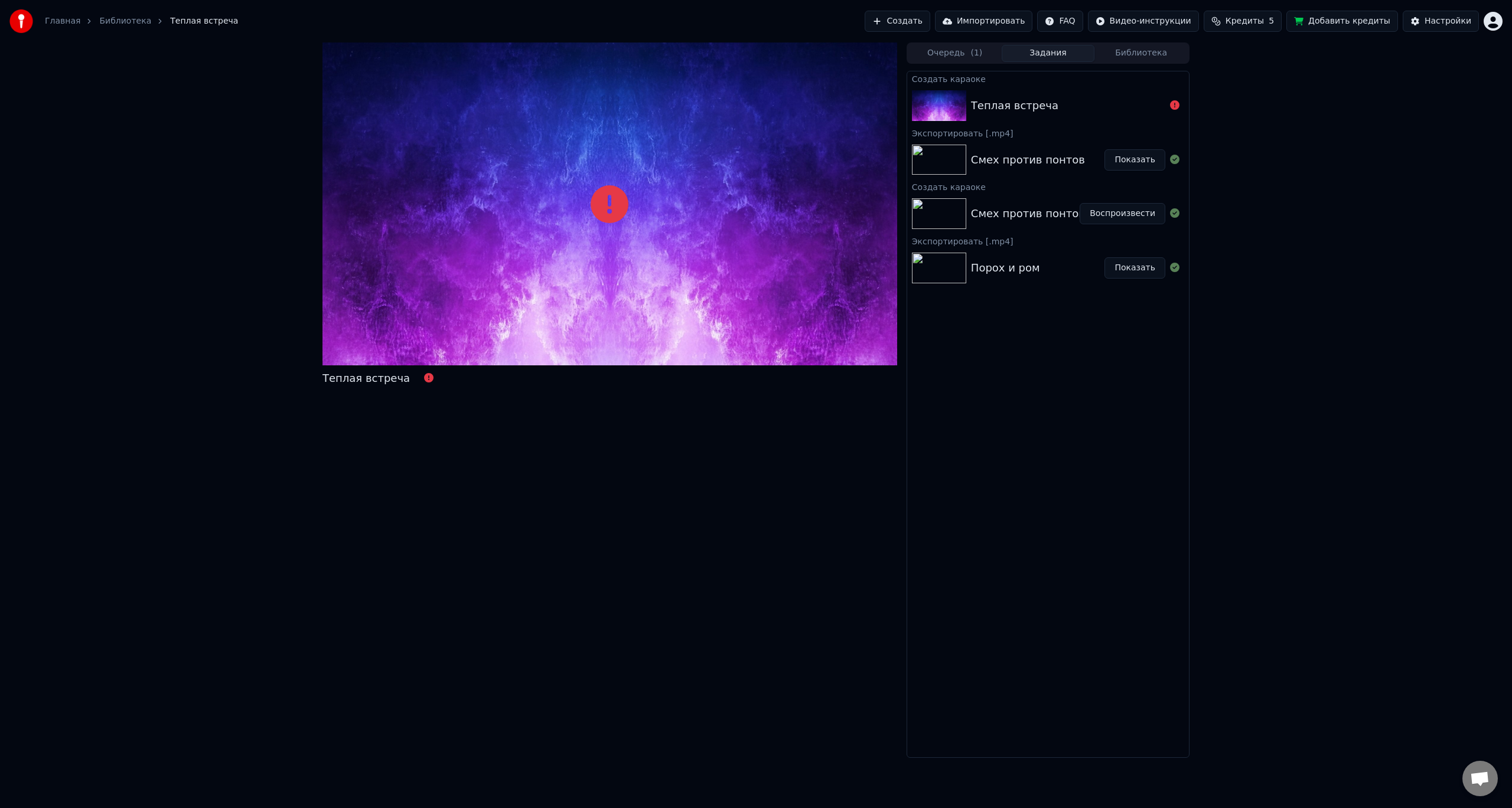
click at [1052, 116] on div "Теплая встреча" at bounding box center [1048, 105] width 281 height 40
click at [385, 376] on div "Теплая встреча" at bounding box center [366, 379] width 88 height 16
click at [930, 13] on button "Создать" at bounding box center [897, 21] width 65 height 21
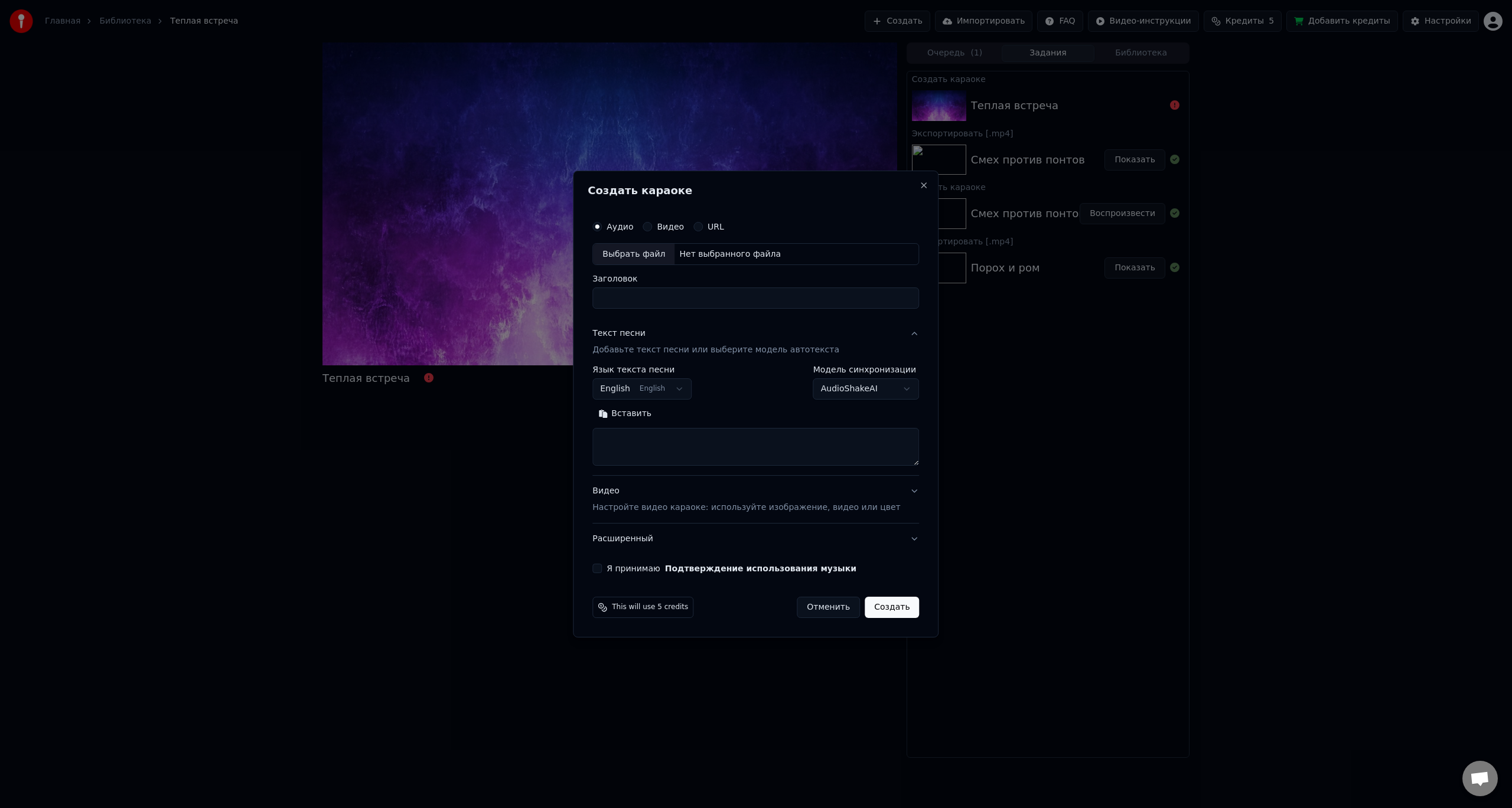
click at [640, 298] on input "Заголовок" at bounding box center [755, 299] width 326 height 21
click at [653, 253] on div "Выбрать файл" at bounding box center [633, 254] width 82 height 21
type input "**********"
click at [674, 388] on body "**********" at bounding box center [756, 404] width 1512 height 808
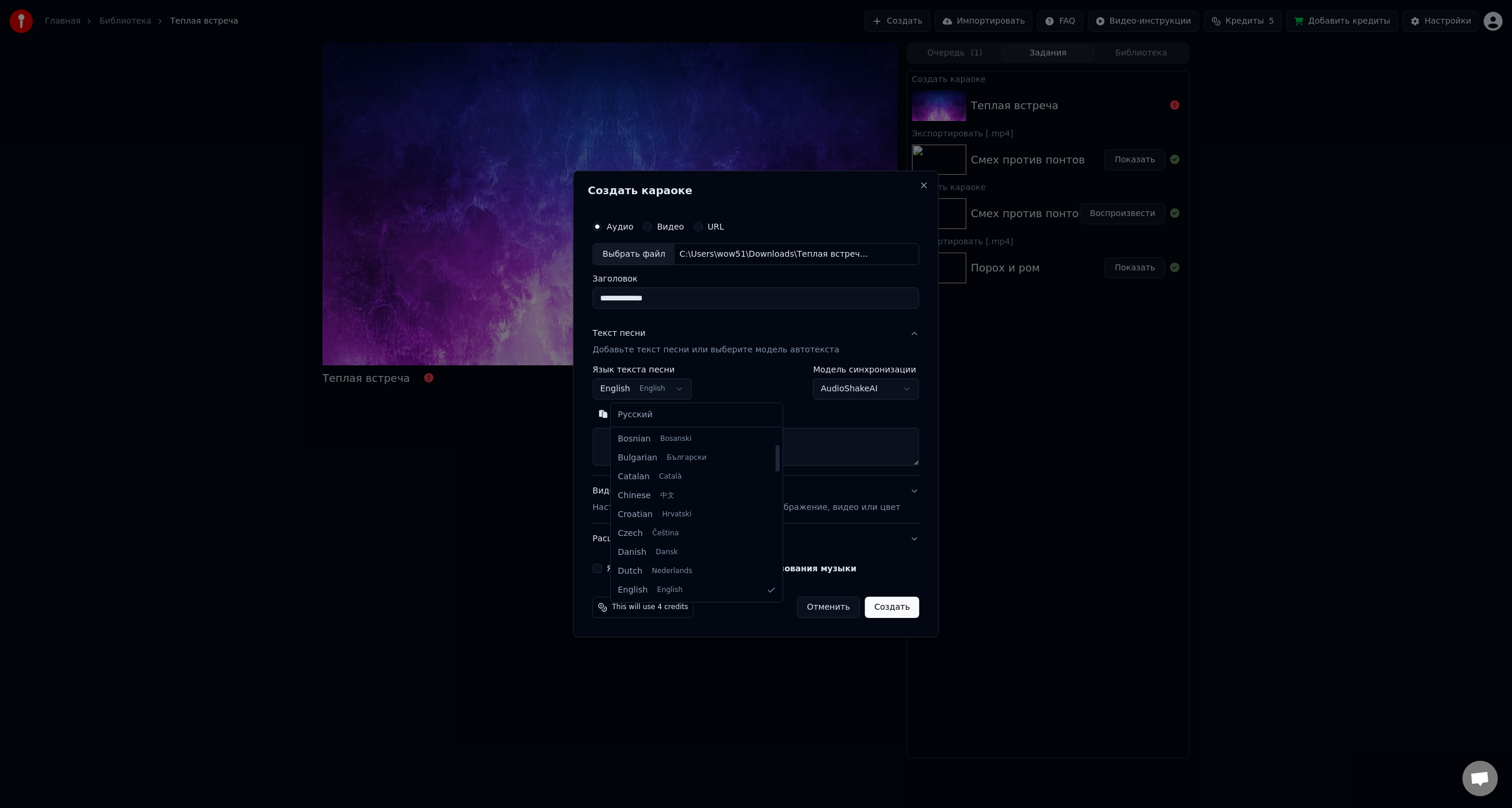
select select "**"
click at [646, 450] on textarea at bounding box center [755, 447] width 326 height 37
paste textarea "**********"
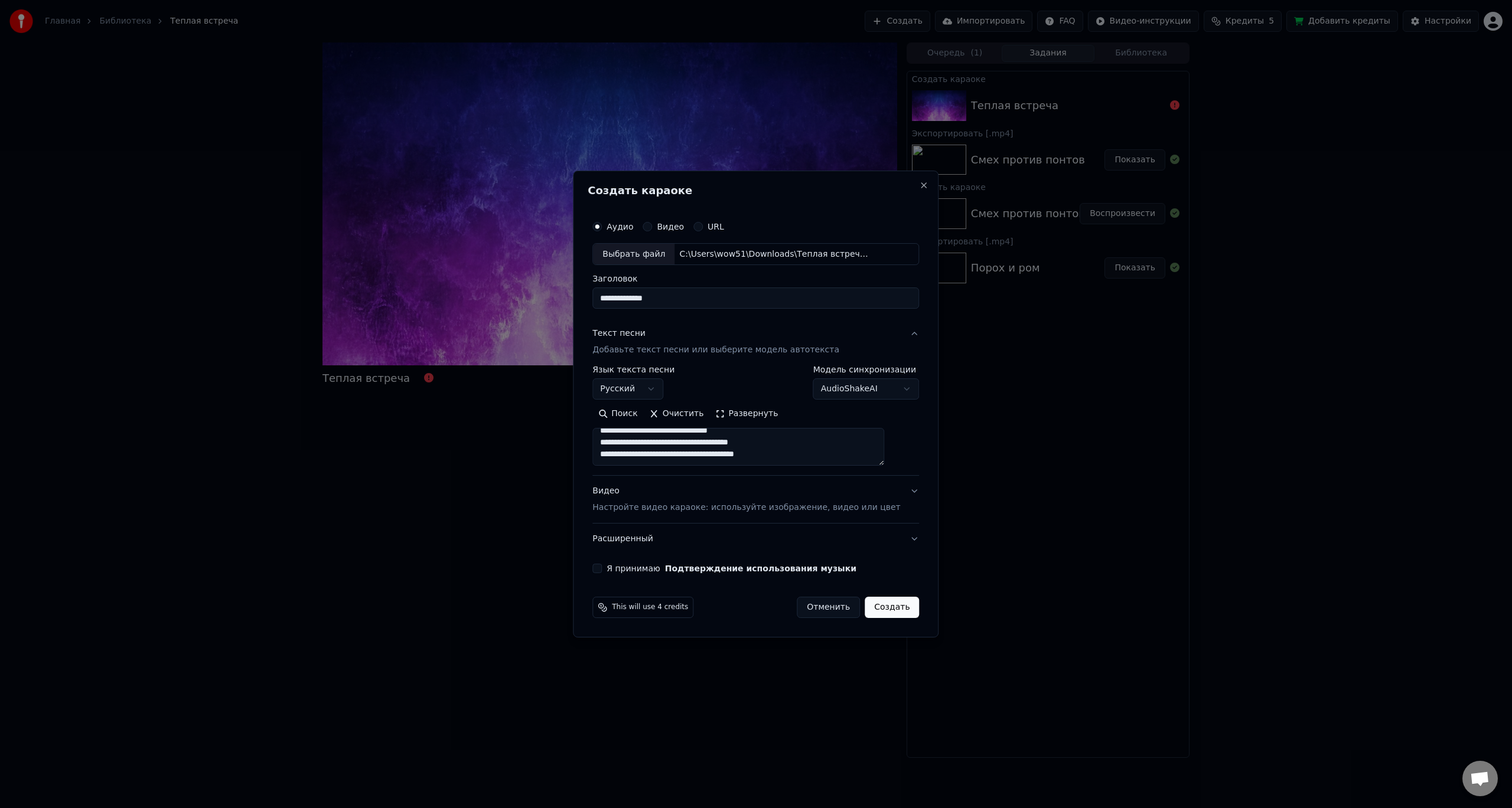
scroll to position [0, 0]
drag, startPoint x: 640, startPoint y: 441, endPoint x: 618, endPoint y: 441, distance: 22.0
click at [618, 441] on textarea at bounding box center [738, 447] width 292 height 37
drag, startPoint x: 662, startPoint y: 459, endPoint x: 630, endPoint y: 422, distance: 48.9
click at [630, 422] on div "Поиск Очистить Развернуть" at bounding box center [755, 435] width 326 height 61
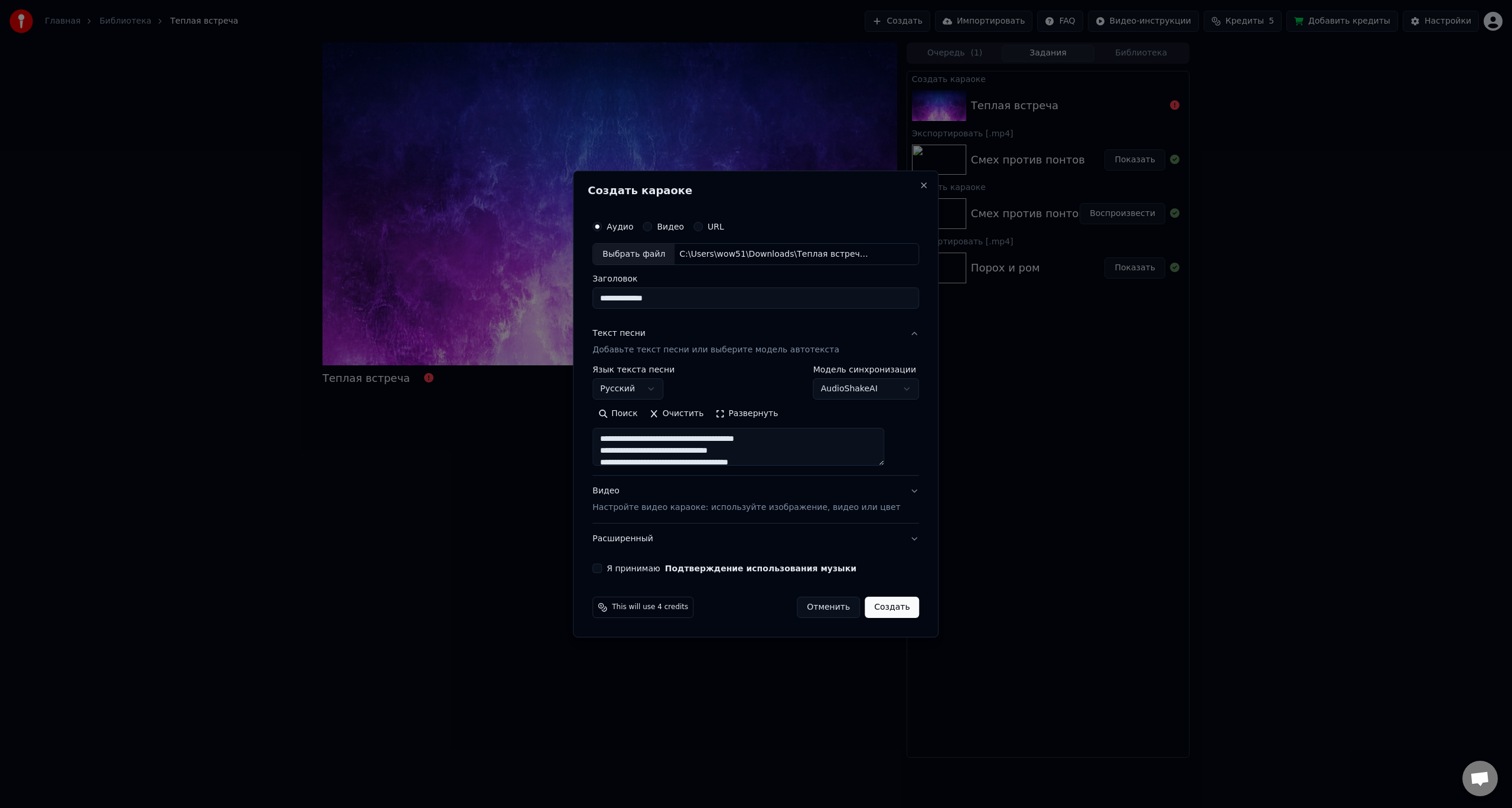
click at [636, 454] on textarea at bounding box center [738, 447] width 292 height 37
drag, startPoint x: 662, startPoint y: 444, endPoint x: 620, endPoint y: 444, distance: 42.0
click at [620, 444] on textarea at bounding box center [738, 447] width 292 height 37
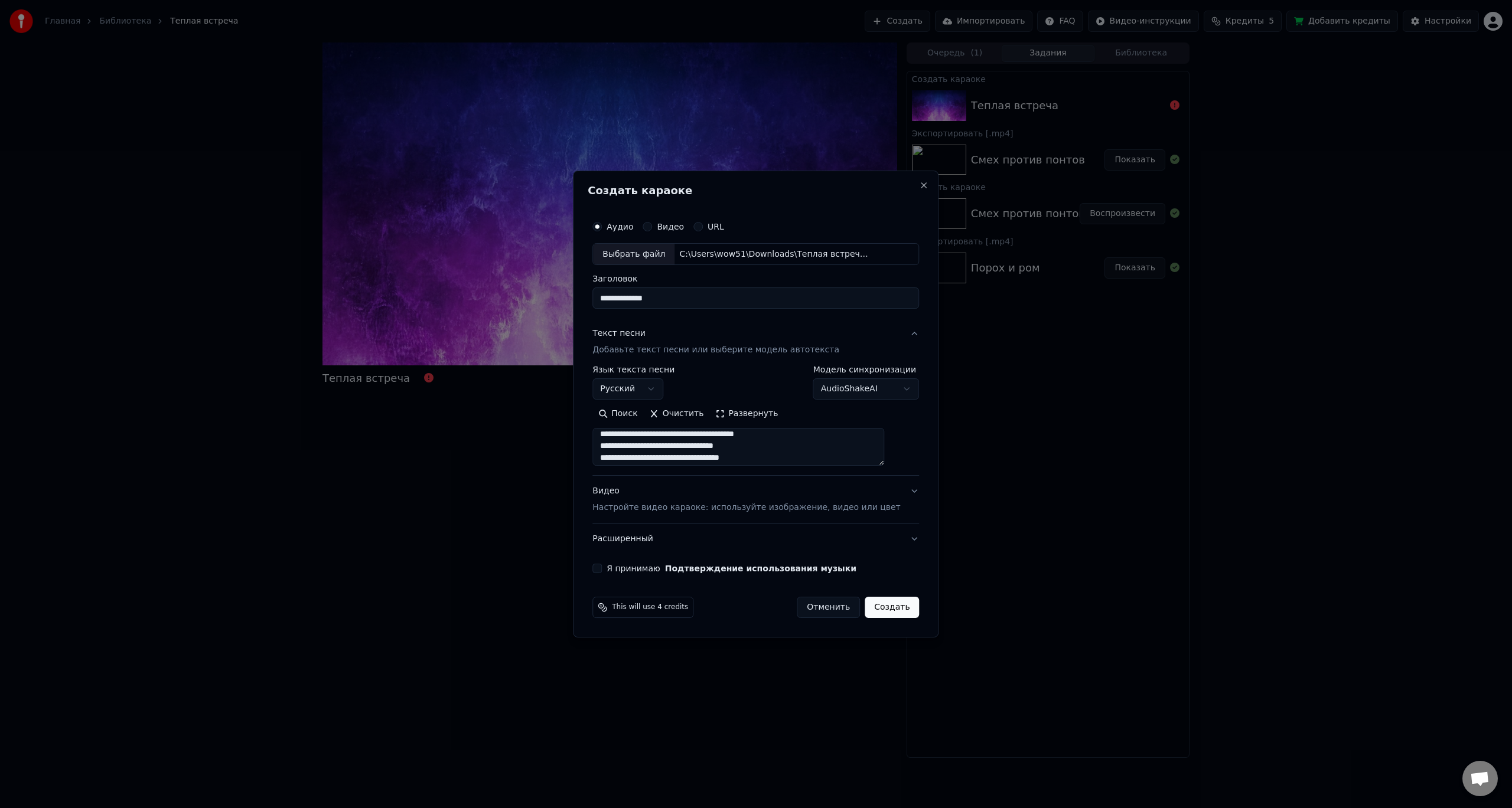
click at [796, 450] on textarea at bounding box center [738, 447] width 292 height 37
drag, startPoint x: 653, startPoint y: 460, endPoint x: 619, endPoint y: 460, distance: 34.0
click at [619, 460] on textarea at bounding box center [738, 447] width 292 height 37
click at [622, 458] on textarea at bounding box center [738, 447] width 292 height 37
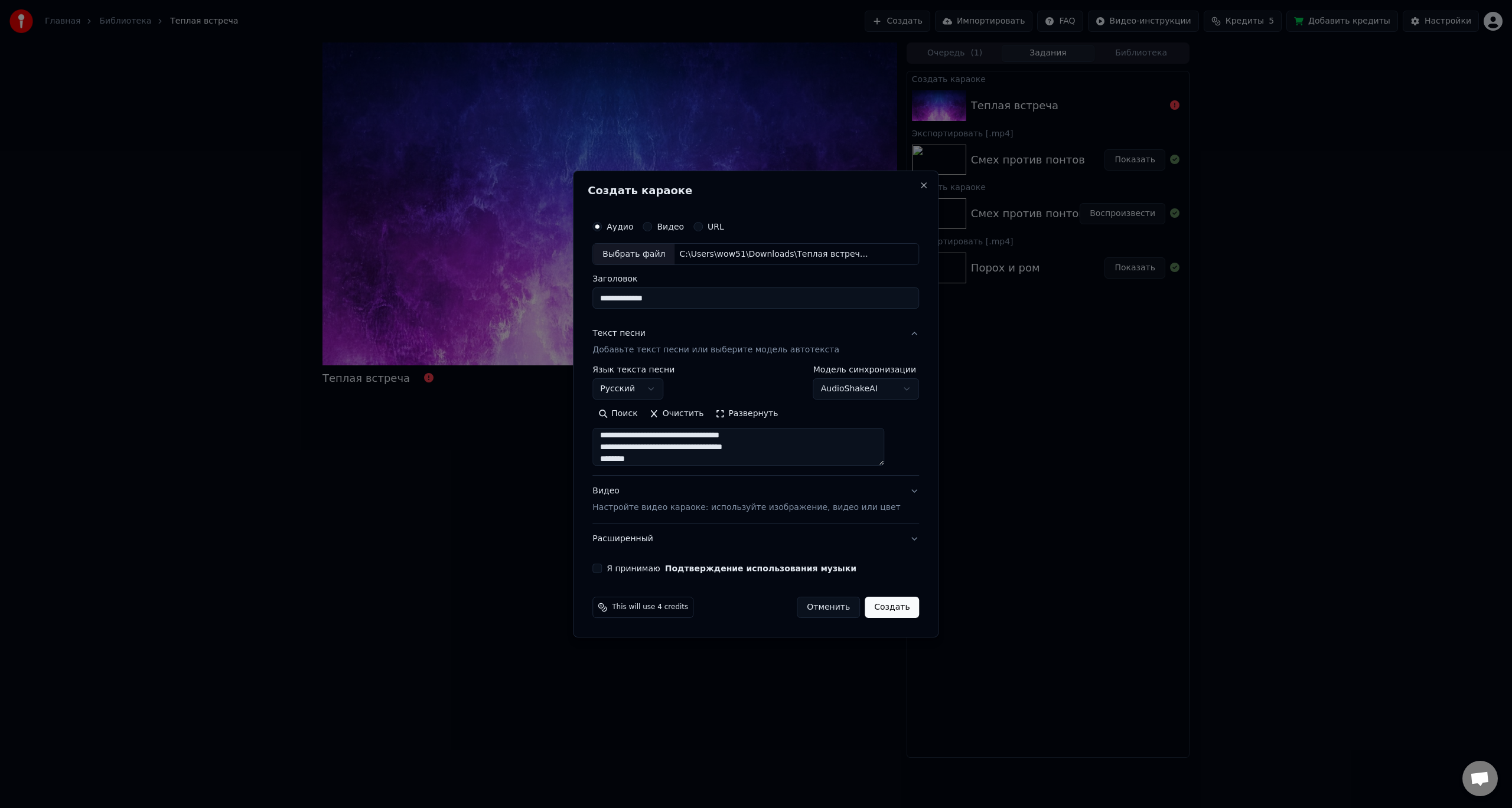
scroll to position [86, 0]
click at [662, 450] on textarea at bounding box center [738, 447] width 292 height 37
drag, startPoint x: 707, startPoint y: 449, endPoint x: 785, endPoint y: 447, distance: 78.0
click at [785, 447] on textarea at bounding box center [738, 447] width 292 height 37
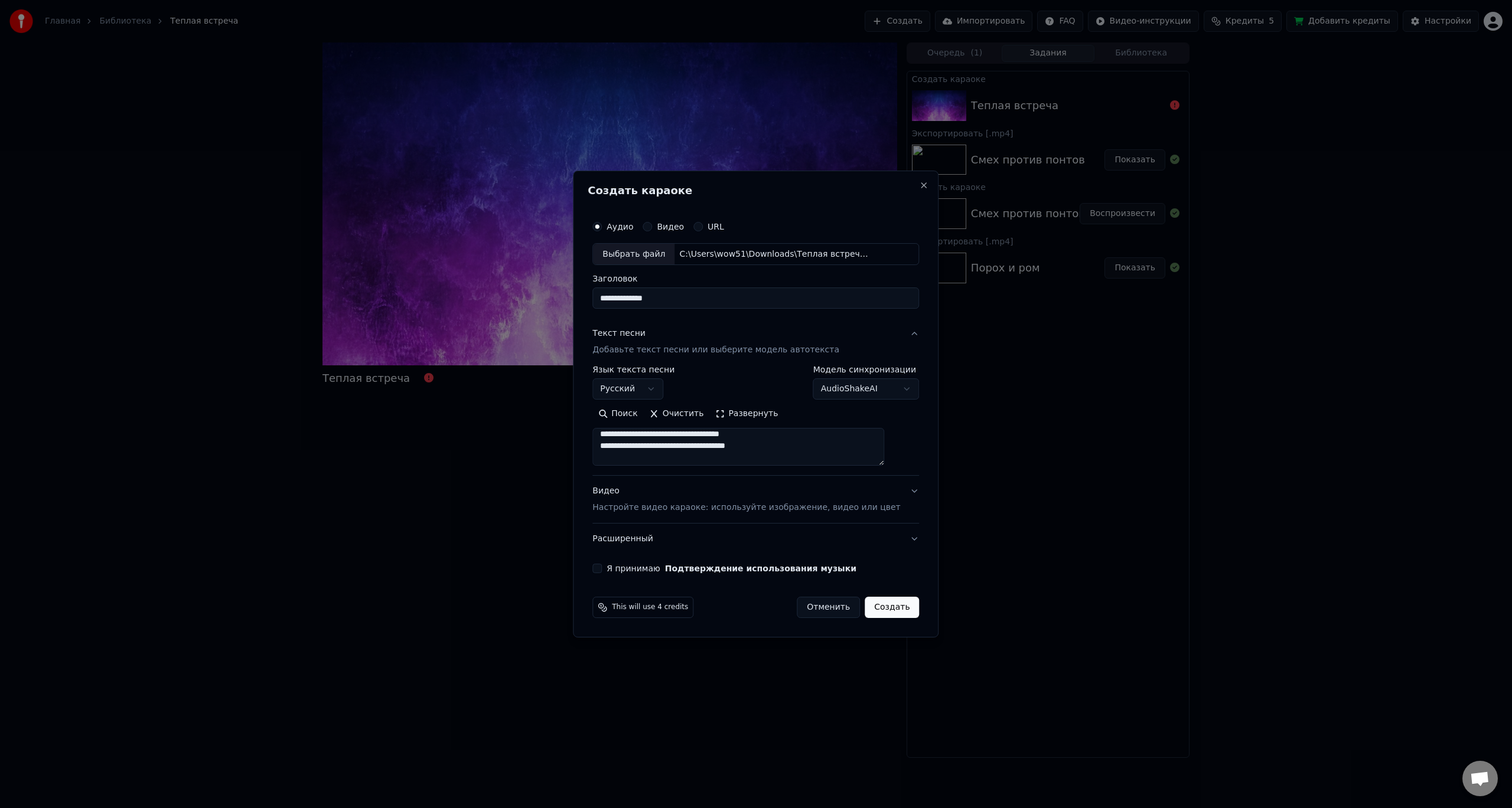
click at [803, 450] on textarea at bounding box center [738, 447] width 292 height 37
click at [658, 461] on textarea at bounding box center [738, 447] width 292 height 37
click at [663, 459] on textarea at bounding box center [738, 447] width 292 height 37
click at [659, 459] on textarea at bounding box center [738, 447] width 292 height 37
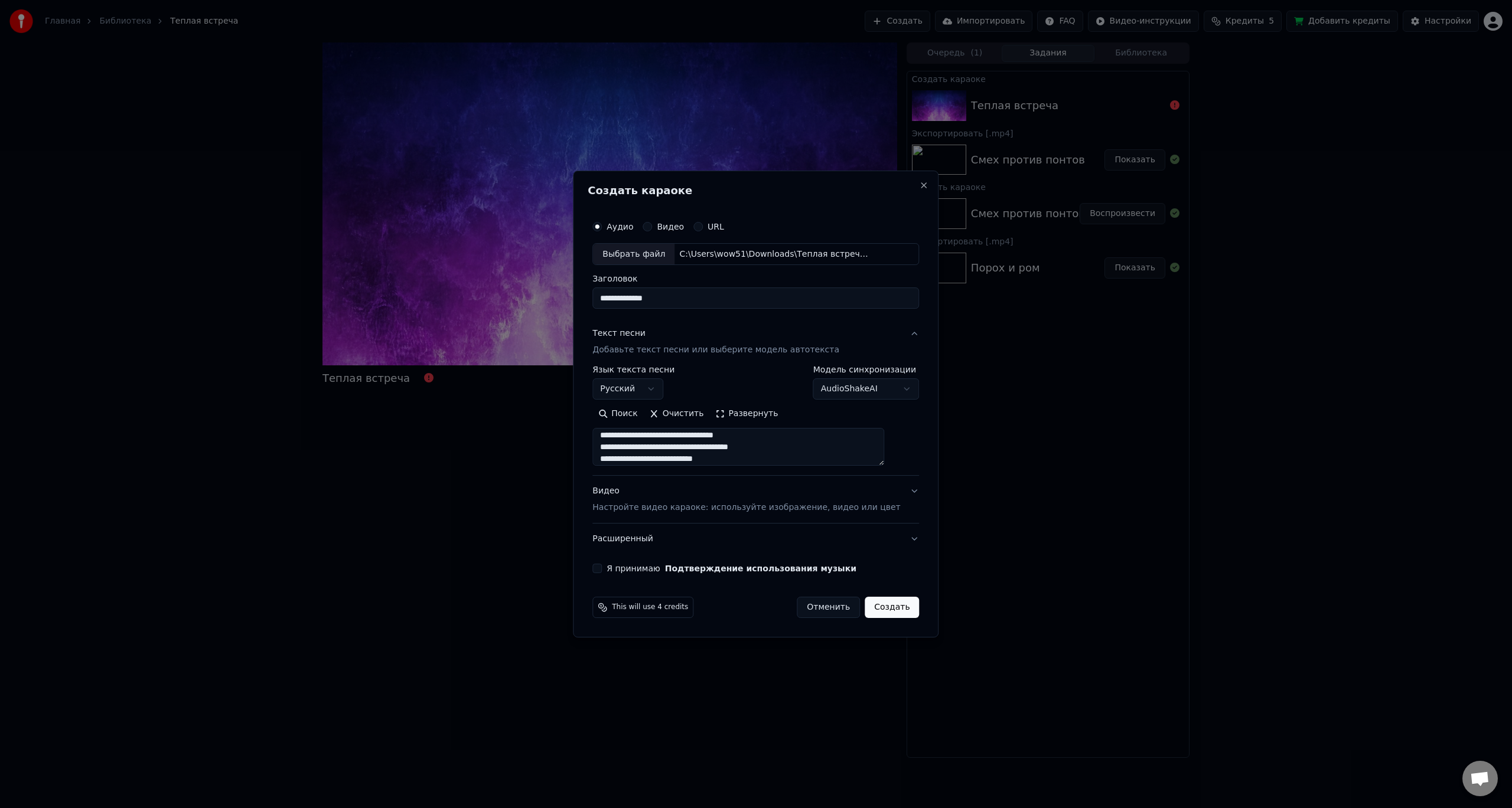
click at [755, 458] on textarea at bounding box center [738, 447] width 292 height 37
type textarea "**********"
click at [624, 494] on div "Видео Настройте видео караоке: используйте изображение, видео или цвет" at bounding box center [746, 500] width 308 height 28
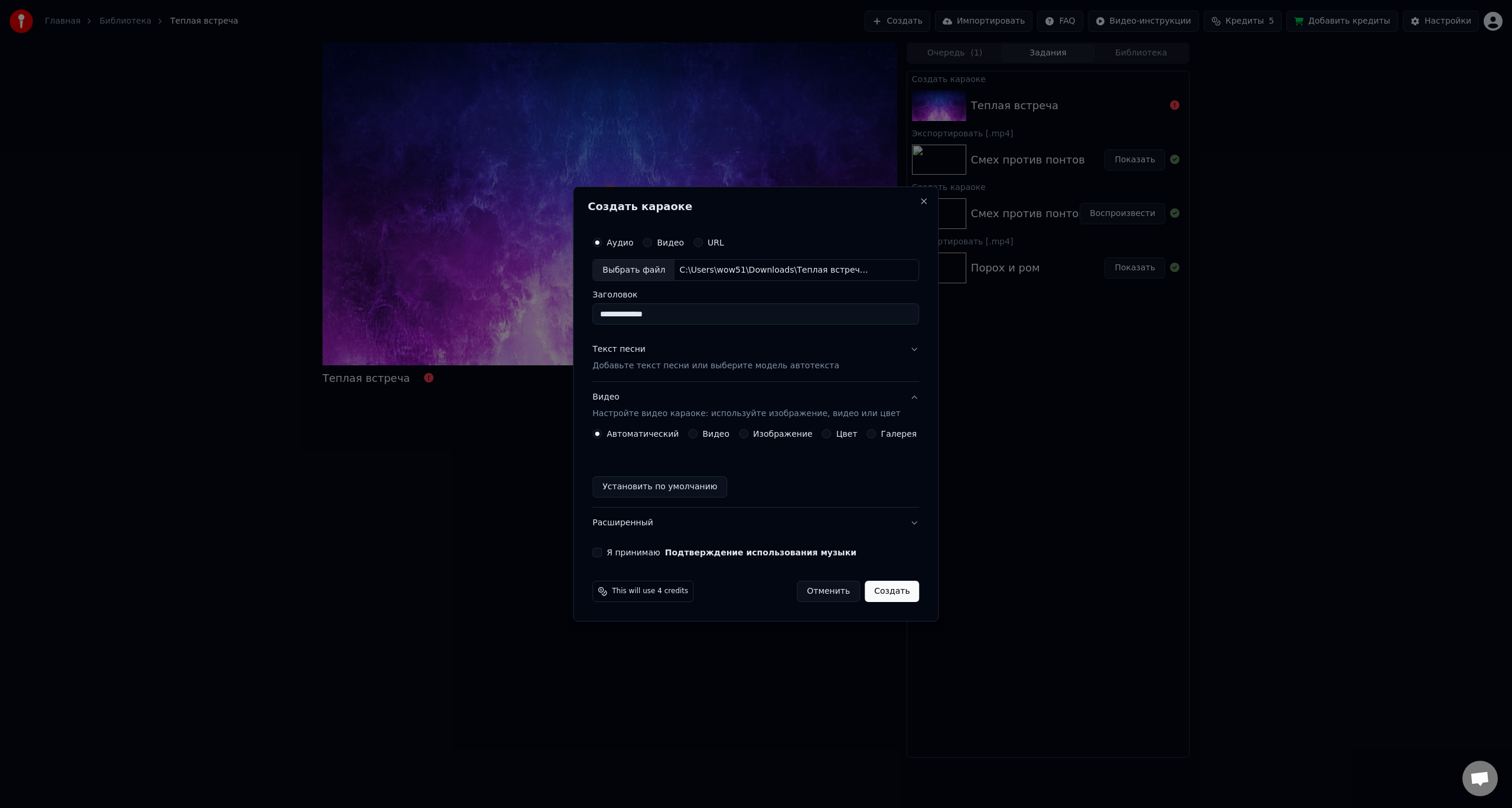
click at [781, 435] on label "Изображение" at bounding box center [783, 433] width 60 height 8
click at [749, 435] on button "Изображение" at bounding box center [743, 434] width 10 height 10
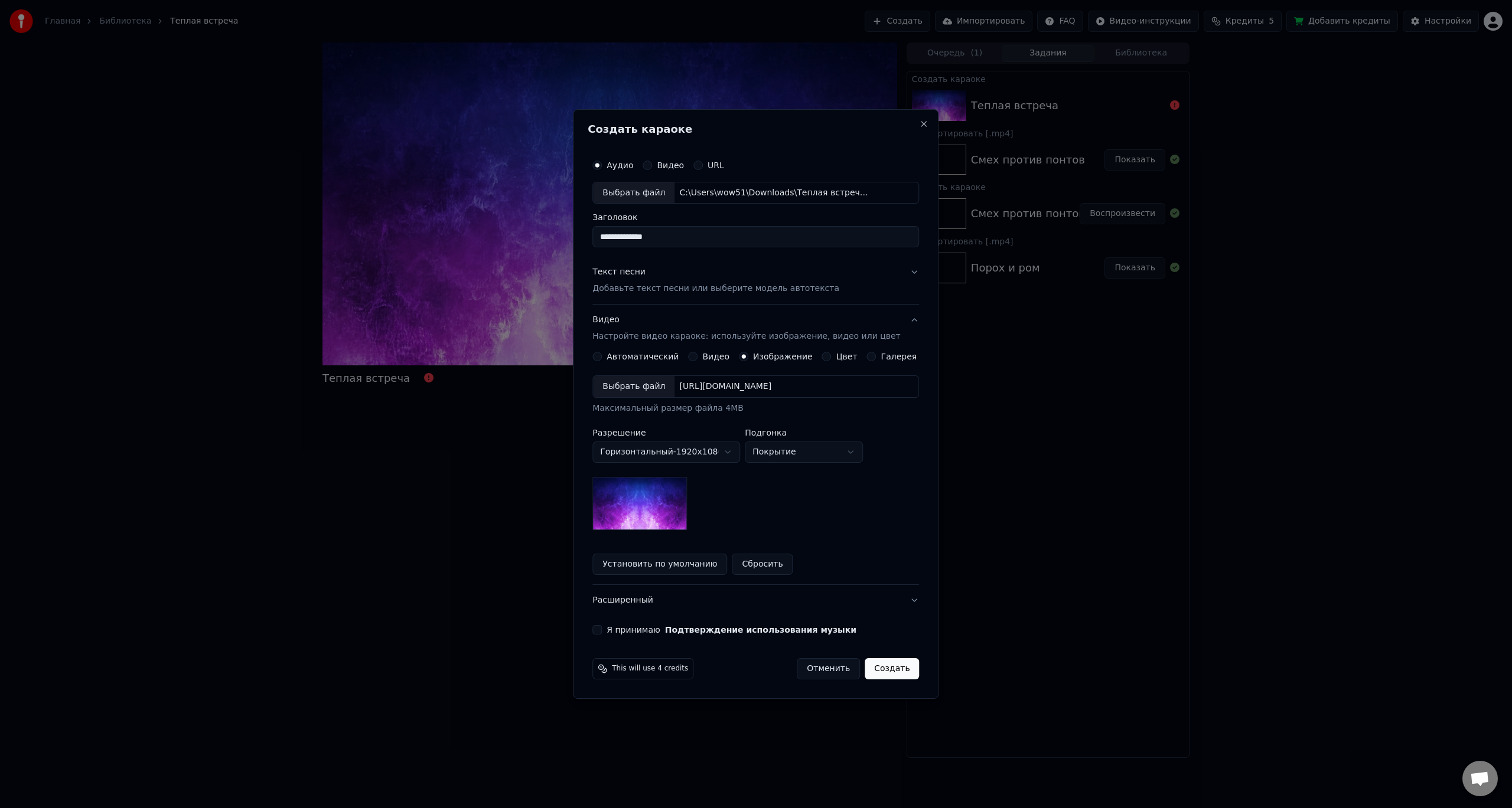
click at [648, 385] on div "Выбрать файл" at bounding box center [633, 387] width 82 height 21
click at [683, 600] on button "Расширенный" at bounding box center [755, 600] width 326 height 31
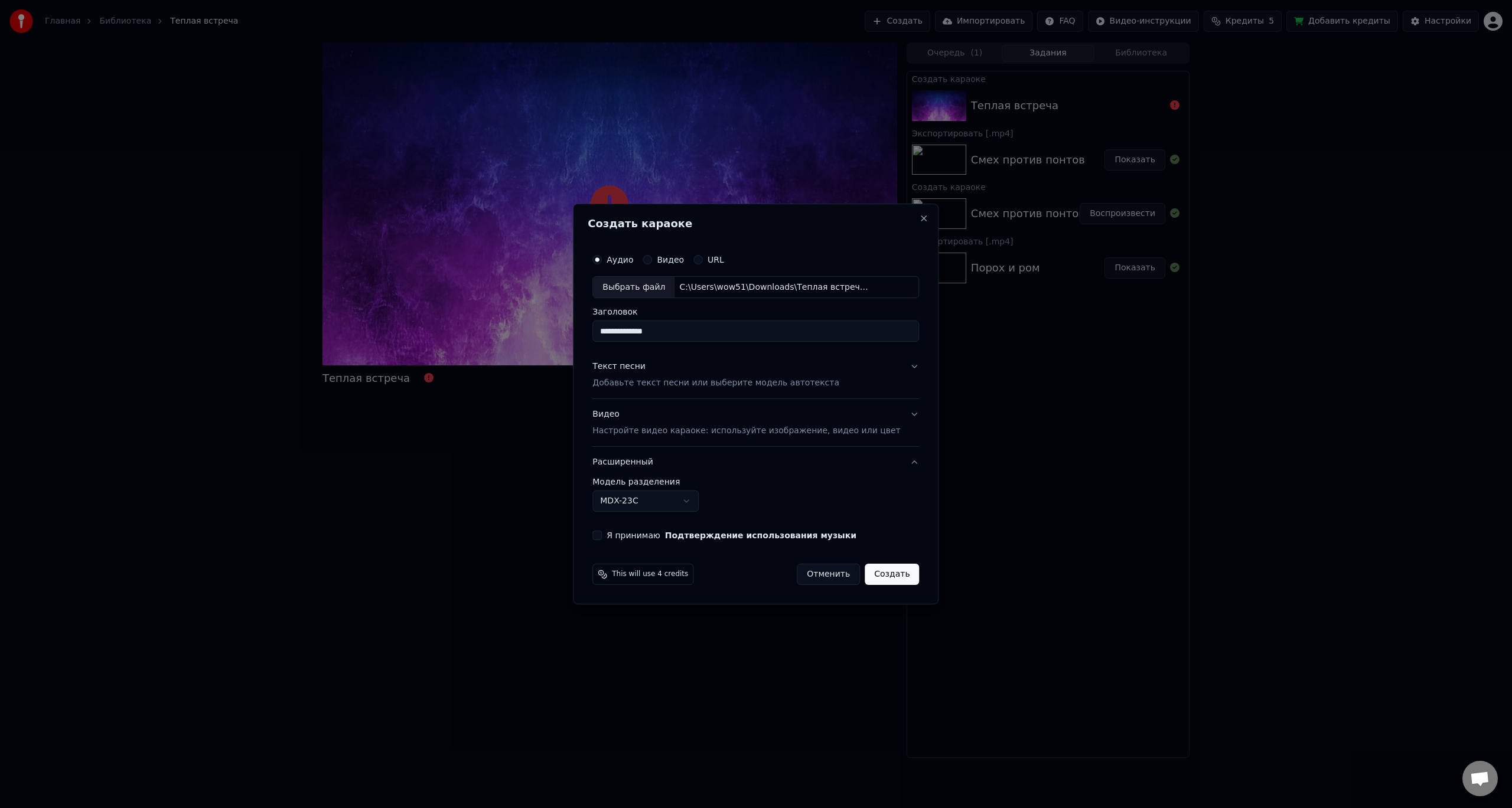
click at [656, 458] on button "Расширенный" at bounding box center [755, 462] width 326 height 31
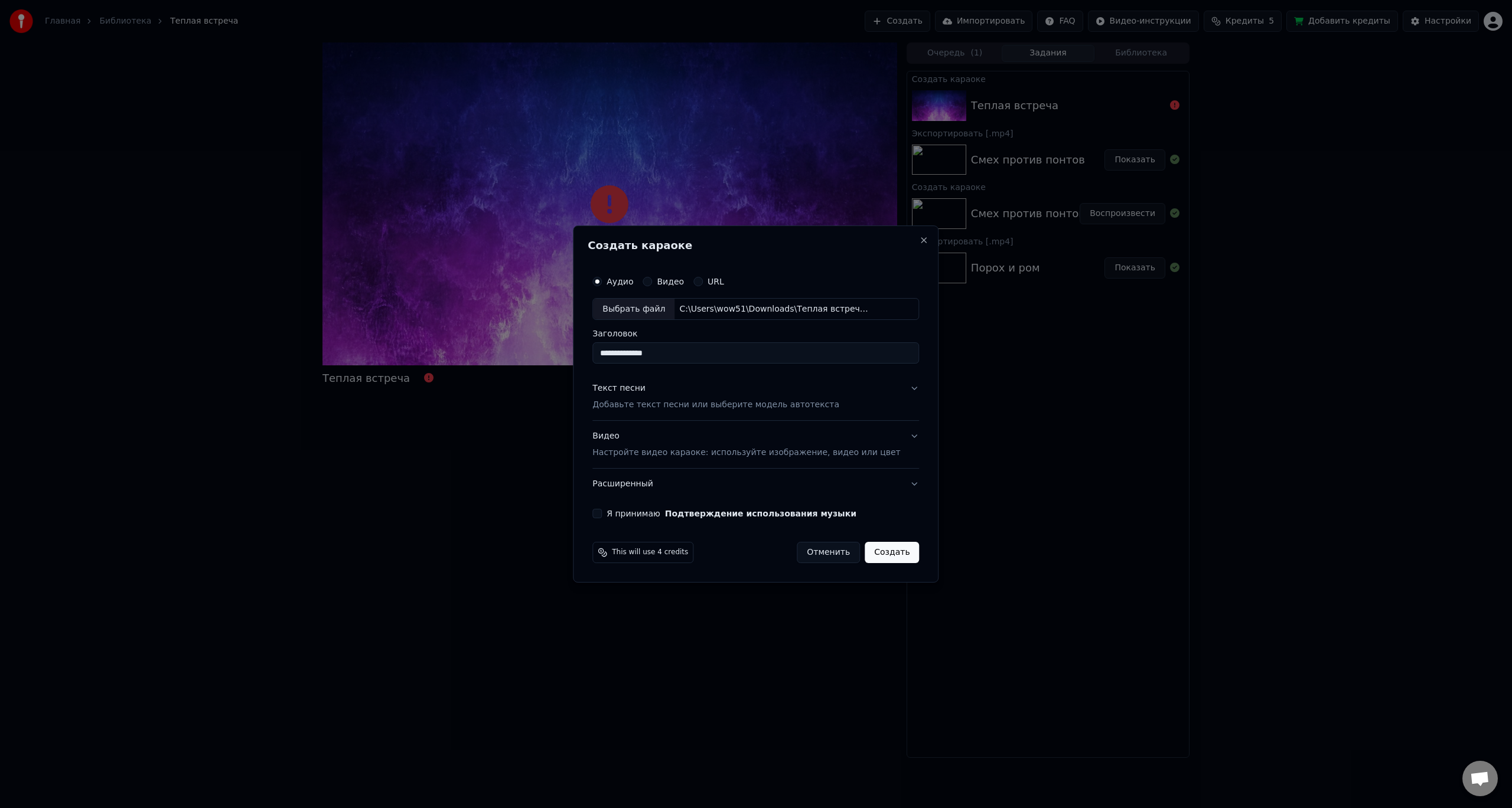
click at [656, 480] on button "Расширенный" at bounding box center [755, 484] width 326 height 31
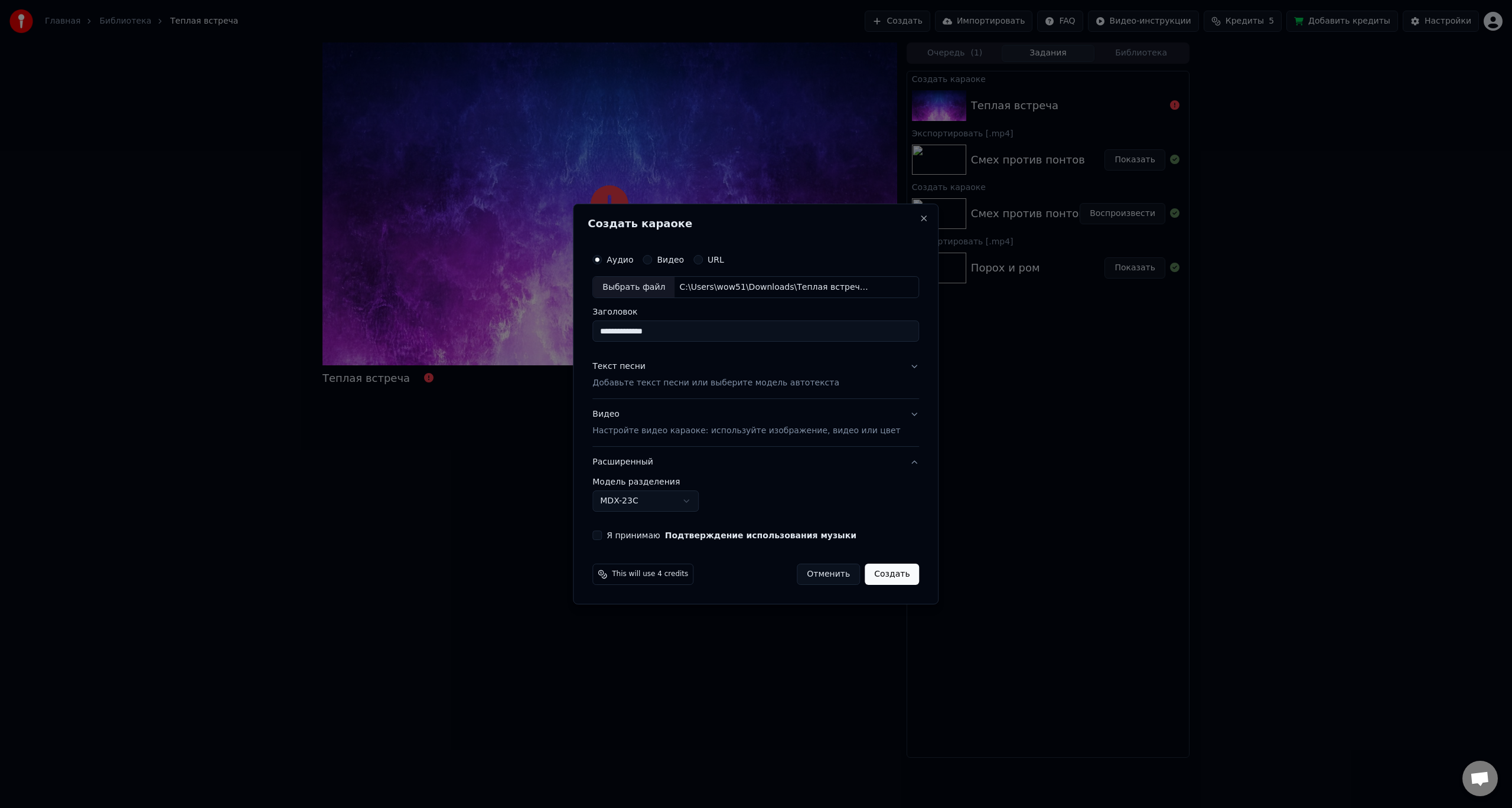
click at [707, 502] on body "**********" at bounding box center [756, 404] width 1512 height 808
click at [602, 536] on button "Я принимаю Подтверждение использования музыки" at bounding box center [597, 535] width 10 height 10
click at [618, 408] on button "Видео Настройте видео караоке: используйте изображение, видео или цвет" at bounding box center [755, 423] width 326 height 47
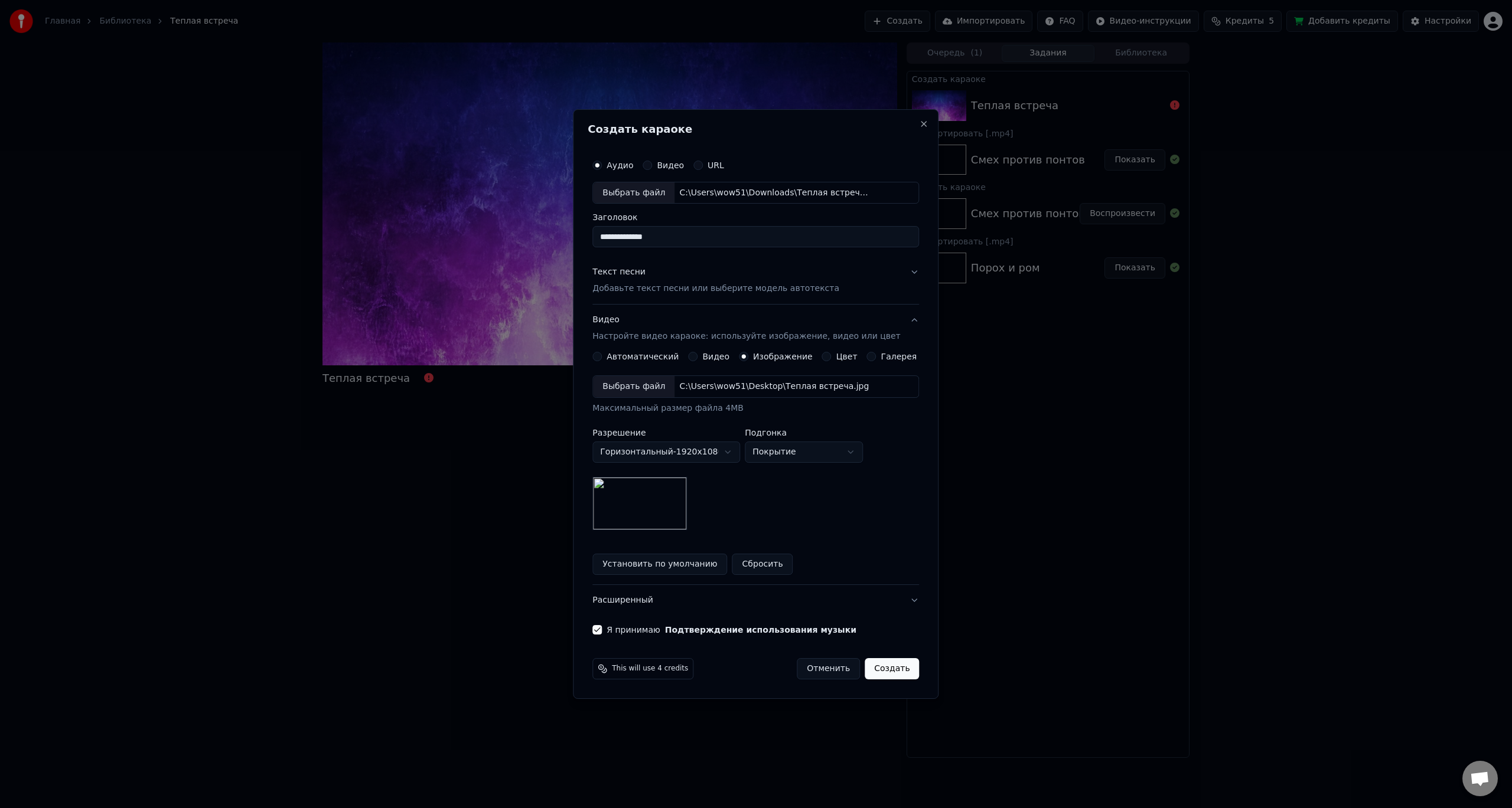
click at [888, 670] on button "Создать" at bounding box center [891, 669] width 55 height 21
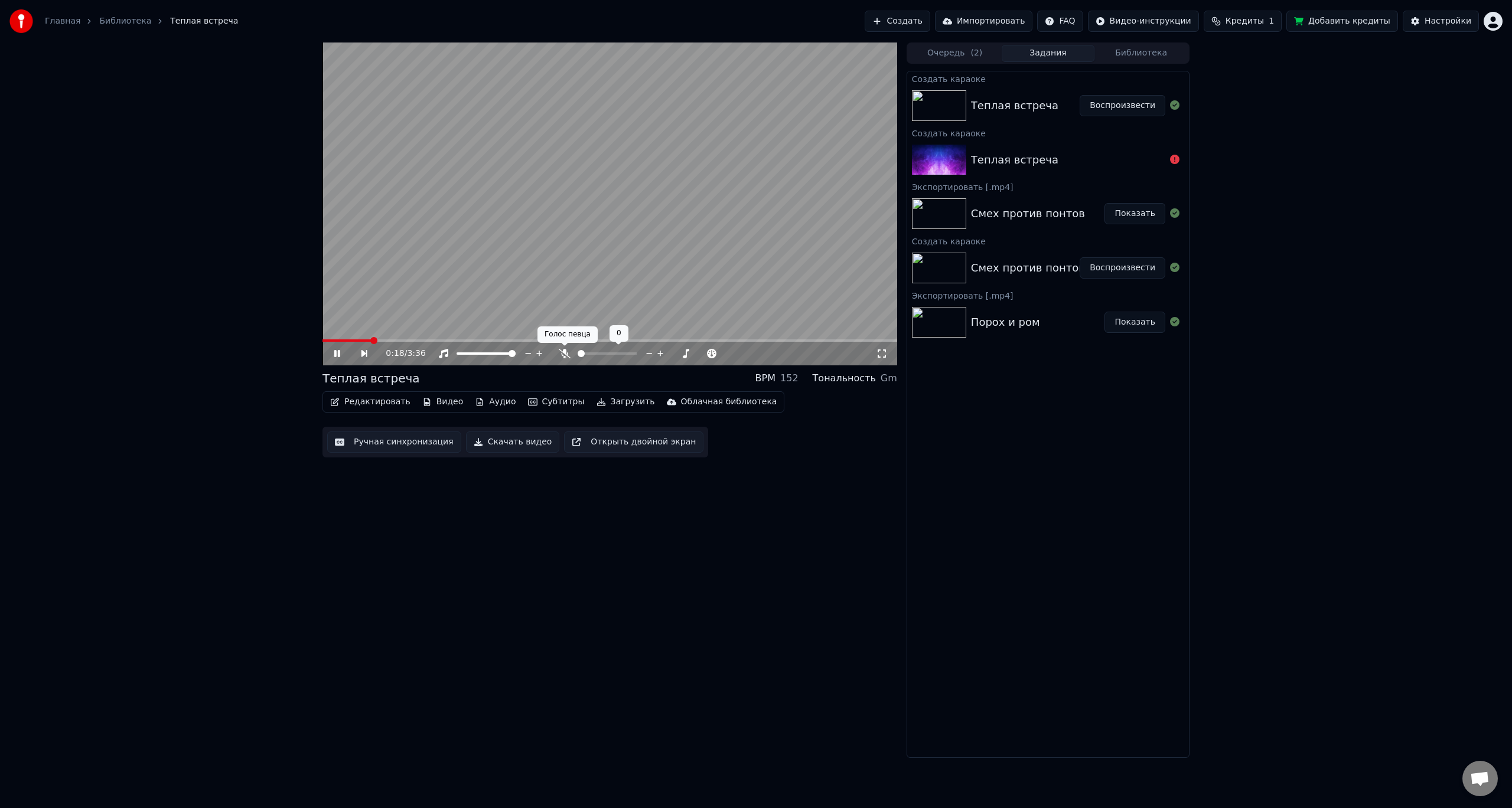
click at [564, 351] on icon at bounding box center [564, 353] width 12 height 10
click at [567, 355] on icon at bounding box center [564, 353] width 7 height 10
click at [567, 355] on icon at bounding box center [564, 353] width 12 height 10
click at [561, 350] on icon at bounding box center [564, 353] width 12 height 10
click at [333, 351] on icon at bounding box center [345, 353] width 27 height 10
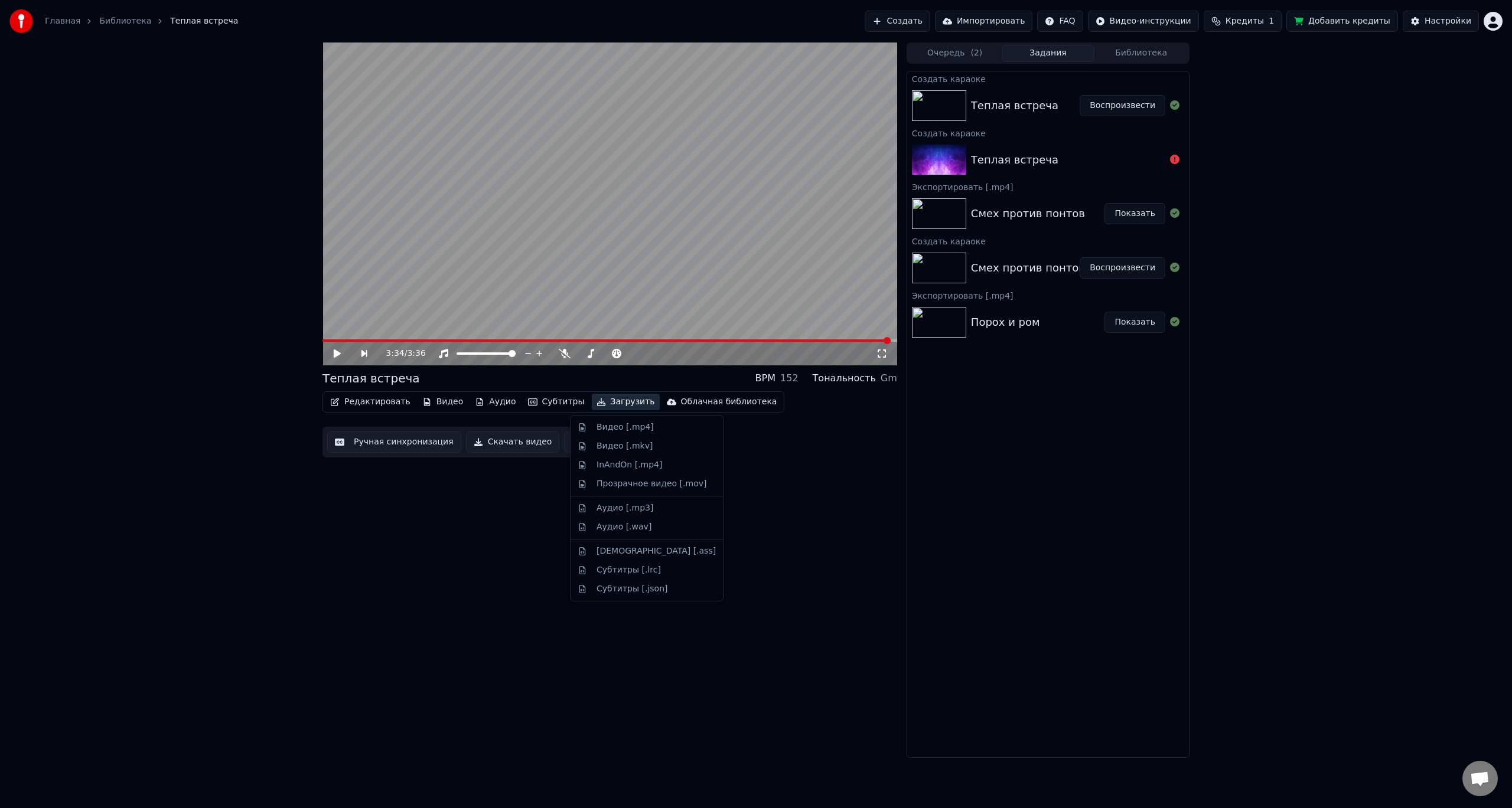
click at [606, 400] on button "Загрузить" at bounding box center [626, 402] width 68 height 16
click at [631, 430] on div "Видео [.mp4]" at bounding box center [625, 427] width 58 height 12
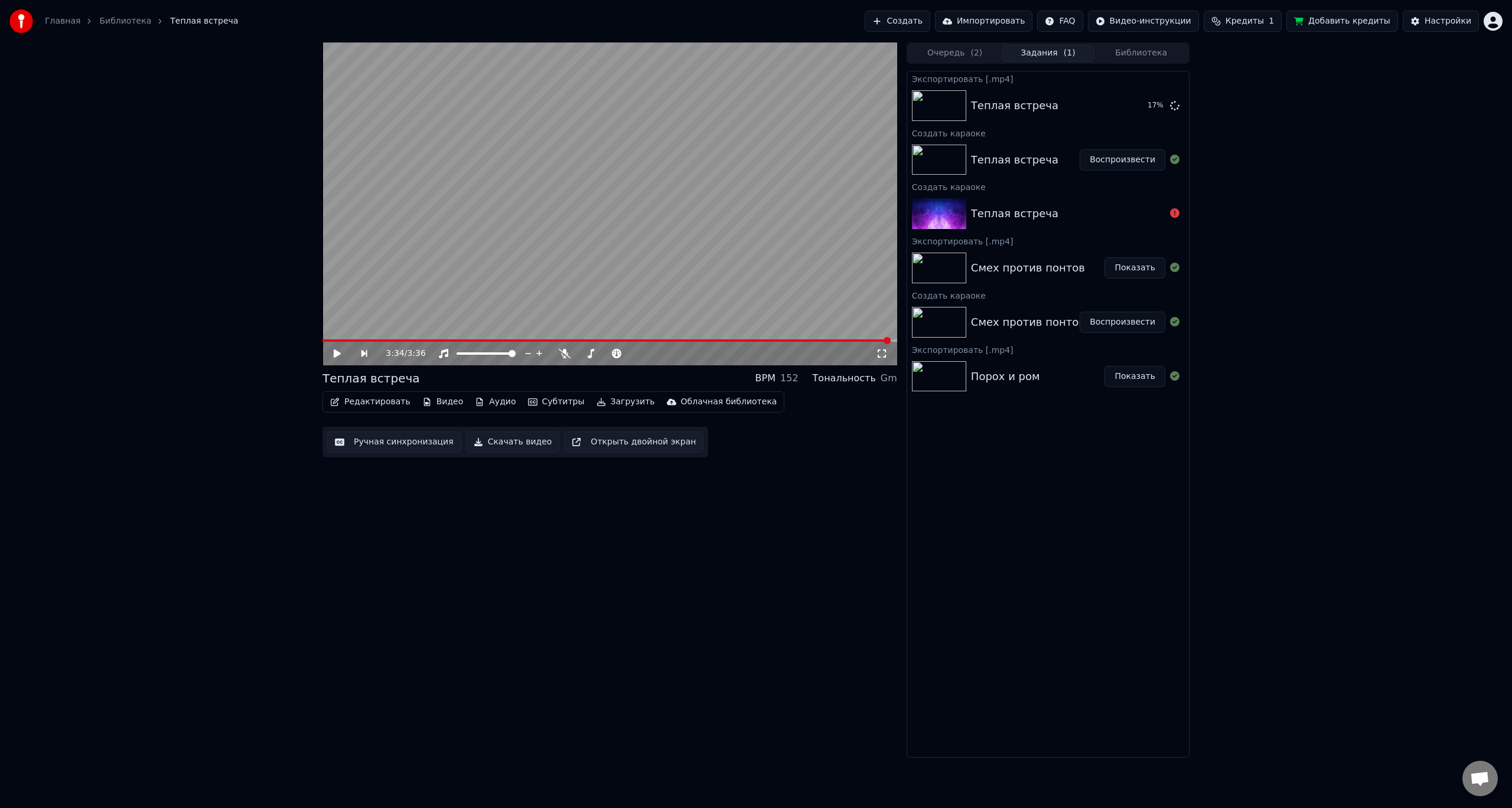
click at [1144, 46] on button "Библиотека" at bounding box center [1141, 53] width 94 height 17
click at [1031, 50] on button "Задания ( 1 )" at bounding box center [1048, 53] width 94 height 17
click at [1147, 105] on button "Показать" at bounding box center [1135, 105] width 61 height 21
